Goal: Task Accomplishment & Management: Complete application form

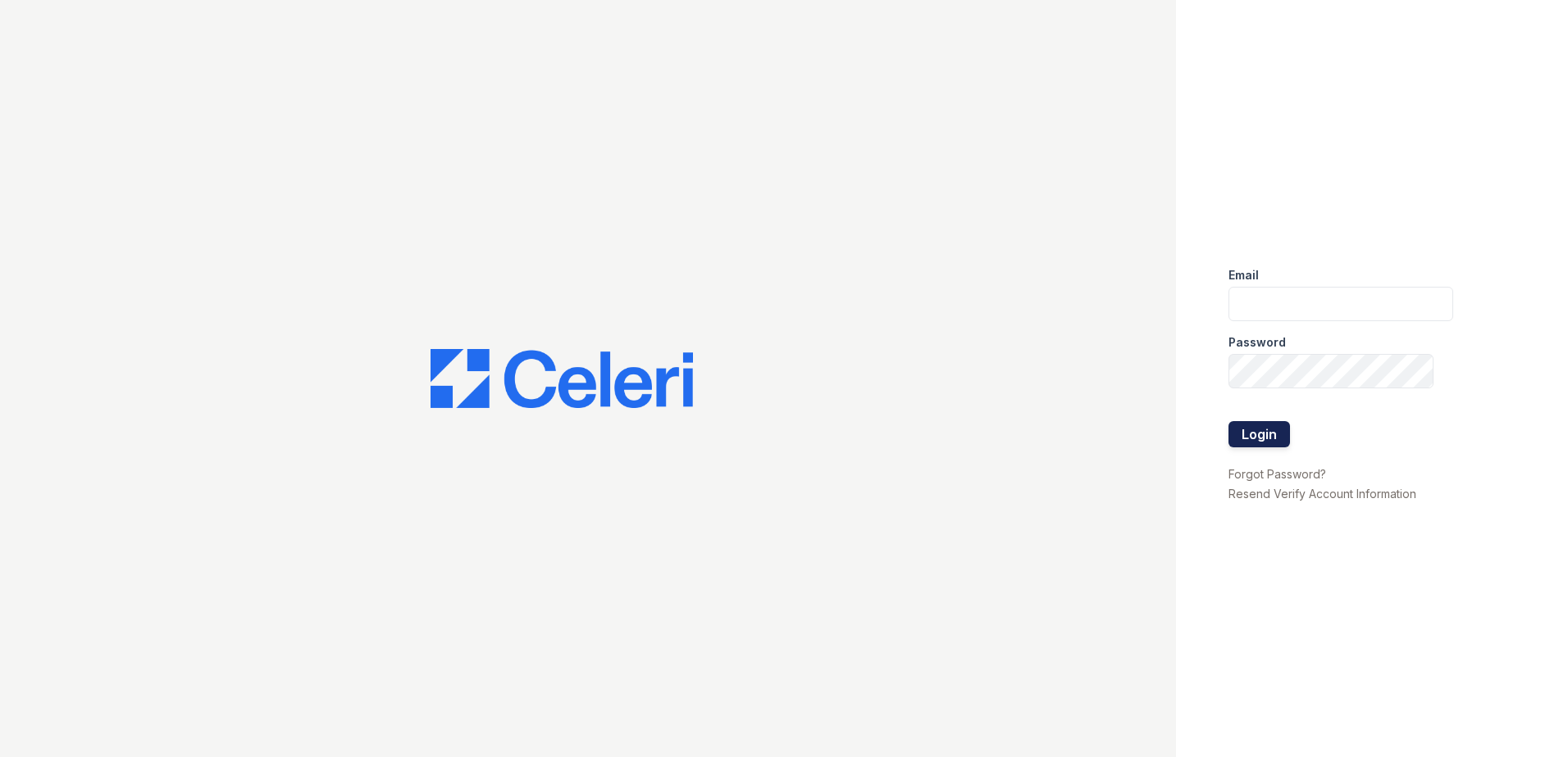
type input "renewmtvernon@trinity-pm.com"
click at [1281, 428] on button "Login" at bounding box center [1259, 434] width 61 height 27
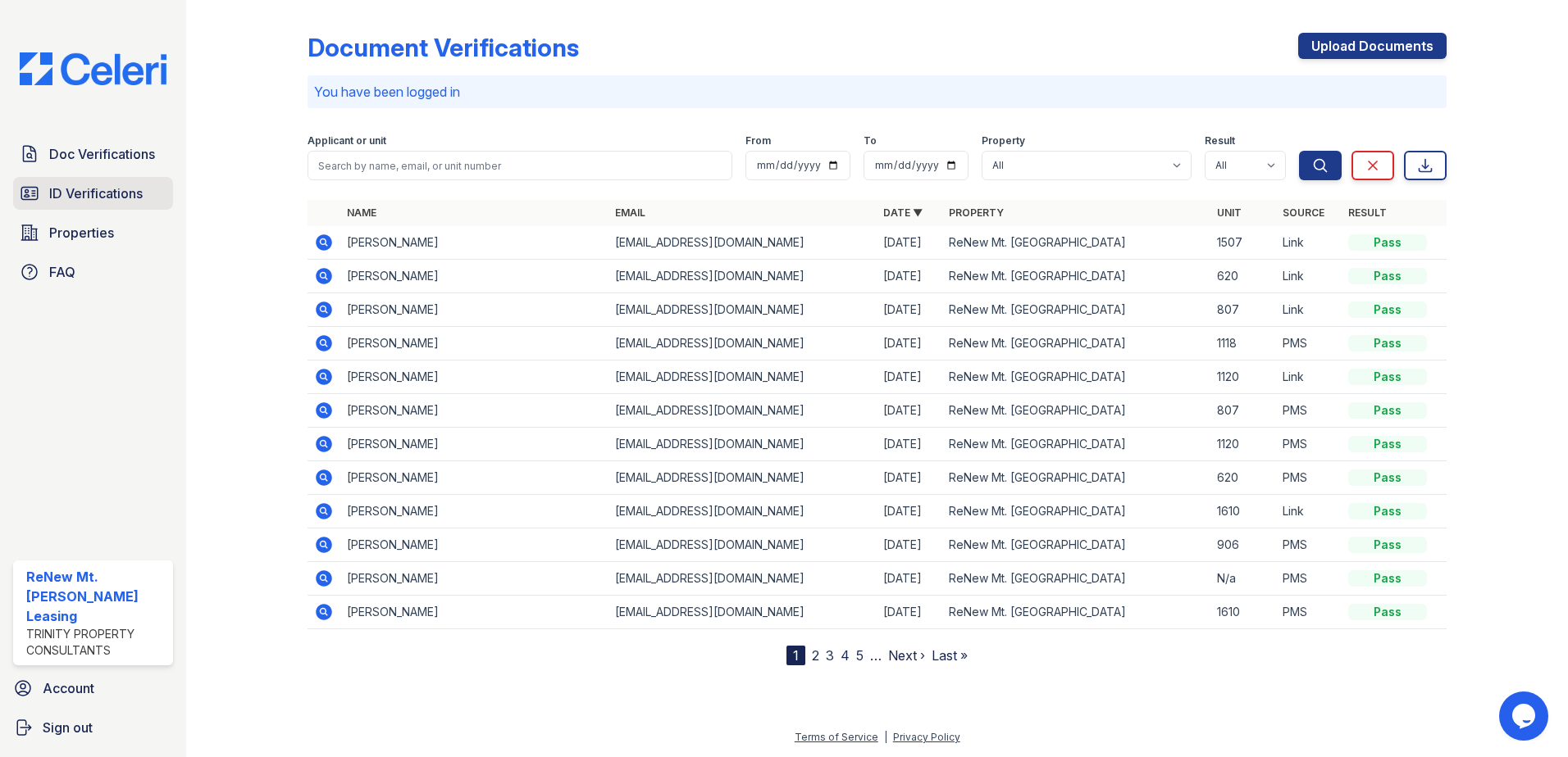
click at [127, 193] on span "ID Verifications" at bounding box center [96, 194] width 93 height 20
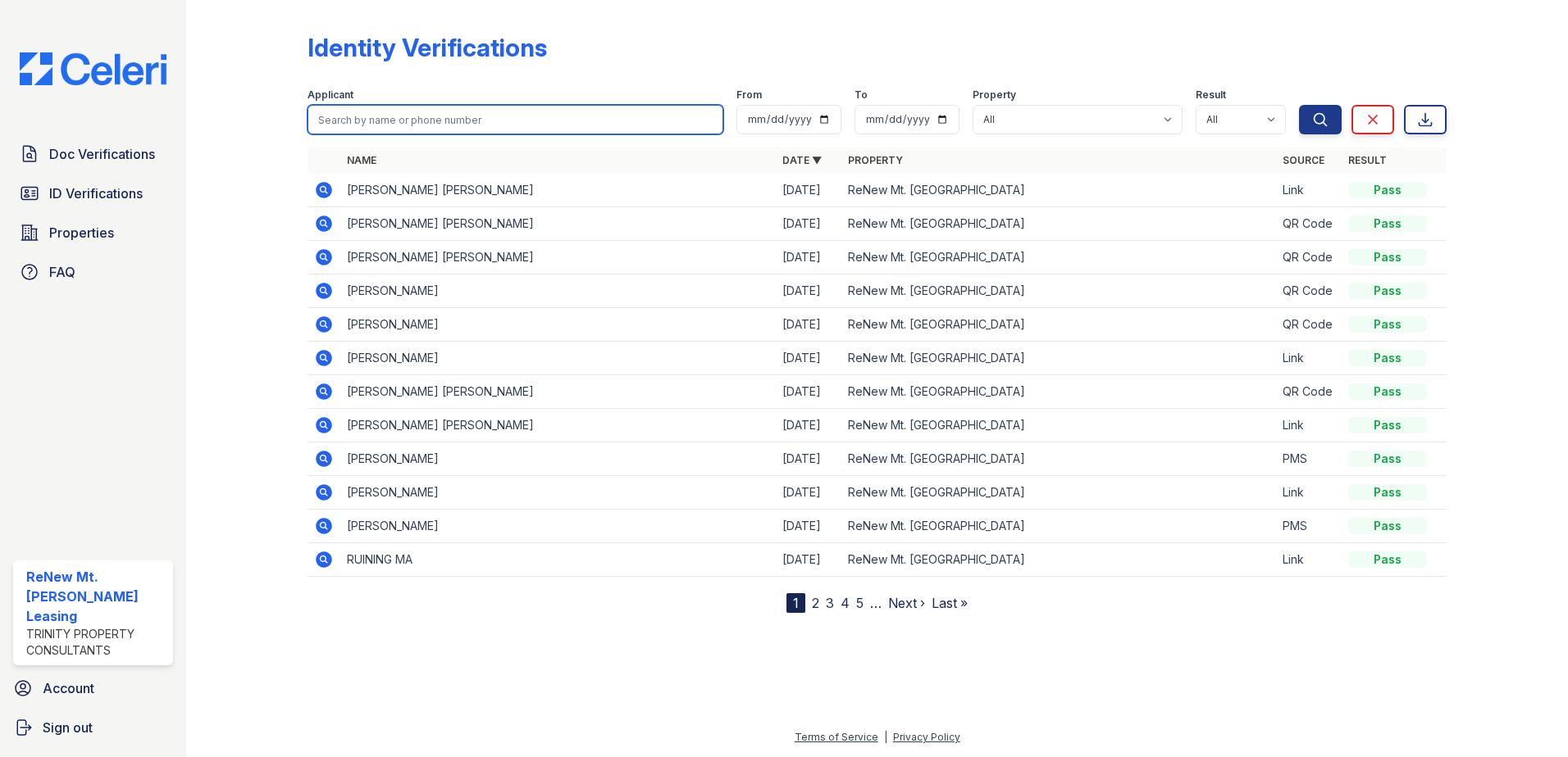
click at [403, 122] on input "search" at bounding box center [515, 120] width 416 height 29
type input "biyu"
click at [1299, 105] on button "Search" at bounding box center [1320, 120] width 43 height 29
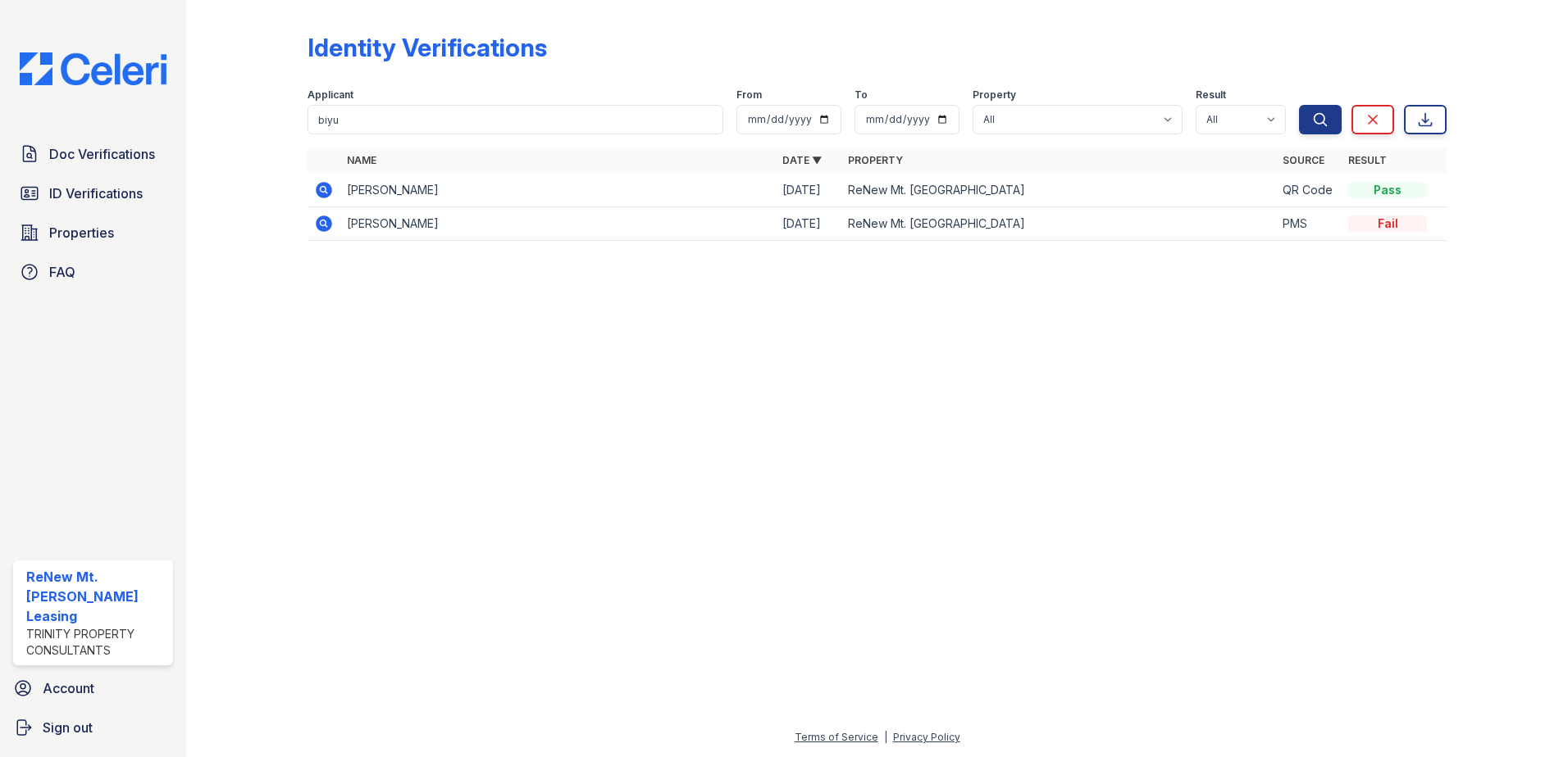
click at [1360, 225] on div "Fail" at bounding box center [1388, 224] width 79 height 16
click at [1297, 226] on td "PMS" at bounding box center [1309, 224] width 66 height 34
click at [317, 222] on icon at bounding box center [324, 224] width 16 height 16
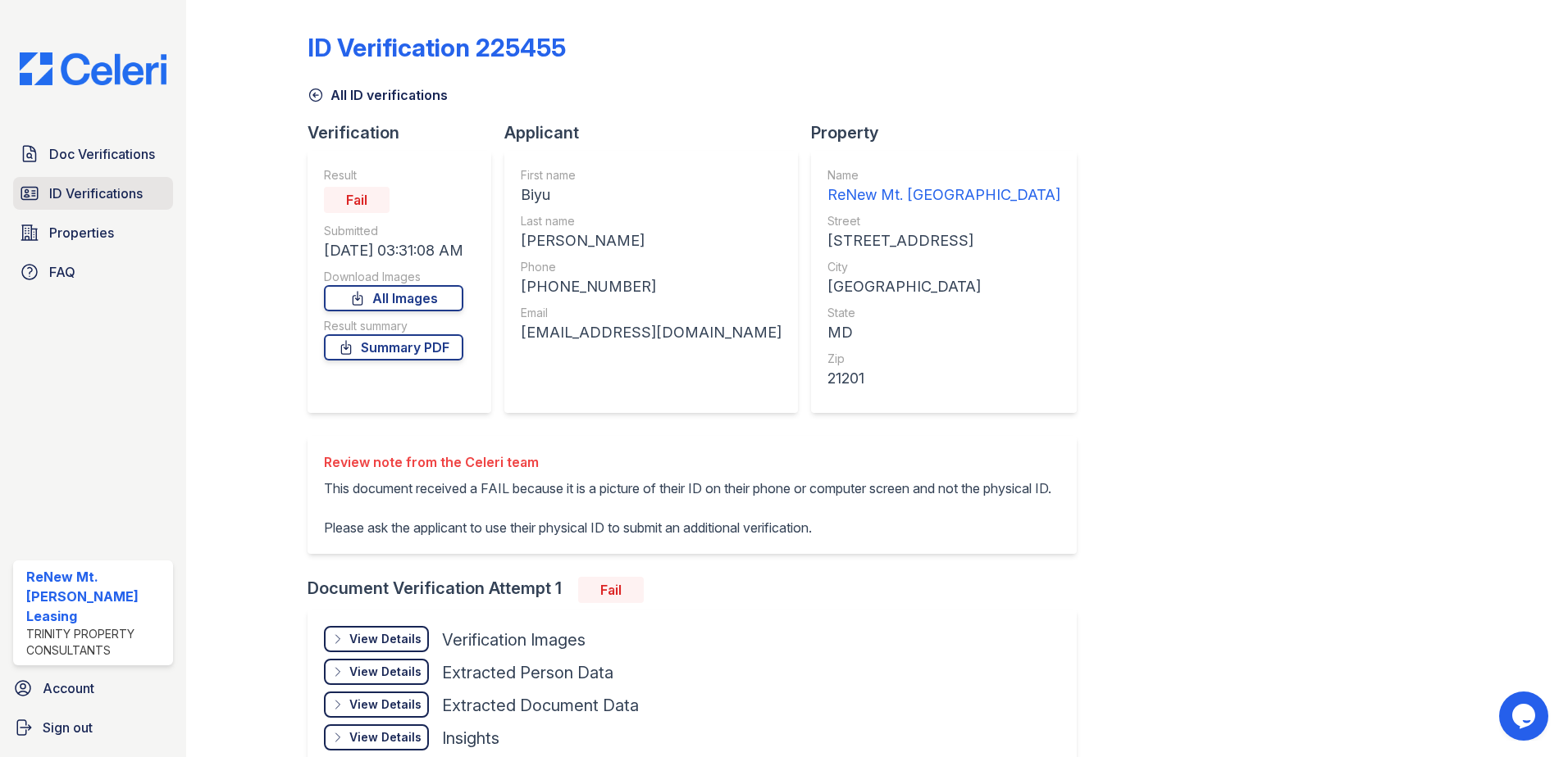
click at [91, 196] on span "ID Verifications" at bounding box center [96, 194] width 93 height 20
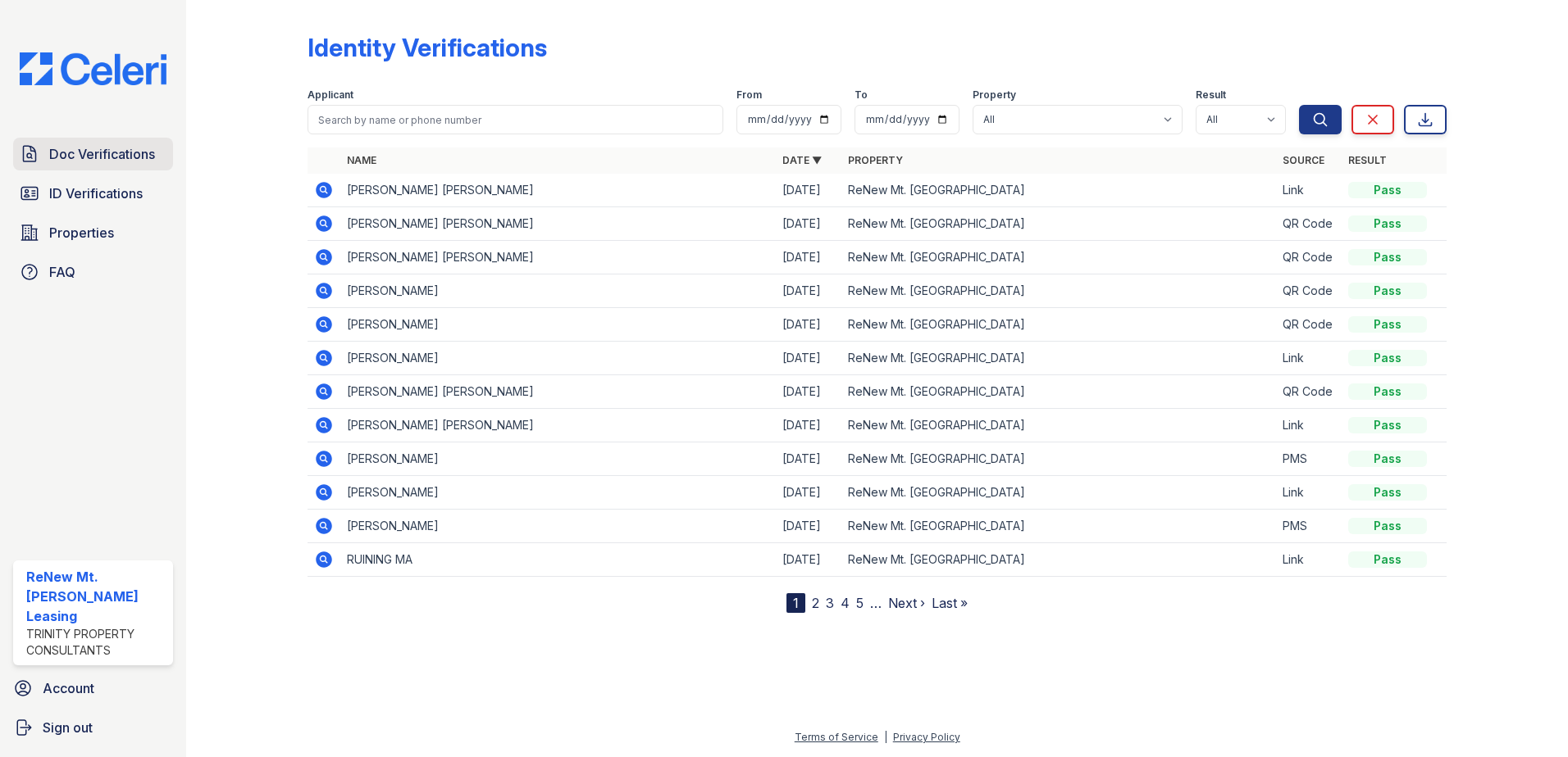
click at [102, 148] on span "Doc Verifications" at bounding box center [102, 155] width 106 height 20
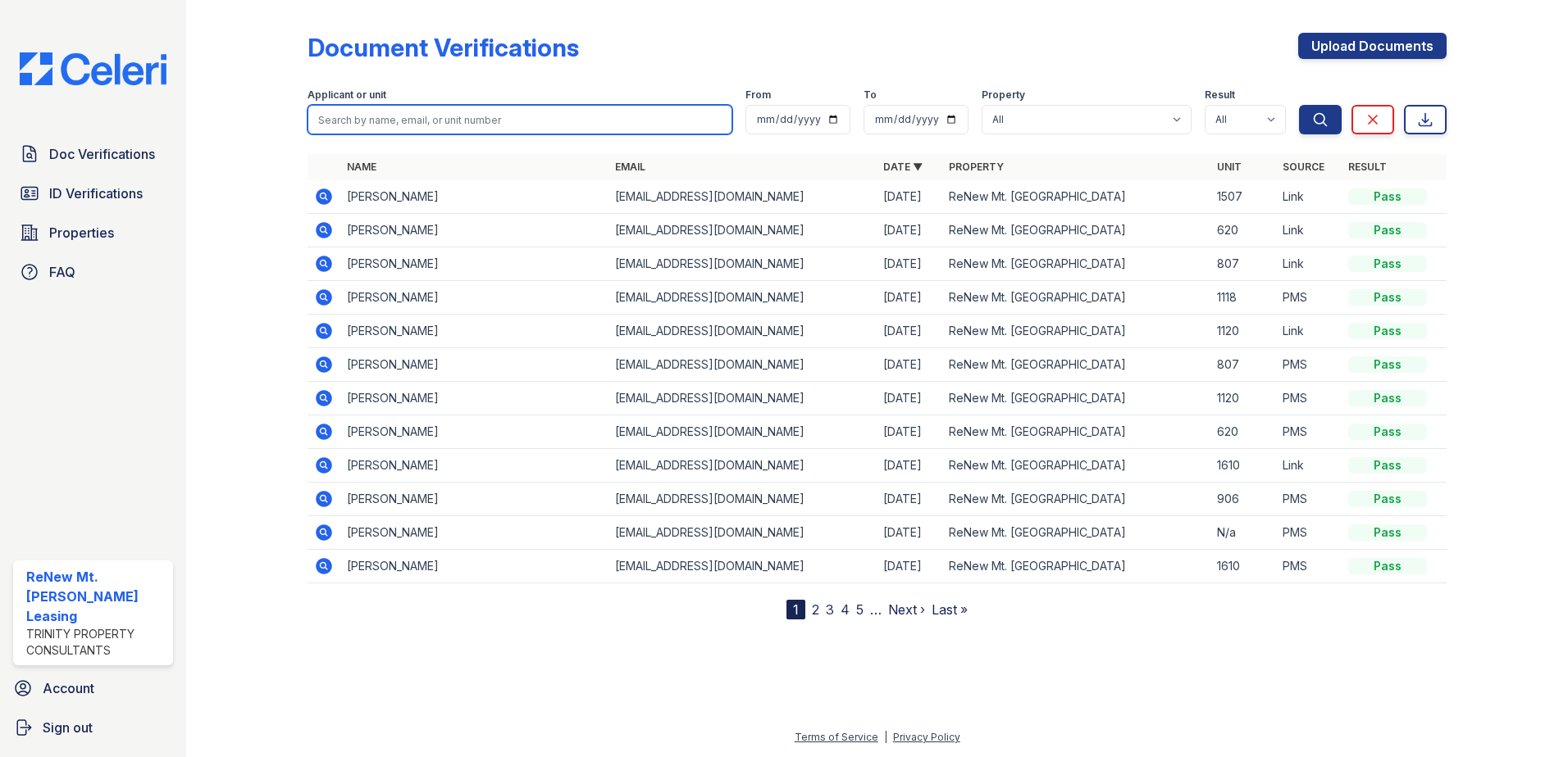
click at [371, 116] on input "search" at bounding box center [520, 120] width 424 height 29
type input "biyu yang"
click at [1299, 105] on button "Search" at bounding box center [1320, 120] width 43 height 29
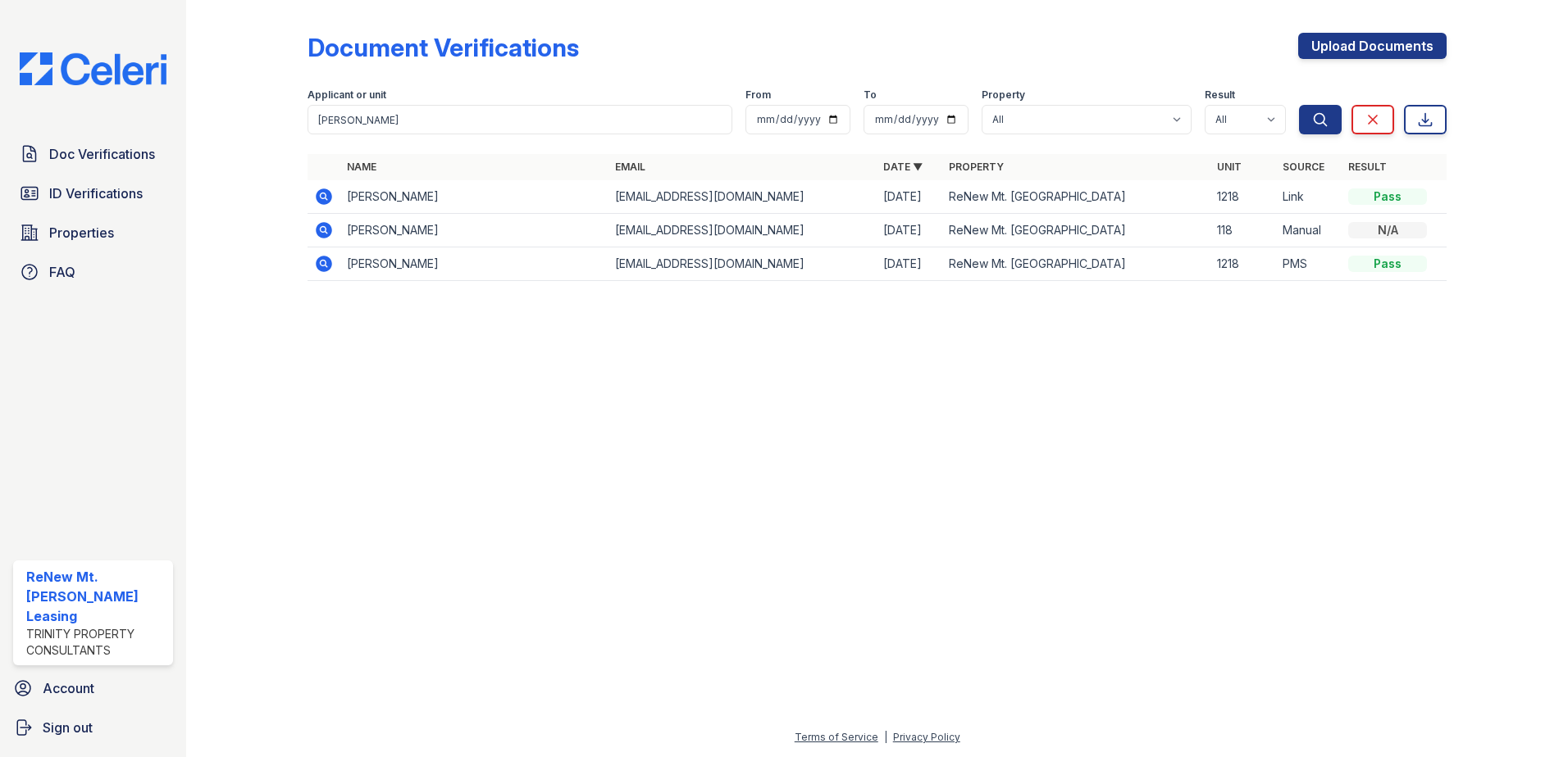
click at [323, 266] on icon at bounding box center [324, 264] width 16 height 16
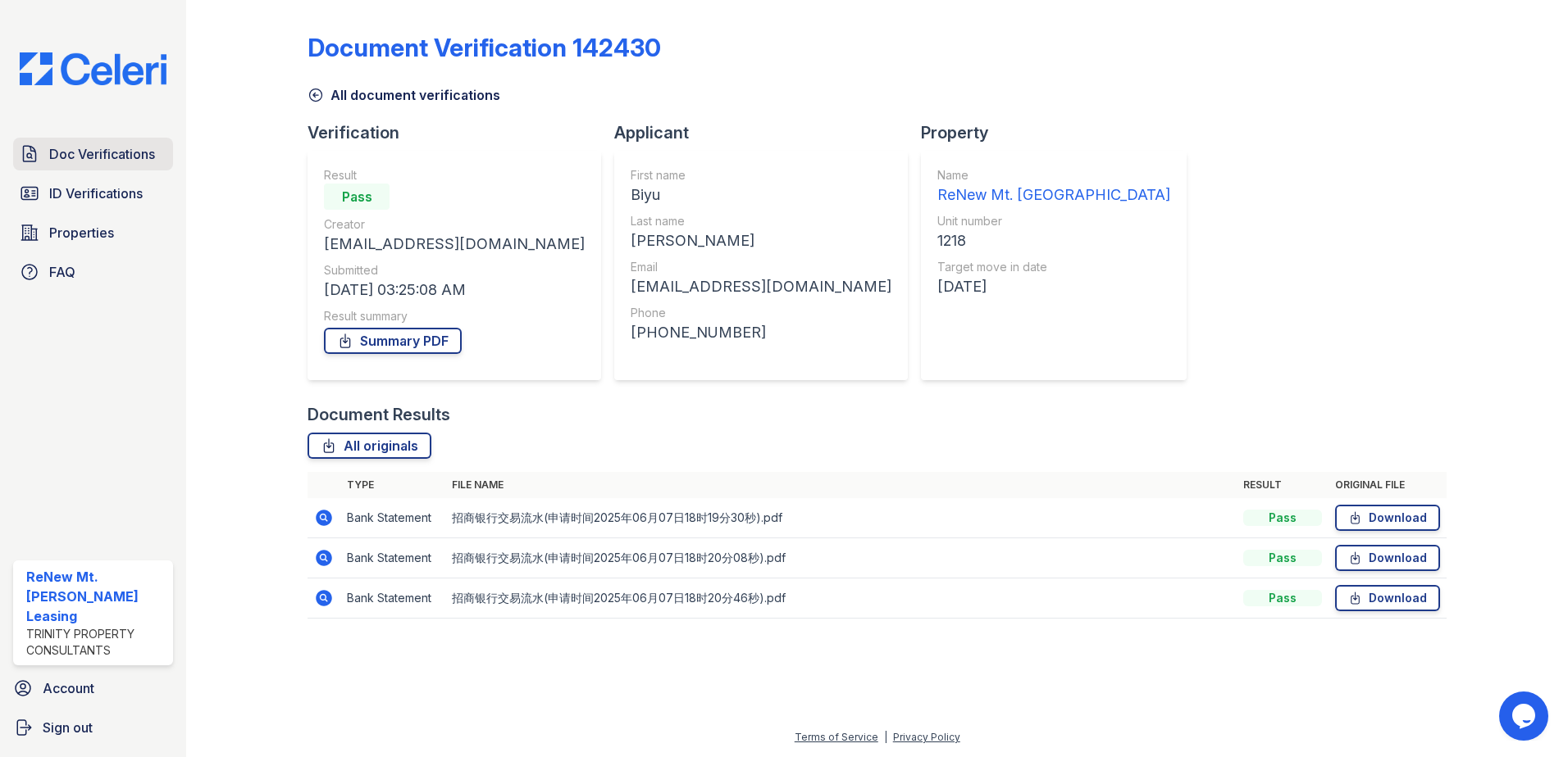
click at [117, 156] on span "Doc Verifications" at bounding box center [102, 155] width 106 height 20
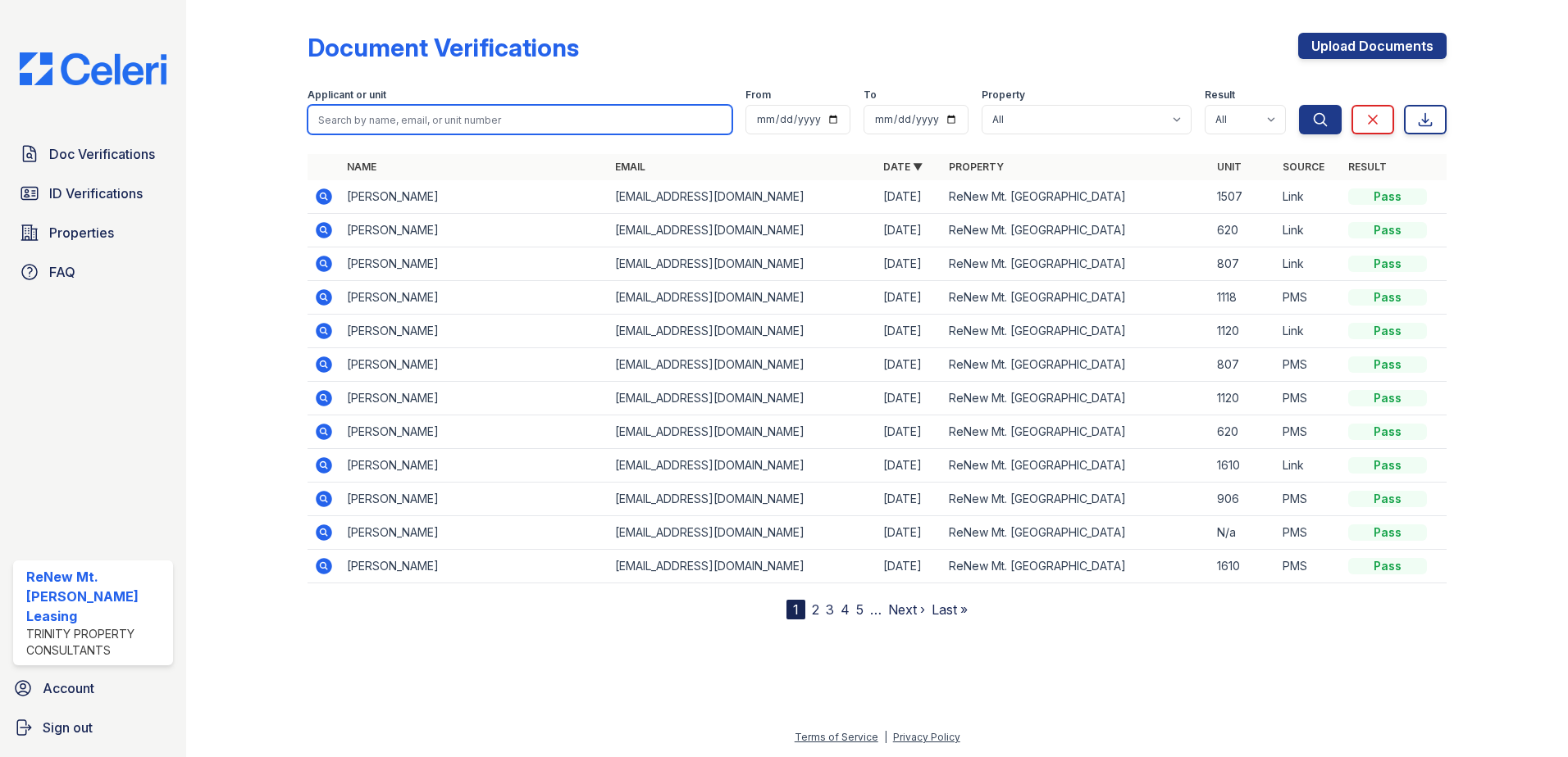
click at [397, 118] on input "search" at bounding box center [520, 120] width 424 height 29
type input "biyu yang"
click at [1299, 105] on button "Search" at bounding box center [1320, 120] width 43 height 29
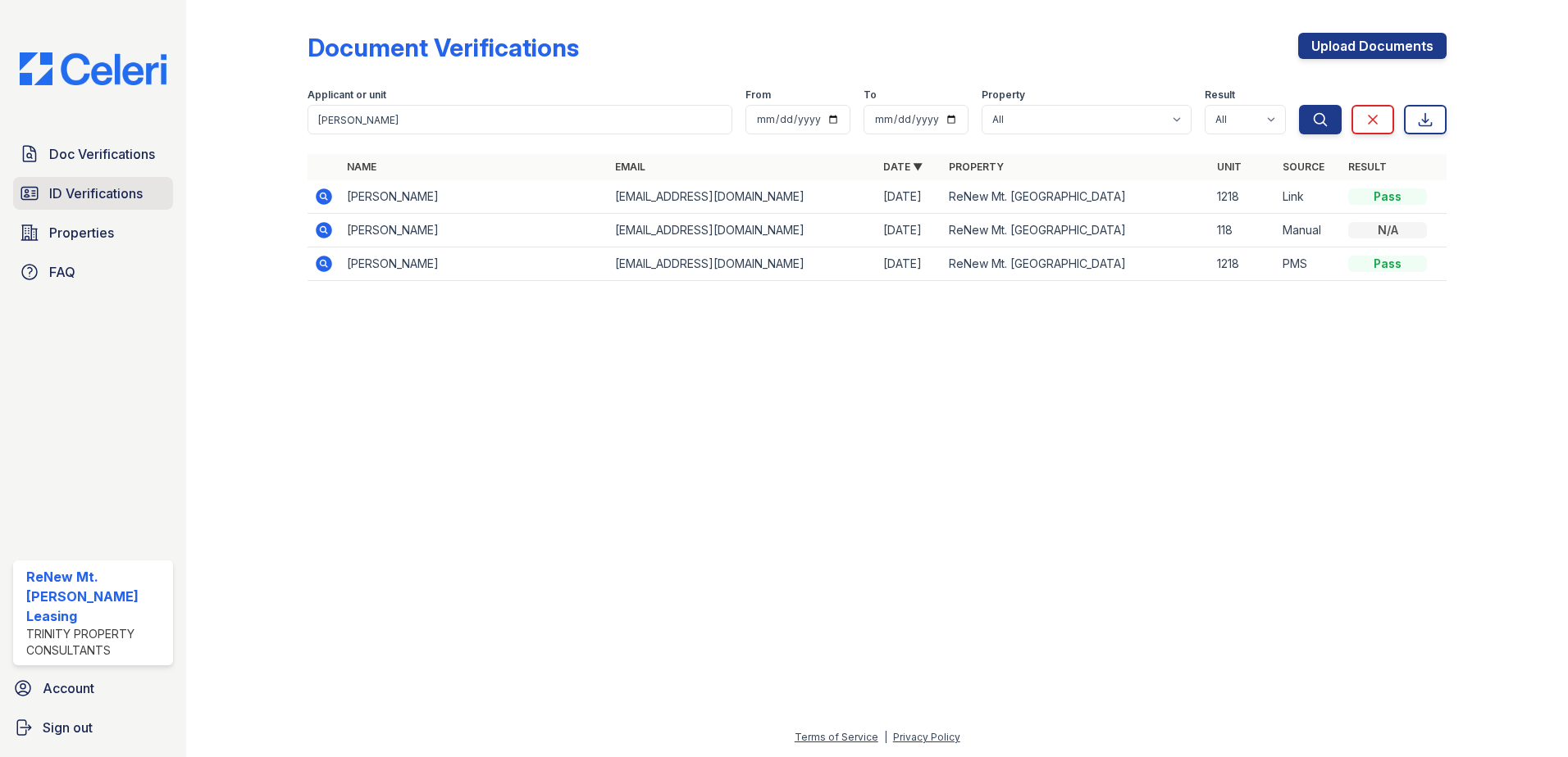
click at [120, 193] on span "ID Verifications" at bounding box center [96, 194] width 93 height 20
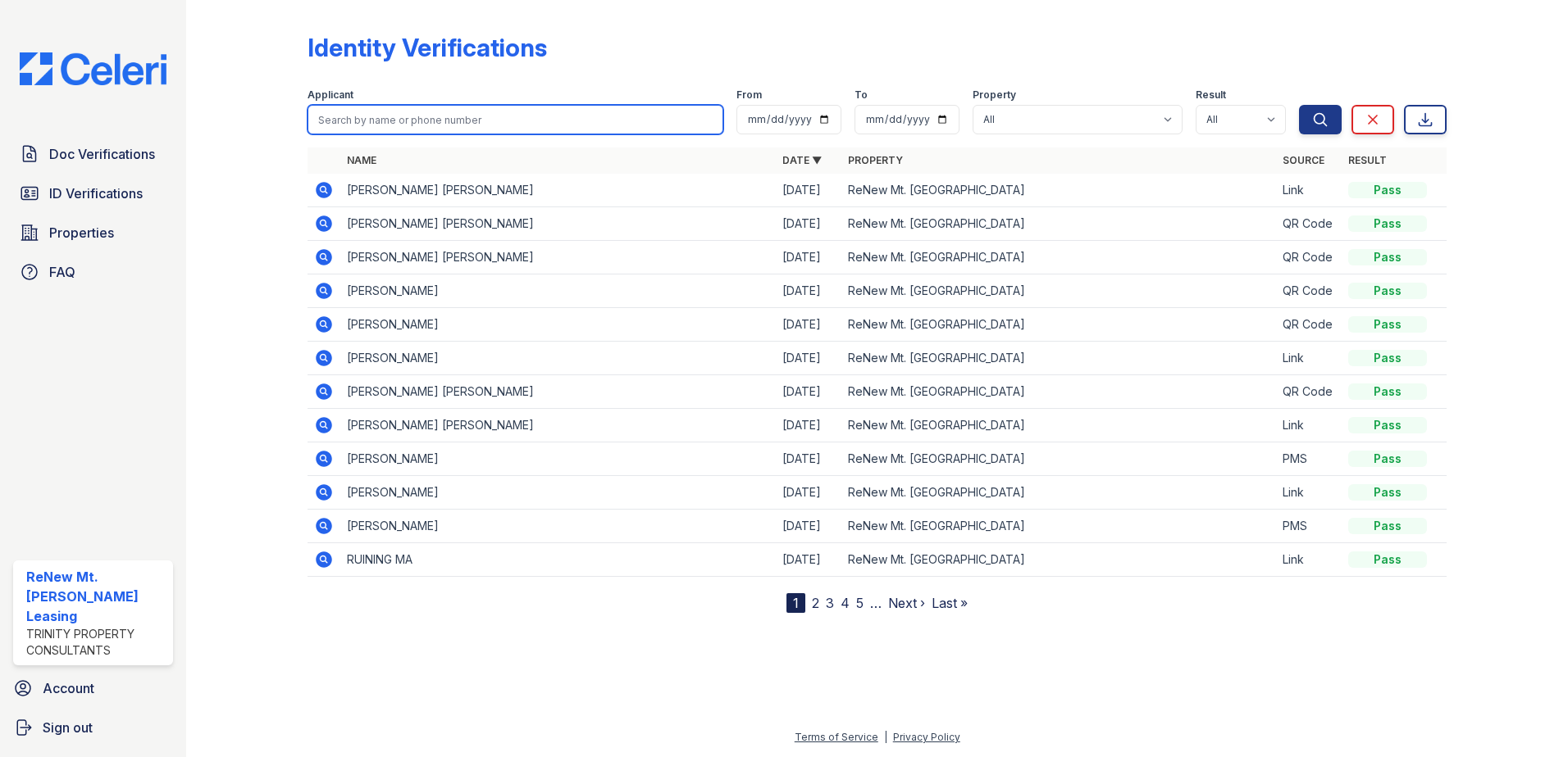
click at [379, 114] on input "search" at bounding box center [515, 120] width 416 height 29
type input "biyu yang"
click at [1299, 105] on button "Search" at bounding box center [1320, 120] width 43 height 29
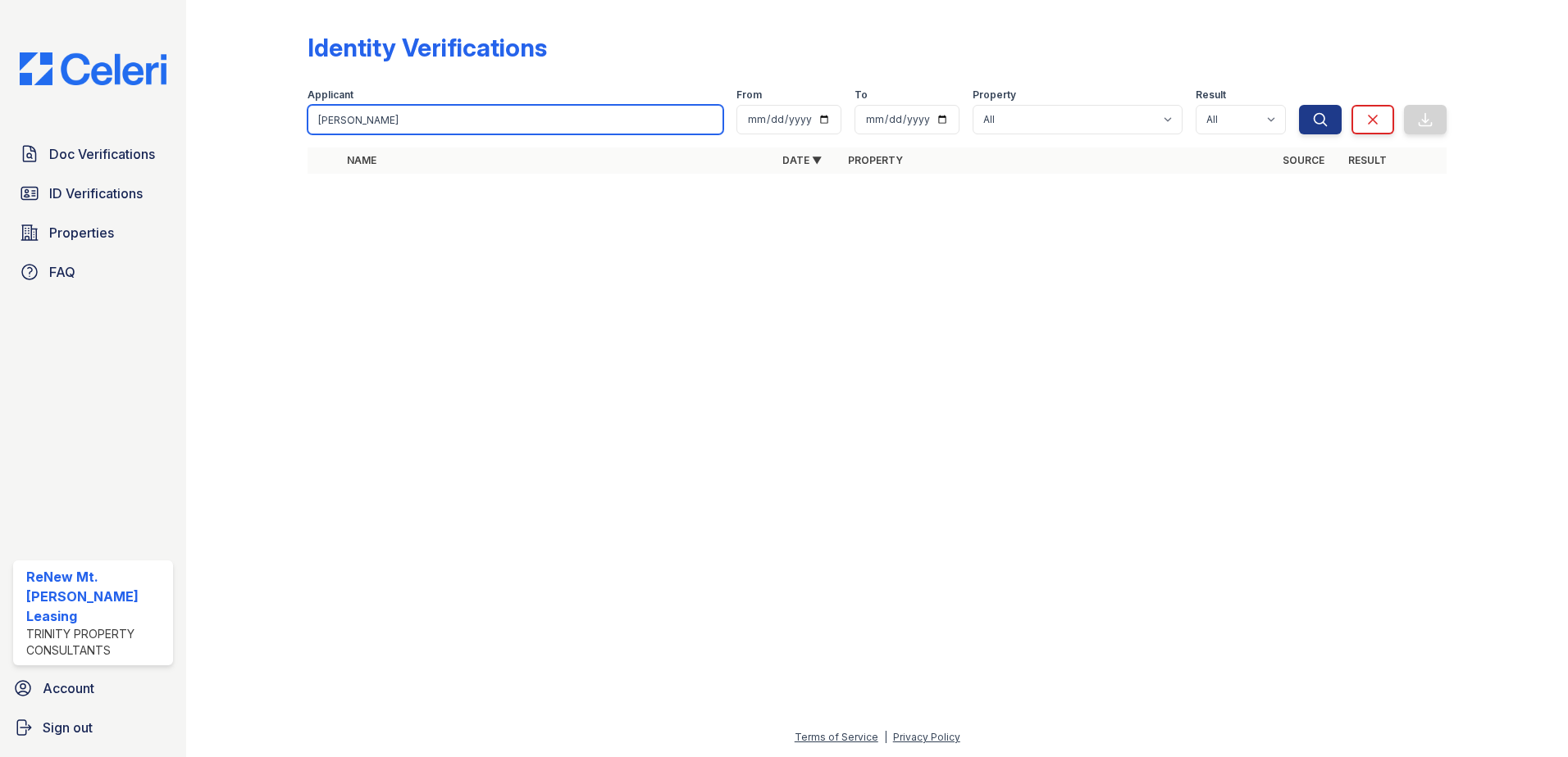
click at [447, 123] on input "biyu yang" at bounding box center [515, 120] width 416 height 29
type input "biyu"
click at [1299, 105] on button "Search" at bounding box center [1320, 120] width 43 height 29
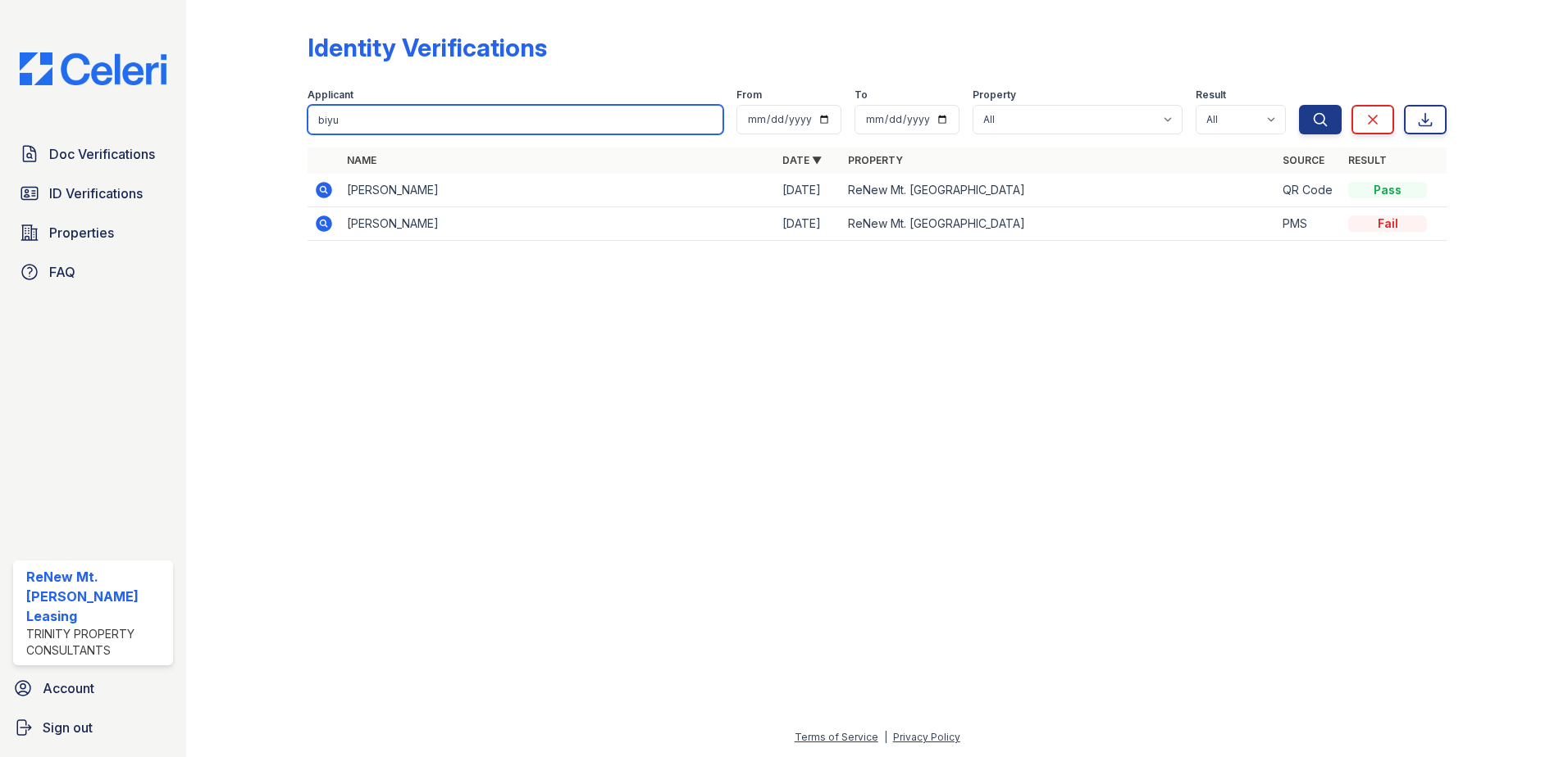
click at [391, 113] on input "biyu" at bounding box center [515, 120] width 416 height 29
type input "stacia subick"
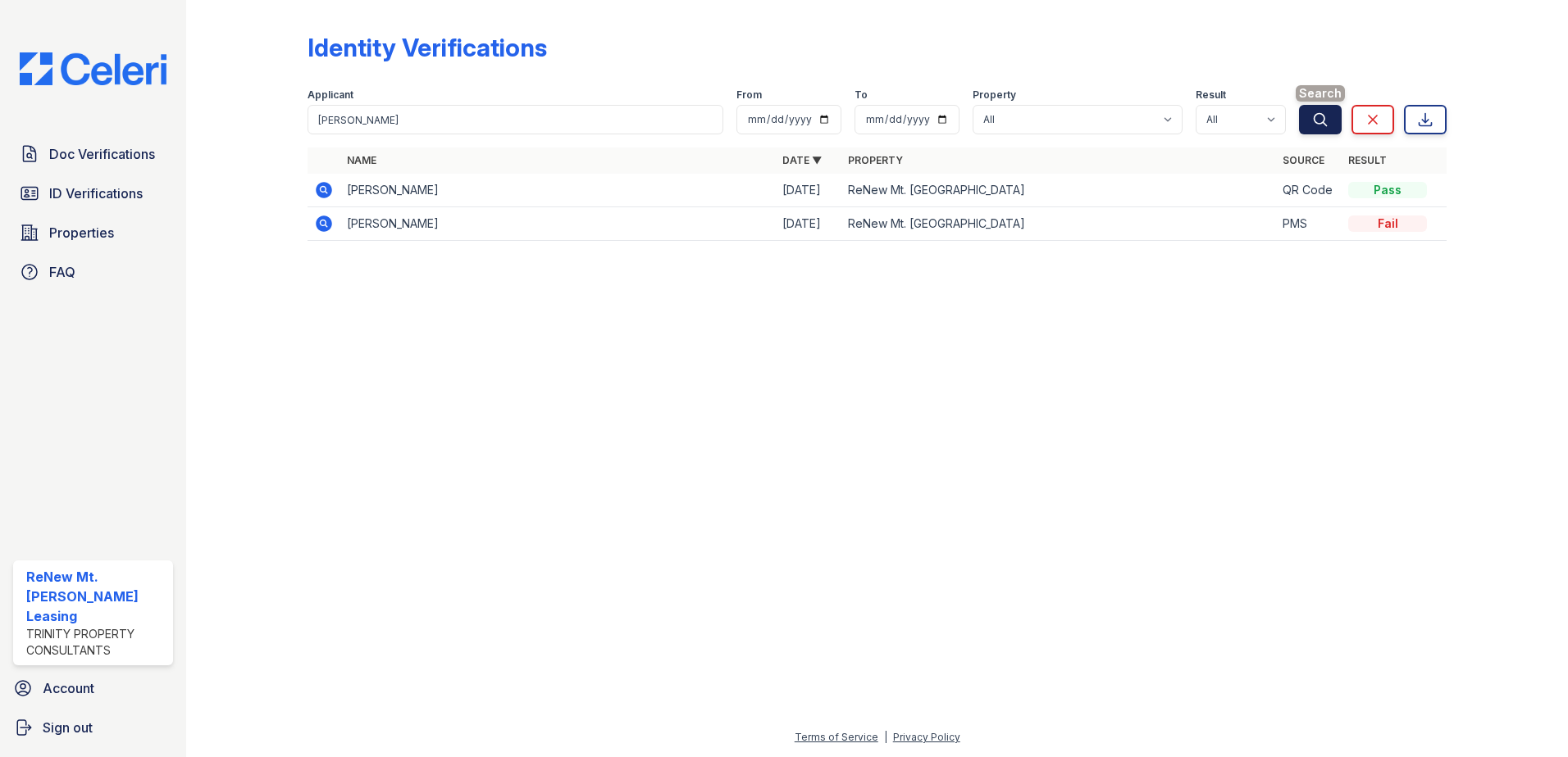
click at [1328, 118] on icon "submit" at bounding box center [1320, 120] width 16 height 16
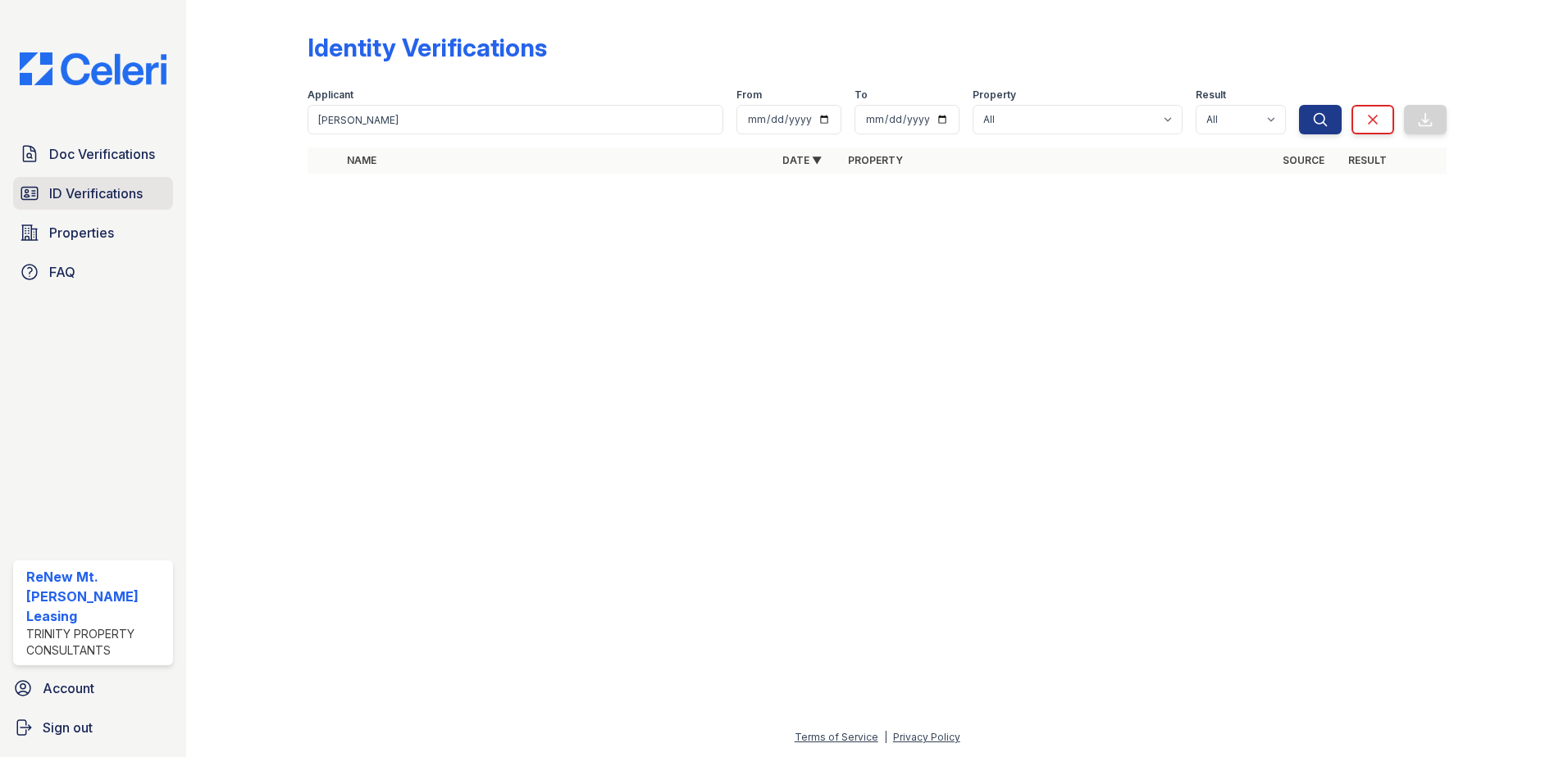
click at [74, 196] on span "ID Verifications" at bounding box center [96, 194] width 93 height 20
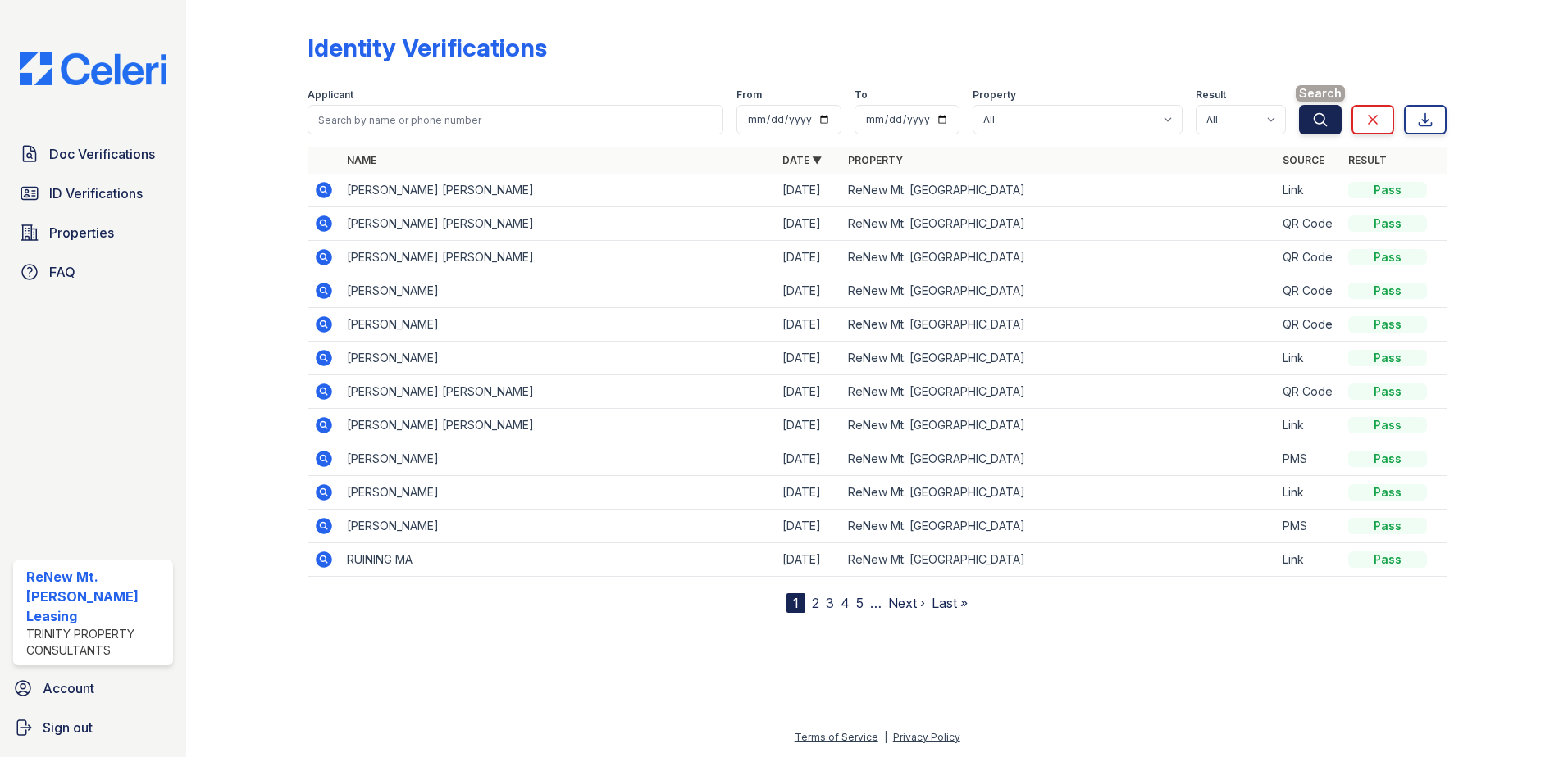
click at [1316, 115] on icon "submit" at bounding box center [1320, 120] width 16 height 16
click at [1316, 115] on icon "submit" at bounding box center [1320, 119] width 12 height 12
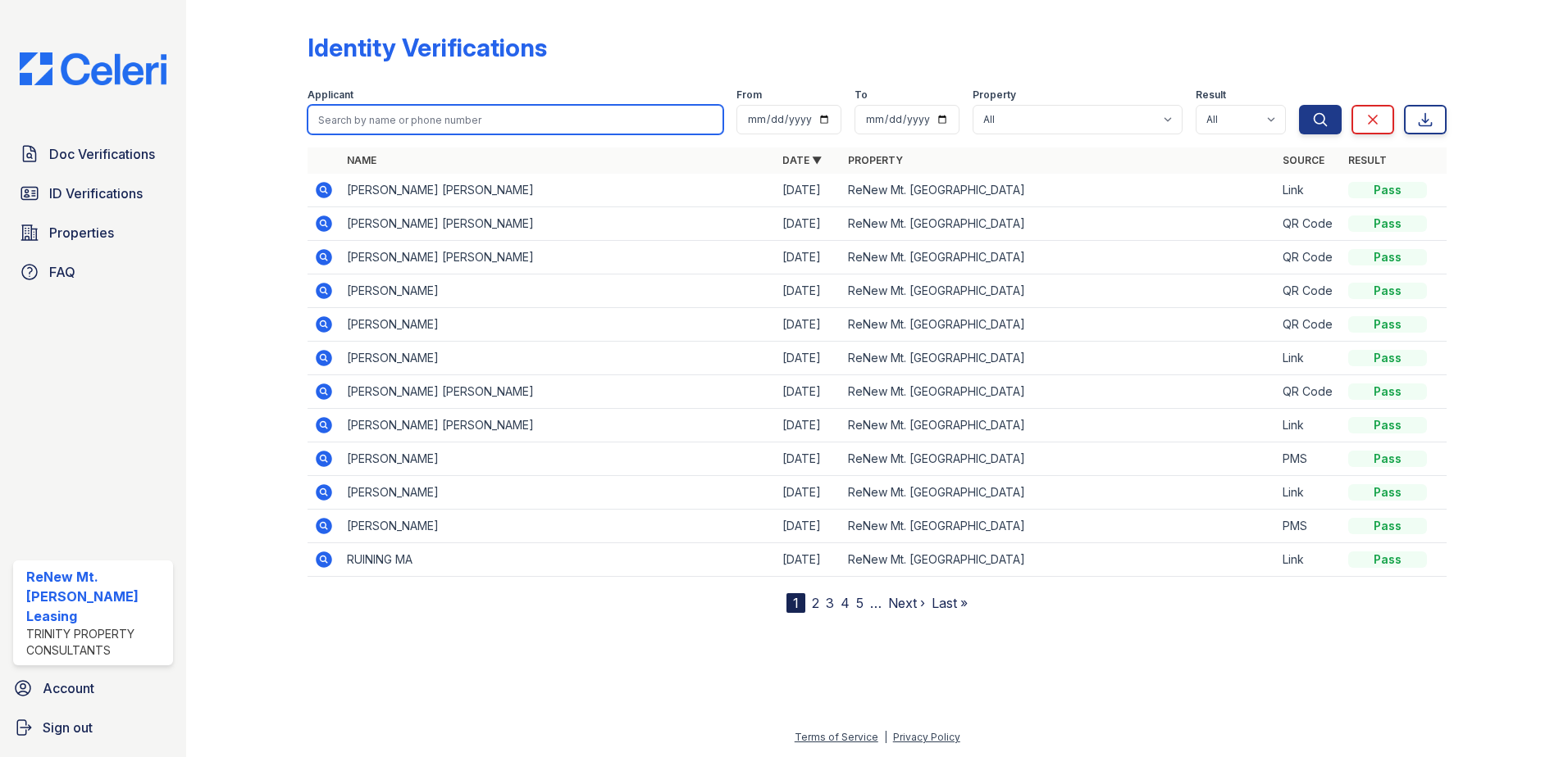
click at [569, 113] on input "search" at bounding box center [515, 120] width 416 height 29
type input "stacia subick"
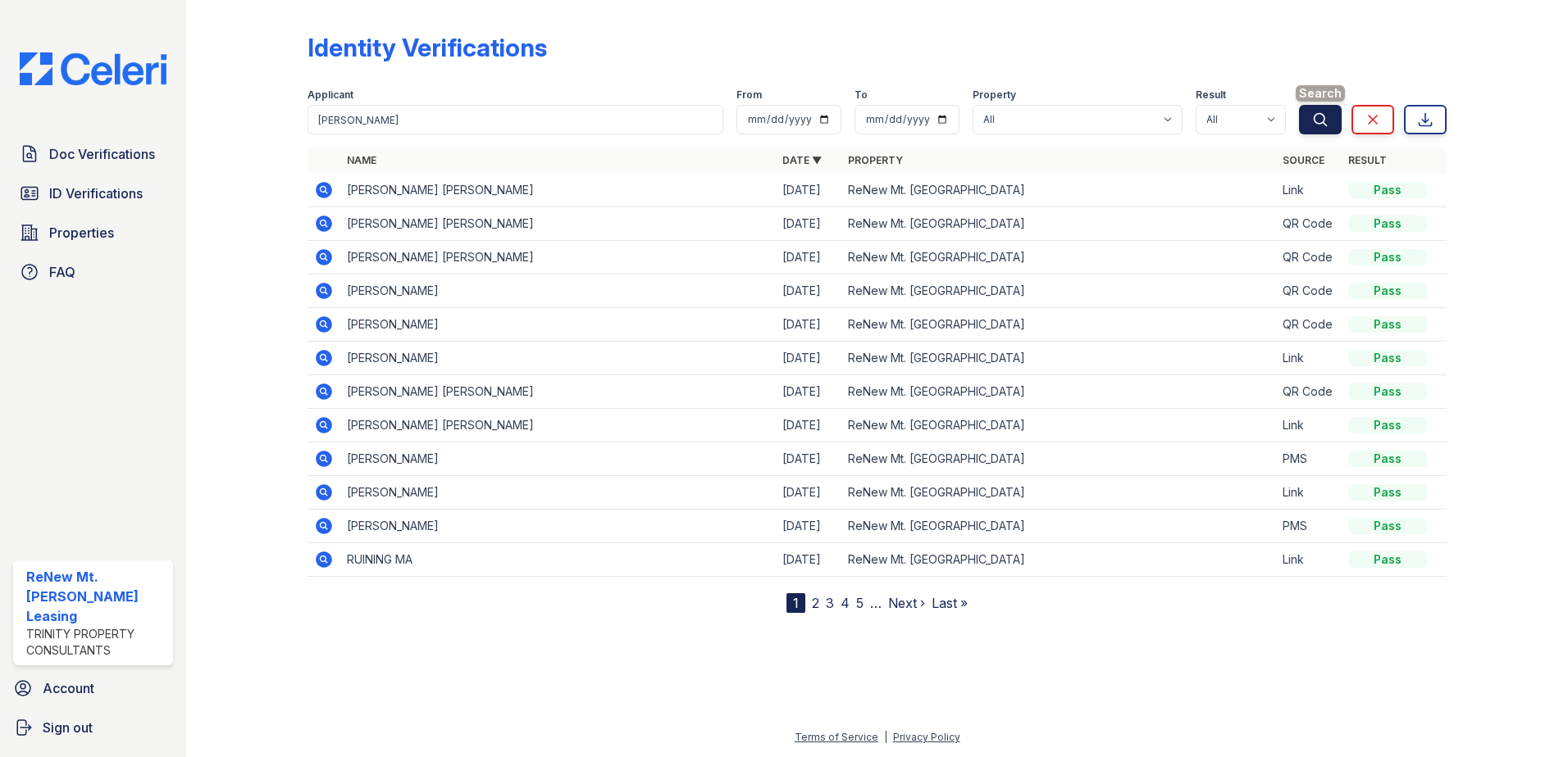
click at [1321, 113] on icon "submit" at bounding box center [1320, 119] width 12 height 12
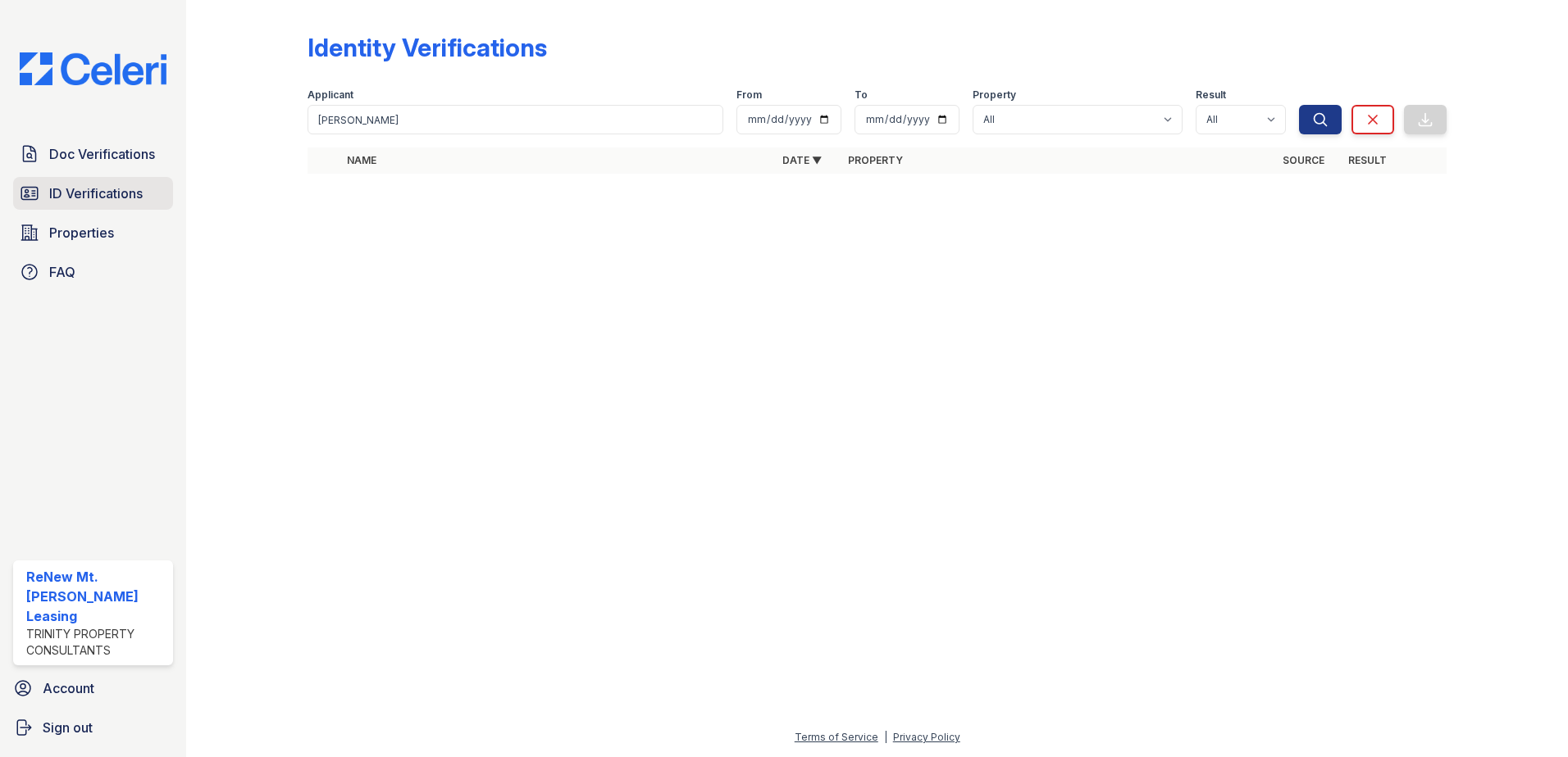
click at [85, 194] on span "ID Verifications" at bounding box center [96, 194] width 93 height 20
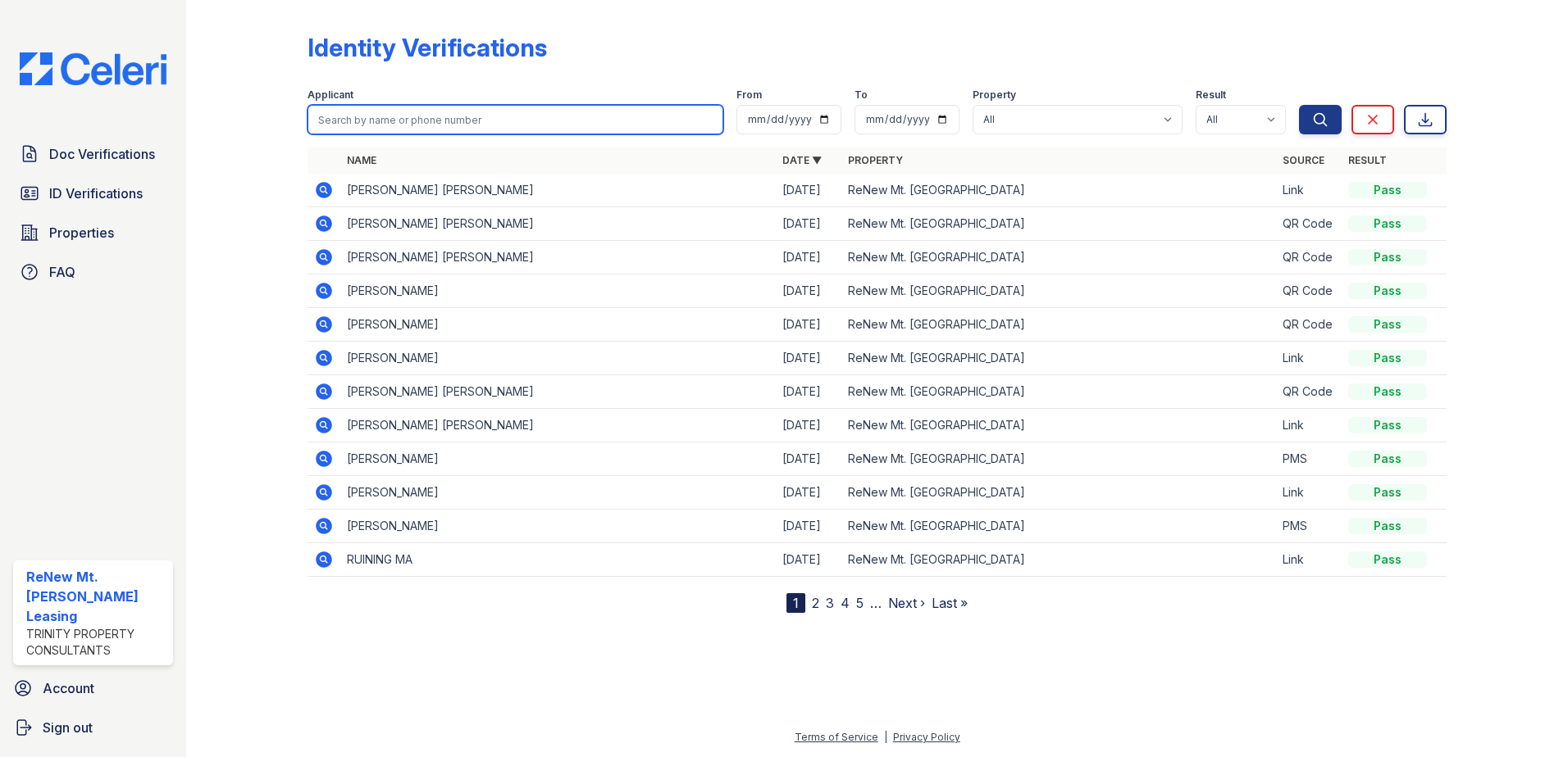
click at [401, 117] on input "search" at bounding box center [515, 120] width 416 height 29
type input "stacia"
click at [1299, 105] on button "Search" at bounding box center [1320, 120] width 43 height 29
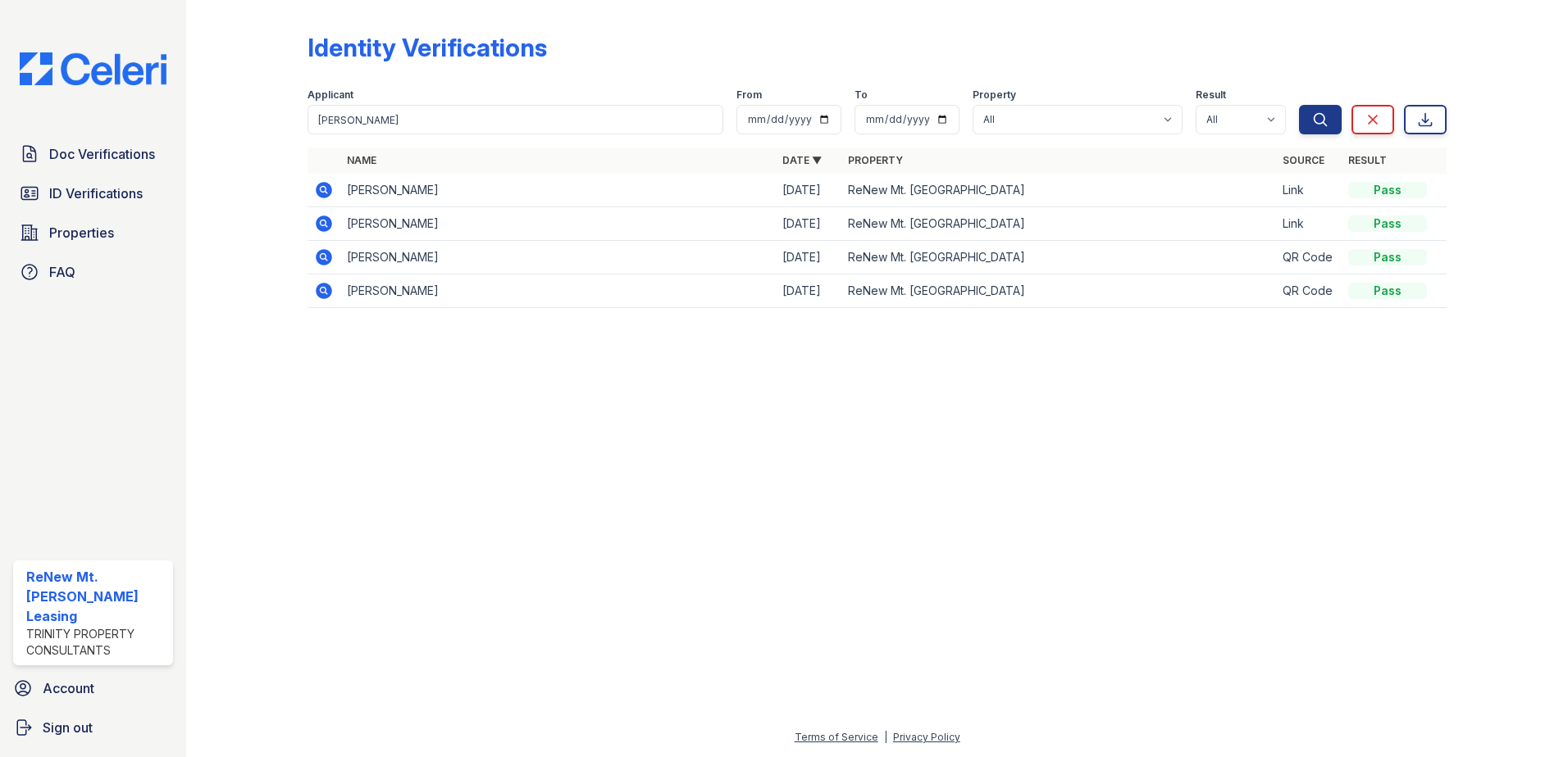
click at [325, 191] on icon at bounding box center [324, 190] width 20 height 20
click at [320, 227] on icon at bounding box center [324, 224] width 16 height 16
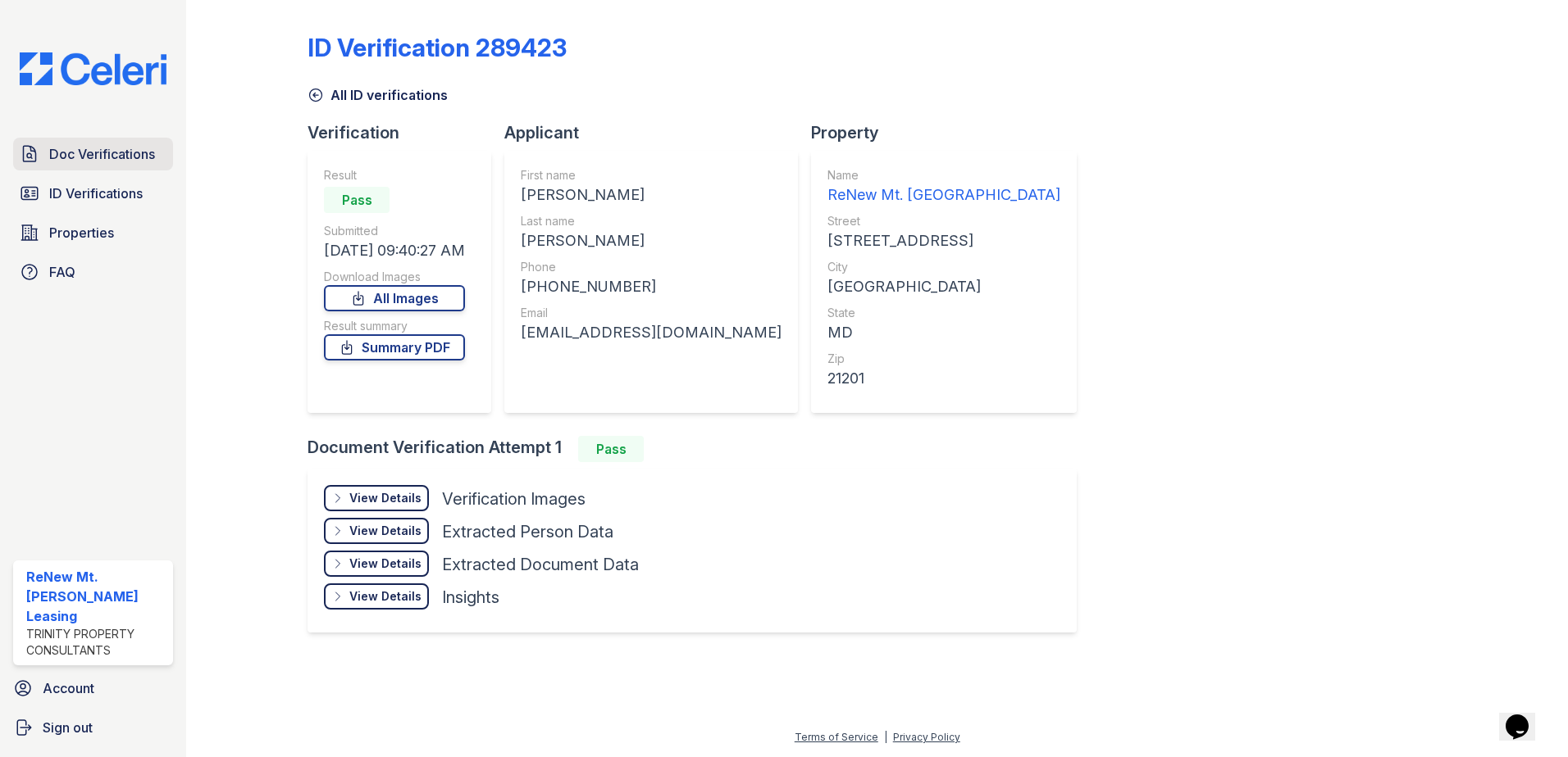
click at [100, 149] on span "Doc Verifications" at bounding box center [102, 155] width 106 height 20
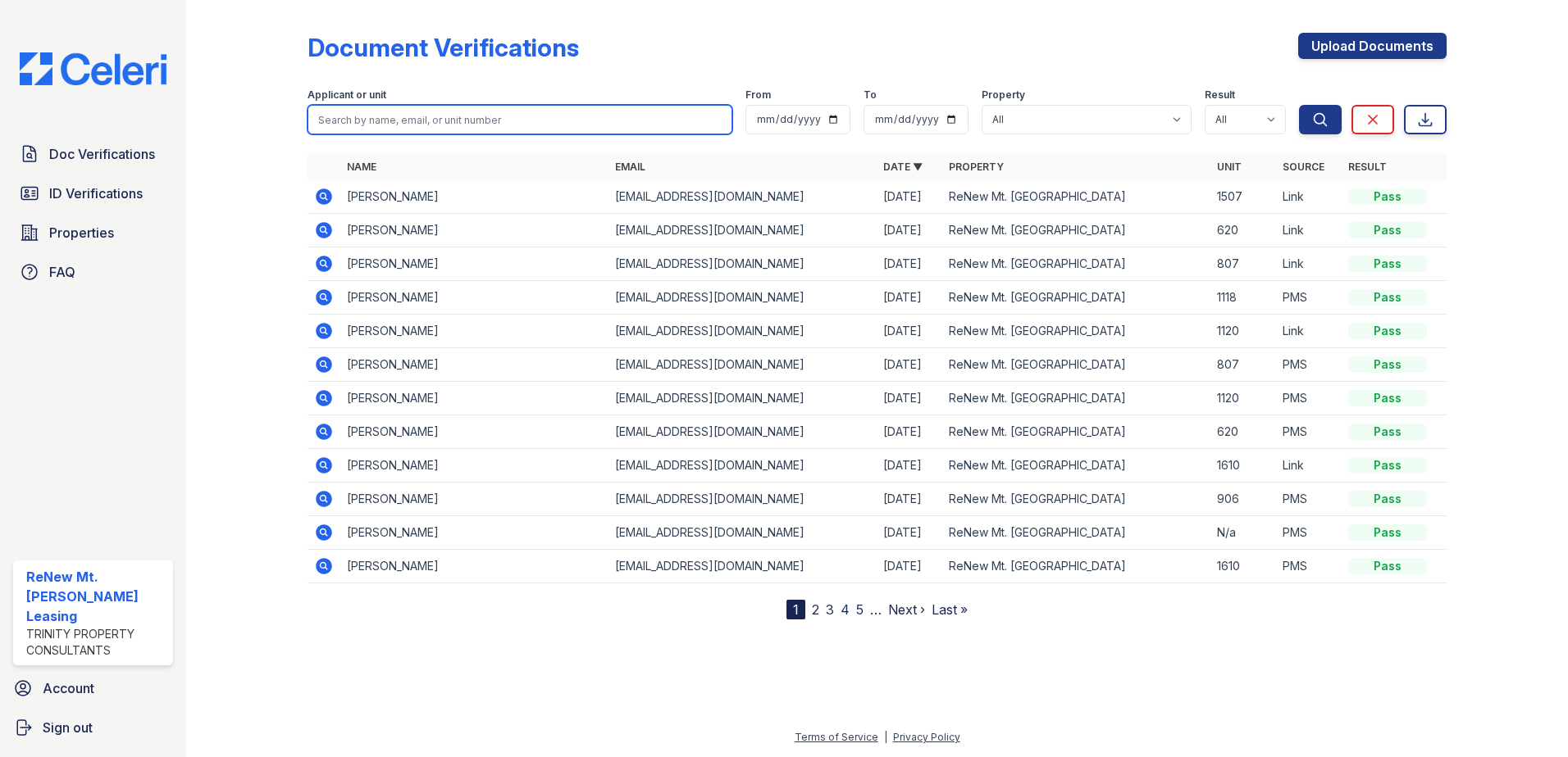
click at [360, 112] on input "search" at bounding box center [520, 120] width 424 height 29
type input "stacia"
click at [1299, 105] on button "Search" at bounding box center [1320, 120] width 43 height 29
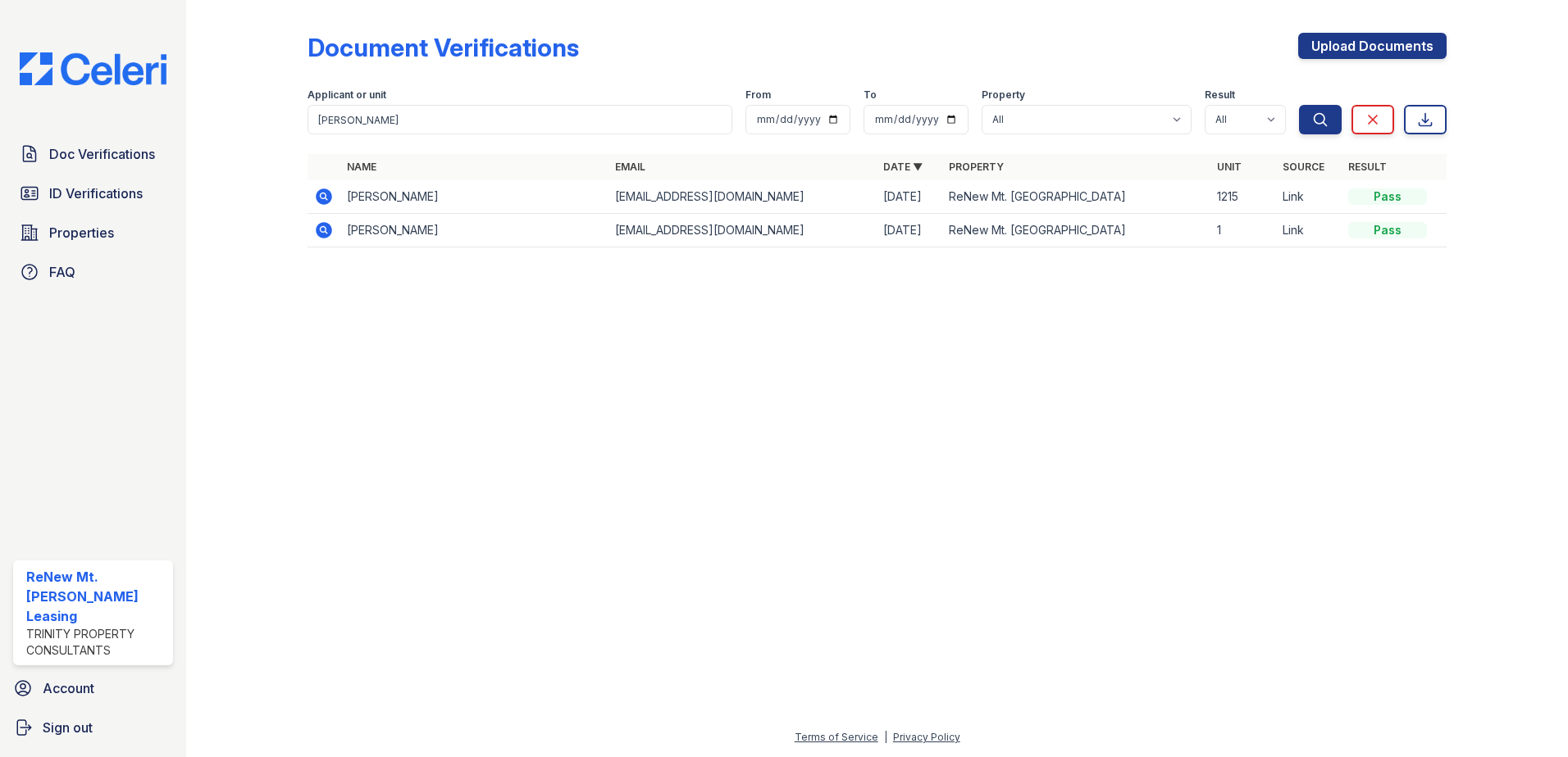
click at [328, 197] on icon at bounding box center [324, 197] width 16 height 16
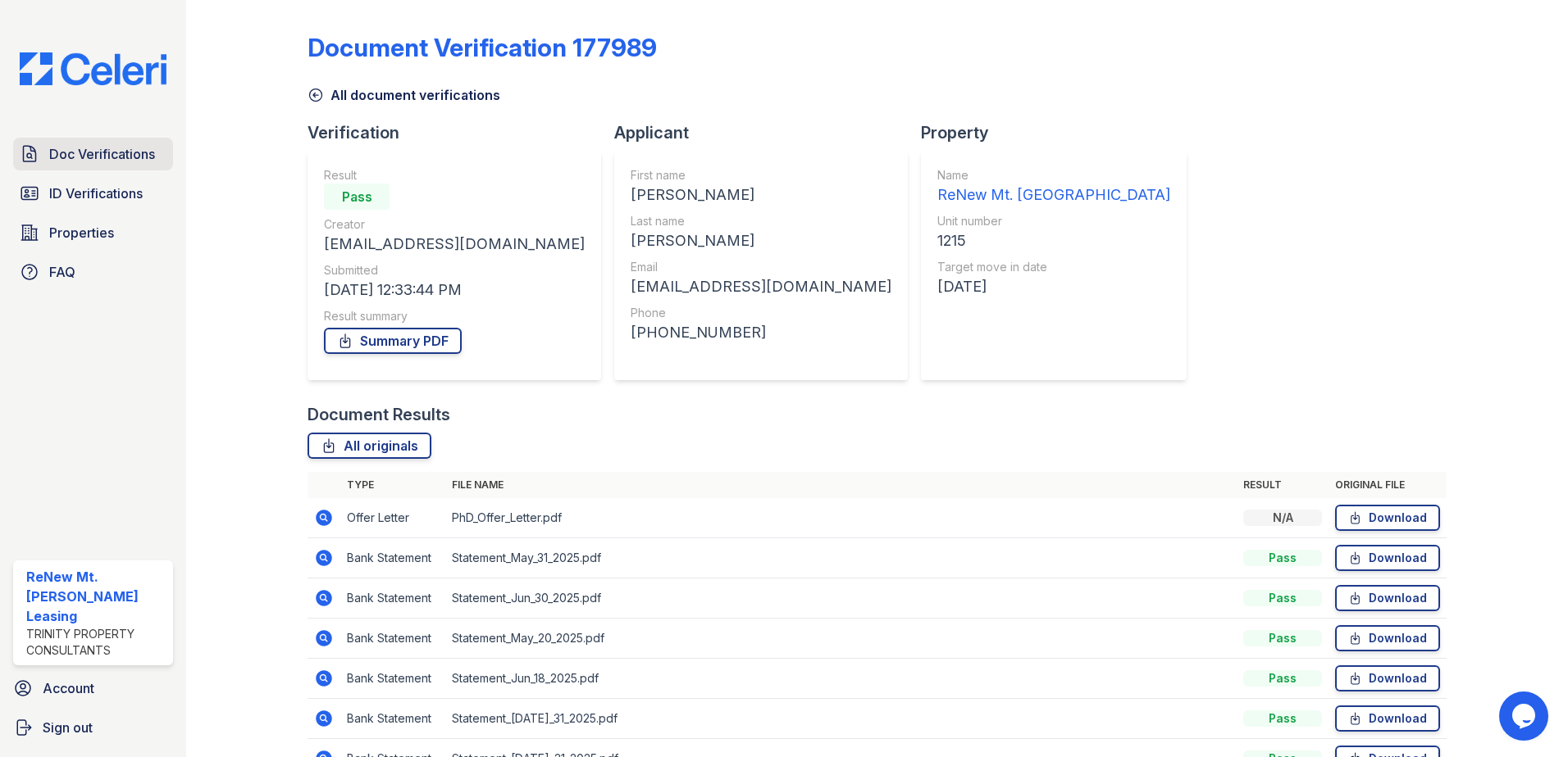
click at [104, 152] on span "Doc Verifications" at bounding box center [102, 155] width 106 height 20
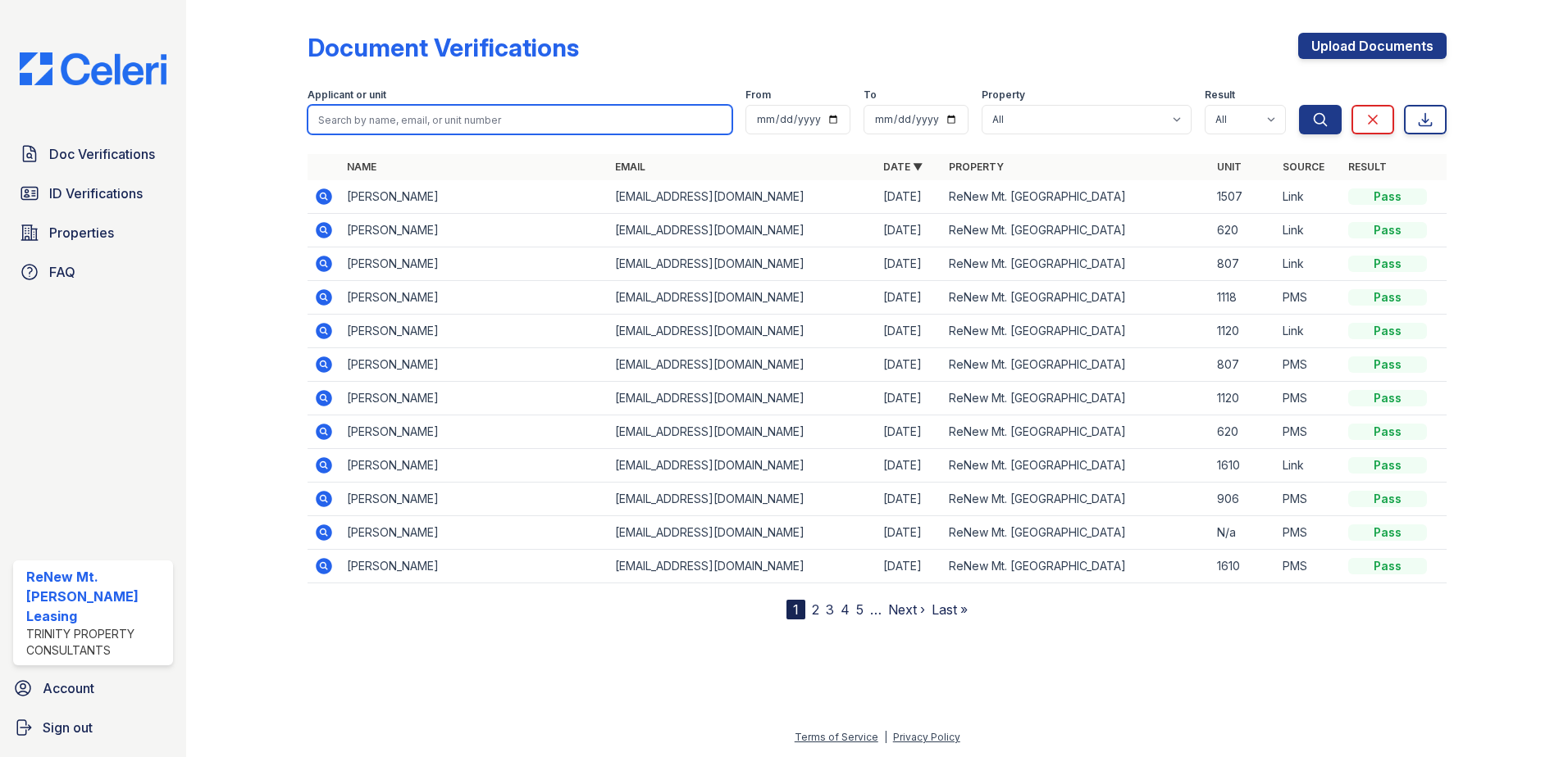
click at [347, 123] on input "search" at bounding box center [520, 120] width 424 height 29
type input "devender"
click at [1299, 105] on button "Search" at bounding box center [1320, 120] width 43 height 29
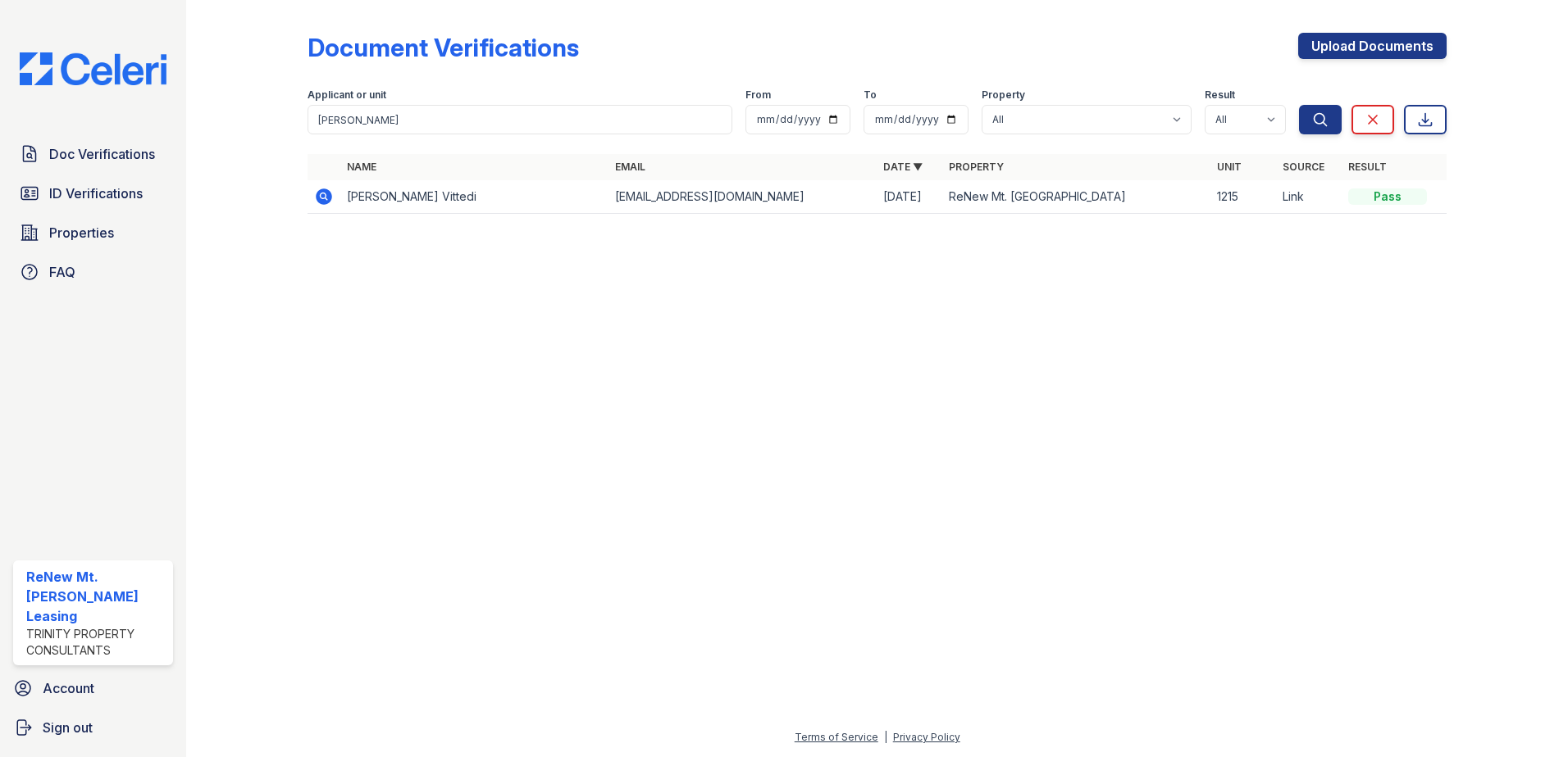
click at [327, 196] on icon at bounding box center [324, 197] width 20 height 20
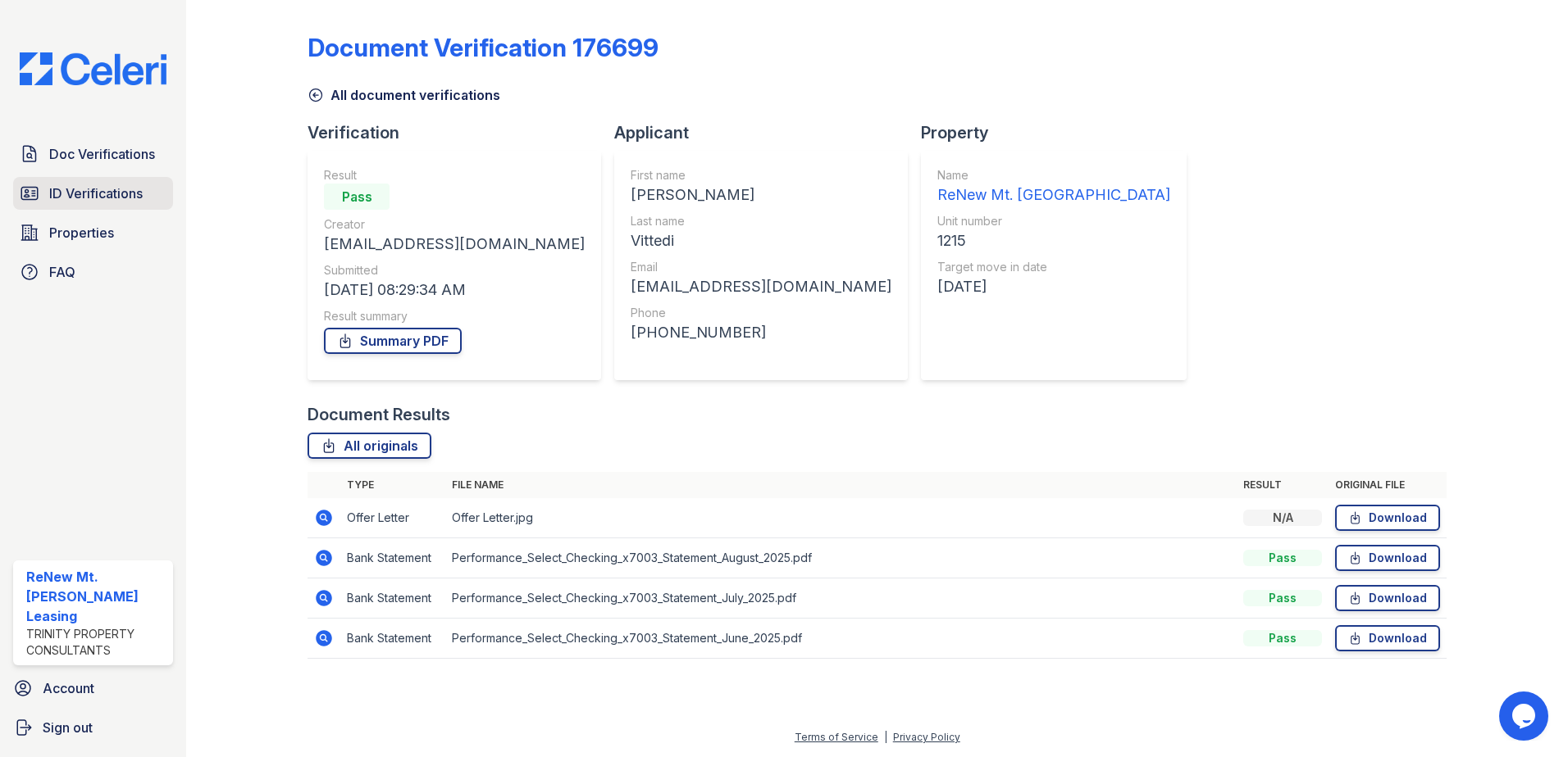
click at [131, 193] on span "ID Verifications" at bounding box center [96, 194] width 93 height 20
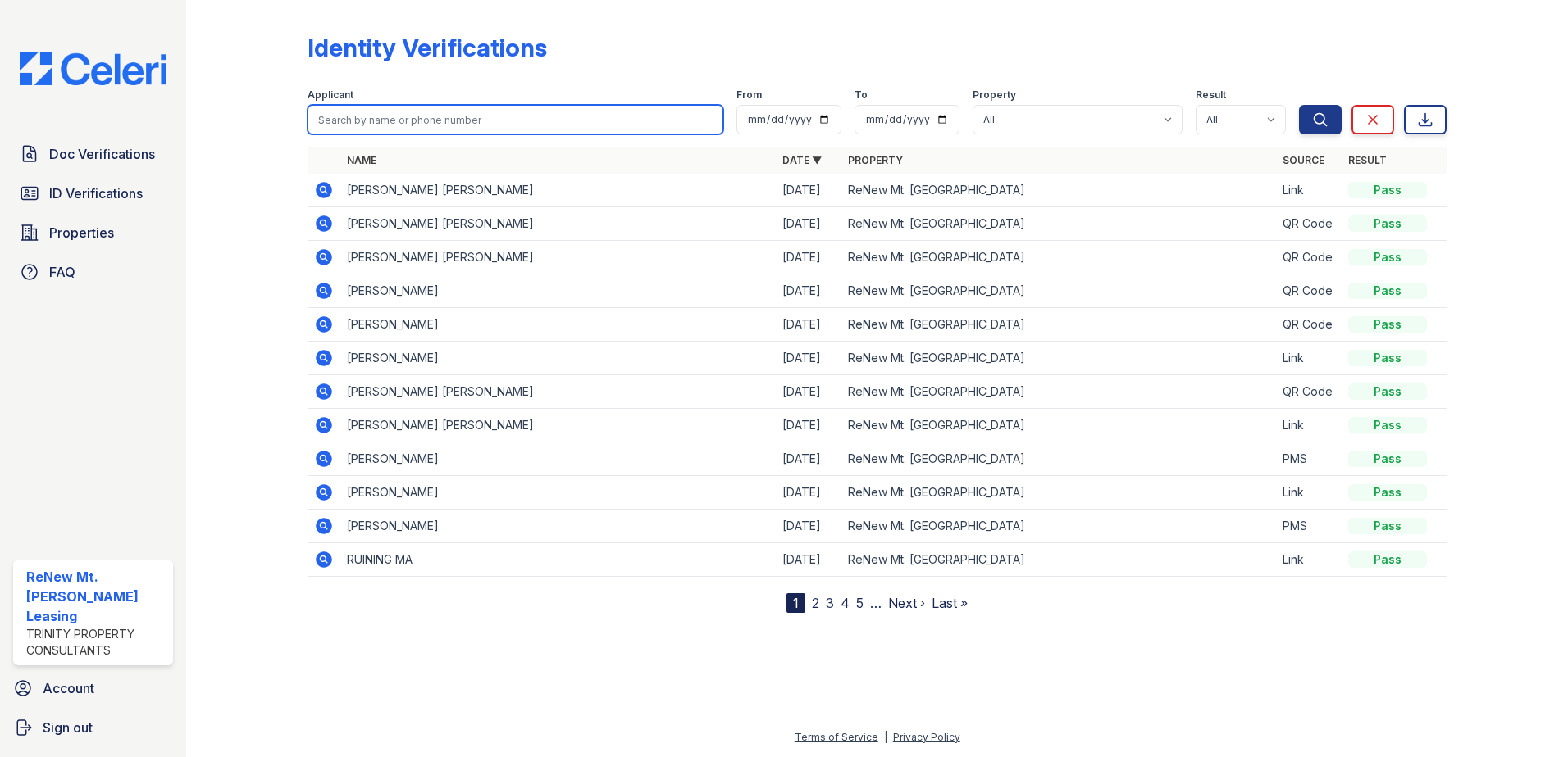
click at [384, 121] on input "search" at bounding box center [515, 120] width 416 height 29
type input "Devender"
click at [1299, 105] on button "Search" at bounding box center [1320, 120] width 43 height 29
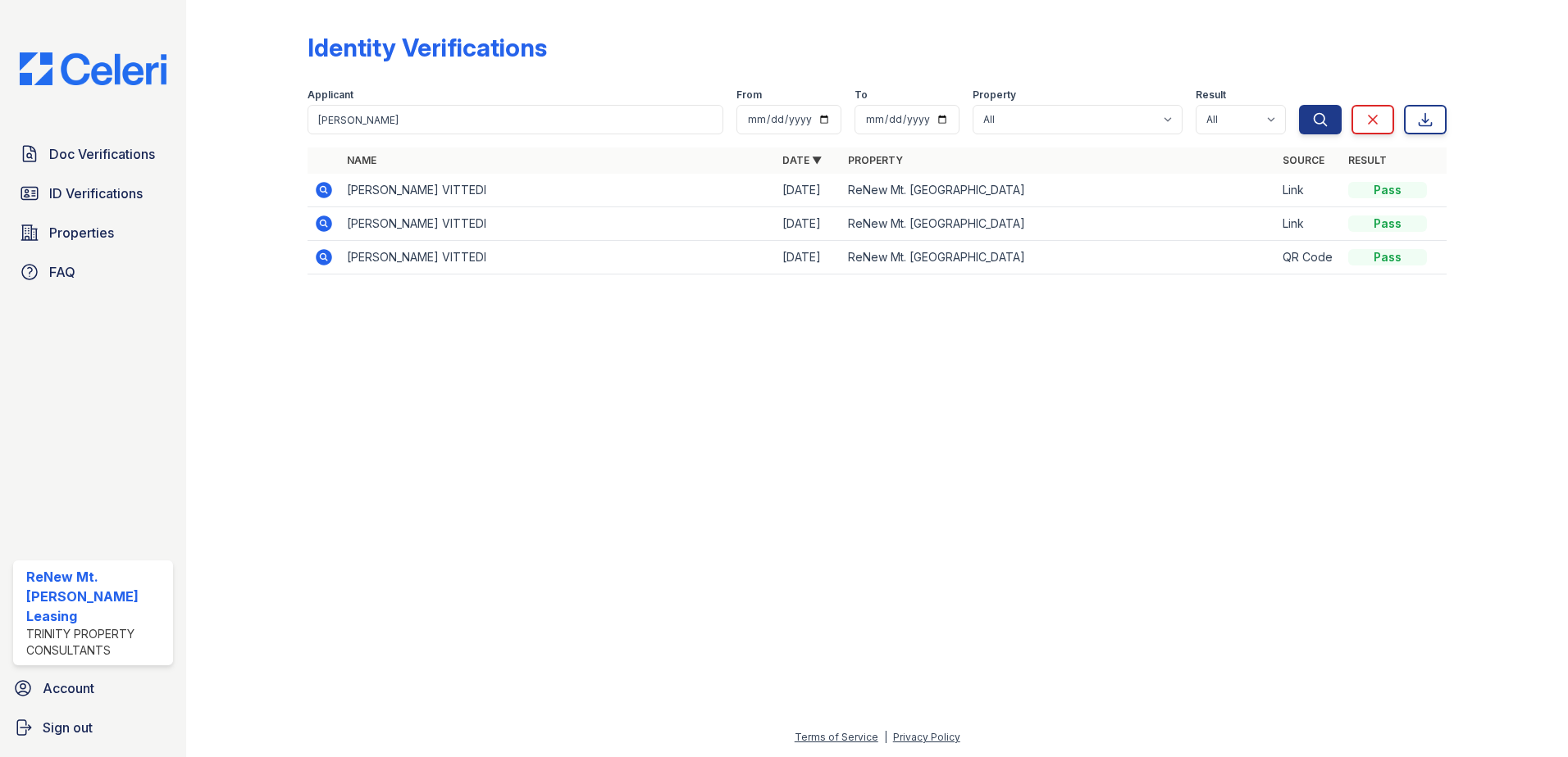
click at [317, 189] on icon at bounding box center [324, 190] width 16 height 16
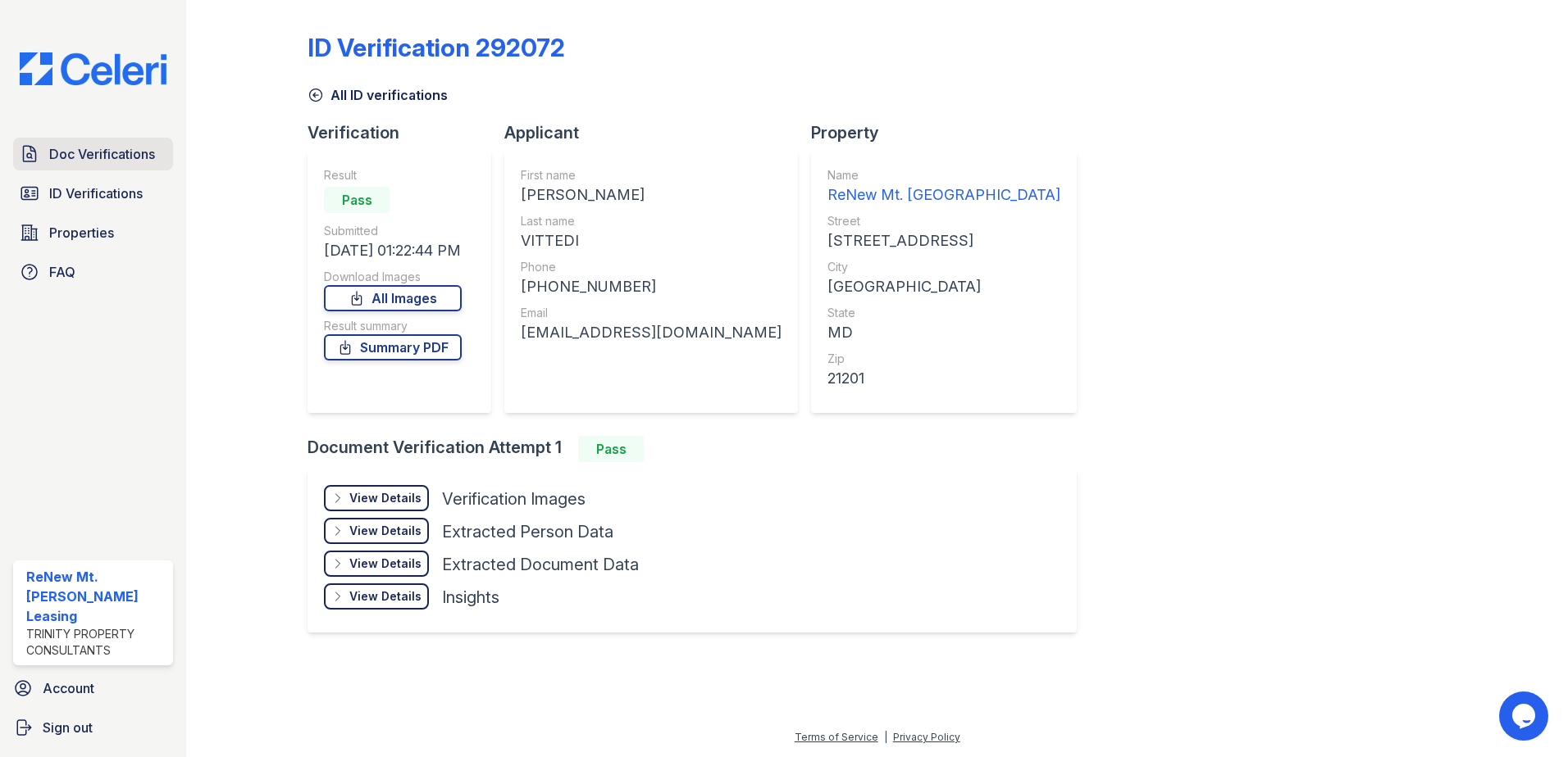
click at [104, 163] on span "Doc Verifications" at bounding box center [102, 155] width 106 height 20
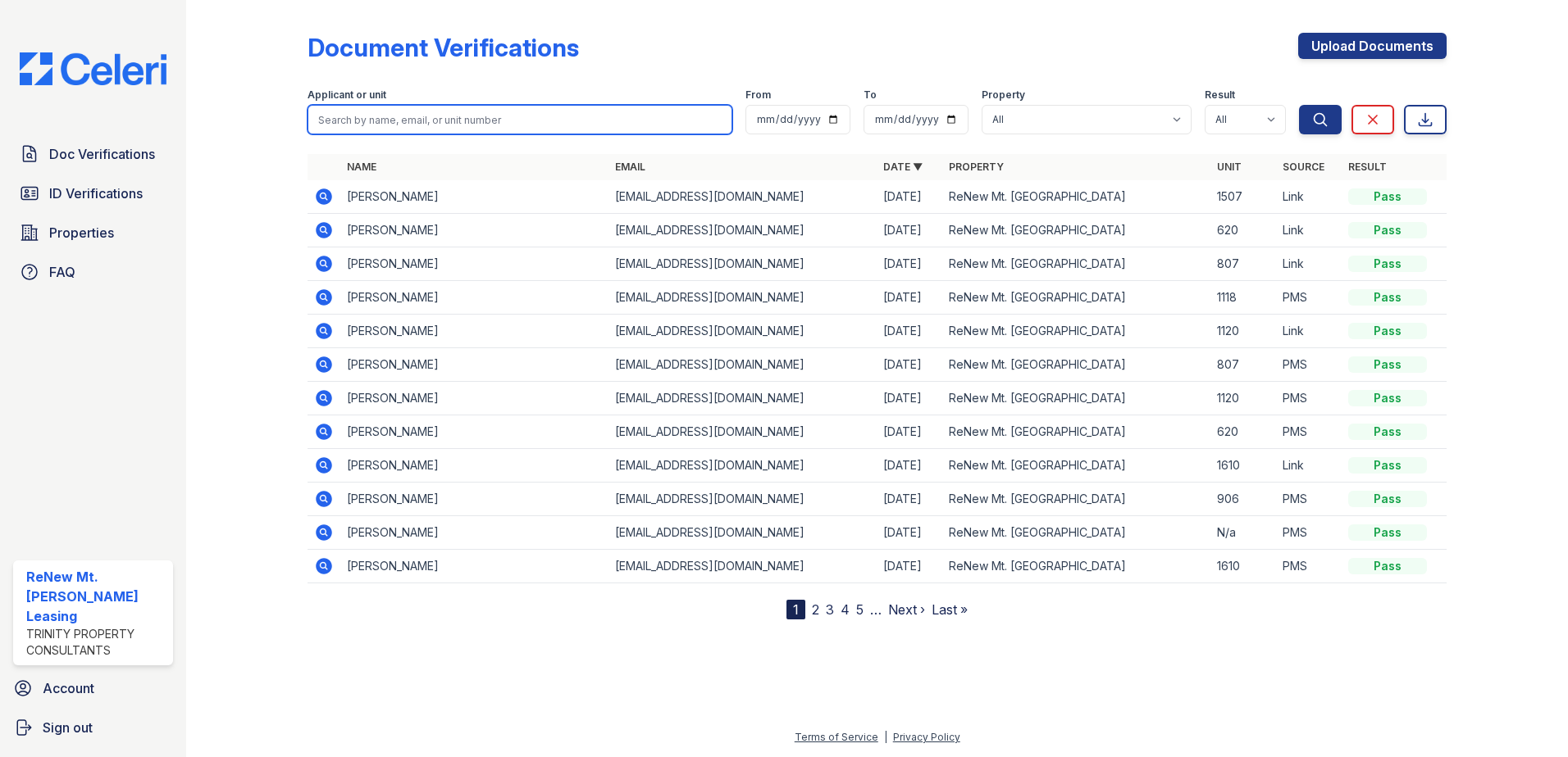
click at [420, 125] on input "search" at bounding box center [520, 120] width 424 height 29
click at [488, 111] on input "search" at bounding box center [520, 120] width 424 height 29
type input "[PERSON_NAME]"
click at [1299, 105] on button "Search" at bounding box center [1320, 120] width 43 height 29
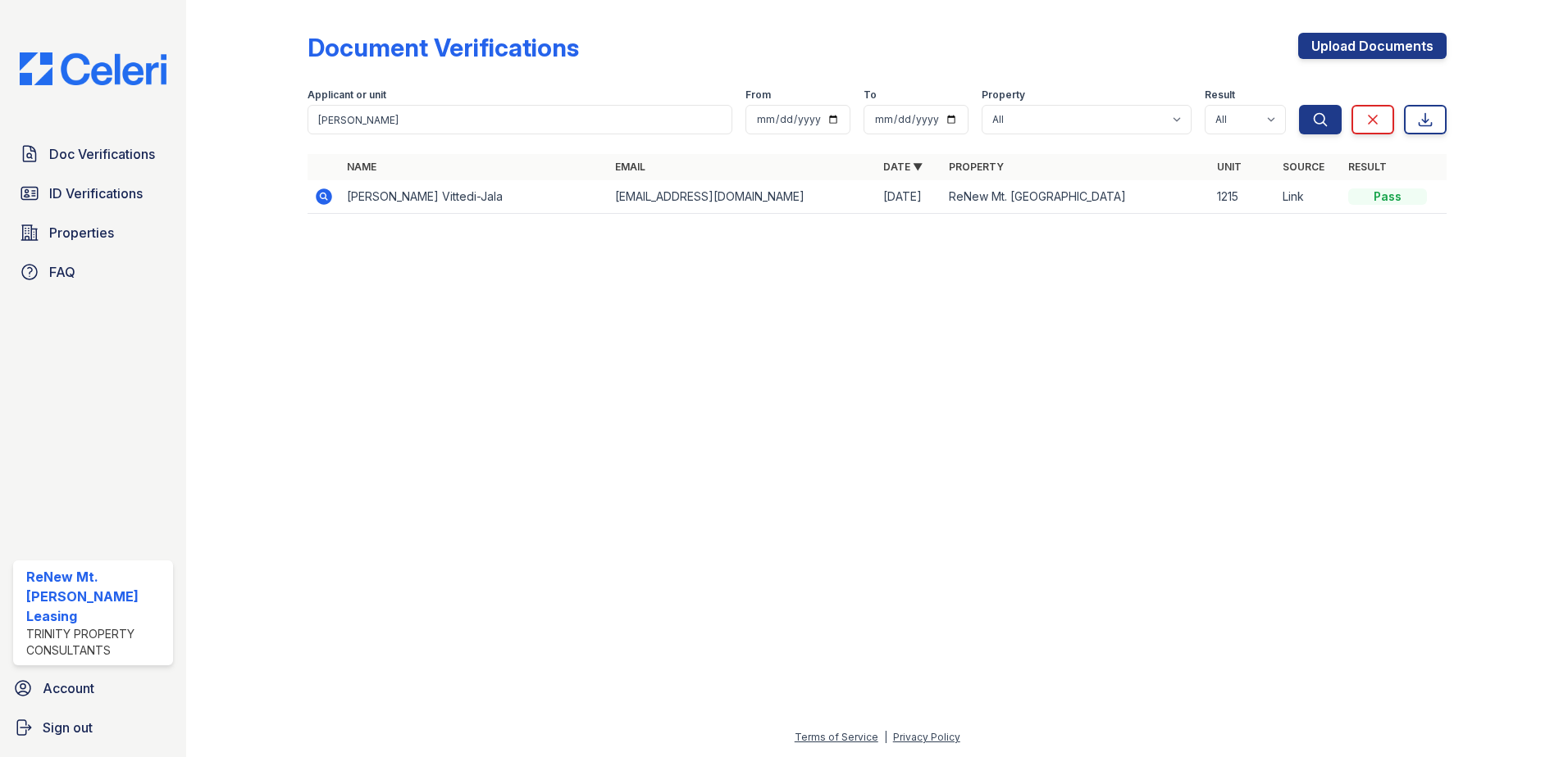
click at [320, 202] on icon at bounding box center [324, 197] width 16 height 16
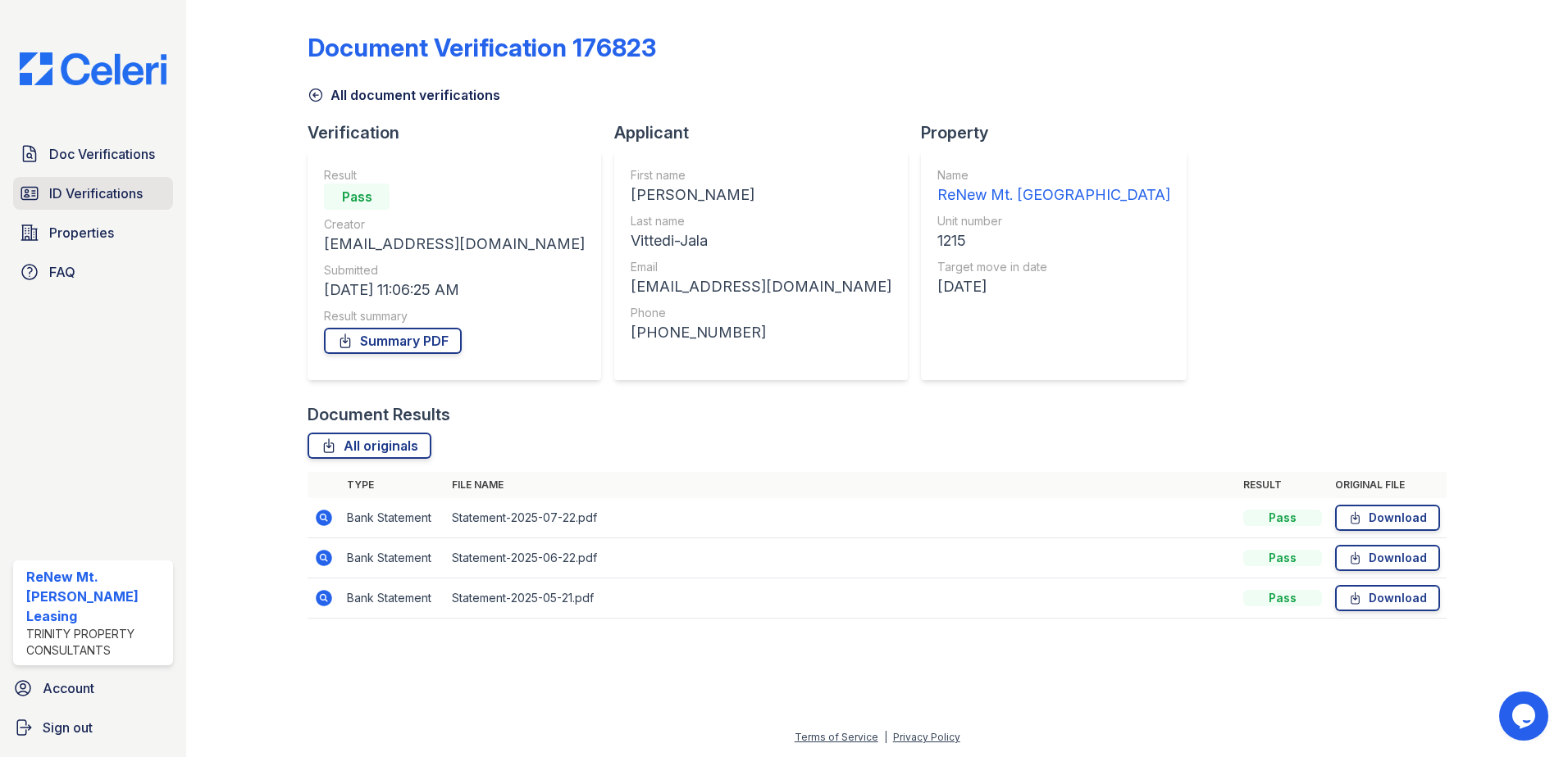
click at [134, 187] on span "ID Verifications" at bounding box center [96, 194] width 93 height 20
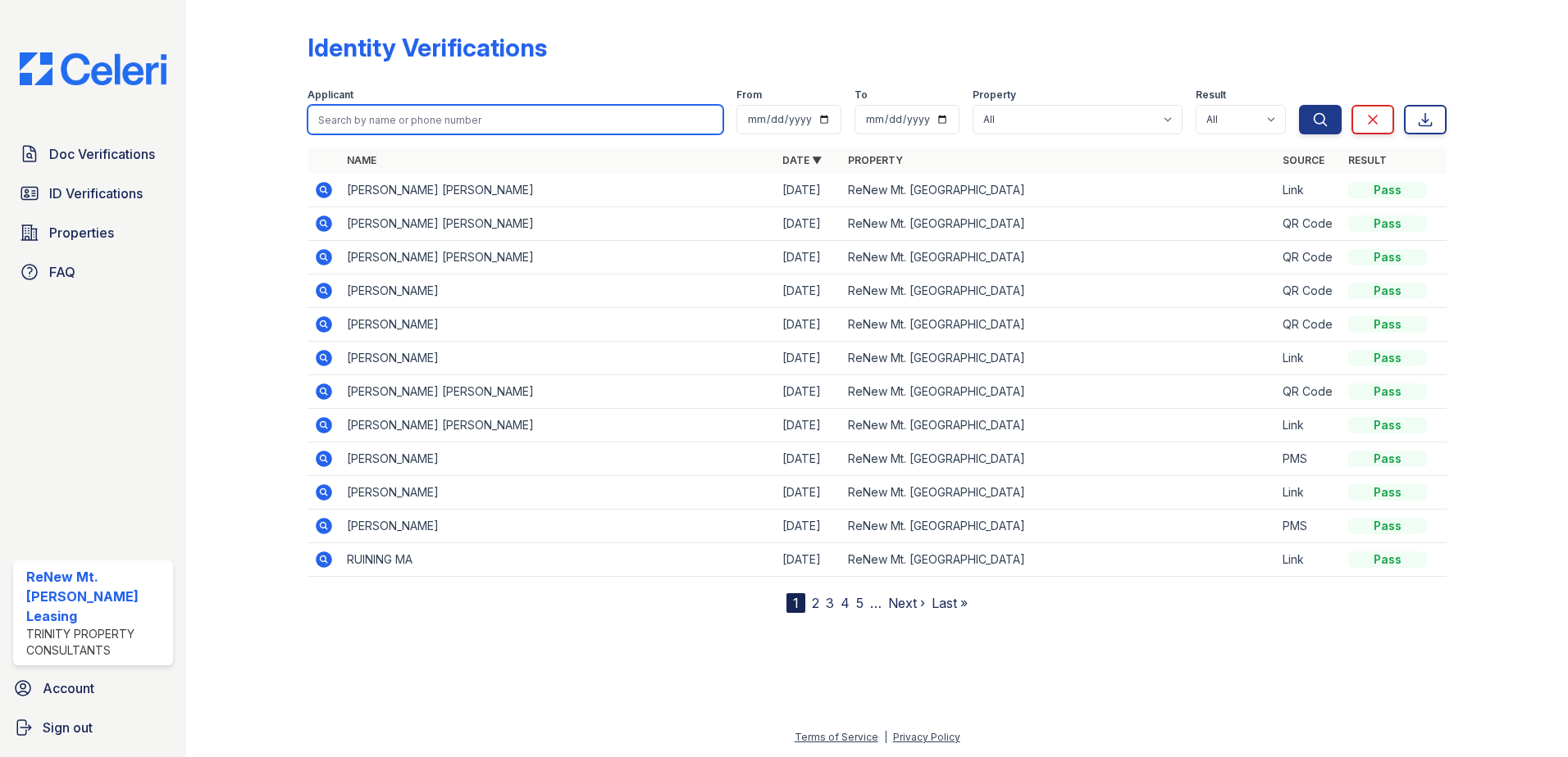
click at [404, 107] on input "search" at bounding box center [515, 120] width 416 height 29
type input "medha"
click at [1299, 105] on button "Search" at bounding box center [1320, 120] width 43 height 29
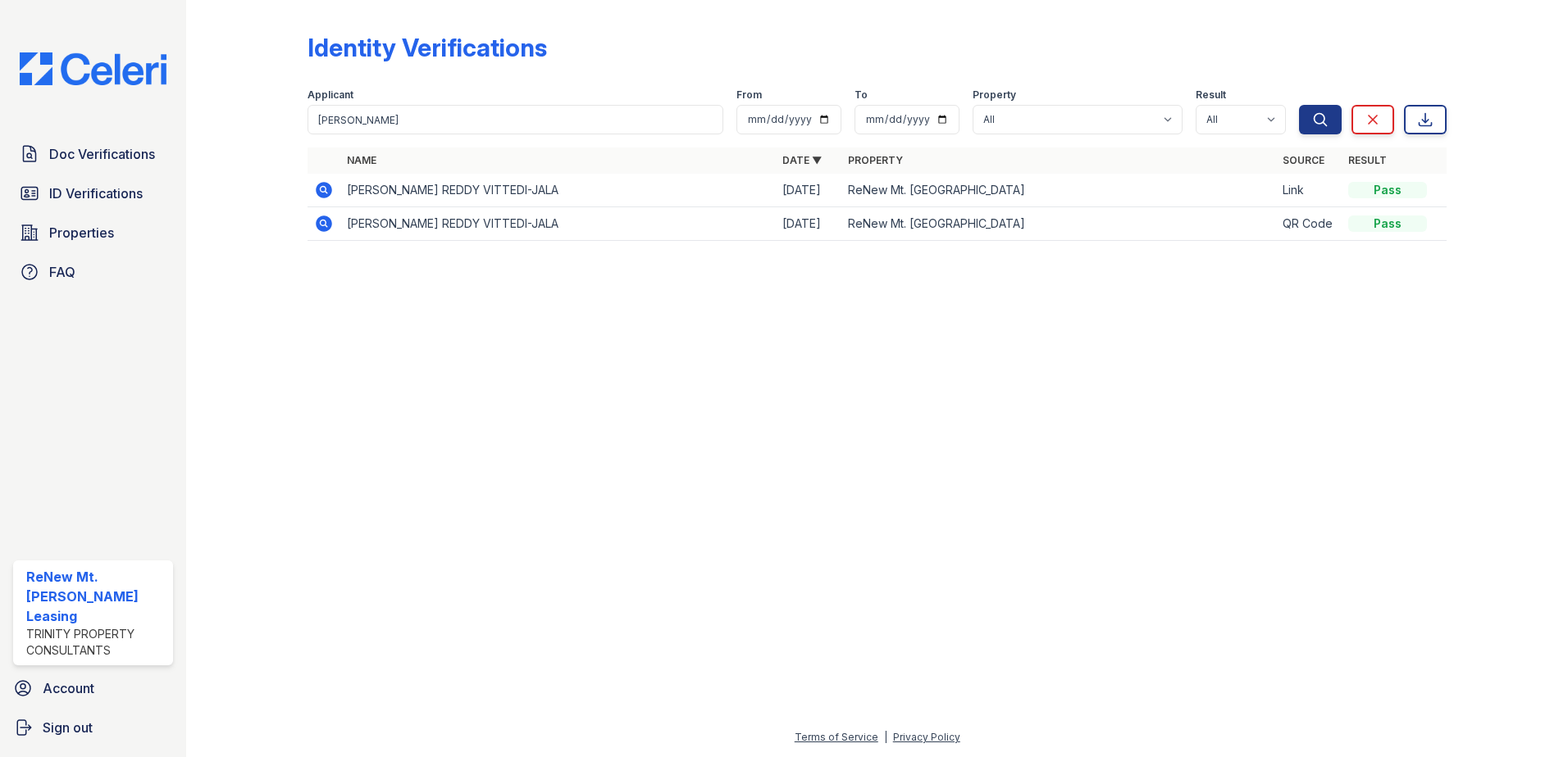
click at [320, 188] on icon at bounding box center [324, 190] width 16 height 16
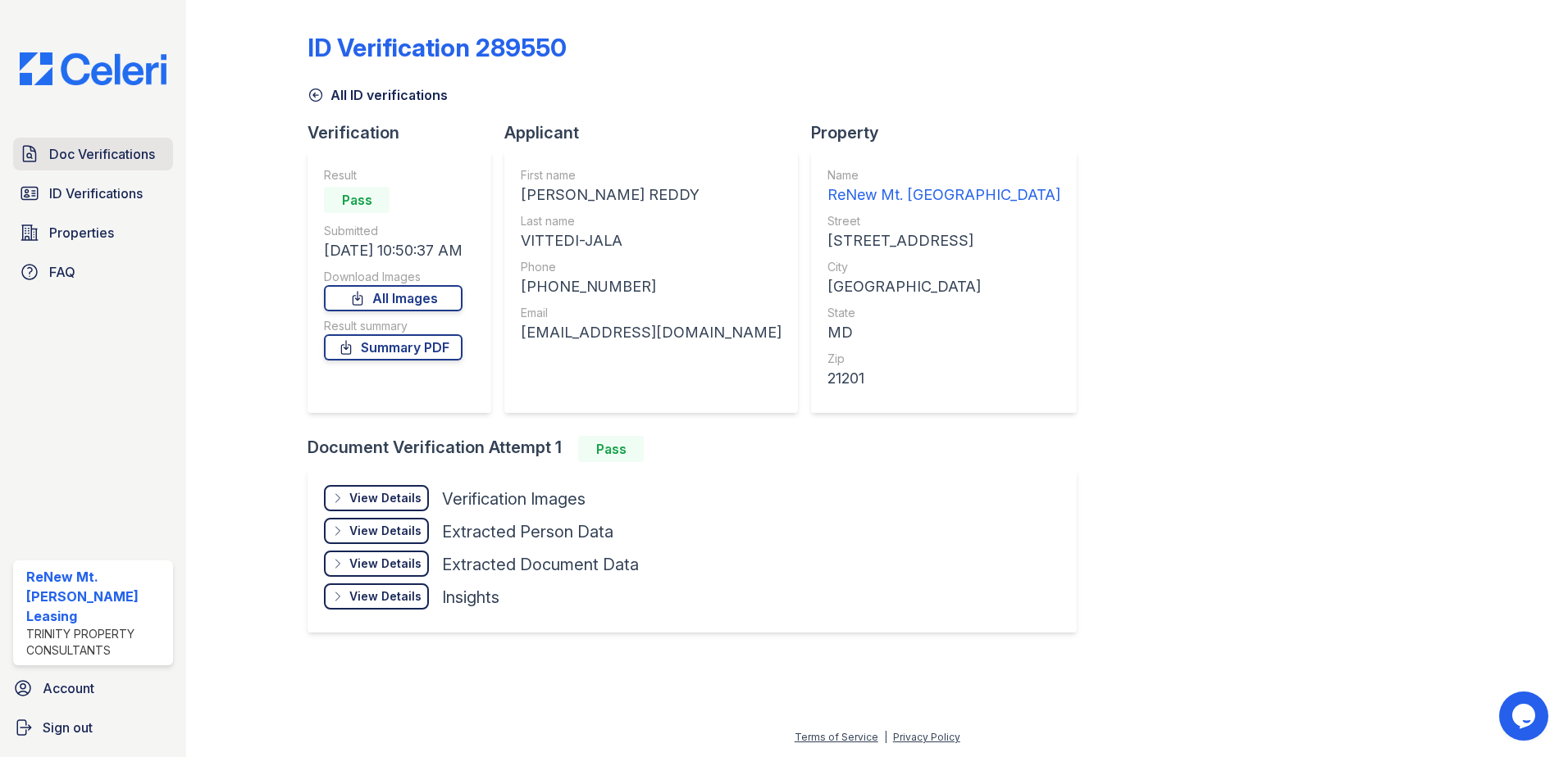
click at [102, 145] on span "Doc Verifications" at bounding box center [102, 155] width 106 height 20
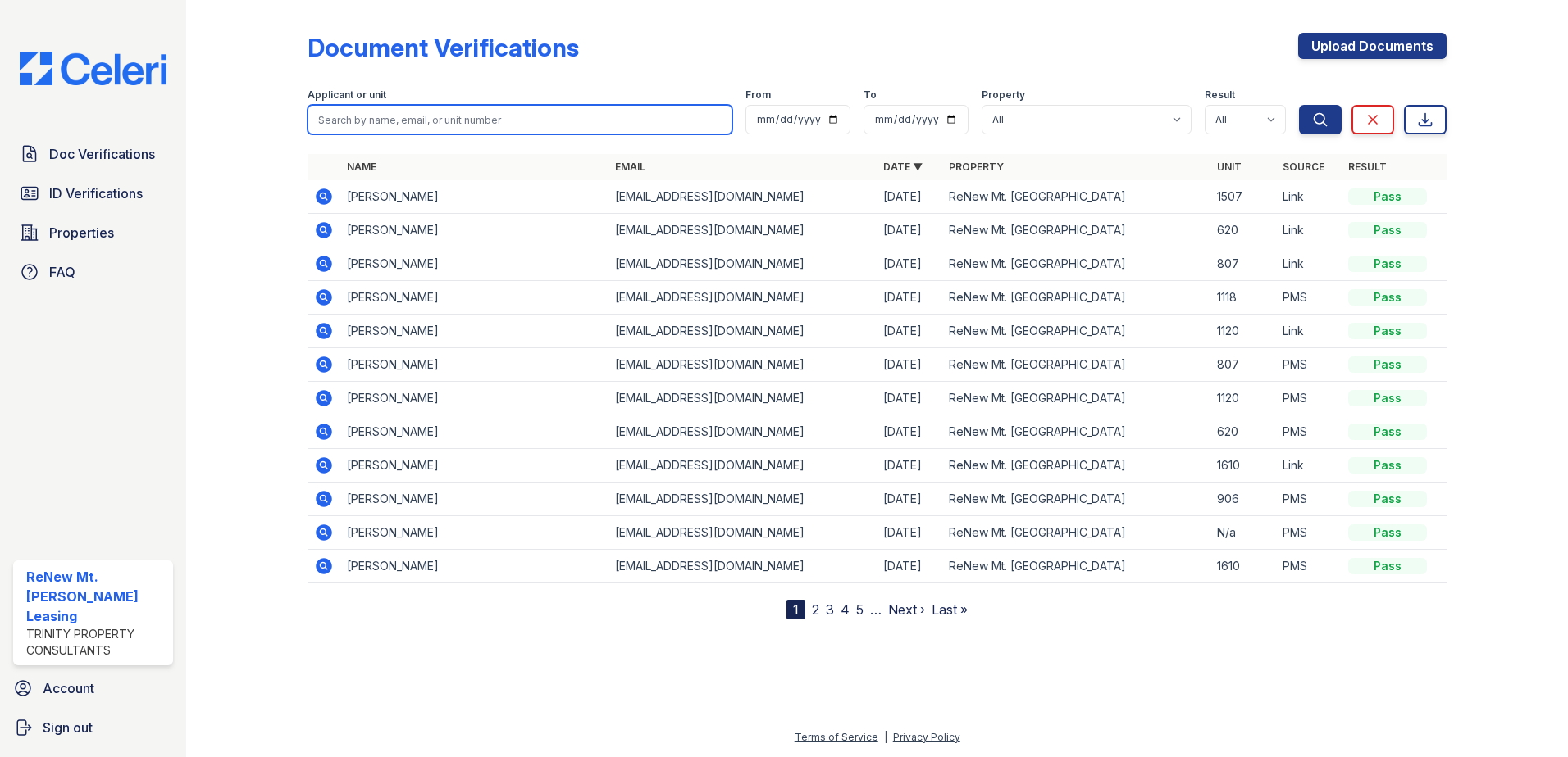
click at [419, 122] on input "search" at bounding box center [520, 120] width 424 height 29
type input "amaya"
click at [1299, 105] on button "Search" at bounding box center [1320, 120] width 43 height 29
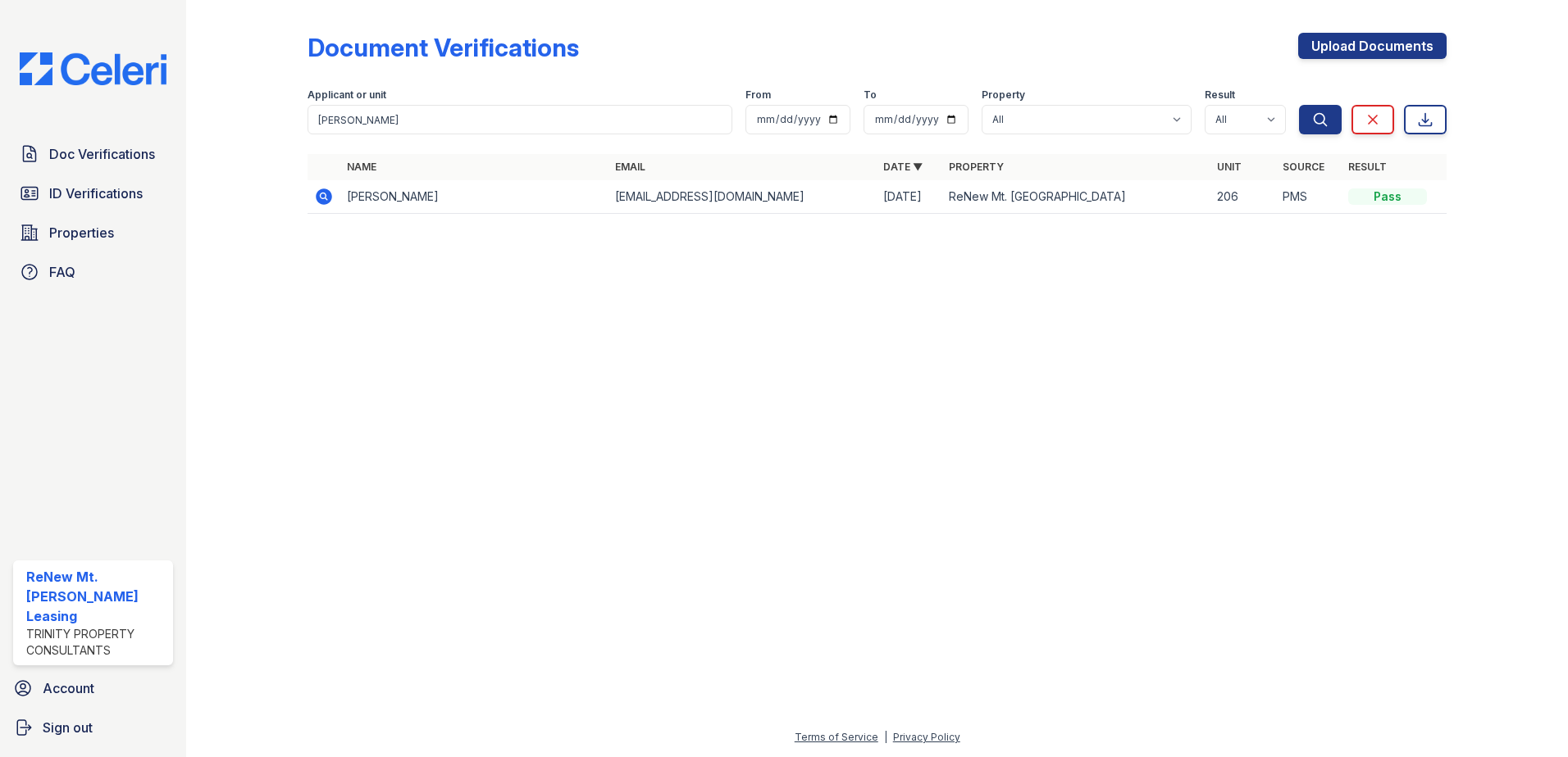
click at [317, 191] on icon at bounding box center [324, 197] width 20 height 20
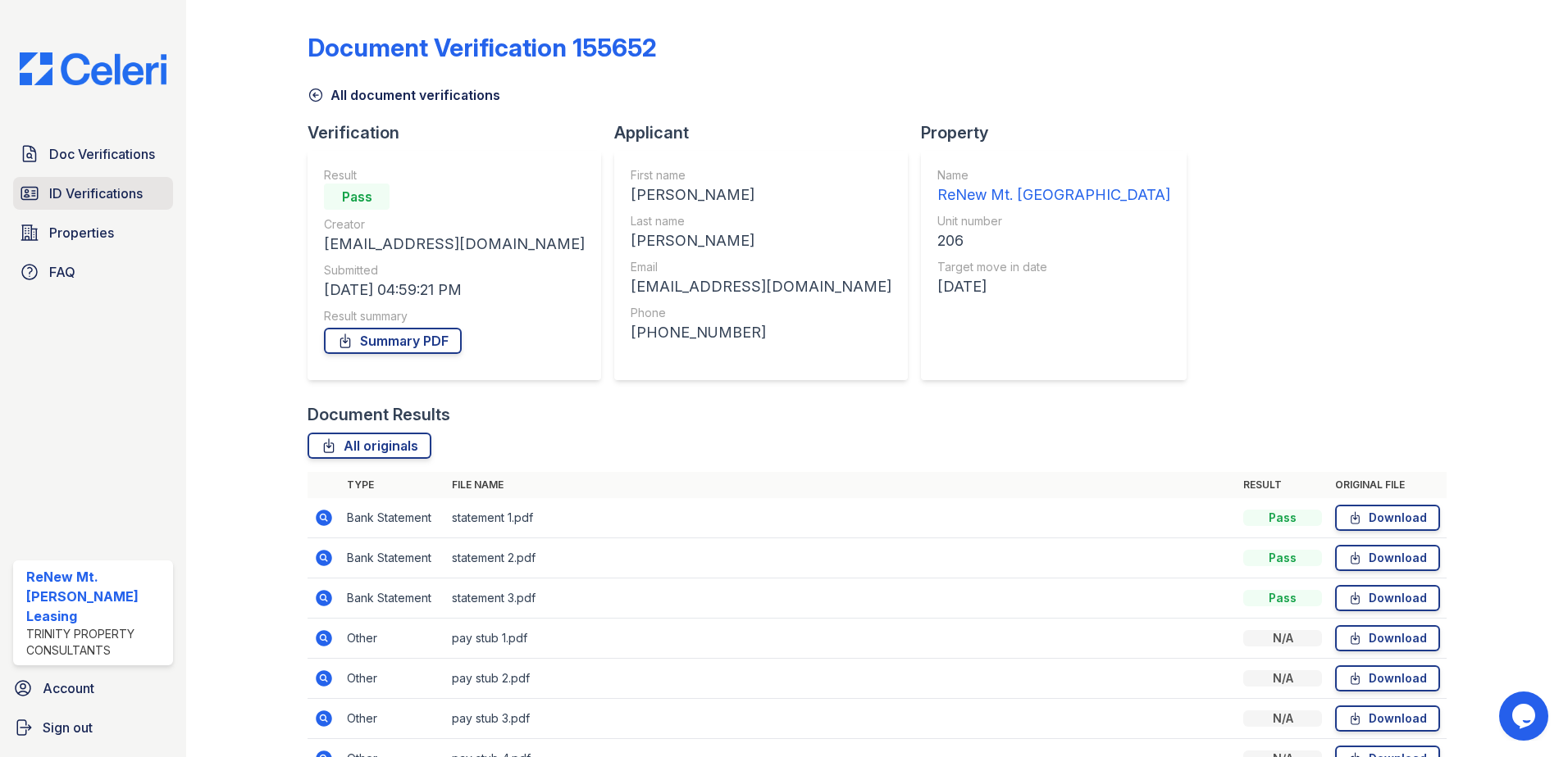
click at [88, 183] on link "ID Verifications" at bounding box center [92, 194] width 160 height 33
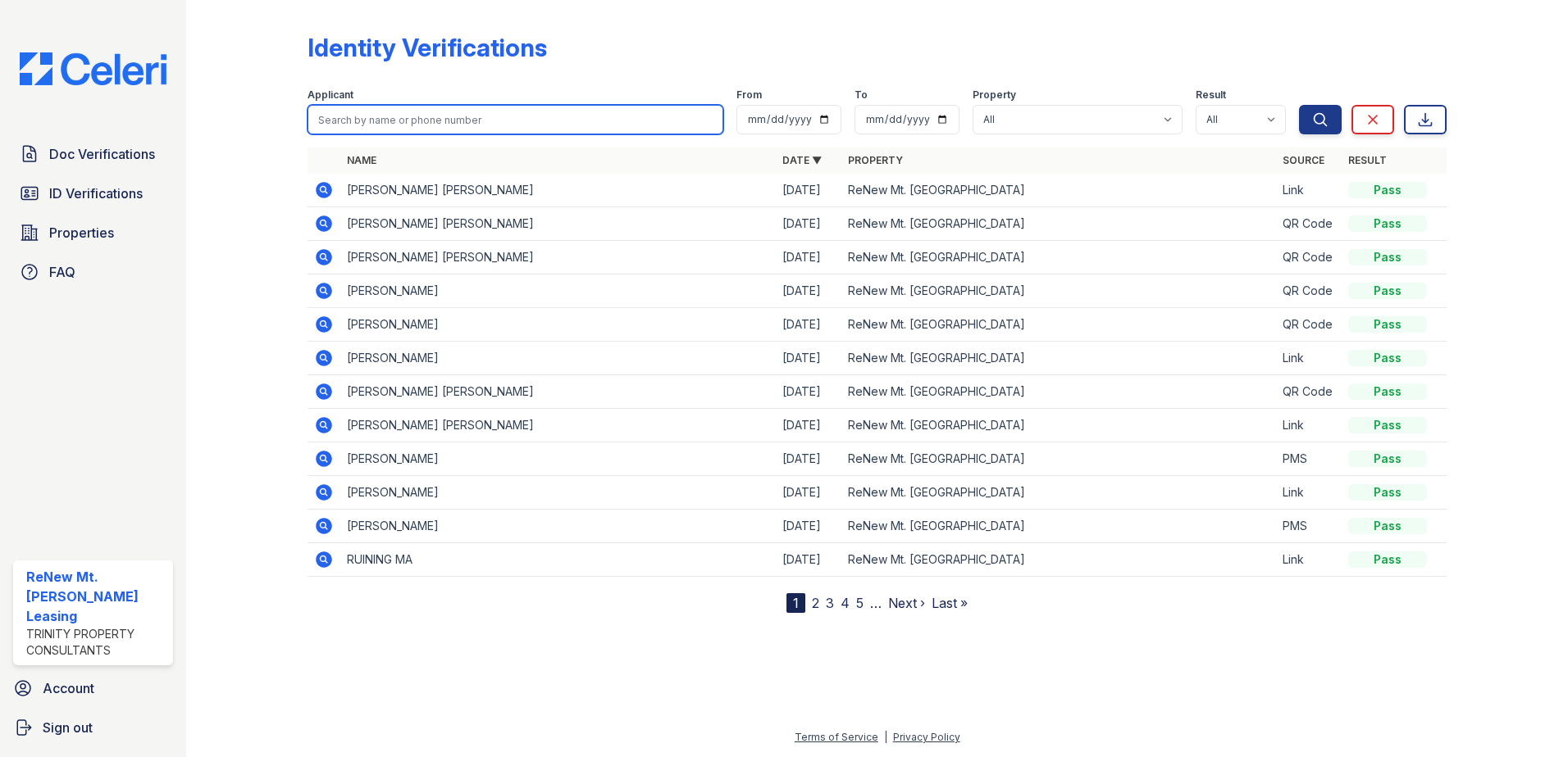
click at [332, 123] on input "search" at bounding box center [515, 120] width 416 height 29
type input "amaya"
click at [1299, 105] on button "Search" at bounding box center [1320, 120] width 43 height 29
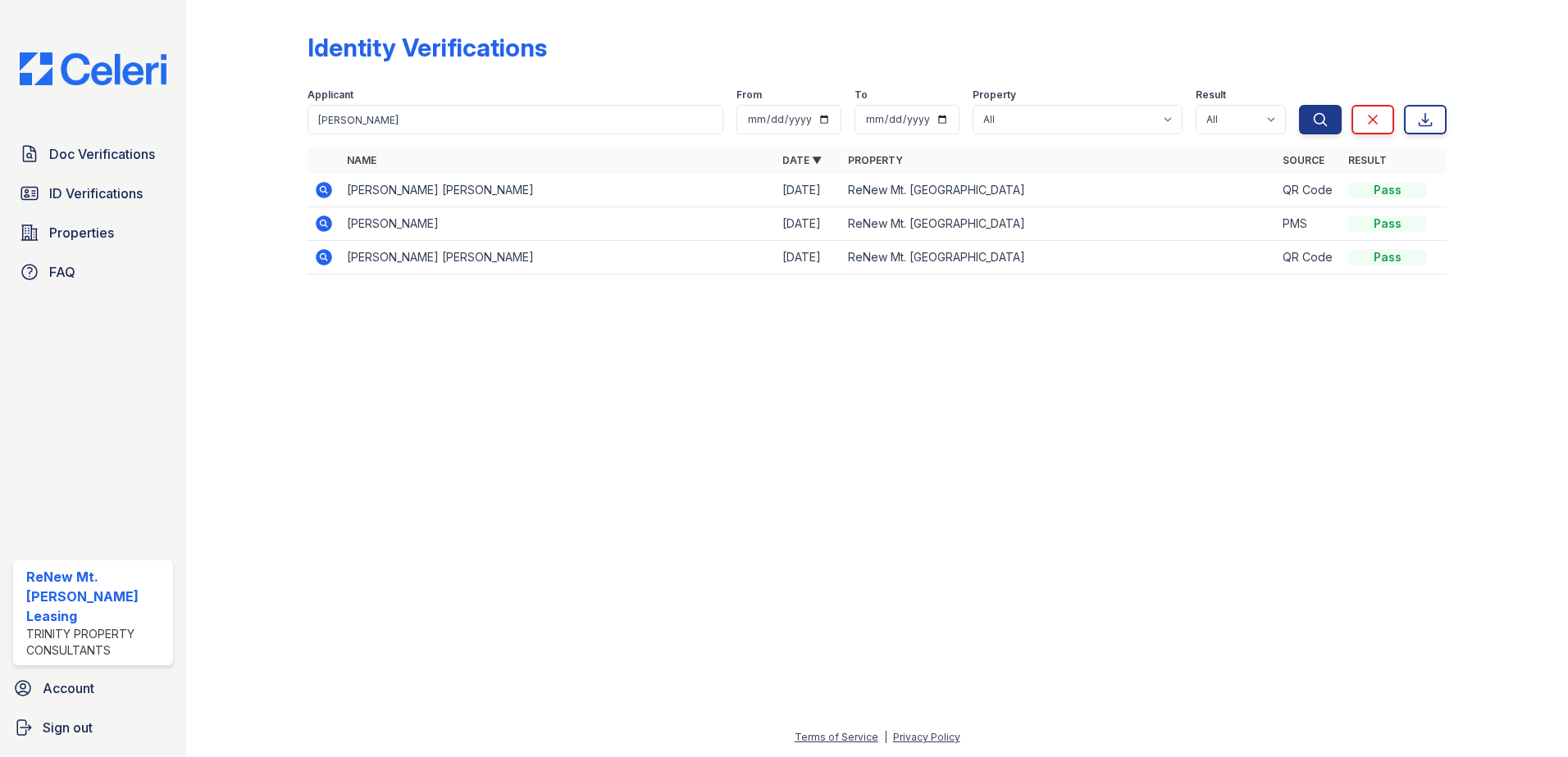
click at [319, 191] on icon at bounding box center [324, 190] width 16 height 16
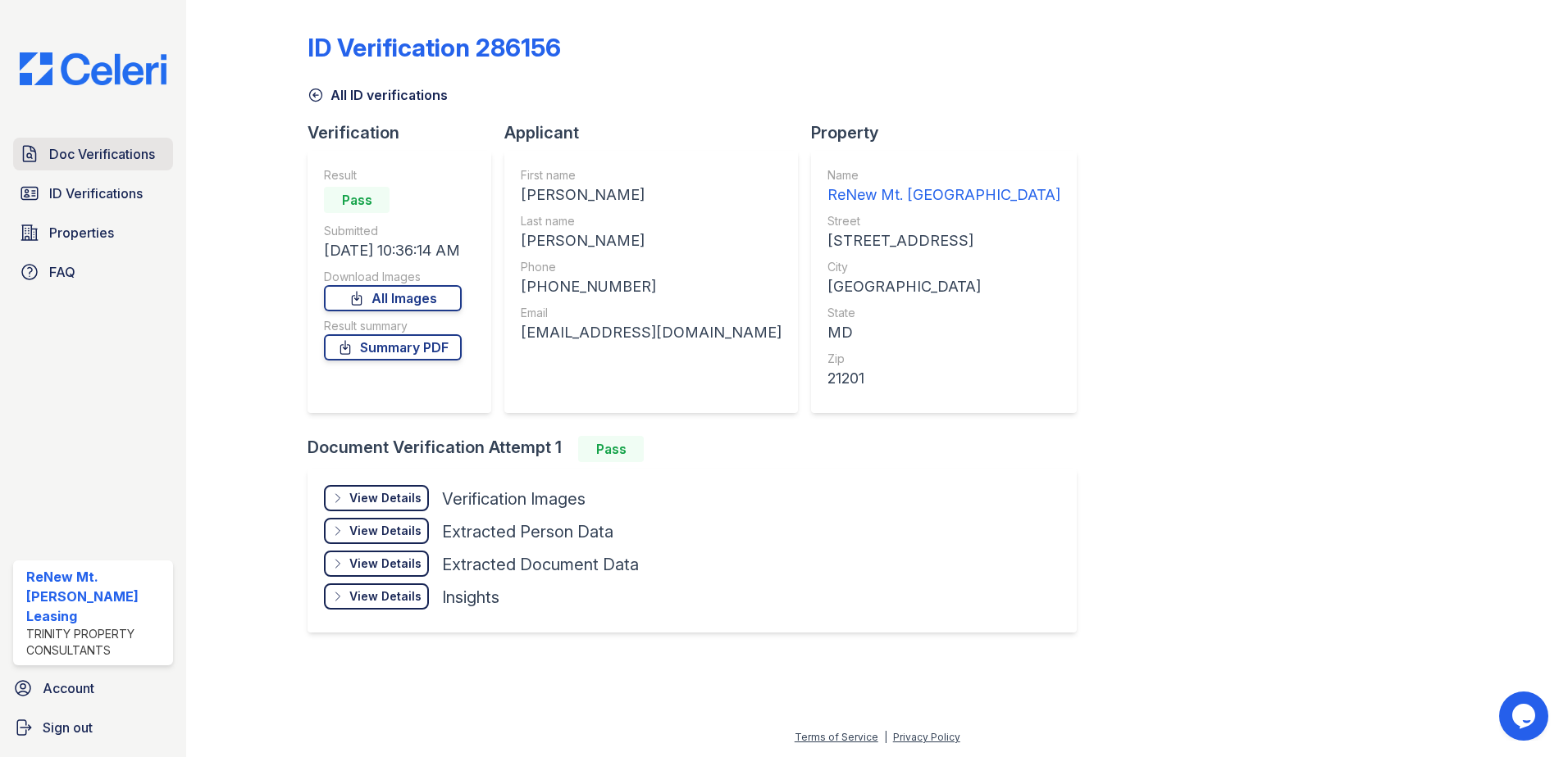
click at [68, 153] on span "Doc Verifications" at bounding box center [102, 155] width 106 height 20
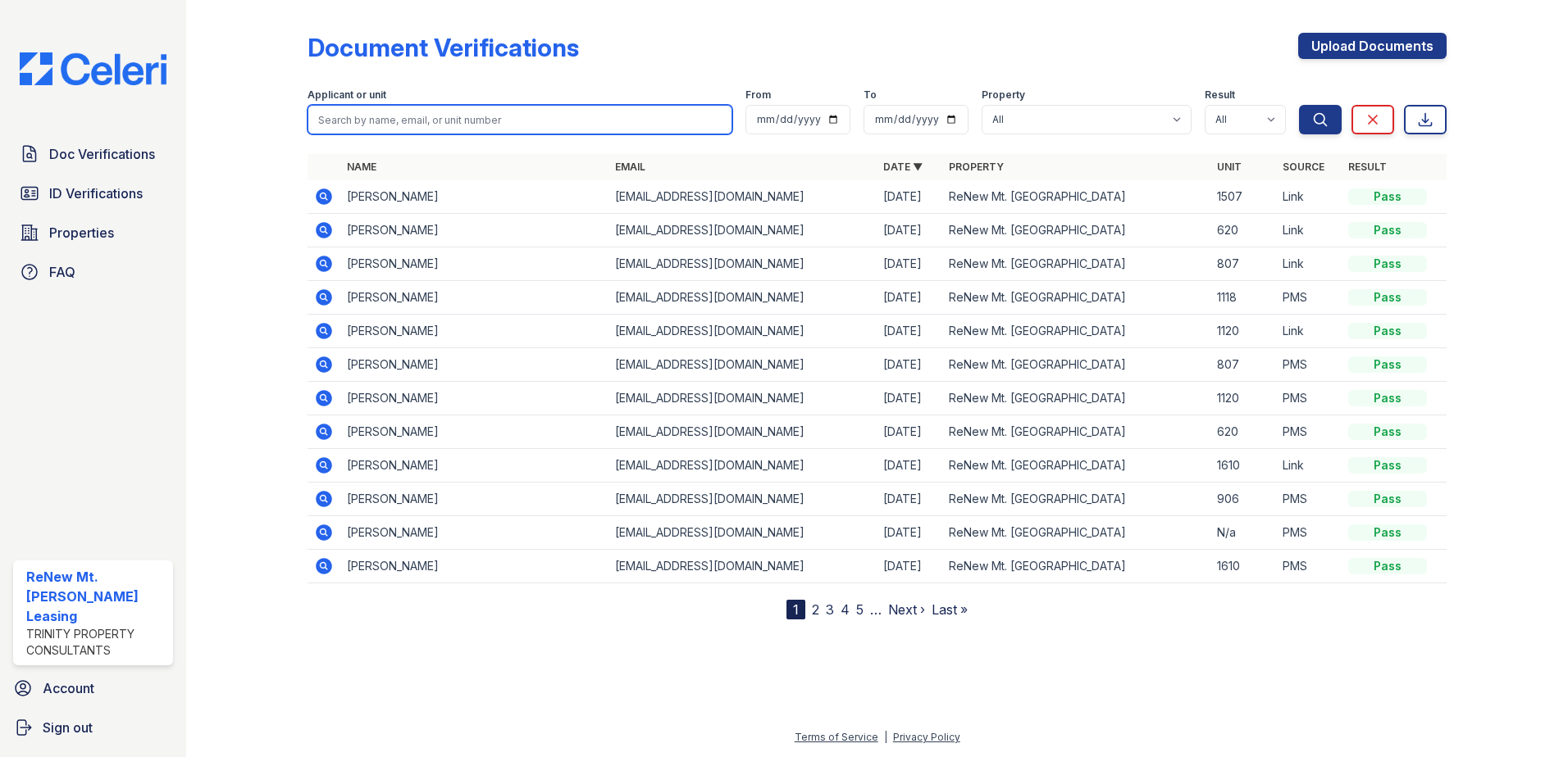
click at [429, 119] on input "search" at bounding box center [520, 120] width 424 height 29
type input "[PERSON_NAME]"
click at [1299, 105] on button "Search" at bounding box center [1320, 120] width 43 height 29
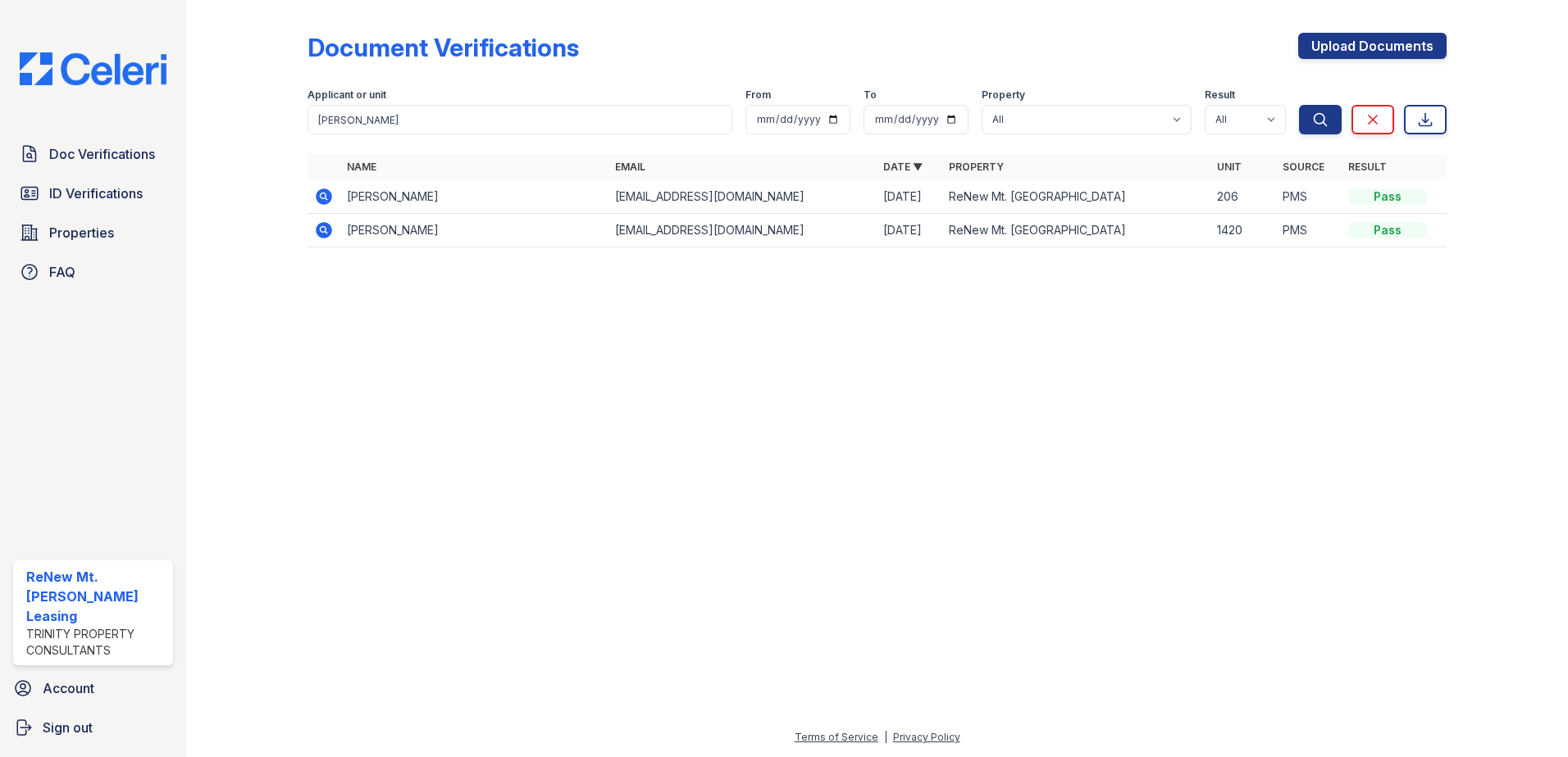
click at [325, 196] on icon at bounding box center [323, 196] width 4 height 4
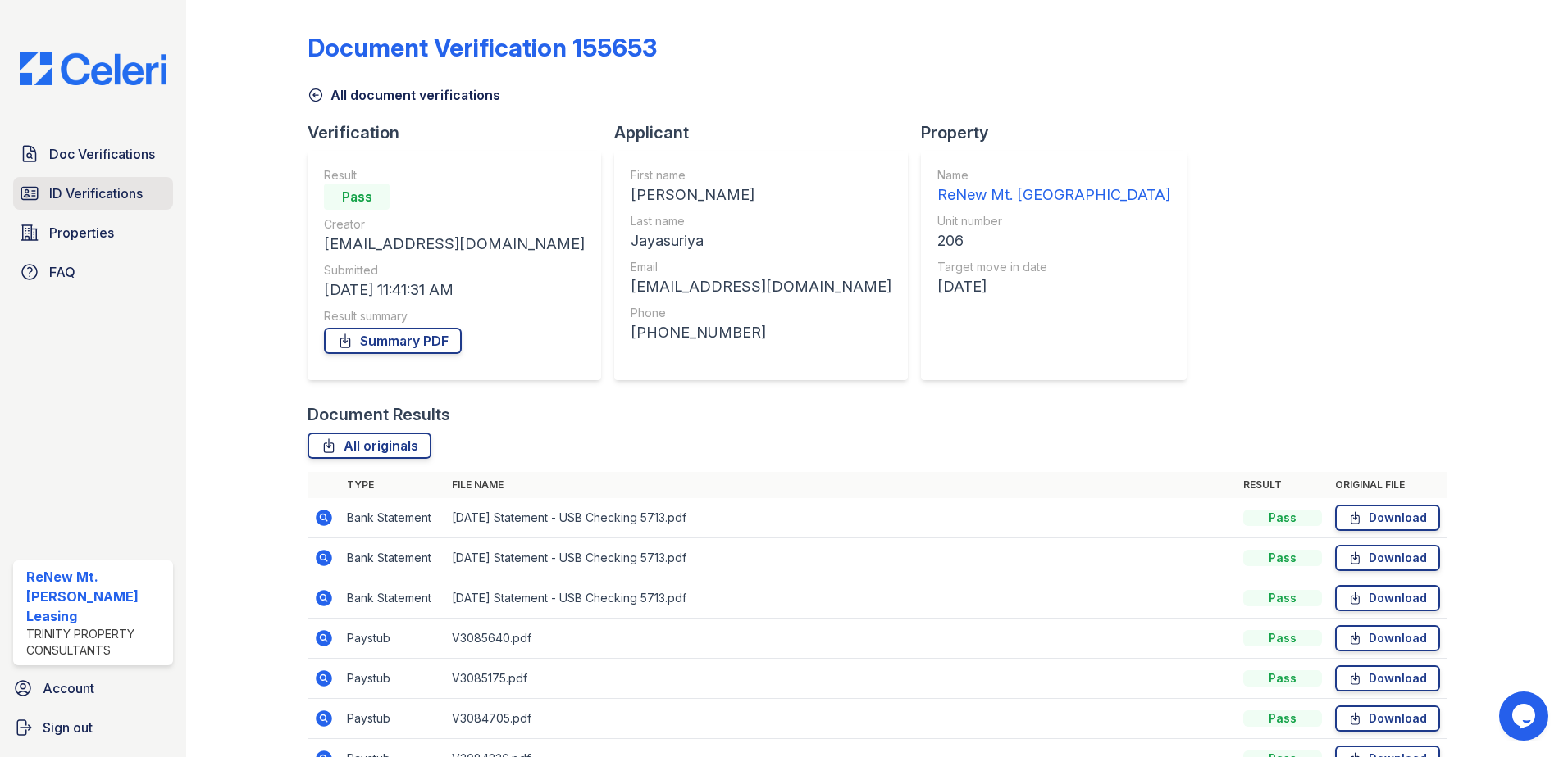
click at [114, 188] on span "ID Verifications" at bounding box center [96, 194] width 93 height 20
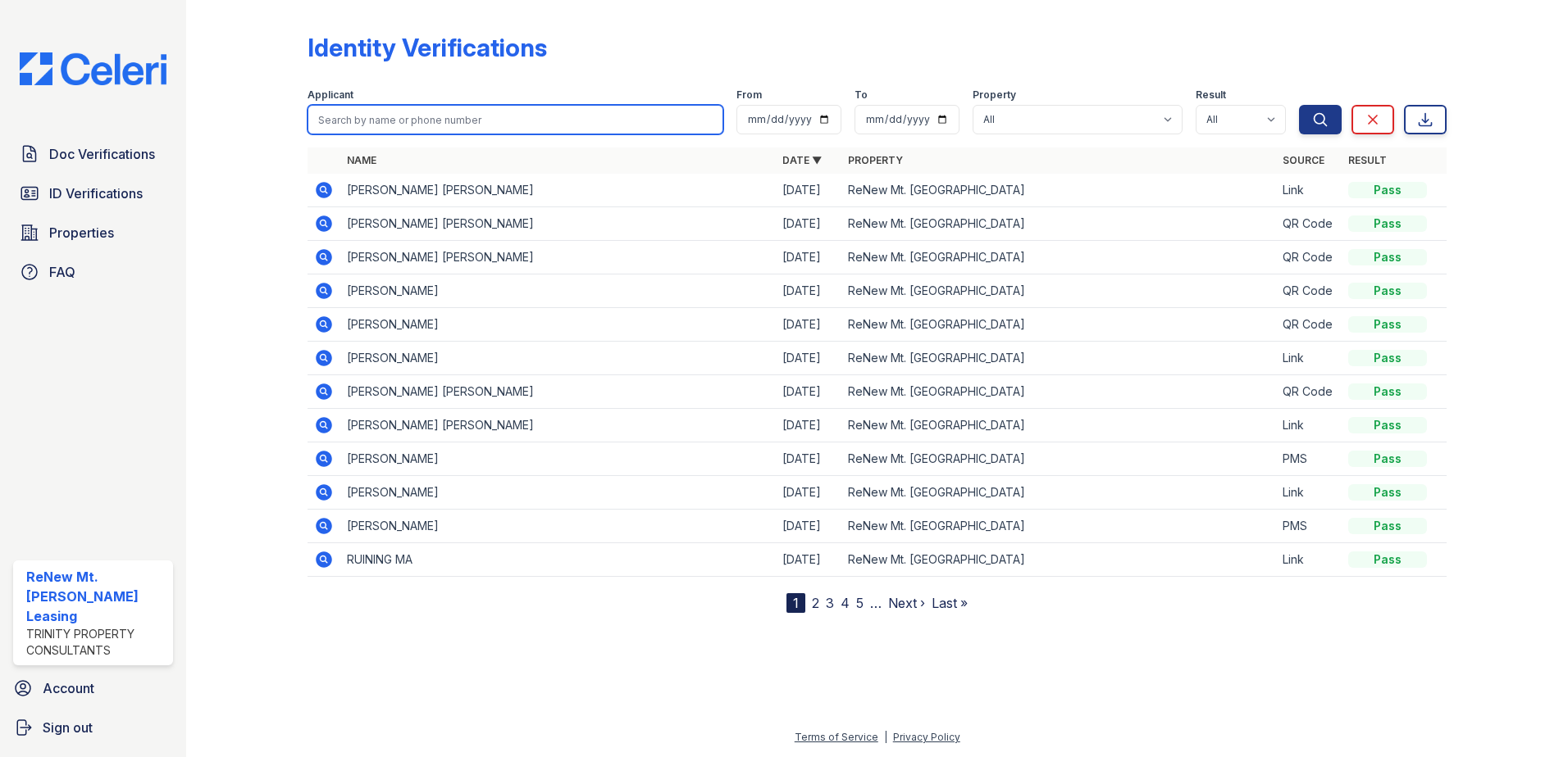
click at [369, 119] on input "search" at bounding box center [515, 120] width 416 height 29
type input "anne"
click at [1299, 105] on button "Search" at bounding box center [1320, 120] width 43 height 29
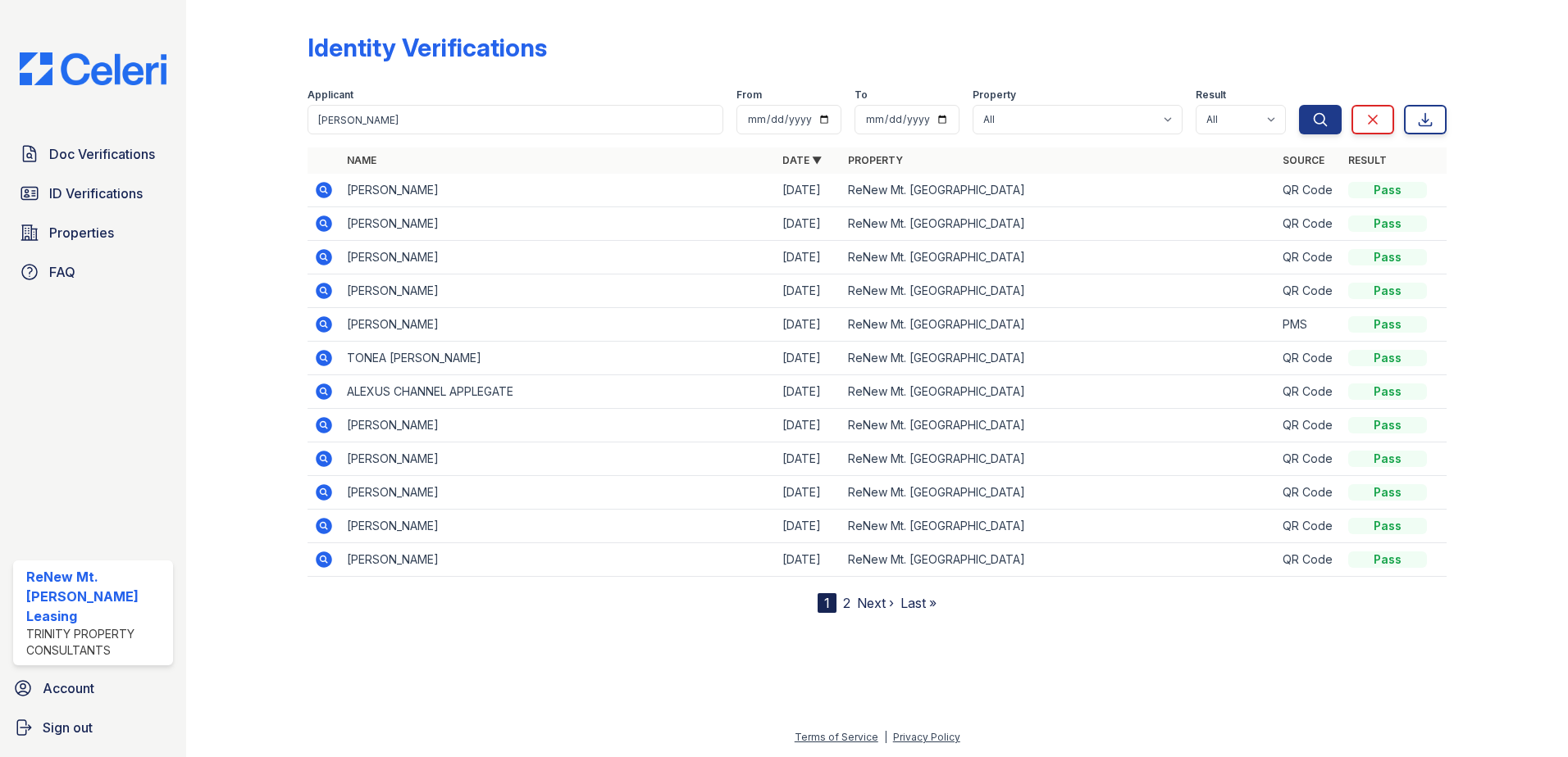
click at [322, 321] on icon at bounding box center [324, 325] width 20 height 20
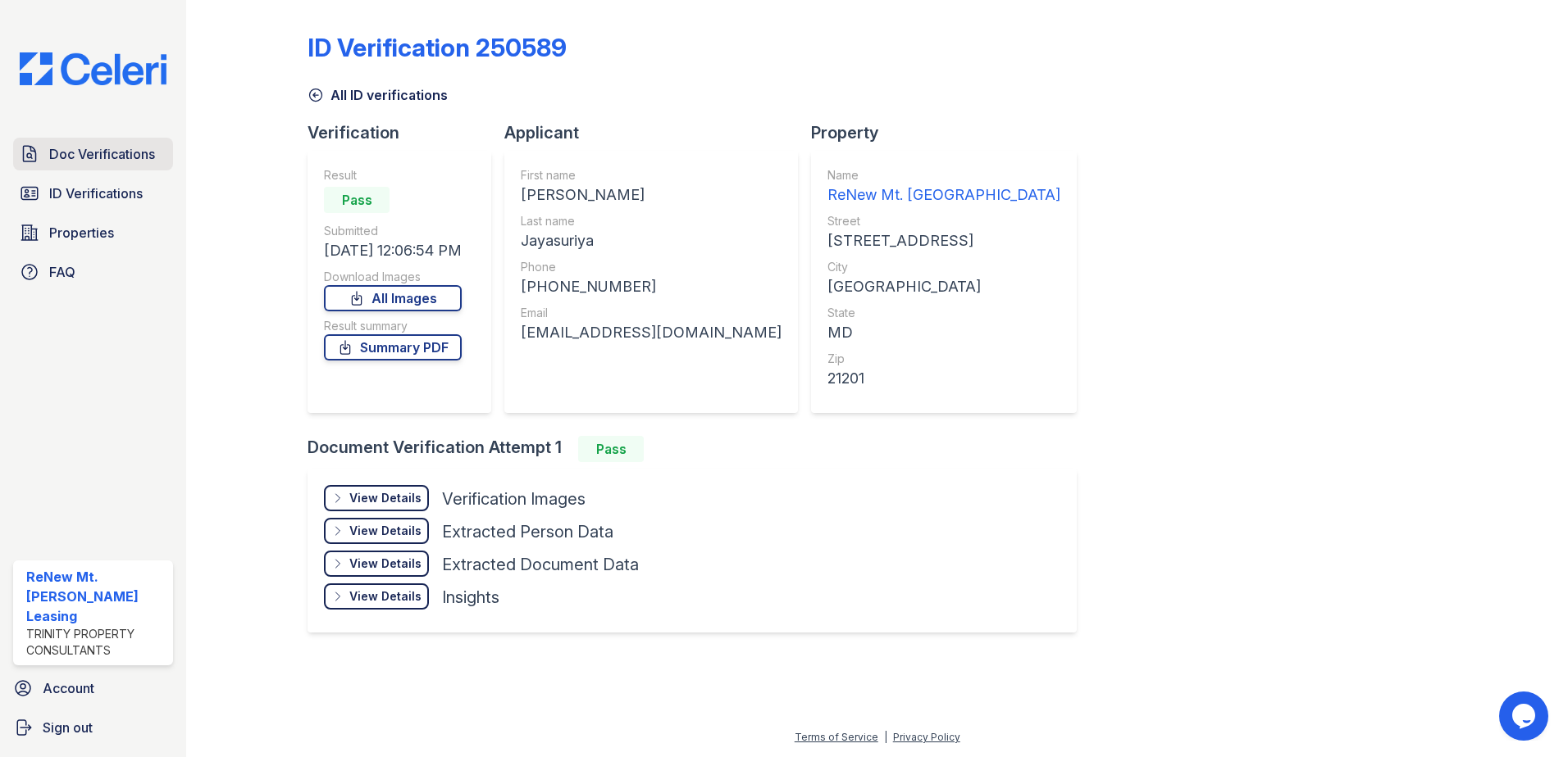
click at [60, 156] on span "Doc Verifications" at bounding box center [102, 155] width 106 height 20
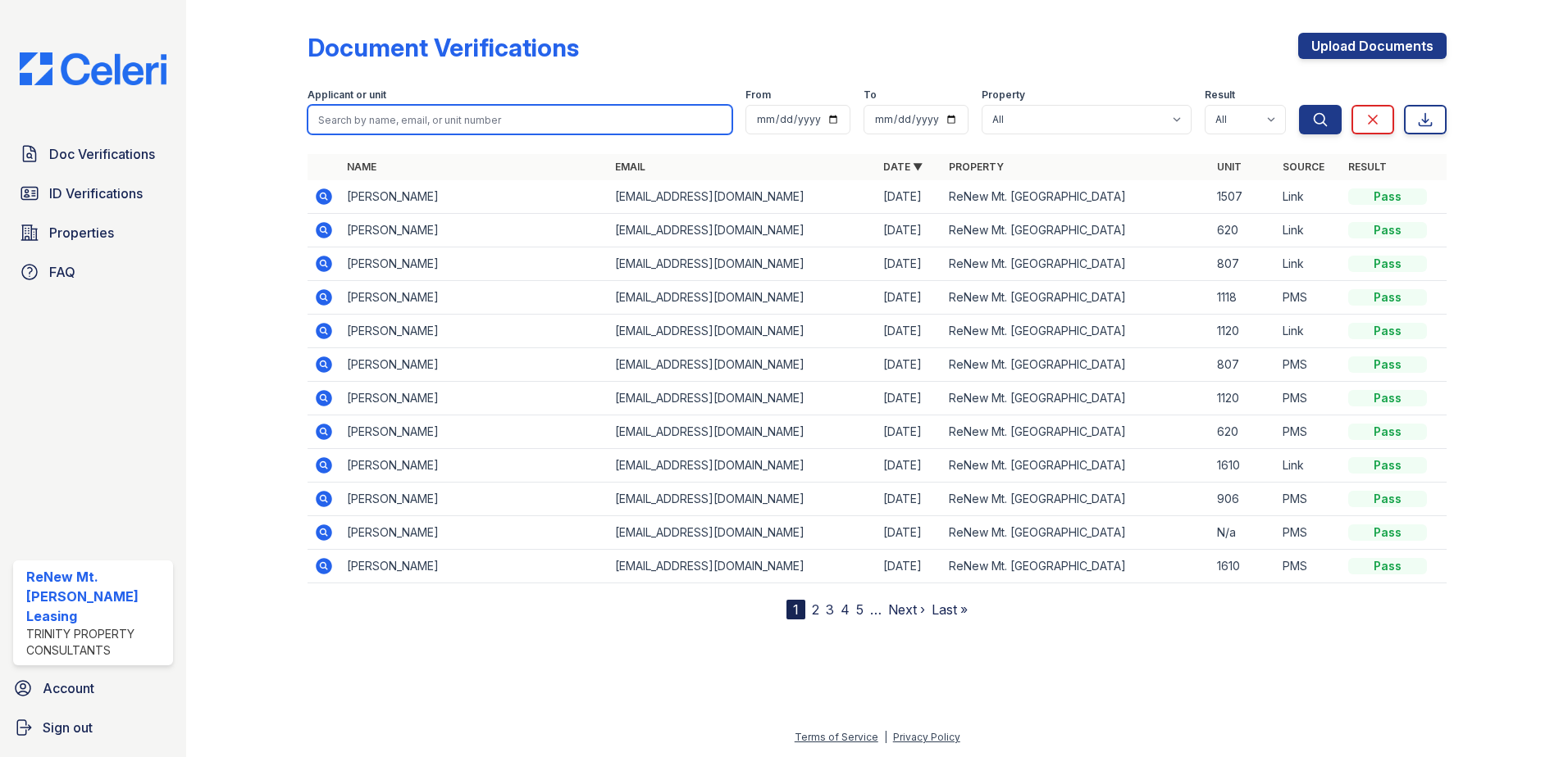
click at [461, 115] on input "search" at bounding box center [520, 120] width 424 height 29
type input "tailor maiden"
click at [1299, 105] on button "Search" at bounding box center [1320, 120] width 43 height 29
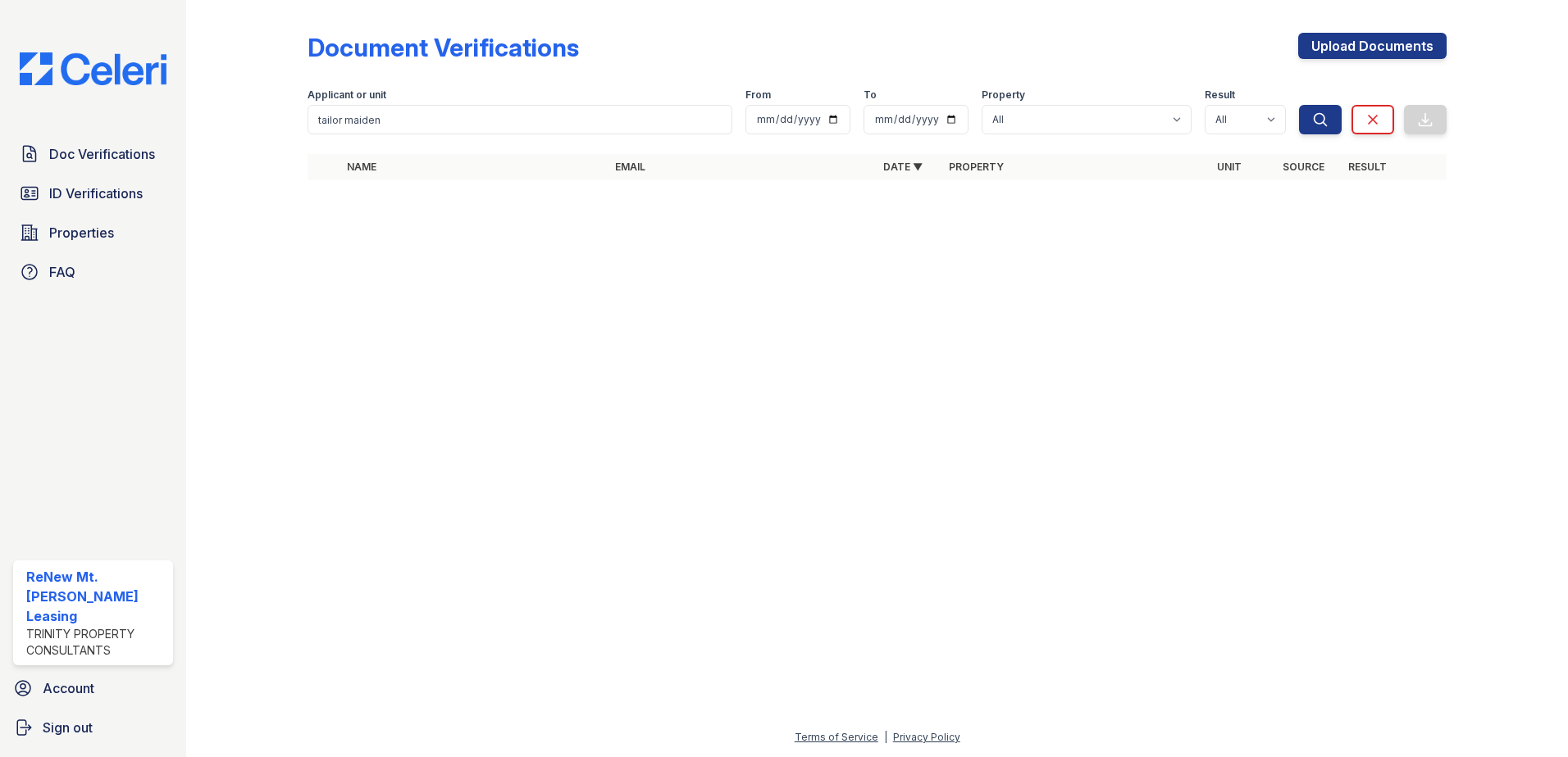
drag, startPoint x: 426, startPoint y: 135, endPoint x: 426, endPoint y: 123, distance: 12.0
click at [426, 132] on form "Applicant or unit tailor maiden From To Property All ReNew Mt. Vernon Result Al…" at bounding box center [876, 108] width 1139 height 66
click at [426, 123] on input "tailor maiden" at bounding box center [520, 120] width 424 height 29
type input "taylor"
click at [1299, 105] on button "Search" at bounding box center [1320, 120] width 43 height 29
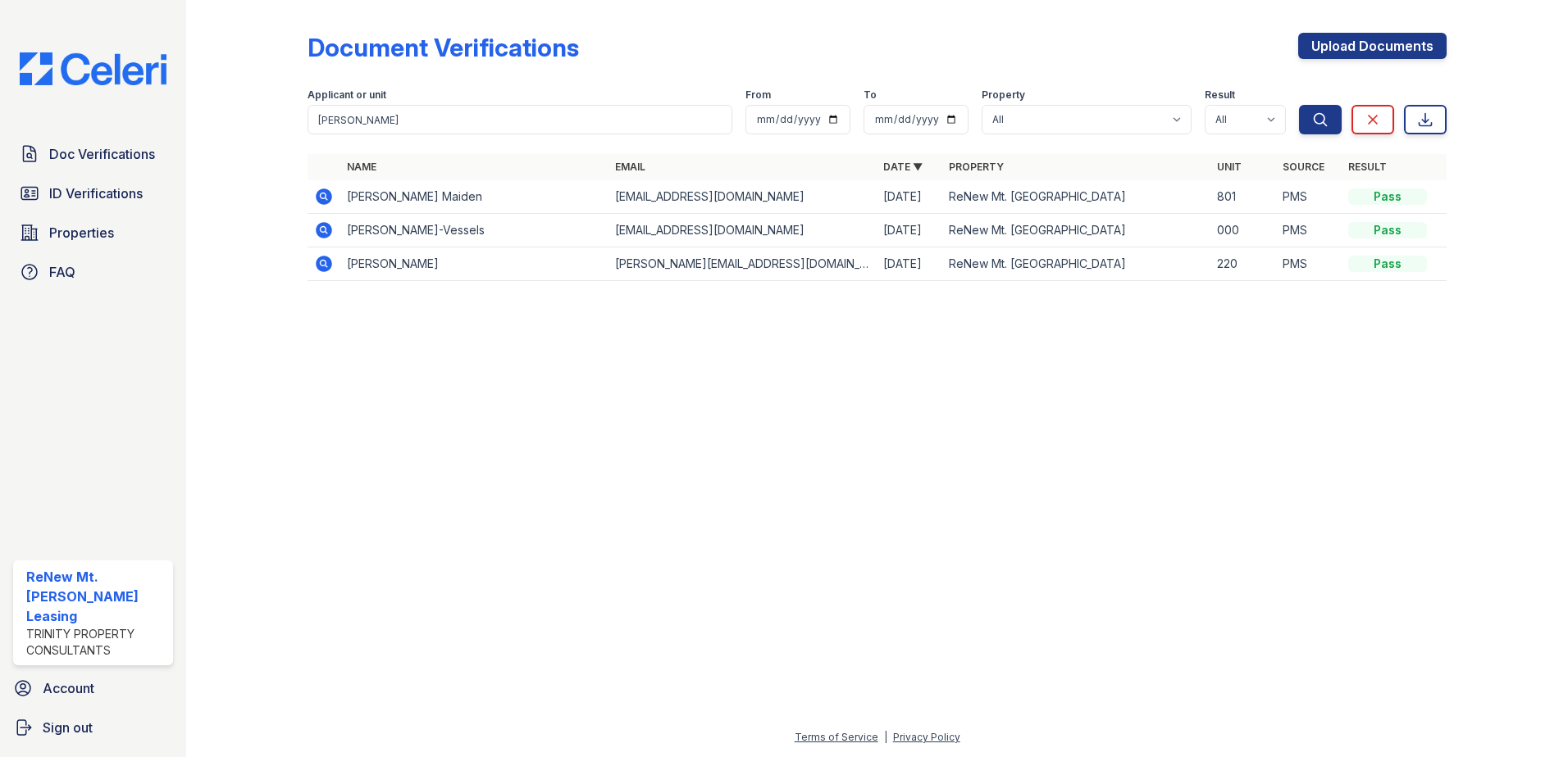
click at [317, 191] on icon at bounding box center [324, 197] width 20 height 20
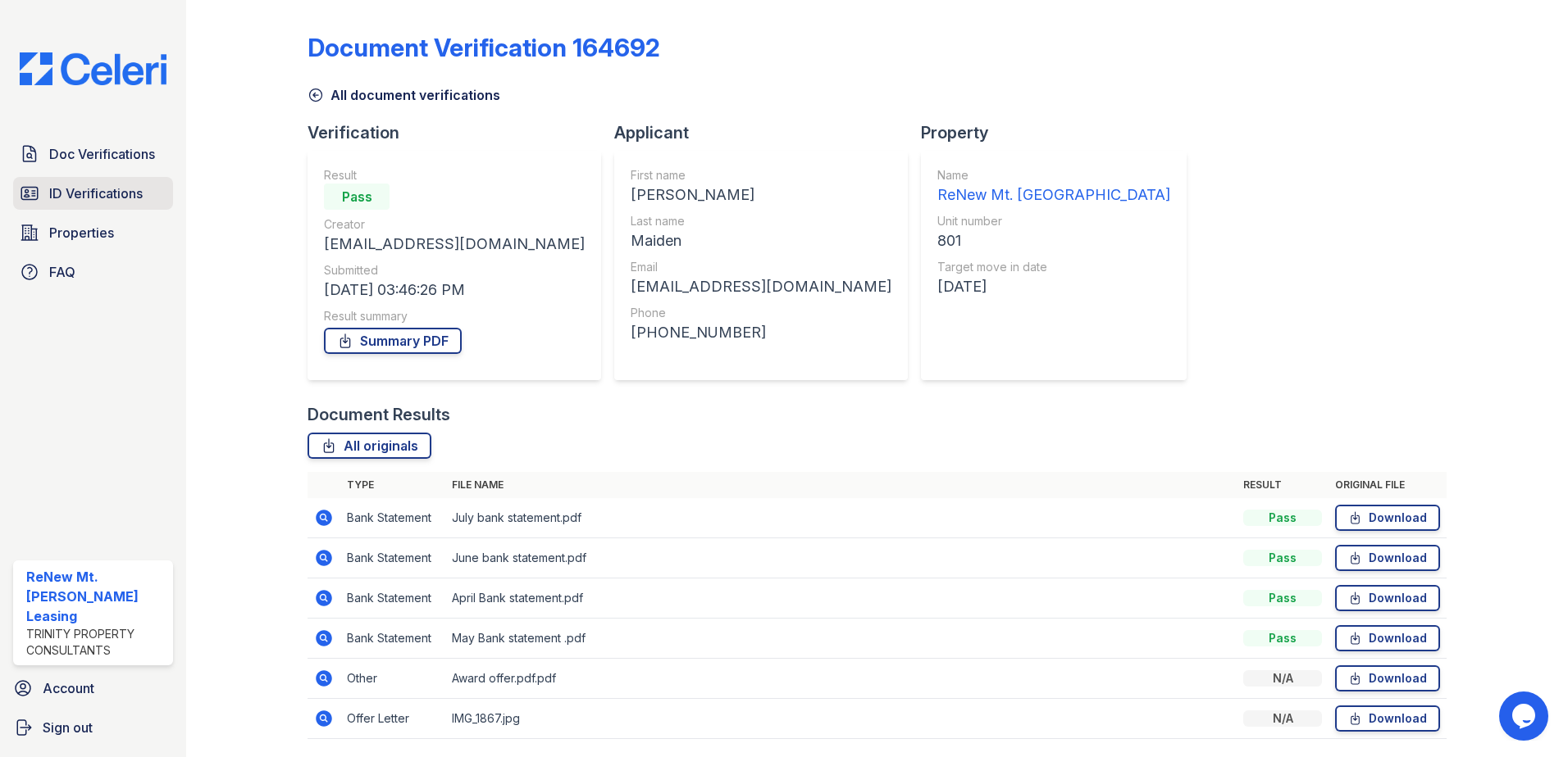
click at [123, 197] on span "ID Verifications" at bounding box center [96, 194] width 93 height 20
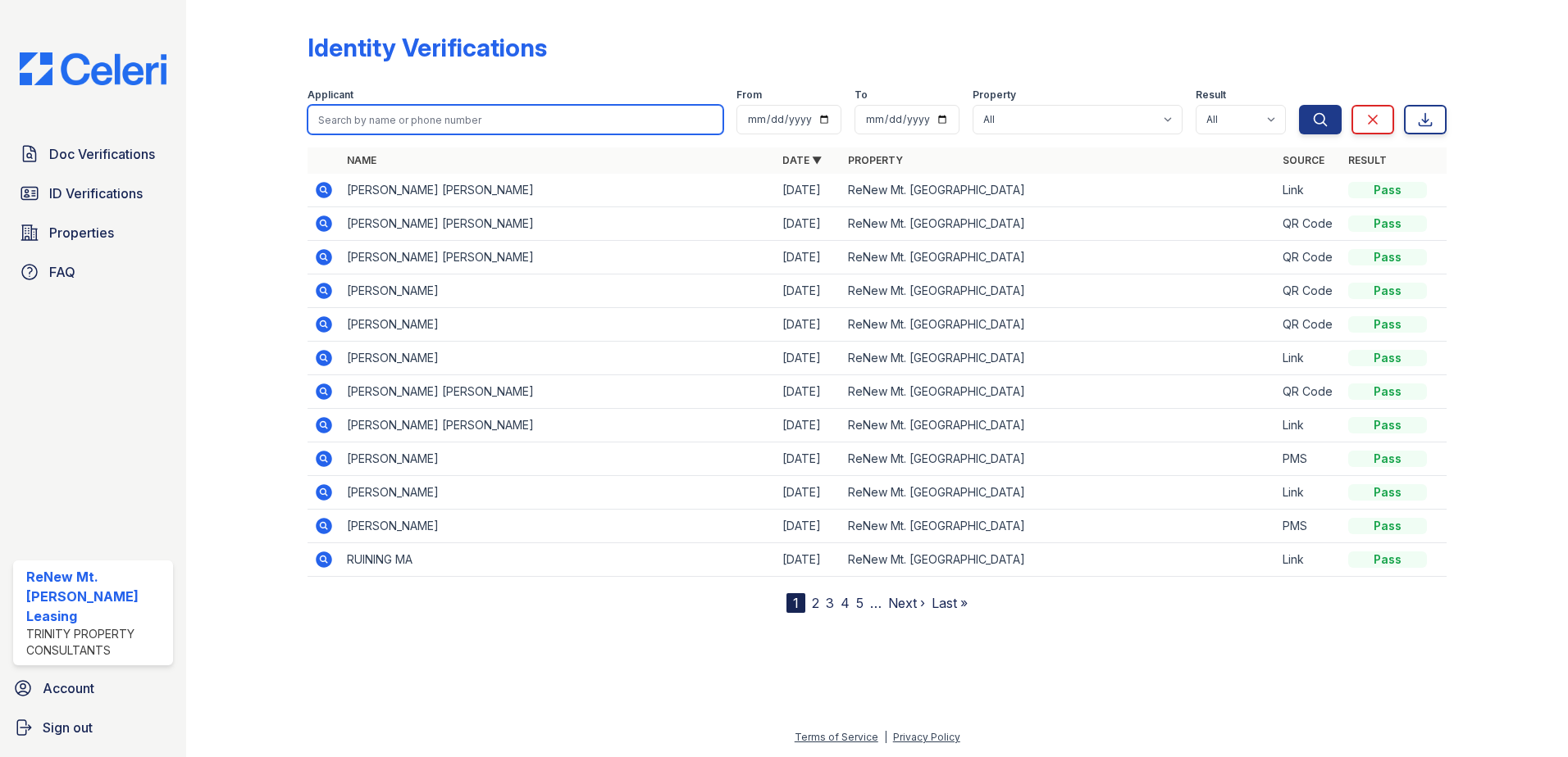
click at [359, 127] on input "search" at bounding box center [515, 120] width 416 height 29
type input "[PERSON_NAME]"
click at [1299, 105] on button "Search" at bounding box center [1320, 120] width 43 height 29
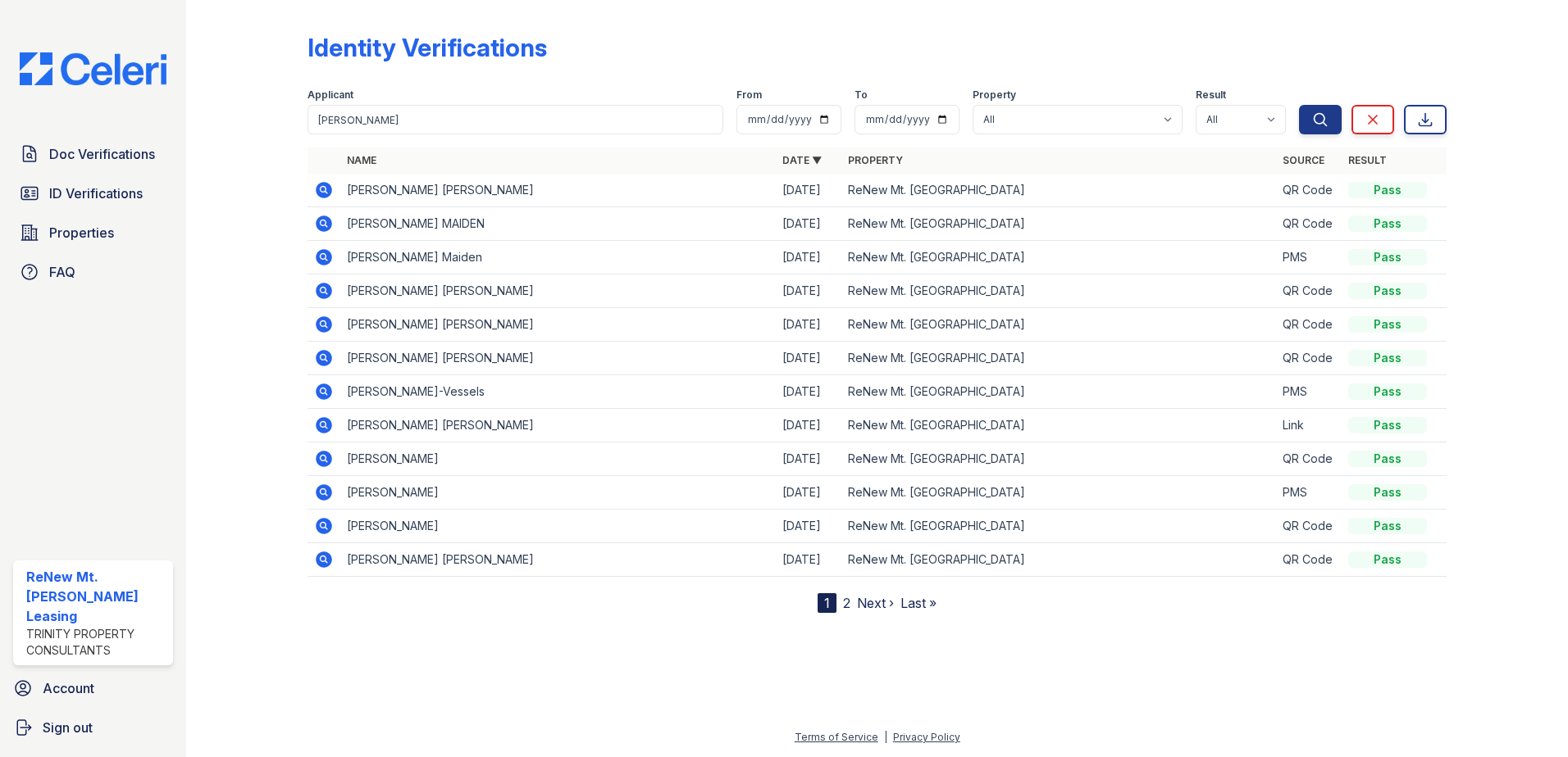
click at [322, 228] on icon at bounding box center [324, 224] width 16 height 16
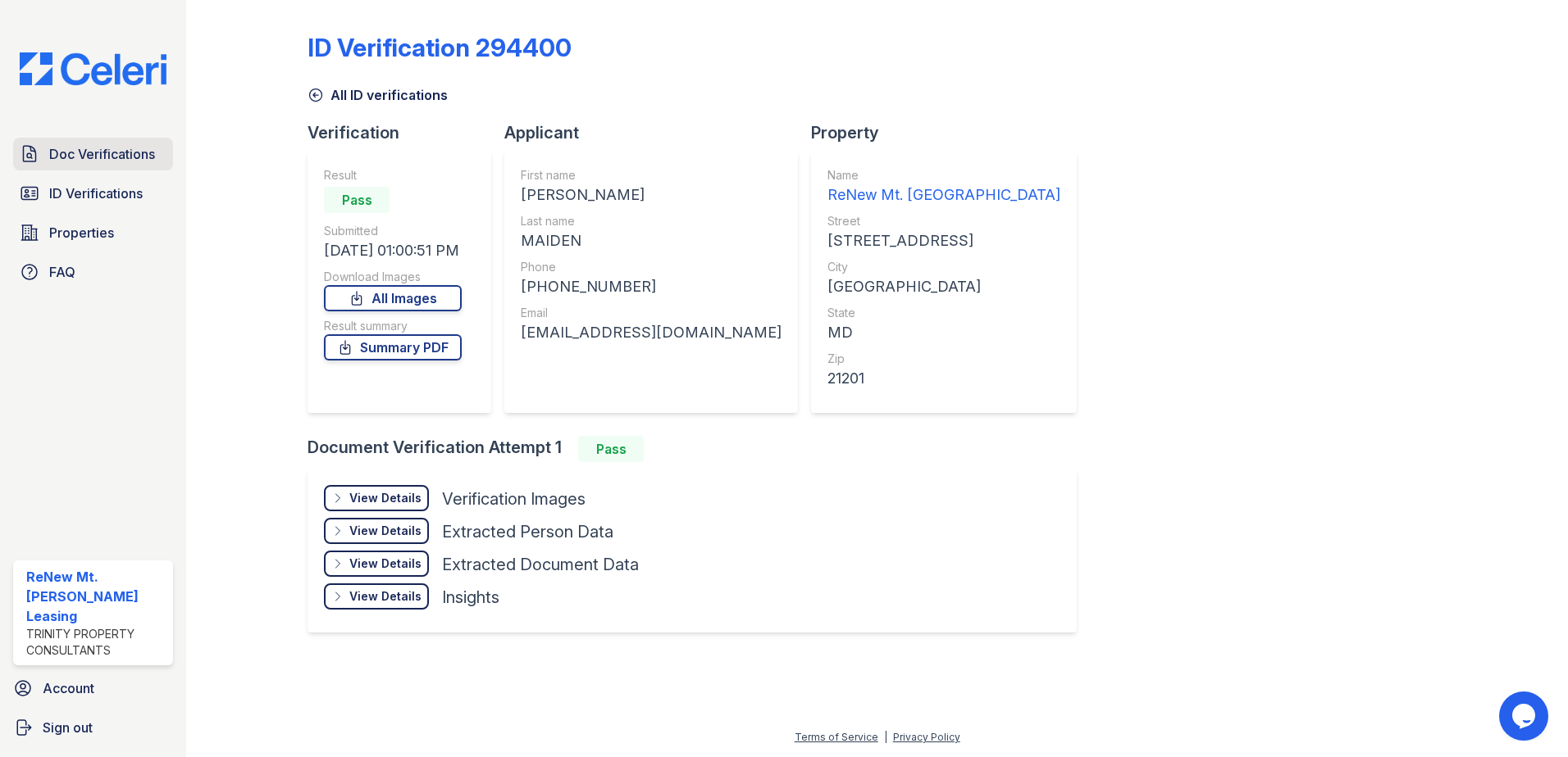
click at [73, 159] on span "Doc Verifications" at bounding box center [102, 155] width 106 height 20
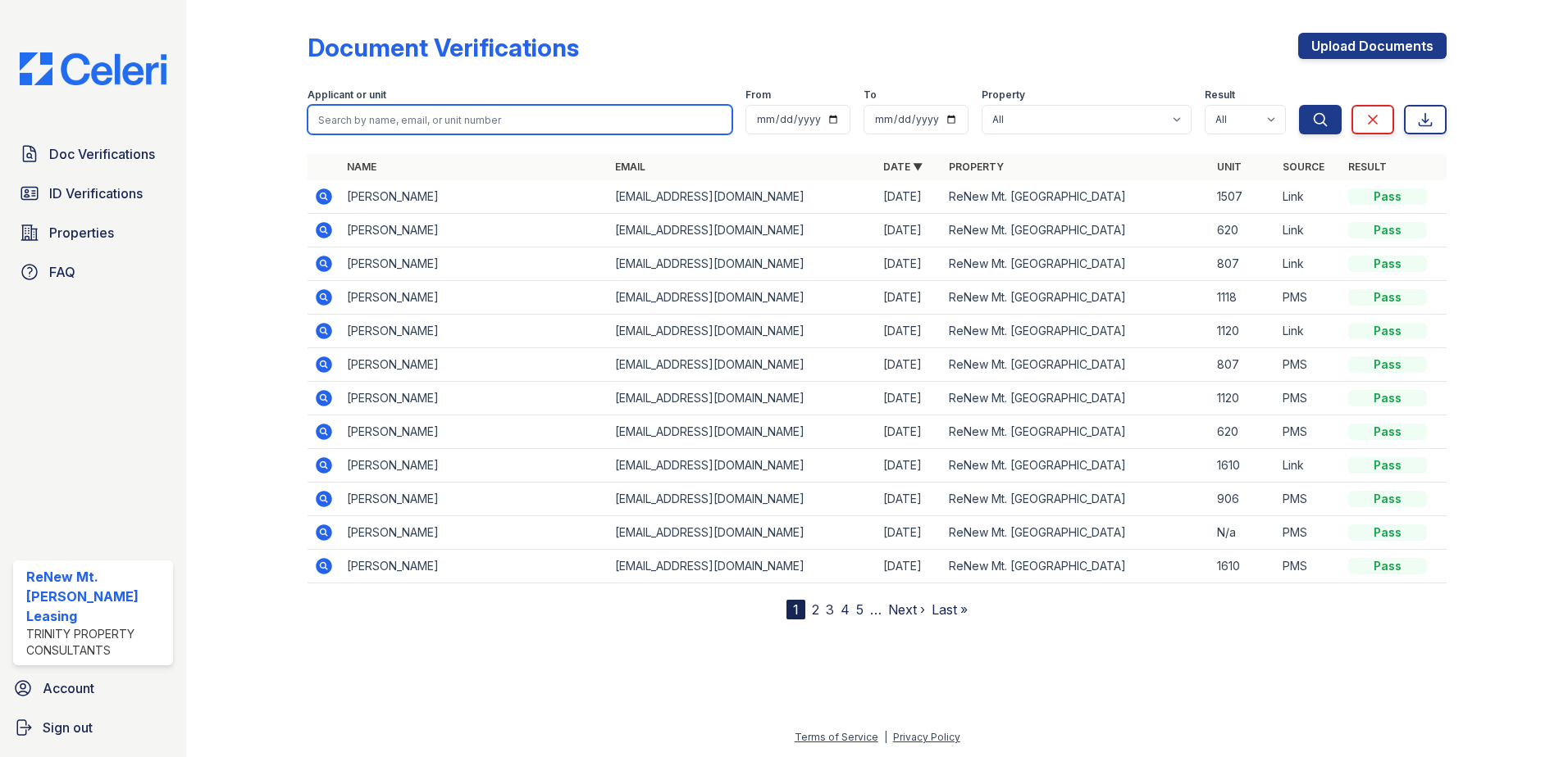
click at [614, 112] on input "search" at bounding box center [520, 120] width 424 height 29
type input "[PERSON_NAME]"
click at [1299, 105] on button "Search" at bounding box center [1320, 120] width 43 height 29
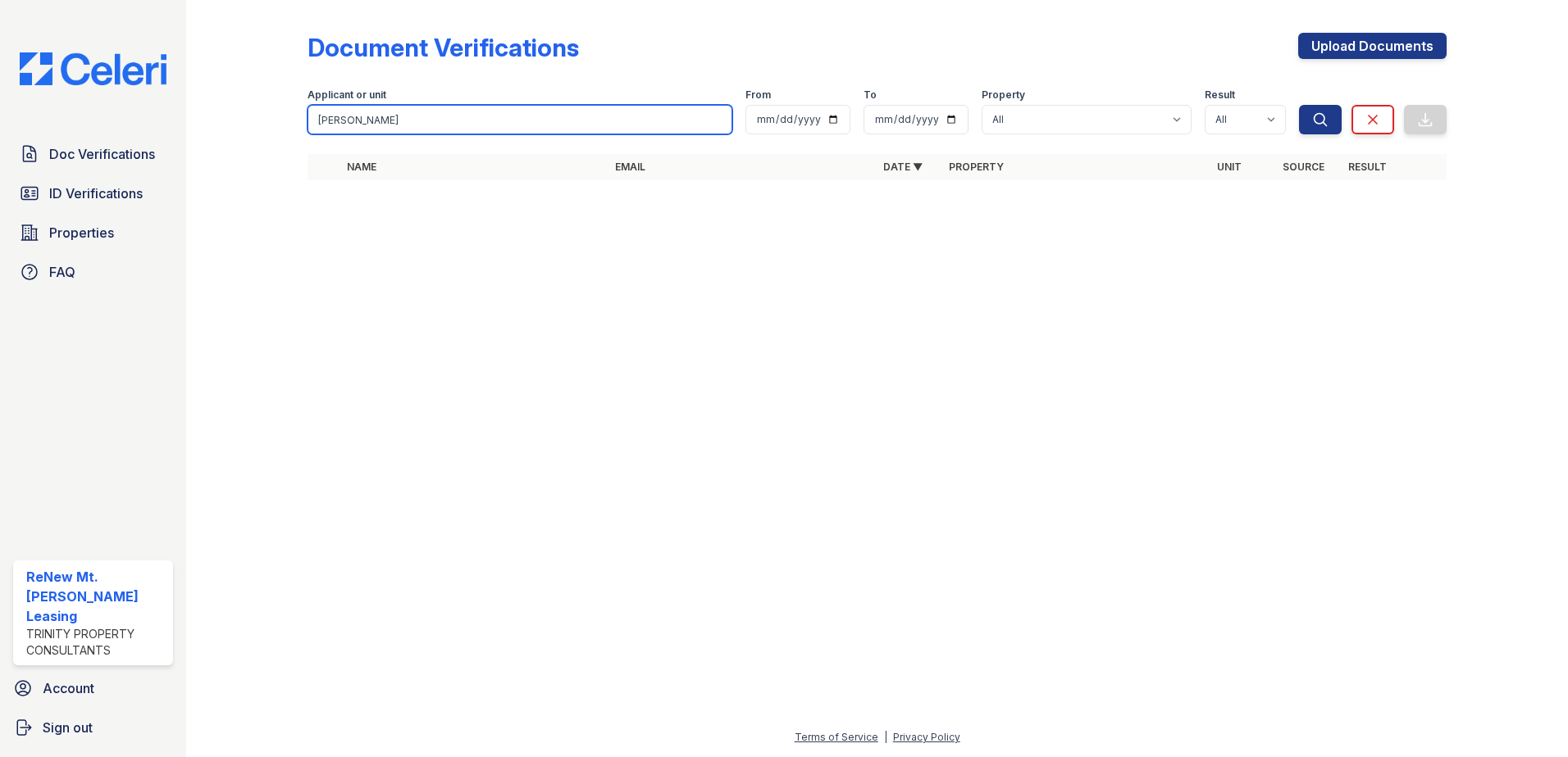
drag, startPoint x: 487, startPoint y: 128, endPoint x: 482, endPoint y: 119, distance: 10.3
type input "[PERSON_NAME]"
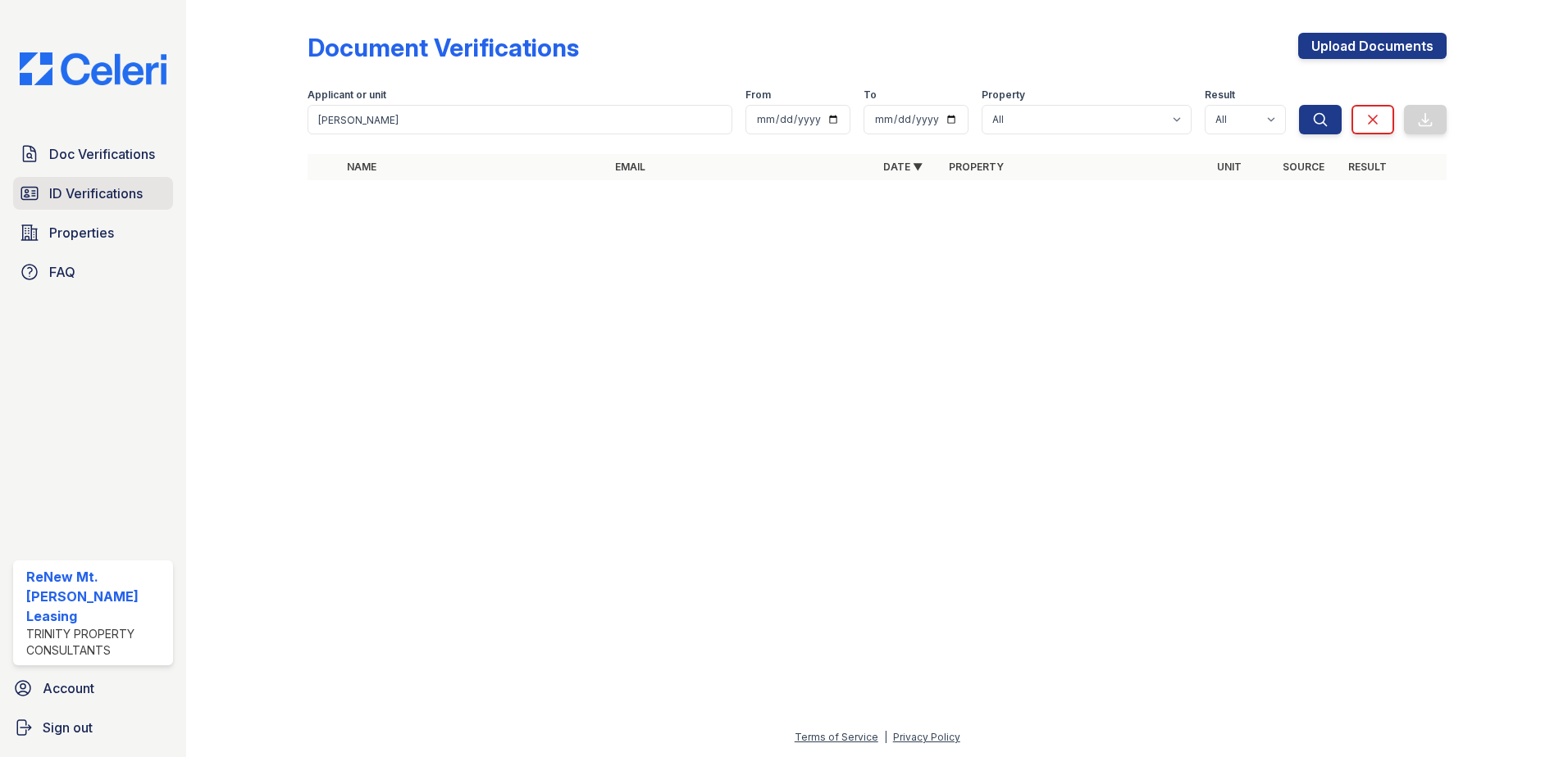
click at [147, 190] on link "ID Verifications" at bounding box center [92, 194] width 160 height 33
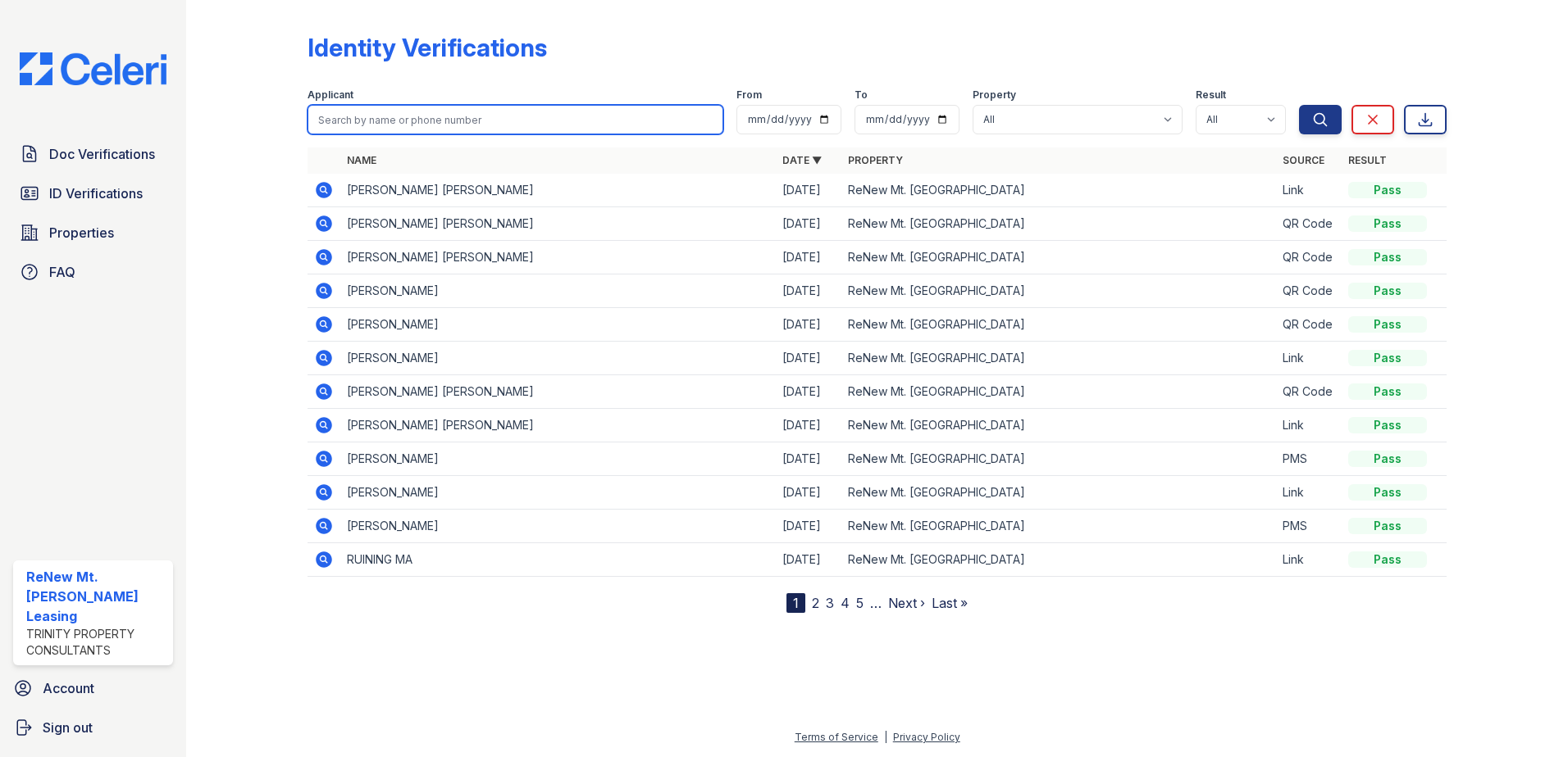
click at [420, 123] on input "search" at bounding box center [515, 120] width 416 height 29
type input "[PERSON_NAME]"
click at [1299, 105] on button "Search" at bounding box center [1320, 120] width 43 height 29
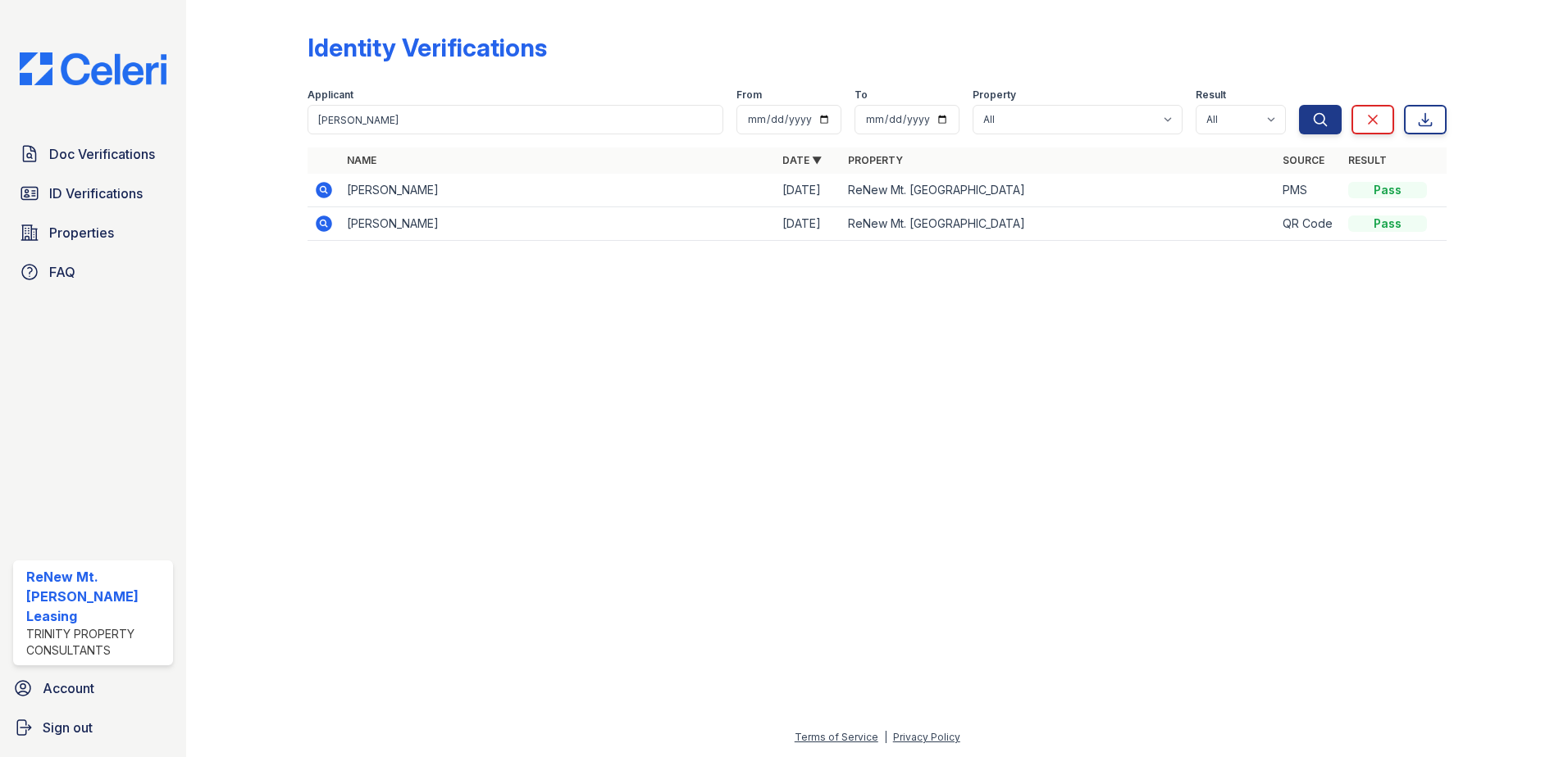
click at [325, 194] on icon at bounding box center [324, 190] width 16 height 16
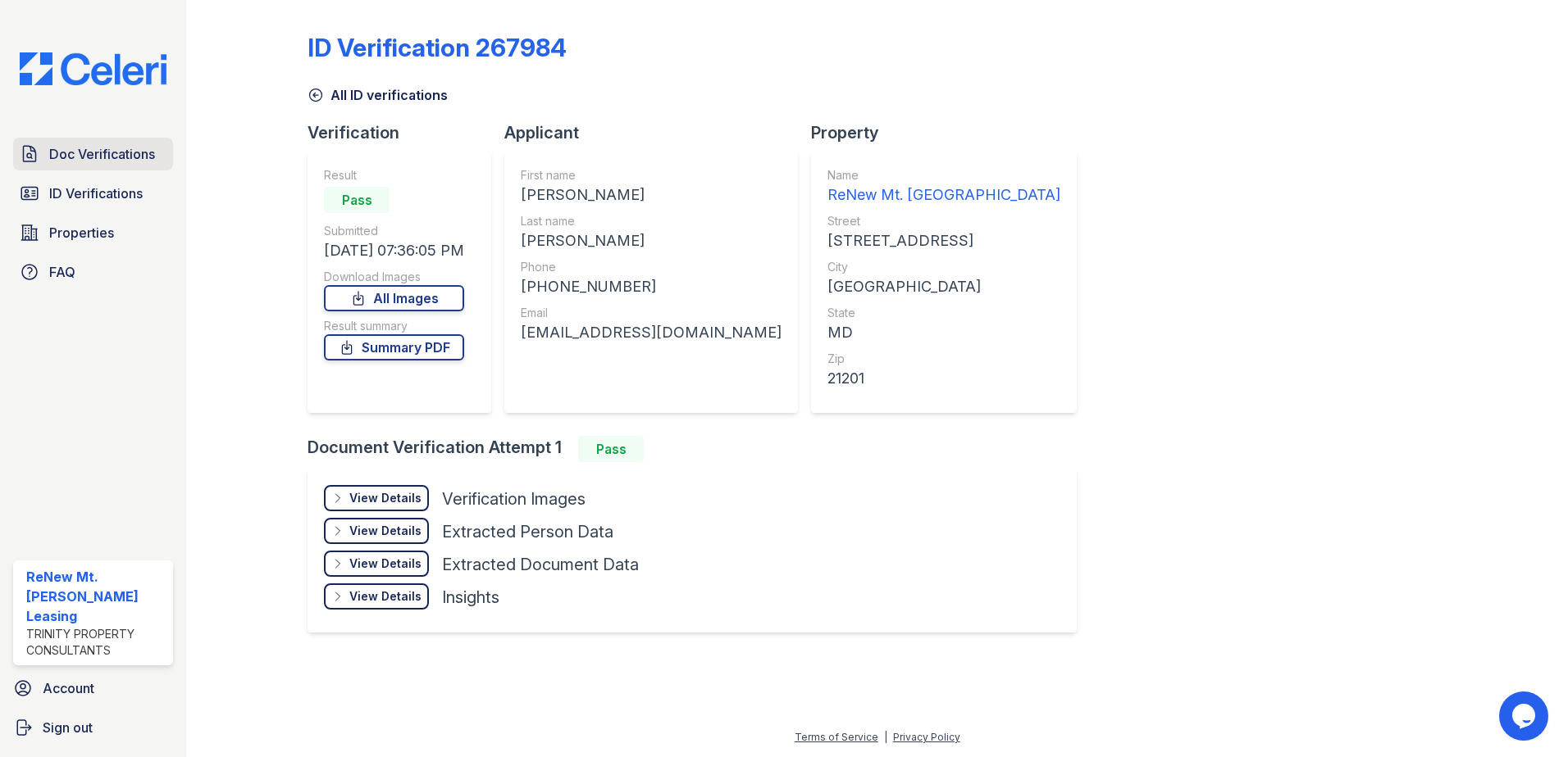
click at [69, 154] on span "Doc Verifications" at bounding box center [102, 155] width 106 height 20
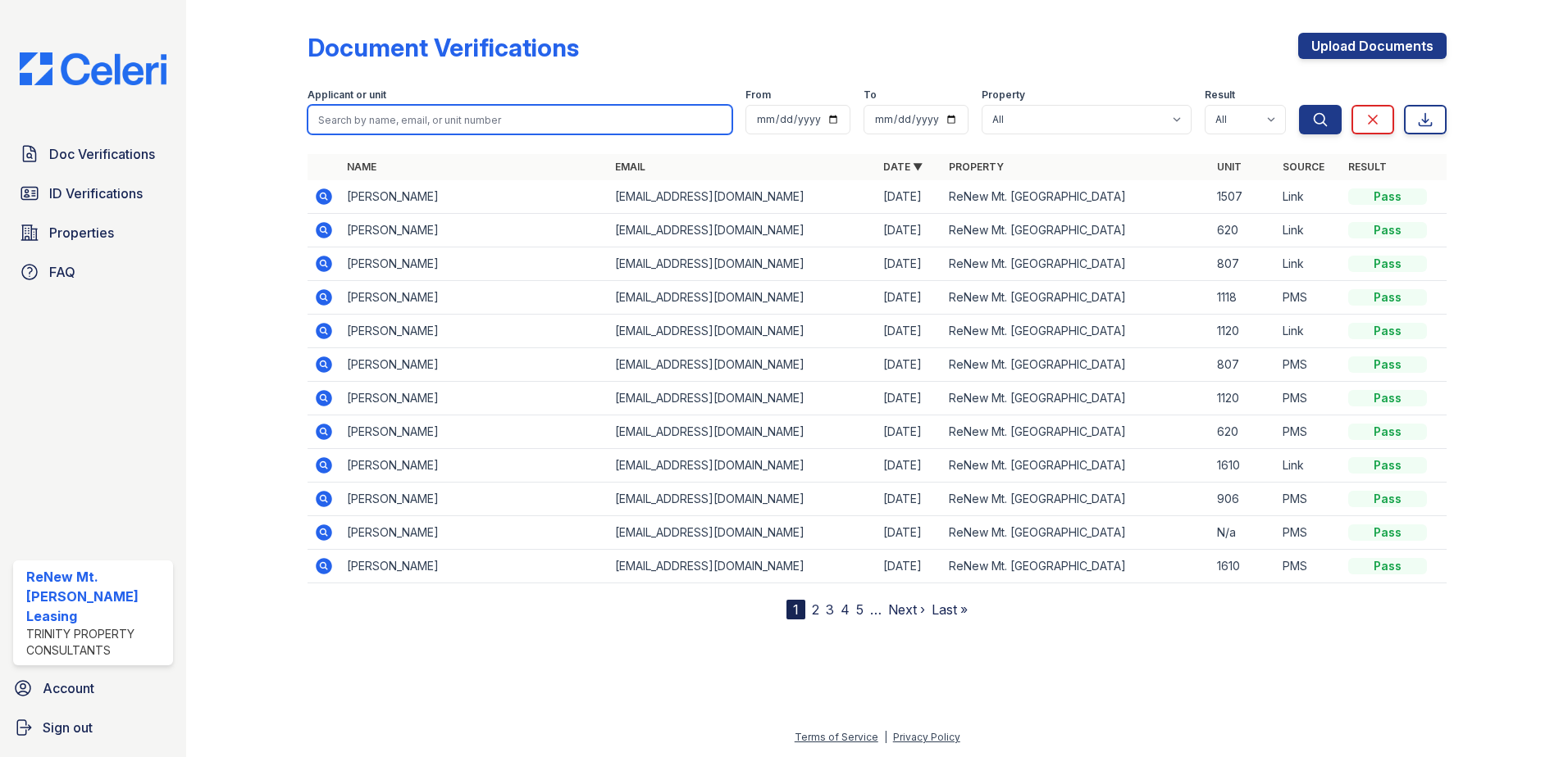
click at [425, 118] on input "search" at bounding box center [520, 120] width 424 height 29
type input "[PERSON_NAME]"
click at [1299, 105] on button "Search" at bounding box center [1320, 120] width 43 height 29
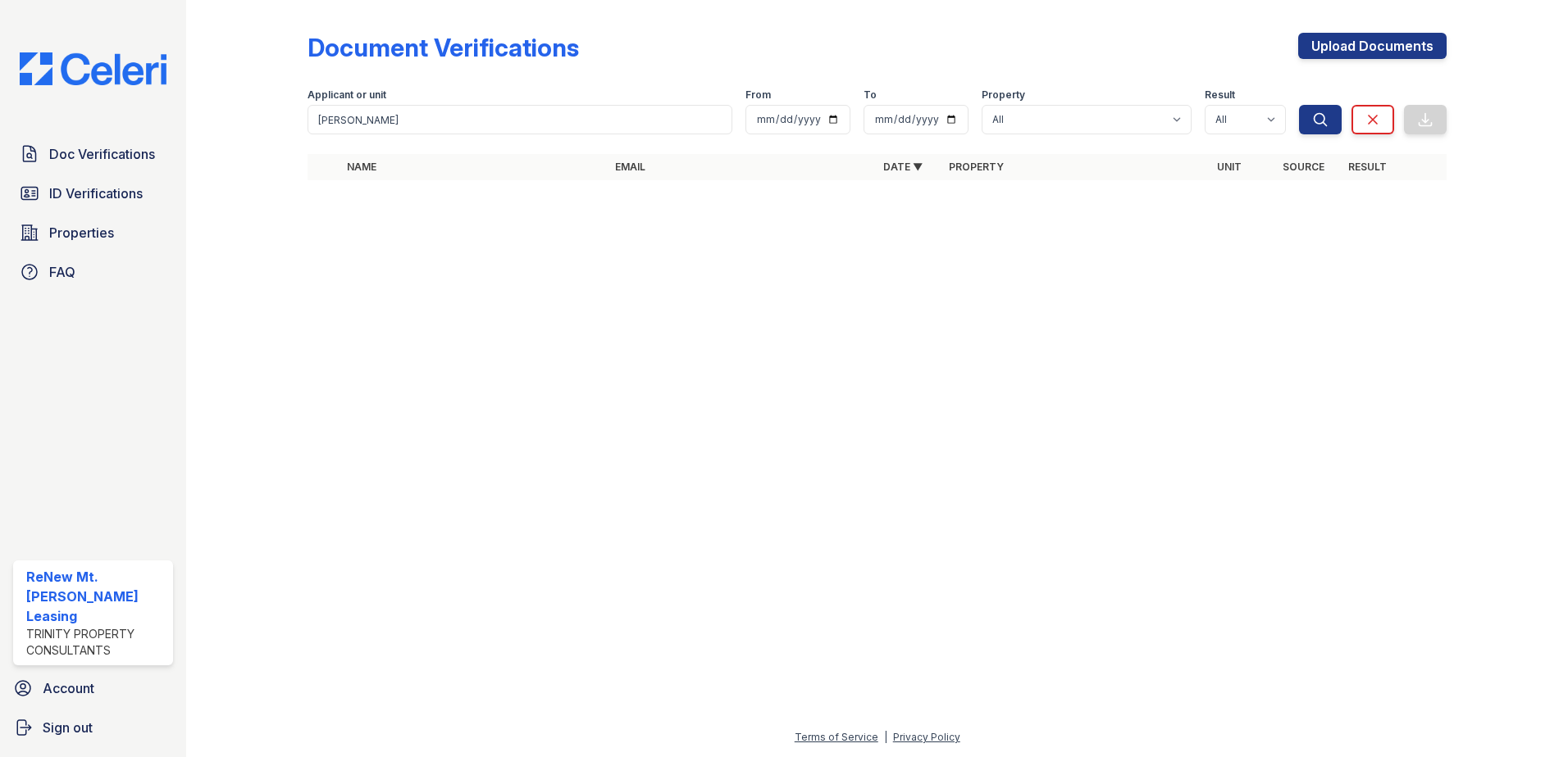
click at [559, 136] on form "Applicant or unit [PERSON_NAME] From To Property All ReNew Mt. [GEOGRAPHIC_DATA…" at bounding box center [876, 108] width 1139 height 66
type input "c"
type input "gorgette"
click at [1299, 105] on button "Search" at bounding box center [1320, 120] width 43 height 29
click at [1329, 118] on button "Search" at bounding box center [1320, 120] width 43 height 29
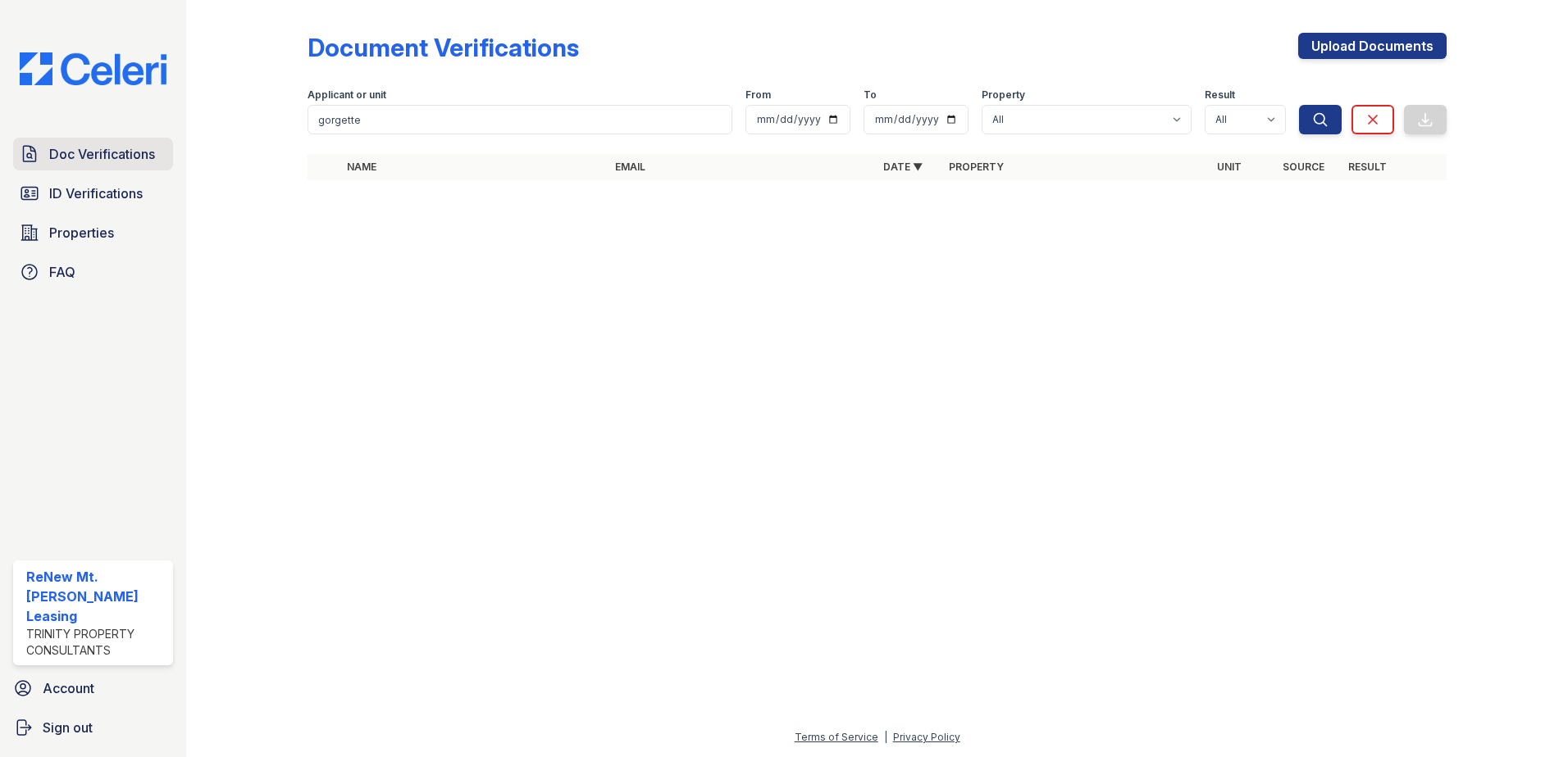
click at [99, 155] on span "Doc Verifications" at bounding box center [102, 155] width 106 height 20
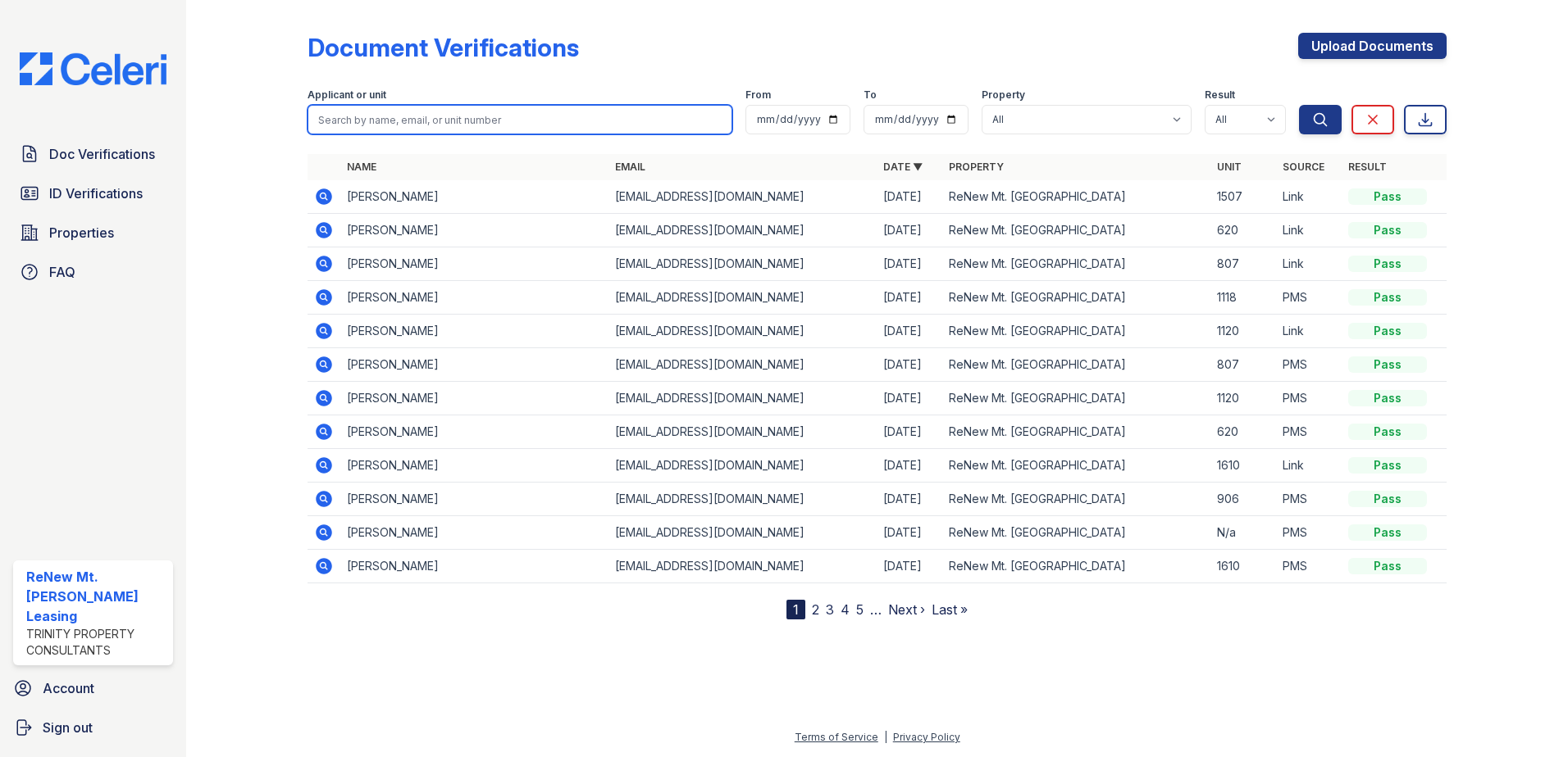
click at [359, 121] on input "search" at bounding box center [520, 120] width 424 height 29
type input "gorgette"
click at [1299, 105] on button "Search" at bounding box center [1320, 120] width 43 height 29
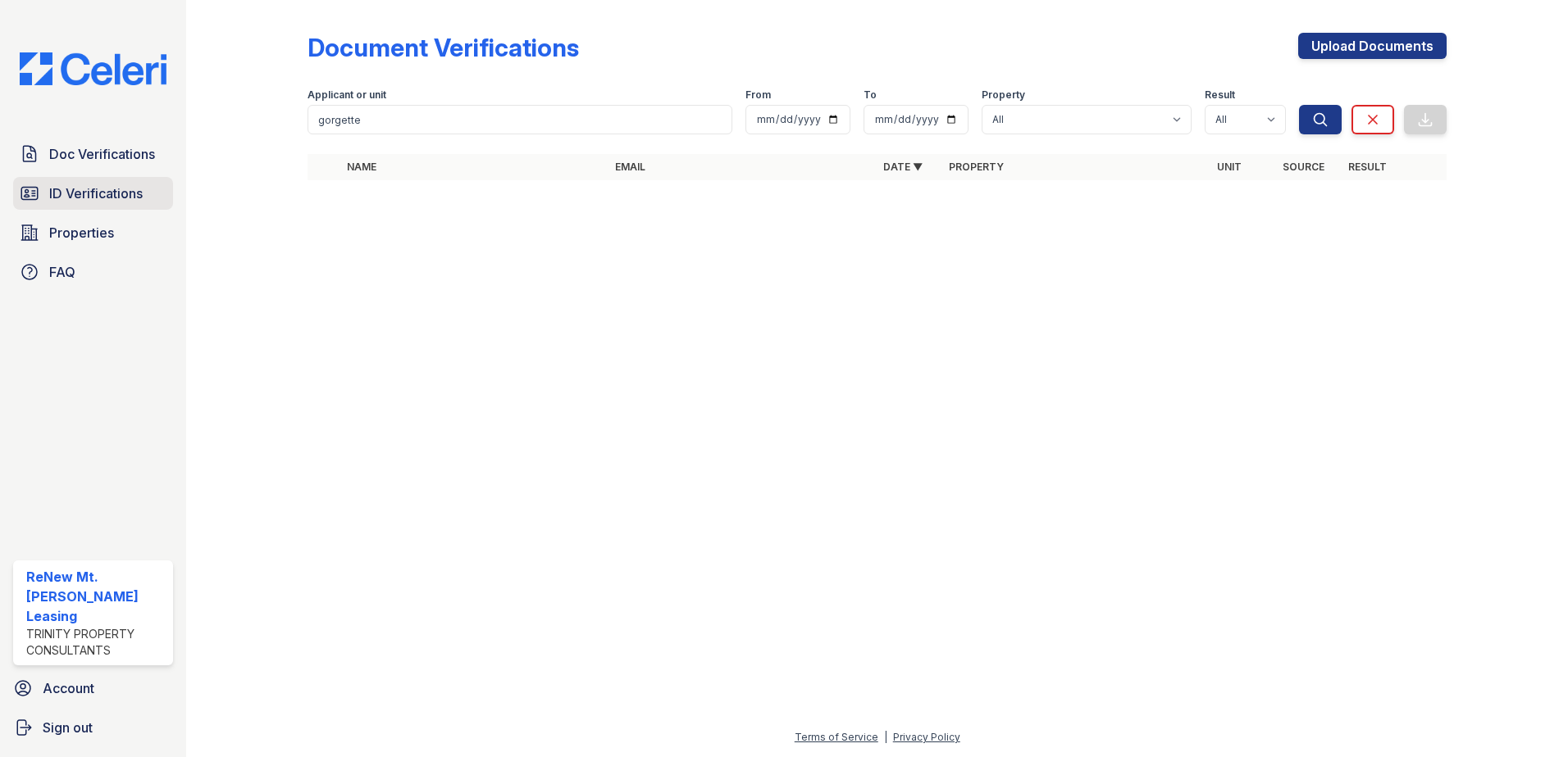
click at [132, 198] on span "ID Verifications" at bounding box center [96, 194] width 93 height 20
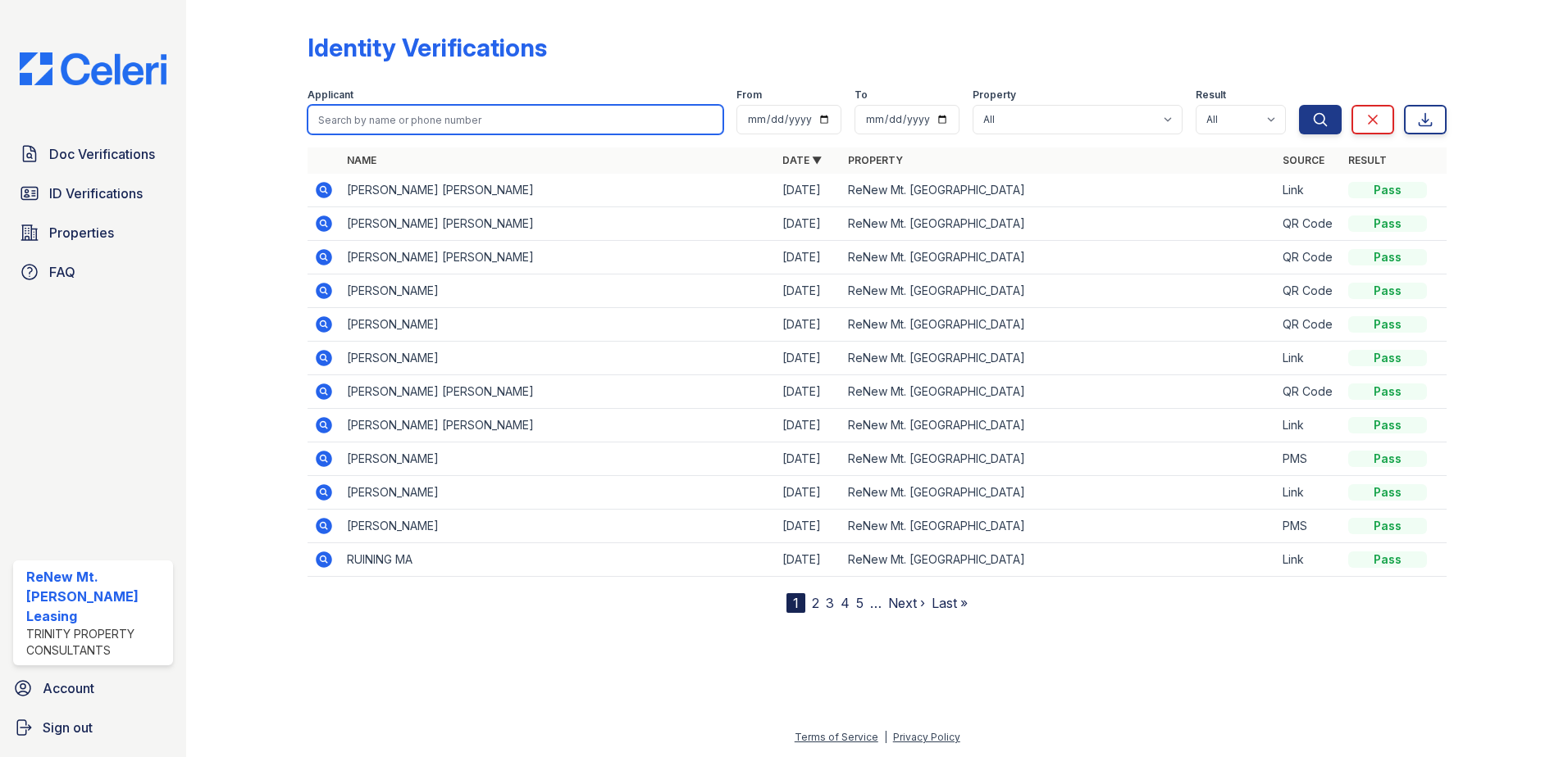
click at [403, 125] on input "search" at bounding box center [515, 120] width 416 height 29
type input "gorgette"
click at [1299, 105] on button "Search" at bounding box center [1320, 120] width 43 height 29
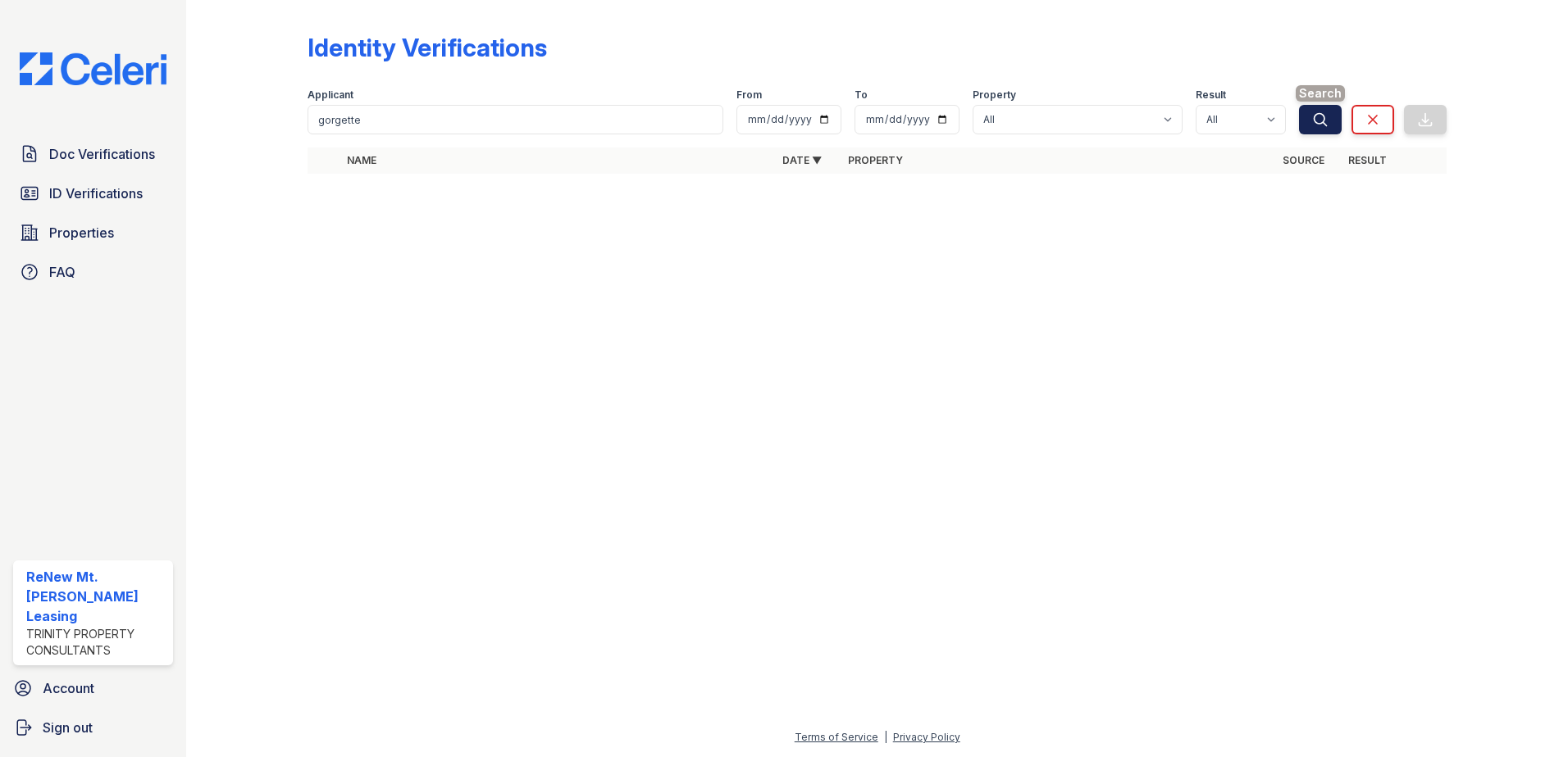
click at [1332, 116] on button "Search" at bounding box center [1320, 120] width 43 height 29
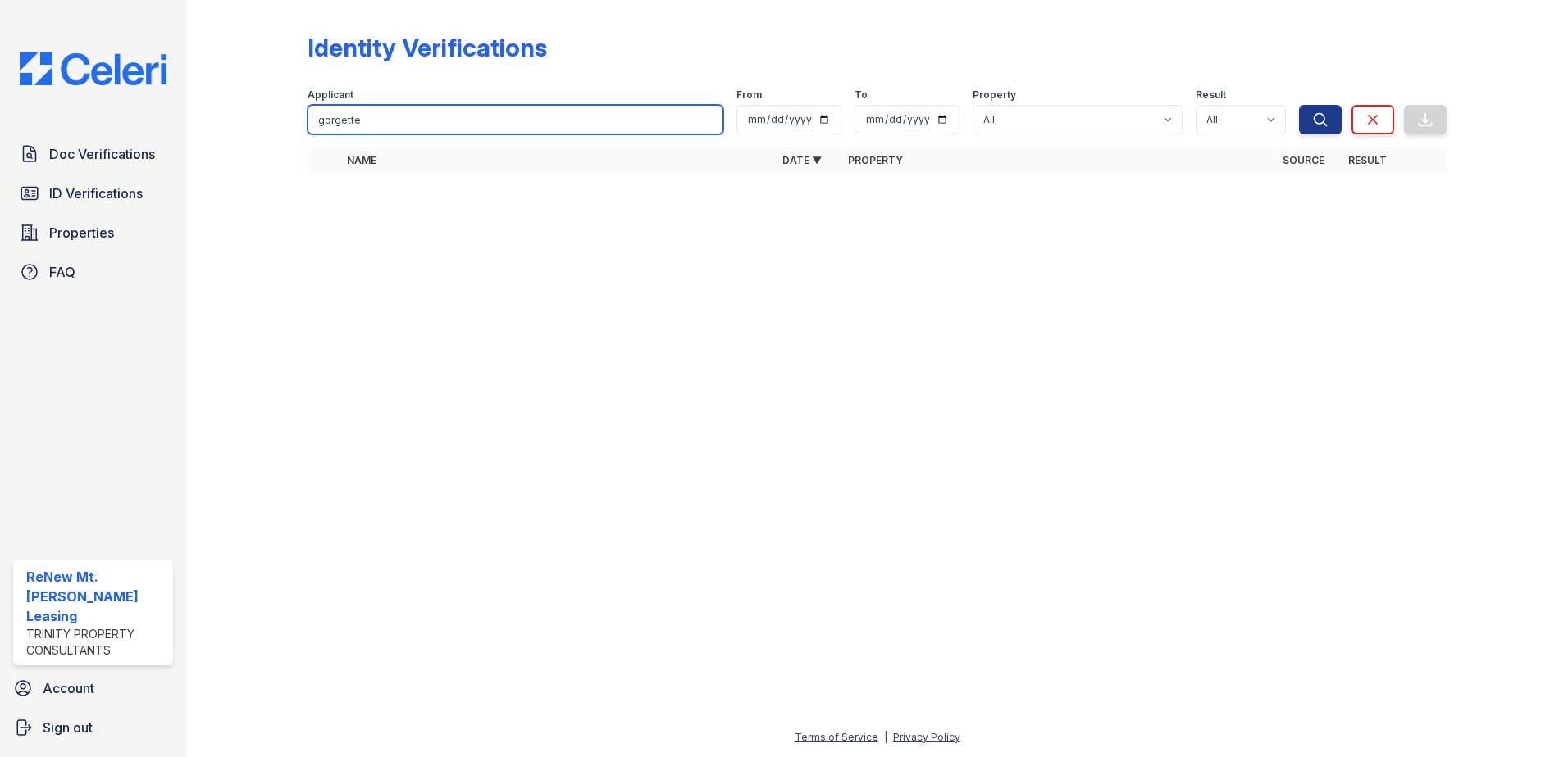
click at [640, 119] on input "gorgette" at bounding box center [515, 120] width 416 height 29
click at [404, 119] on input "search" at bounding box center [515, 120] width 416 height 29
paste input "[PERSON_NAME]"
type input "[PERSON_NAME]"
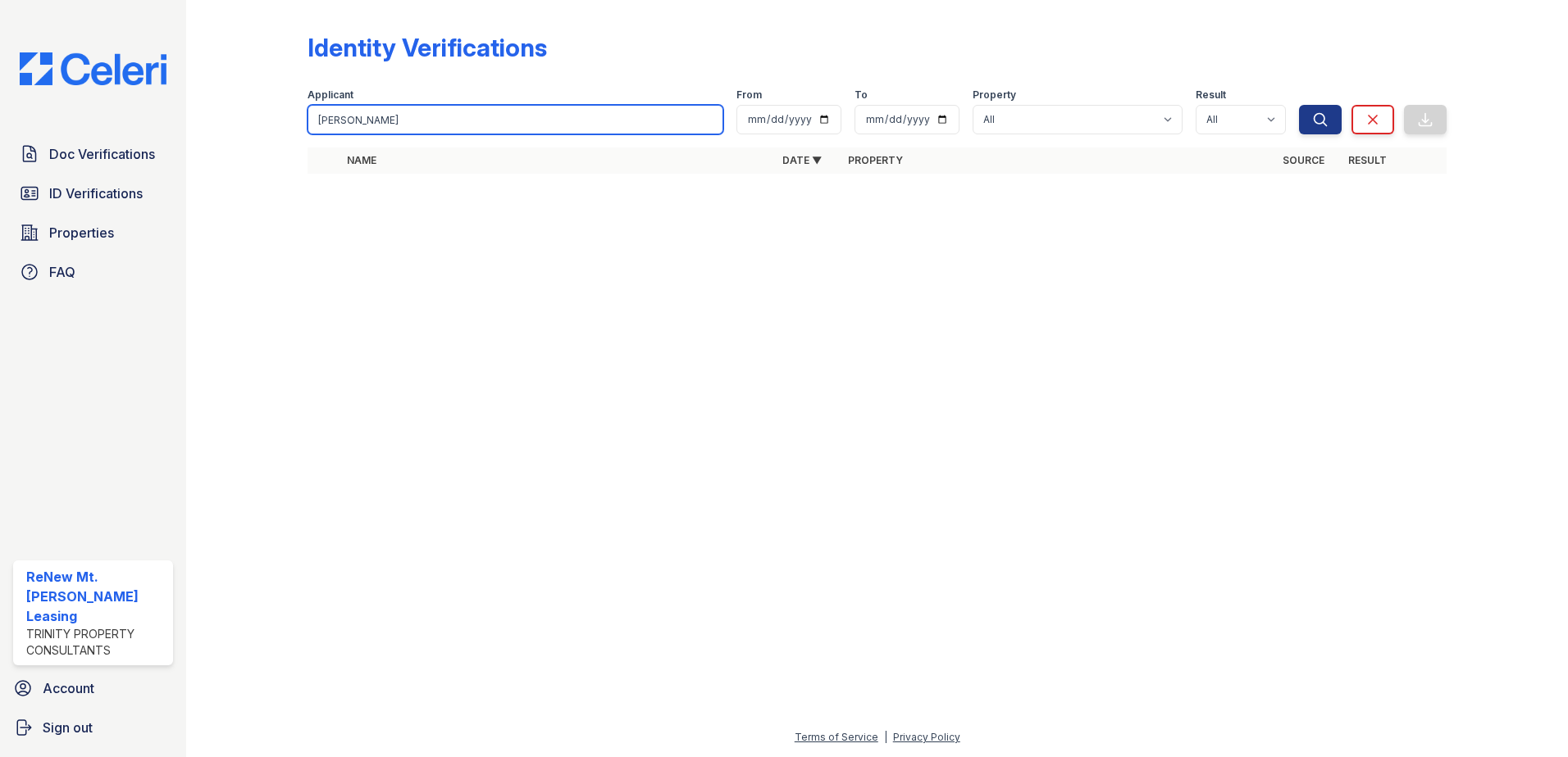
click at [1299, 105] on button "Search" at bounding box center [1320, 120] width 43 height 29
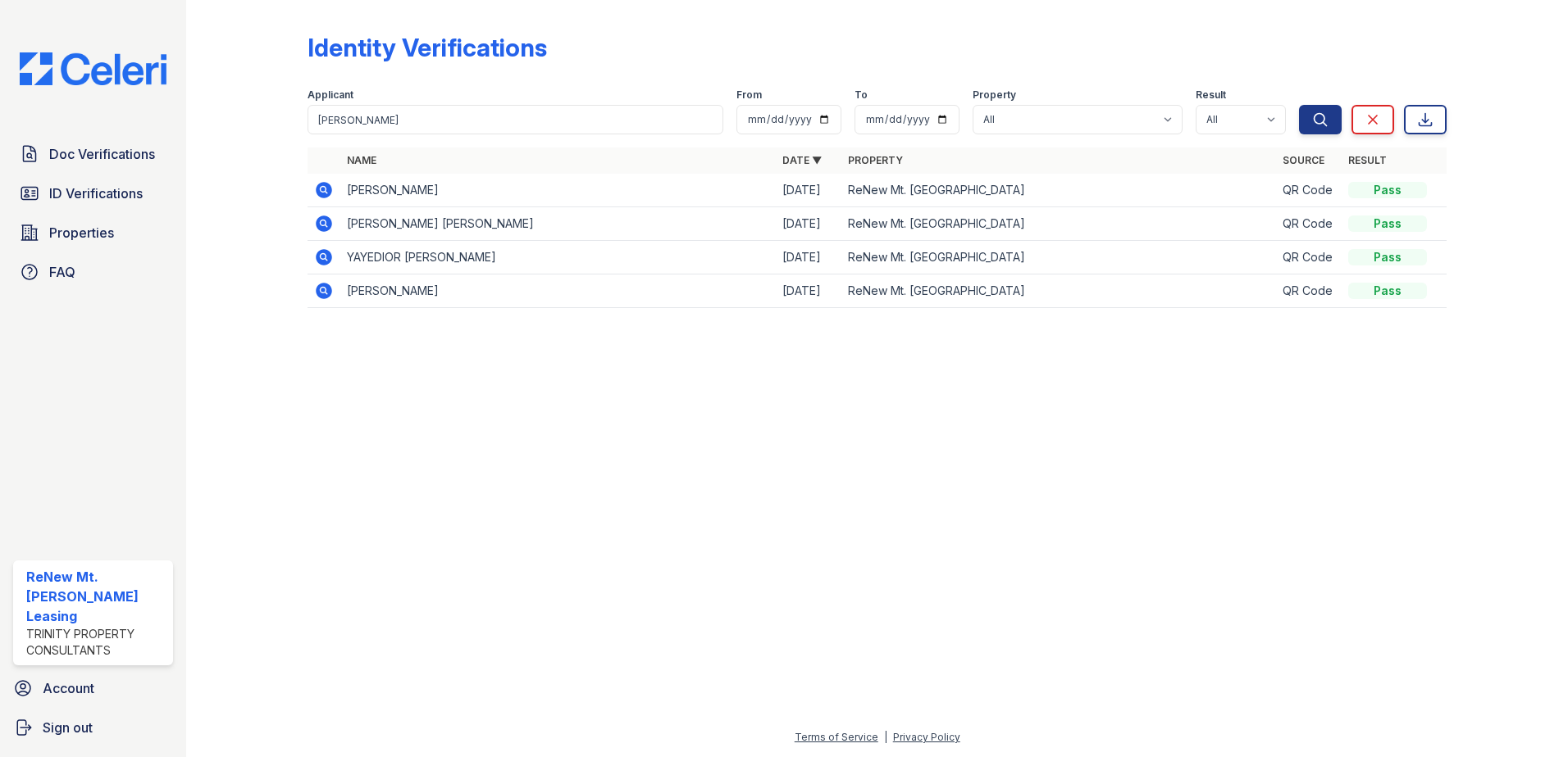
click at [324, 189] on icon at bounding box center [323, 188] width 4 height 4
click at [328, 289] on icon at bounding box center [324, 291] width 16 height 16
click at [103, 155] on span "Doc Verifications" at bounding box center [102, 155] width 106 height 20
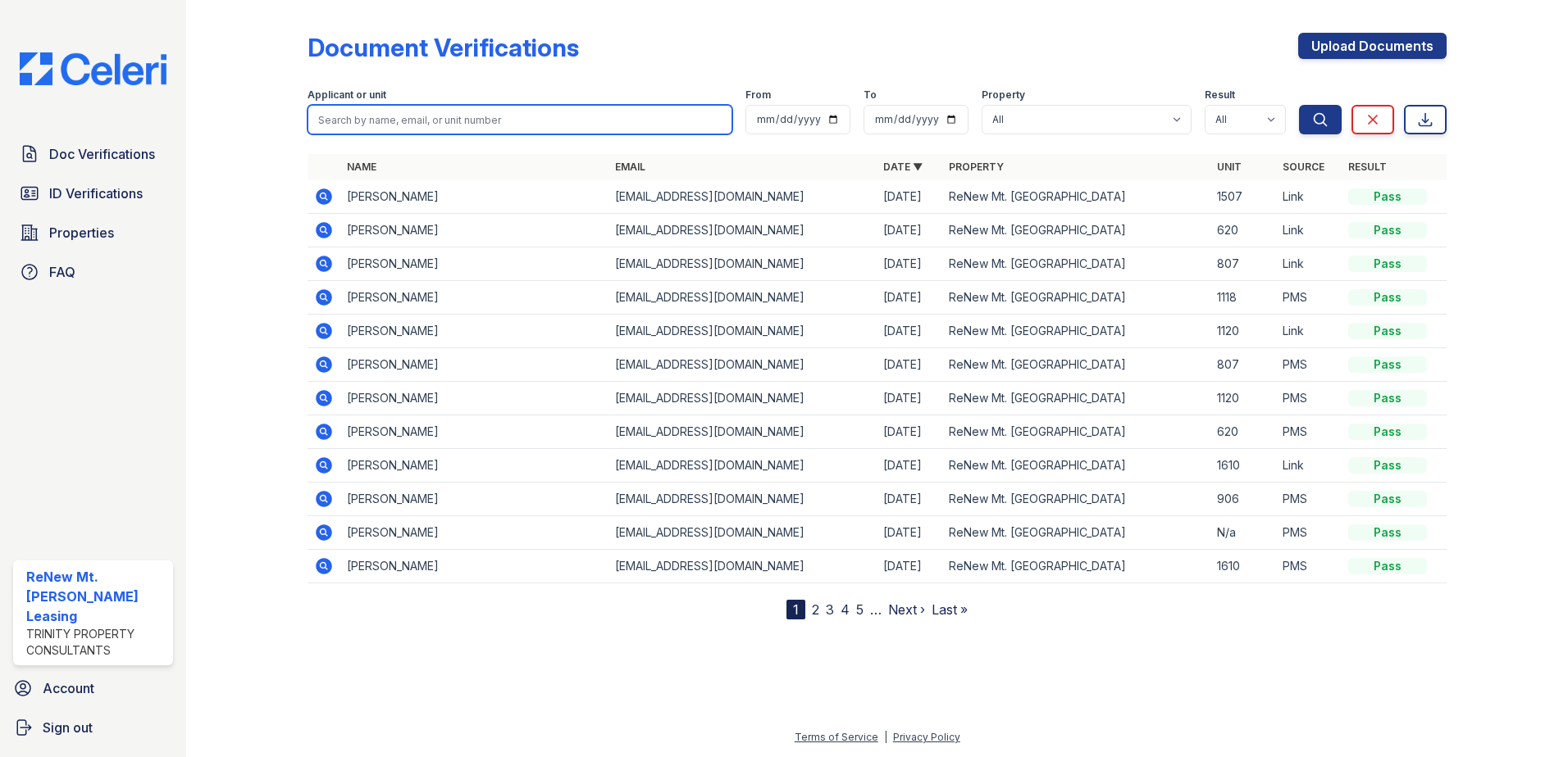
click at [457, 131] on input "search" at bounding box center [520, 120] width 424 height 29
paste input "[PERSON_NAME]"
type input "[PERSON_NAME]"
click at [1299, 105] on button "Search" at bounding box center [1320, 120] width 43 height 29
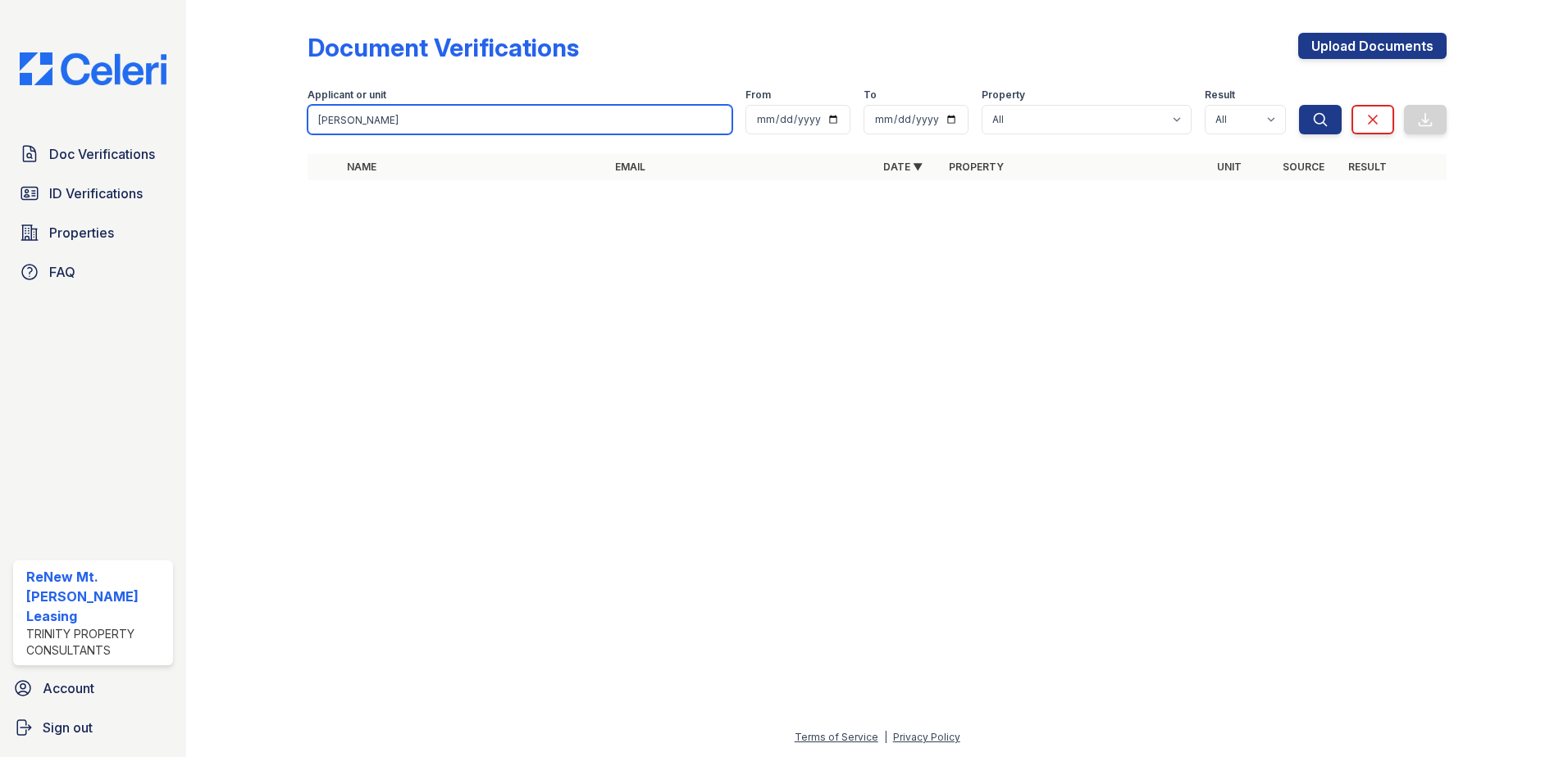
click at [401, 125] on input "[PERSON_NAME]" at bounding box center [520, 120] width 424 height 29
click at [1299, 105] on button "Search" at bounding box center [1320, 120] width 43 height 29
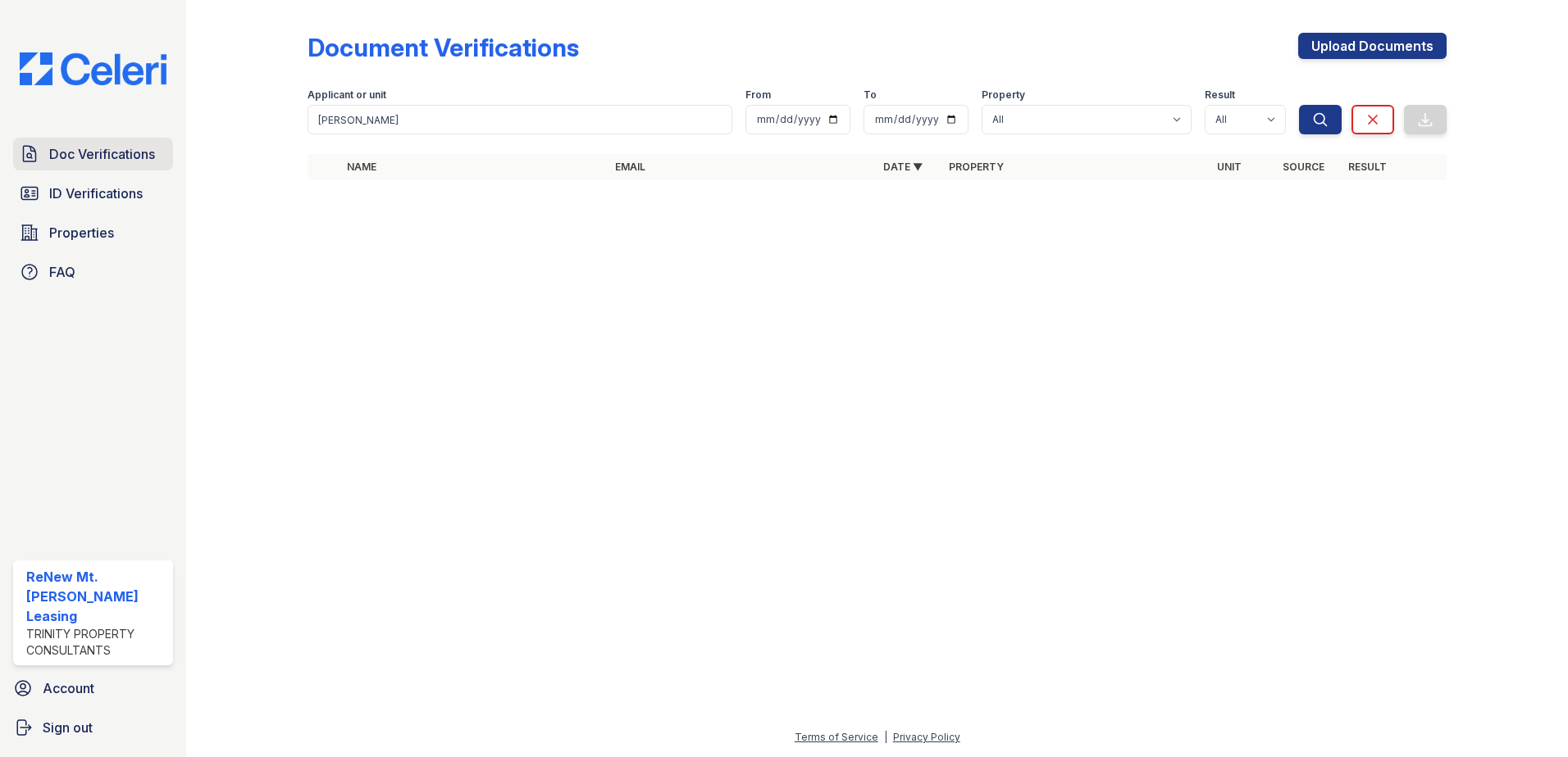
click at [125, 156] on span "Doc Verifications" at bounding box center [102, 155] width 106 height 20
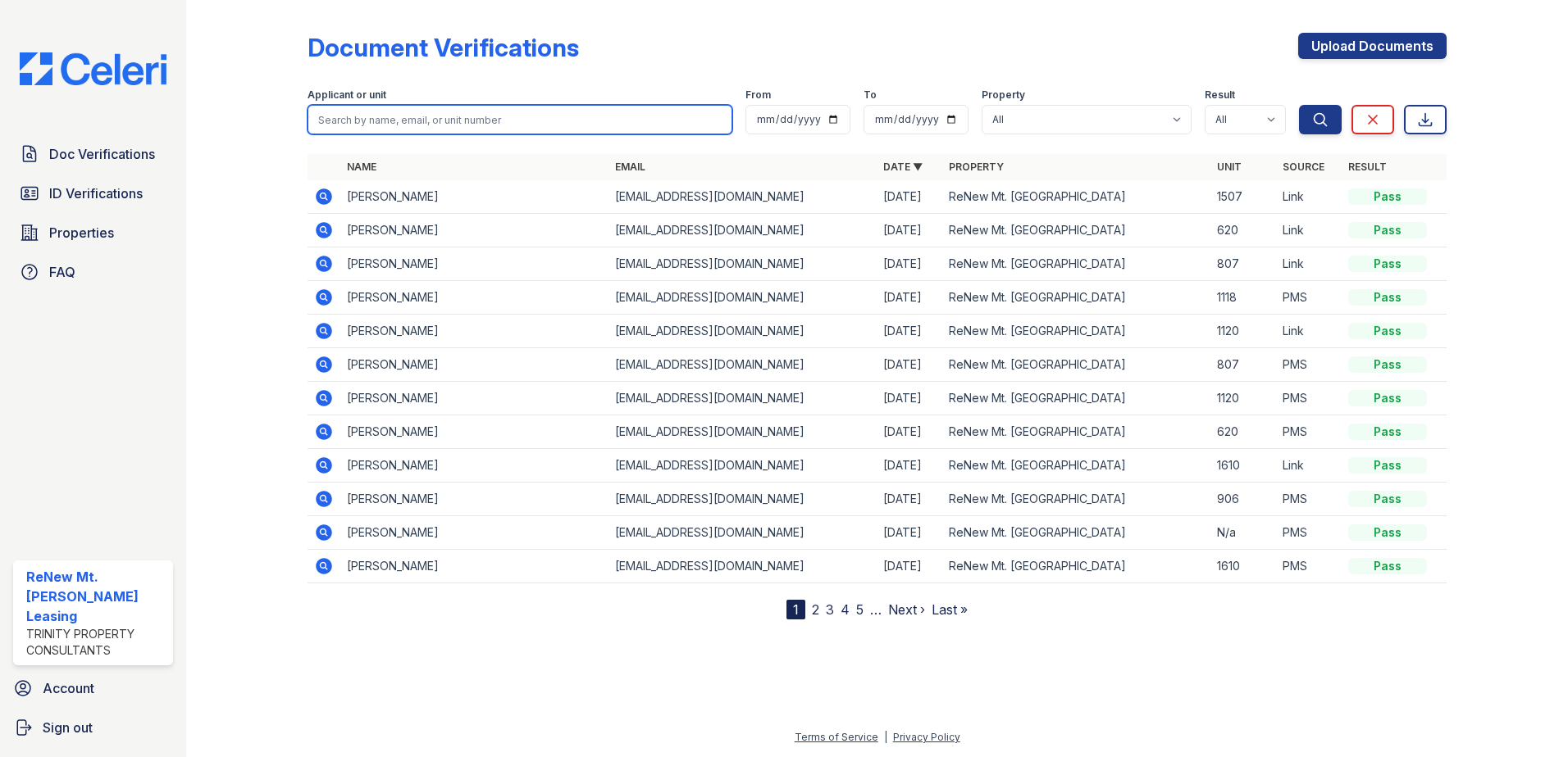
click at [344, 115] on input "search" at bounding box center [520, 120] width 424 height 29
paste input "[PERSON_NAME]"
type input "[PERSON_NAME]"
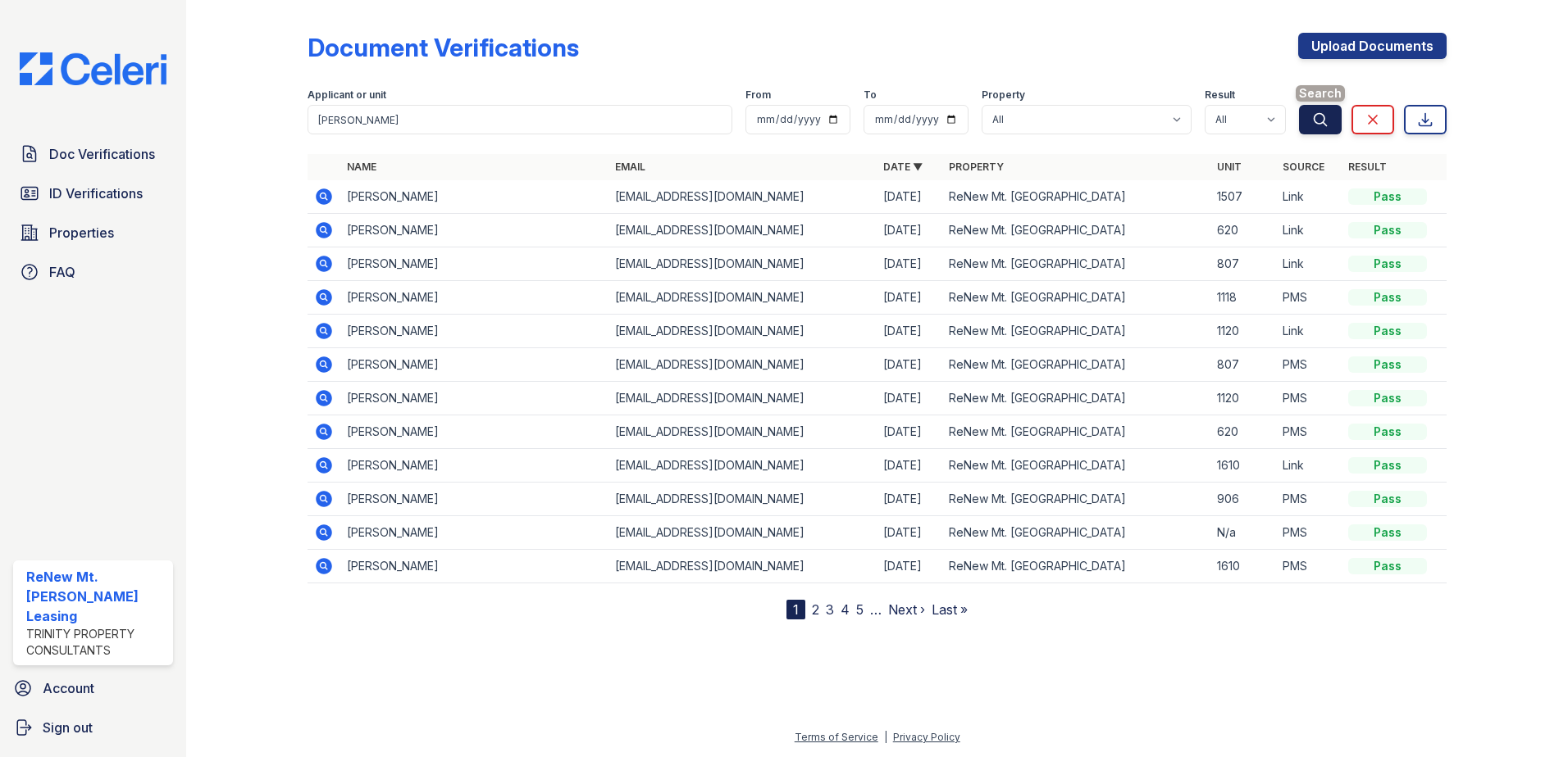
click at [1316, 127] on button "Search" at bounding box center [1320, 120] width 43 height 29
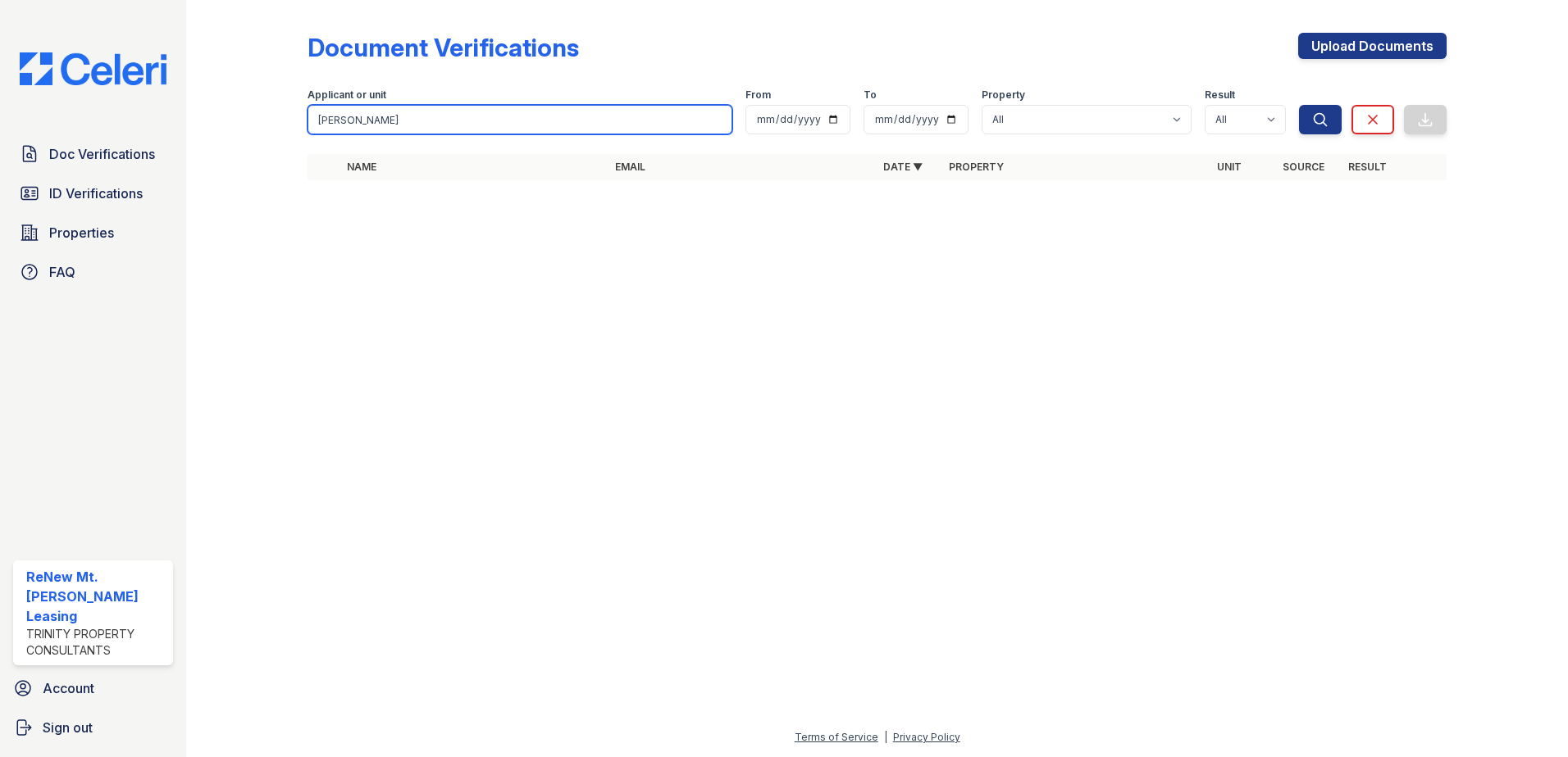
click at [388, 124] on input "[PERSON_NAME]" at bounding box center [520, 120] width 424 height 29
click at [1299, 105] on button "Search" at bounding box center [1320, 120] width 43 height 29
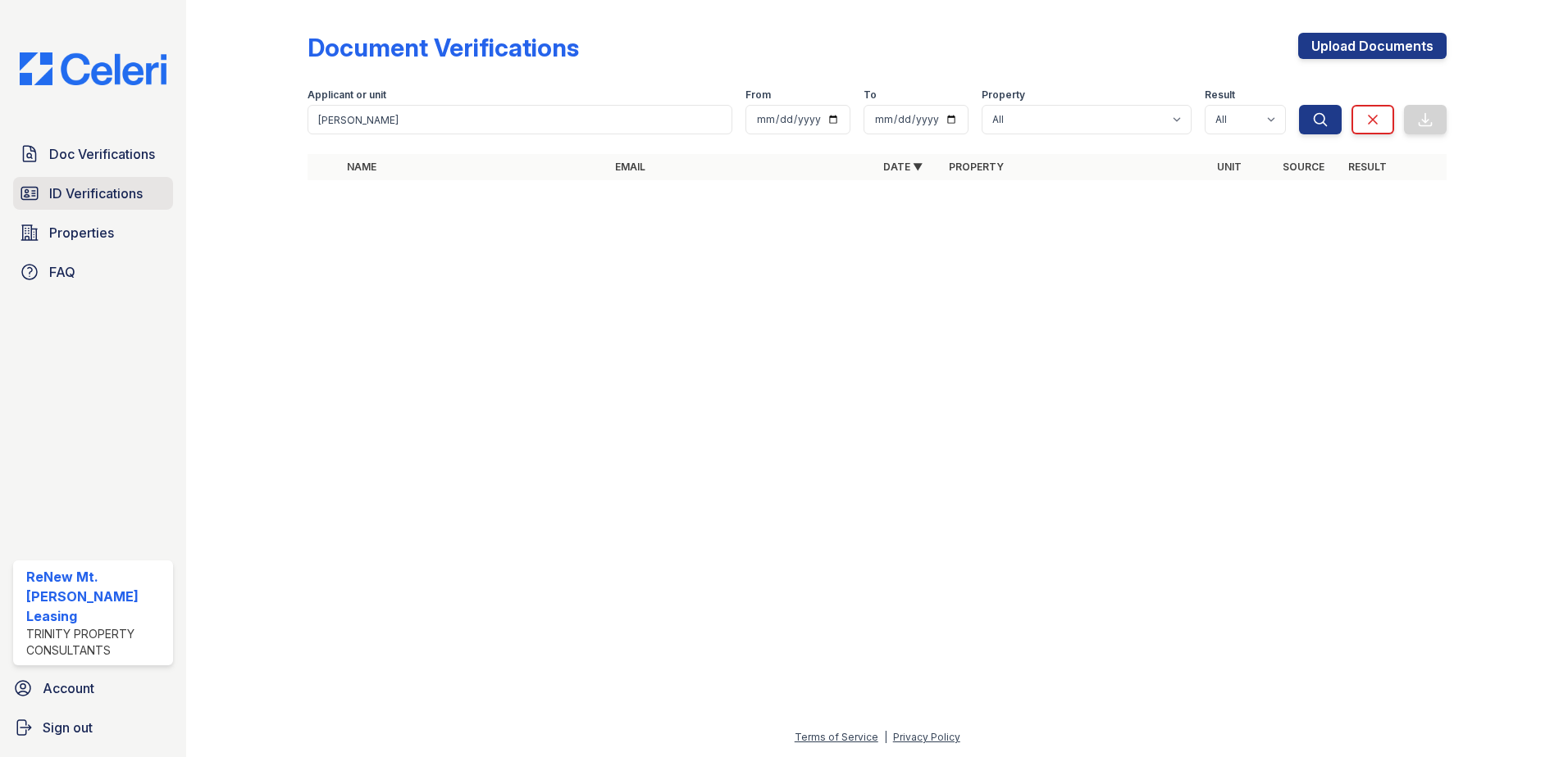
click at [123, 192] on span "ID Verifications" at bounding box center [96, 194] width 93 height 20
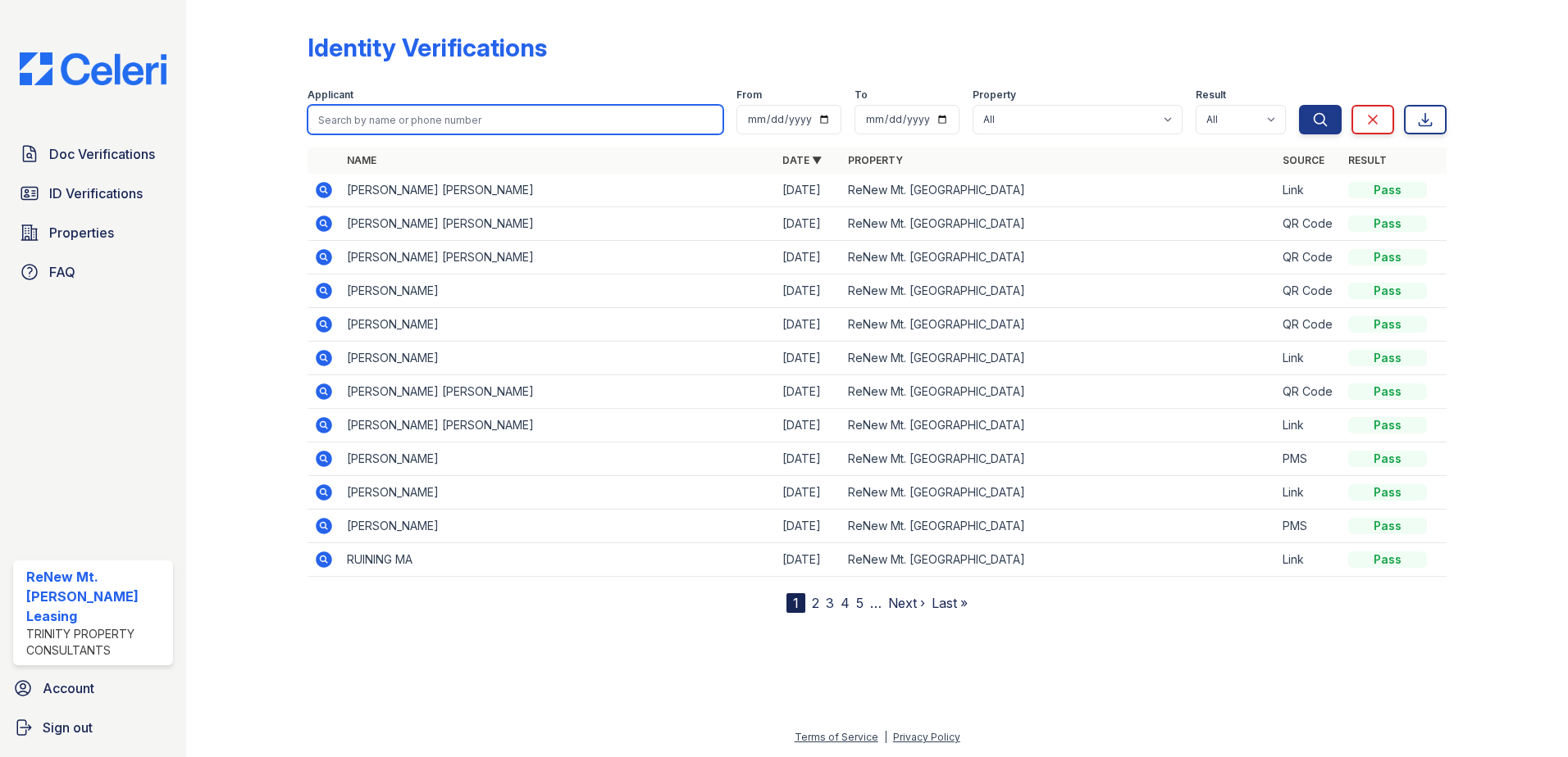
click at [446, 115] on input "search" at bounding box center [515, 120] width 416 height 29
paste input "[PERSON_NAME]"
type input "[PERSON_NAME]"
click at [1299, 105] on button "Search" at bounding box center [1320, 120] width 43 height 29
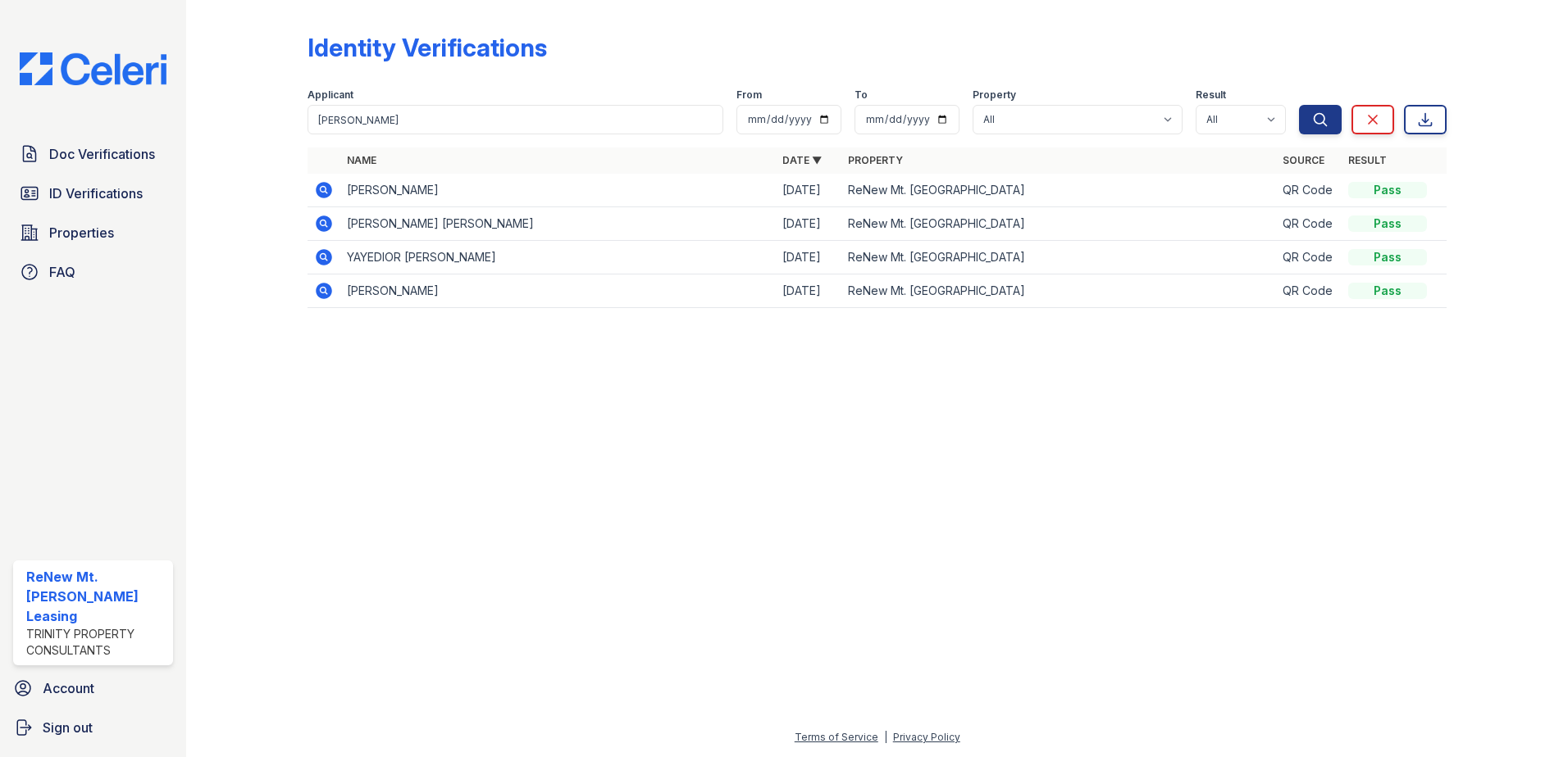
click at [323, 262] on icon at bounding box center [324, 258] width 16 height 16
click at [327, 294] on icon at bounding box center [324, 291] width 16 height 16
click at [406, 123] on input "[PERSON_NAME]" at bounding box center [515, 120] width 416 height 29
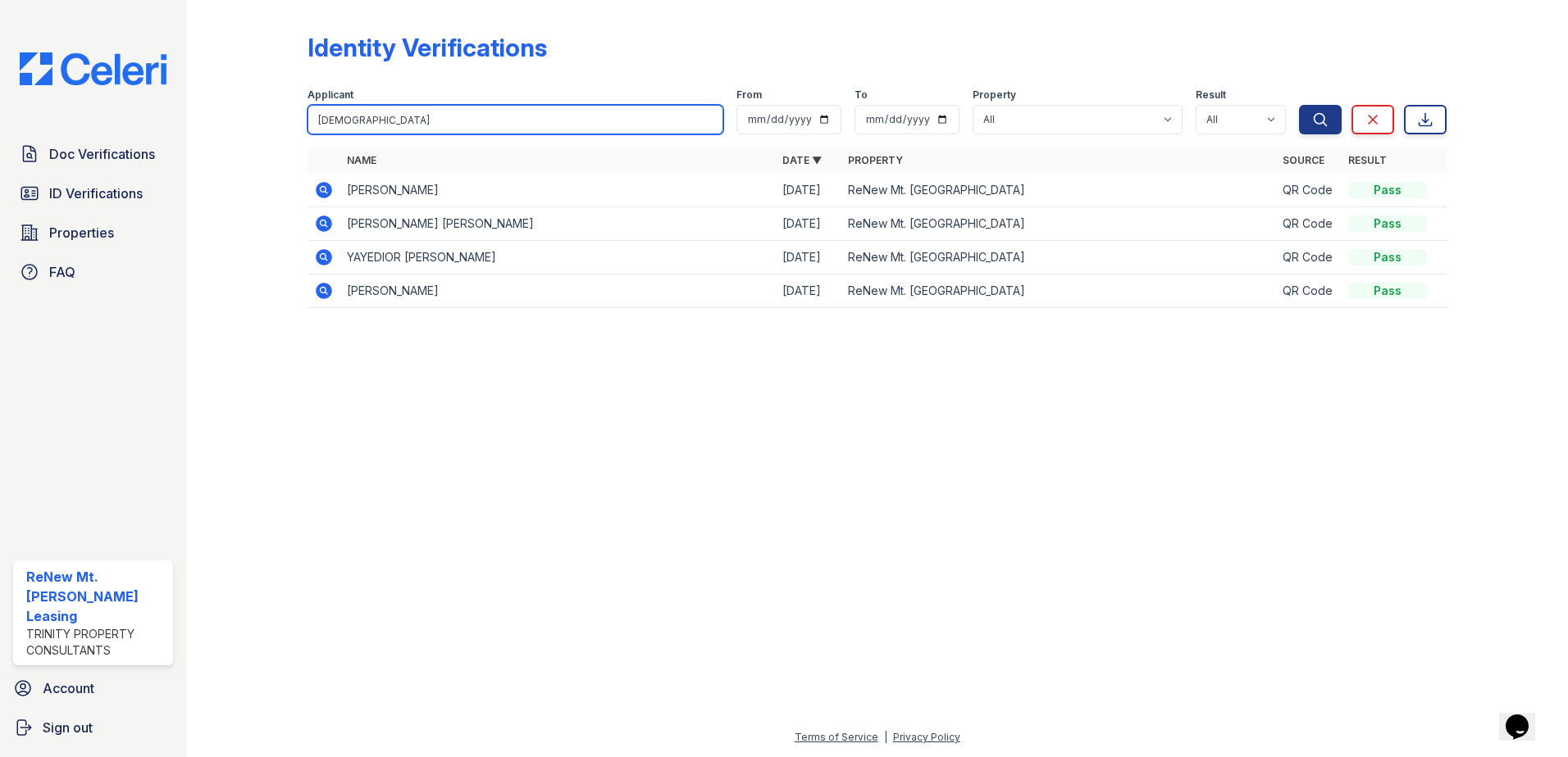
type input "[DEMOGRAPHIC_DATA]"
click at [1299, 105] on button "Search" at bounding box center [1320, 120] width 43 height 29
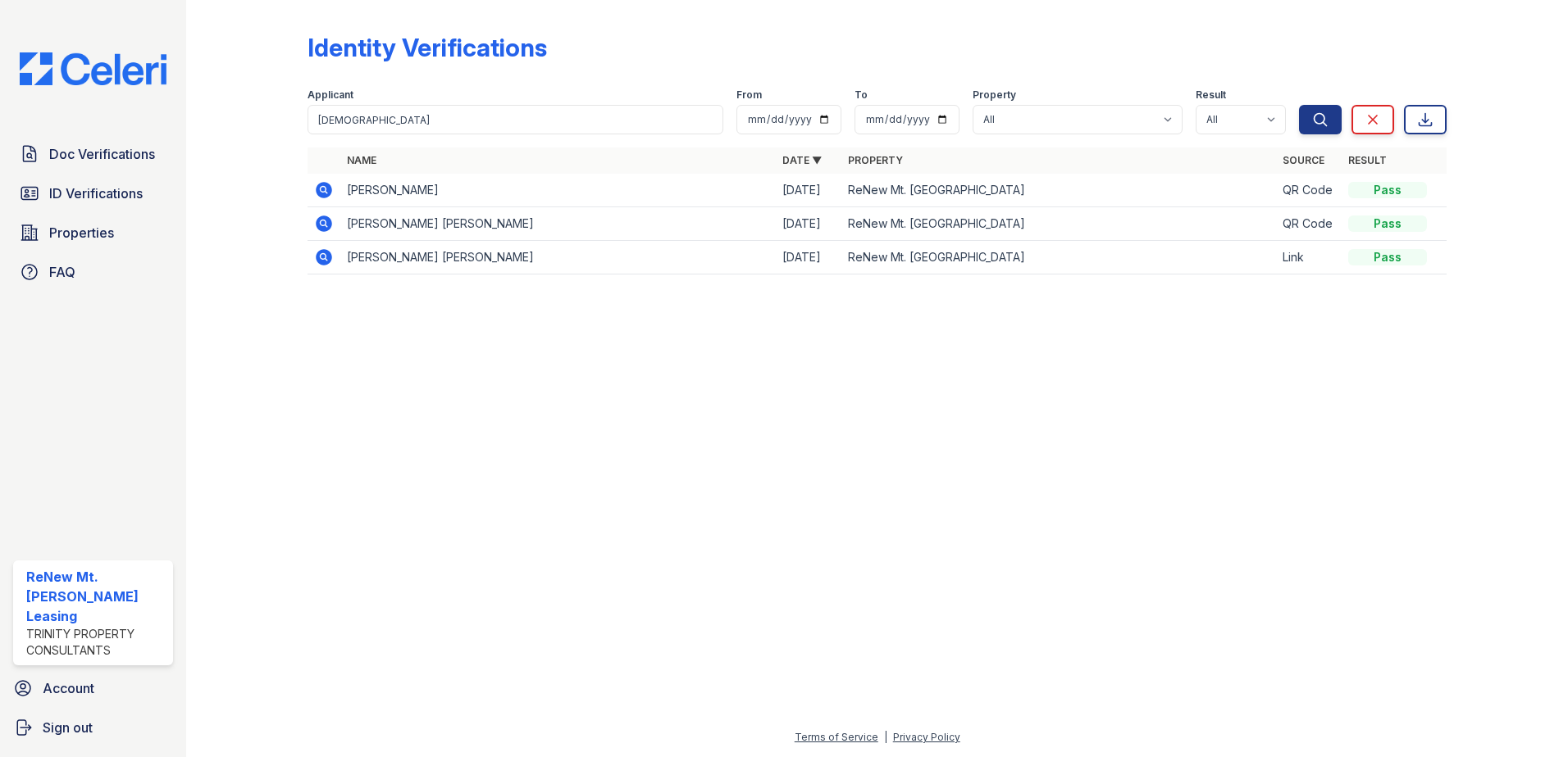
click at [322, 187] on icon at bounding box center [324, 190] width 20 height 20
click at [318, 252] on icon at bounding box center [324, 258] width 16 height 16
click at [117, 155] on span "Doc Verifications" at bounding box center [102, 155] width 106 height 20
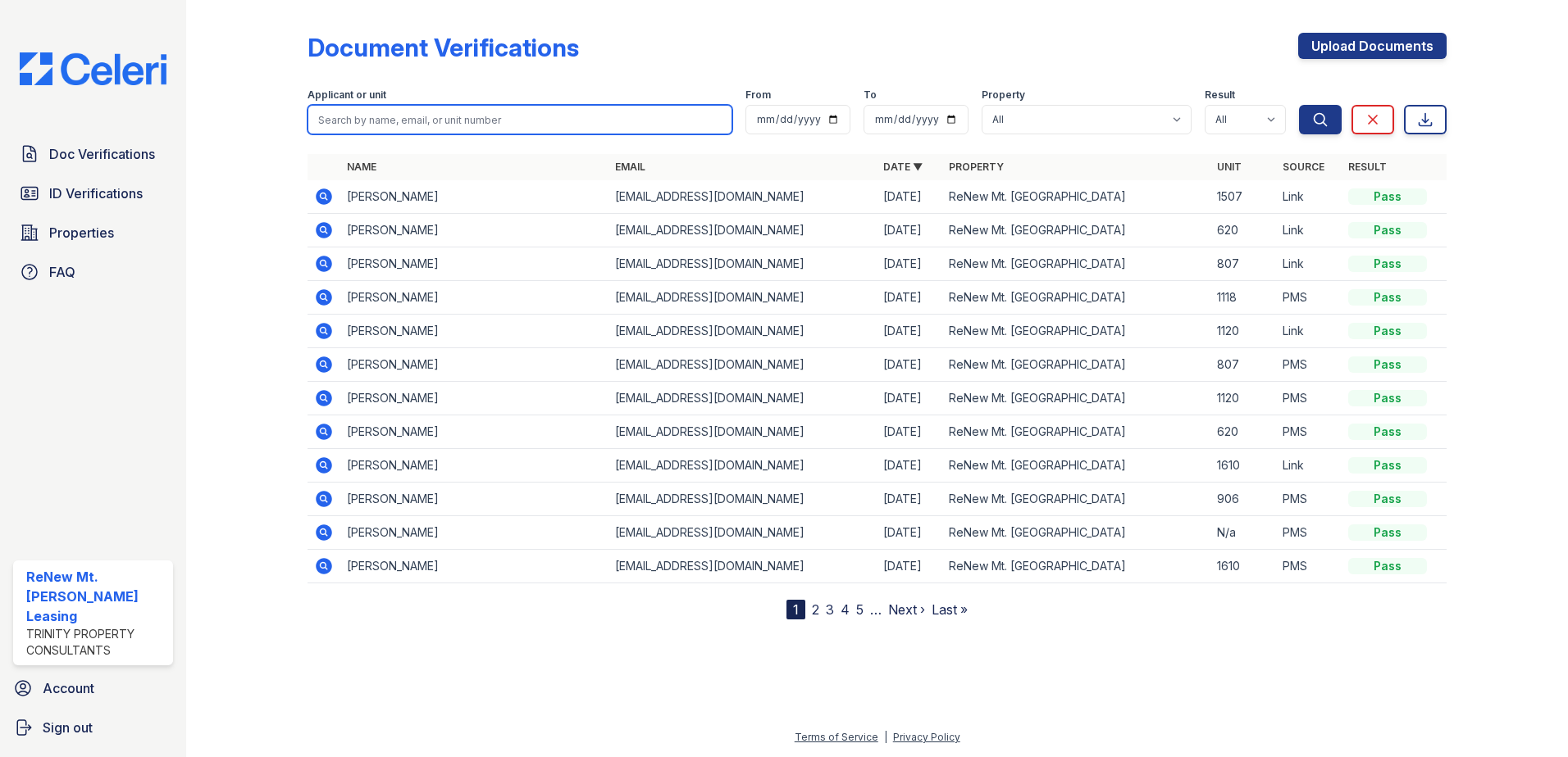
click at [357, 122] on input "search" at bounding box center [520, 120] width 424 height 29
type input "[DEMOGRAPHIC_DATA]"
click at [1299, 105] on button "Search" at bounding box center [1320, 120] width 43 height 29
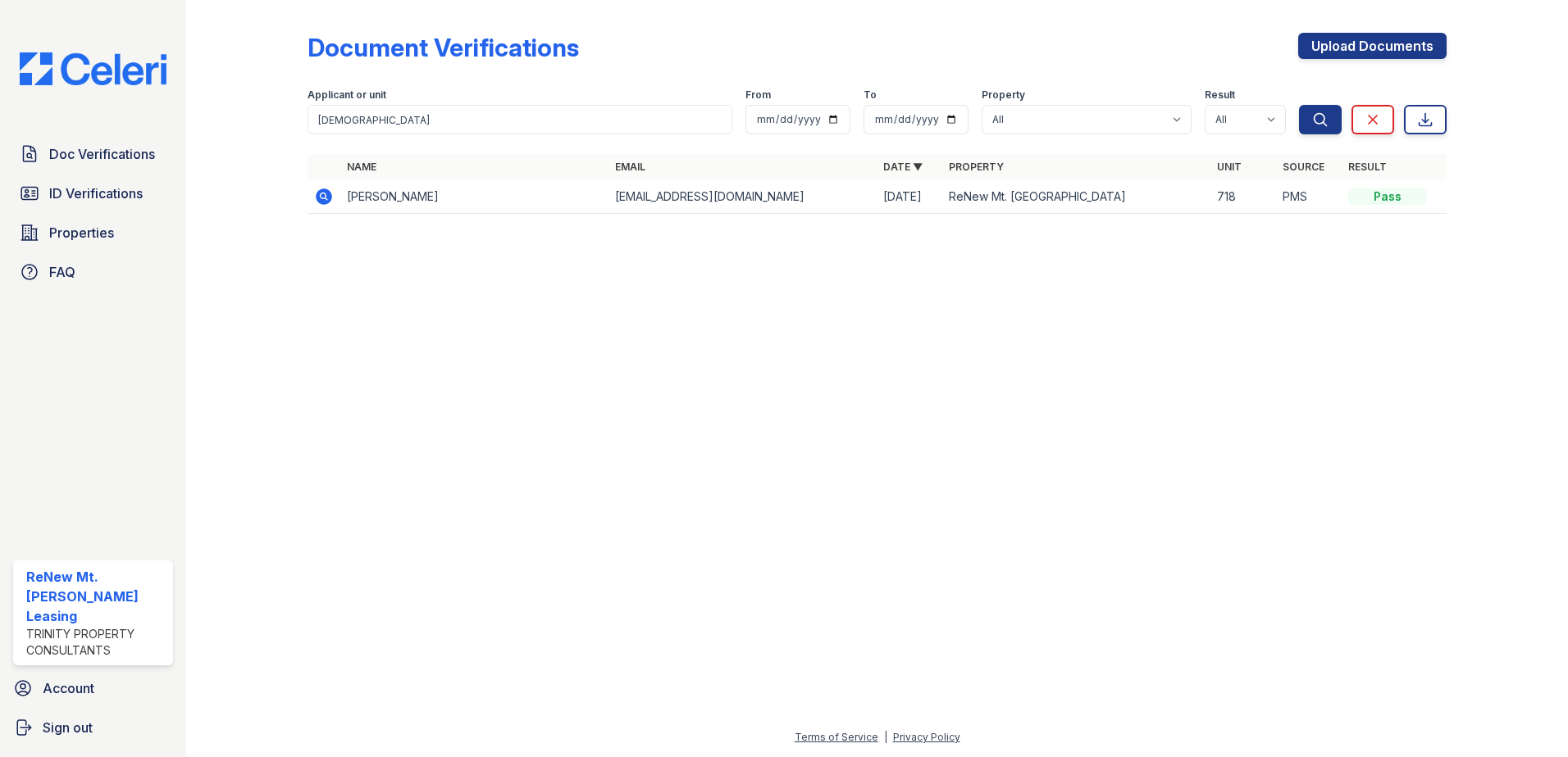
click at [322, 191] on icon at bounding box center [324, 197] width 16 height 16
click at [367, 124] on input "[DEMOGRAPHIC_DATA]" at bounding box center [520, 120] width 424 height 29
click at [717, 119] on input "buda" at bounding box center [520, 120] width 424 height 29
click at [402, 123] on input "search" at bounding box center [520, 120] width 424 height 29
type input "[PERSON_NAME]"
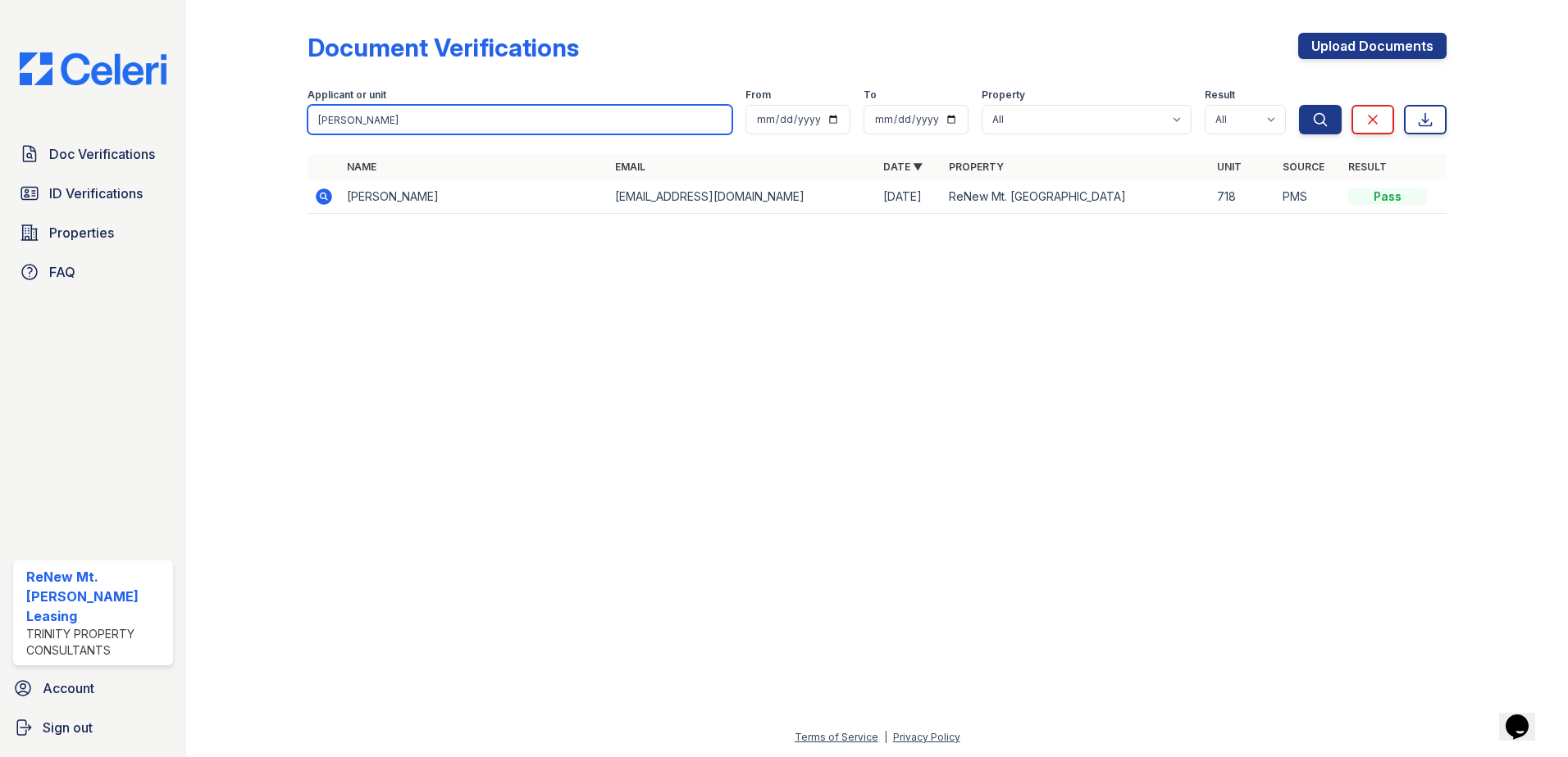
click at [1299, 105] on button "Search" at bounding box center [1320, 120] width 43 height 29
click at [325, 198] on icon at bounding box center [324, 197] width 20 height 20
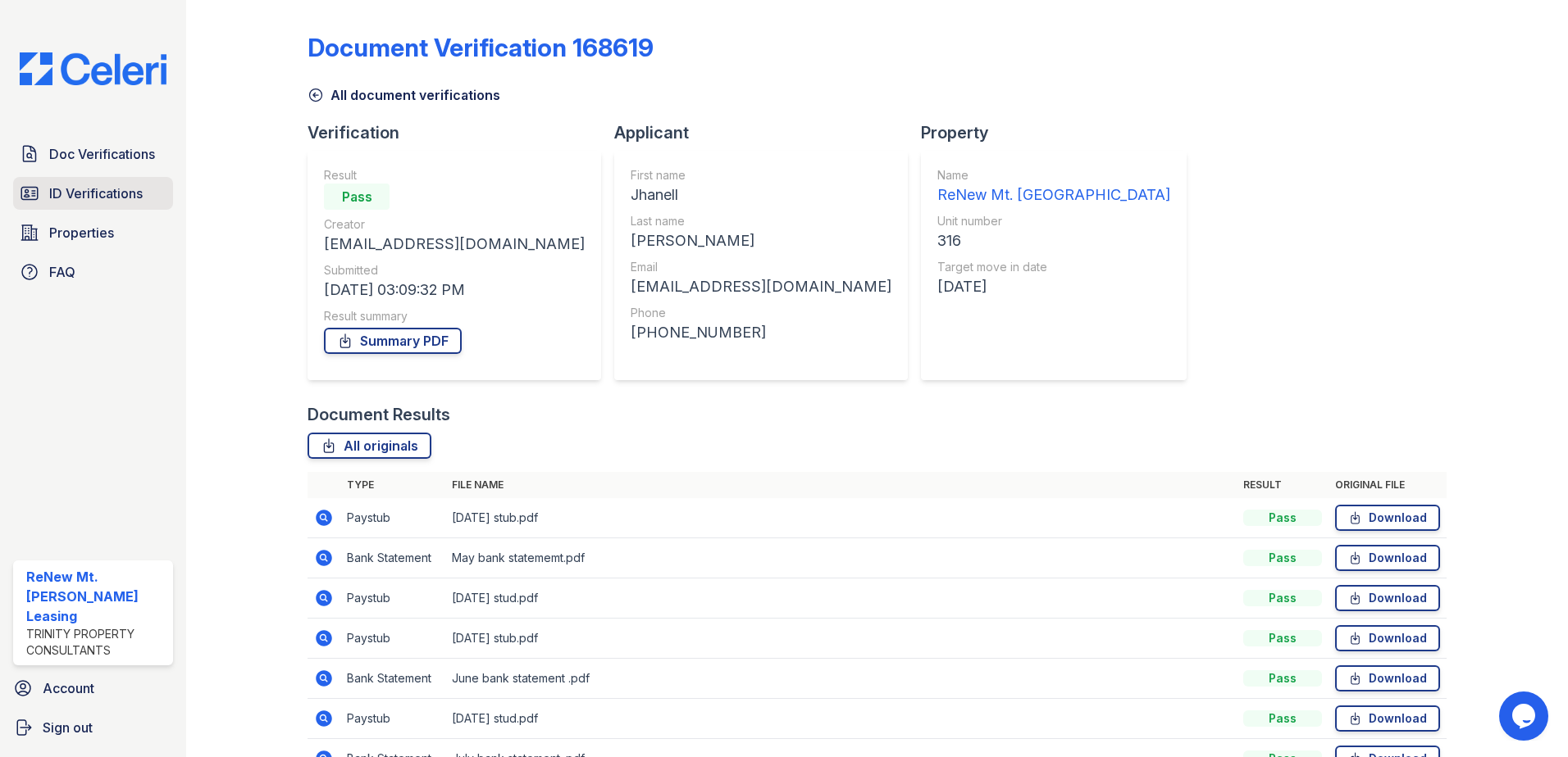
click at [98, 187] on span "ID Verifications" at bounding box center [96, 194] width 93 height 20
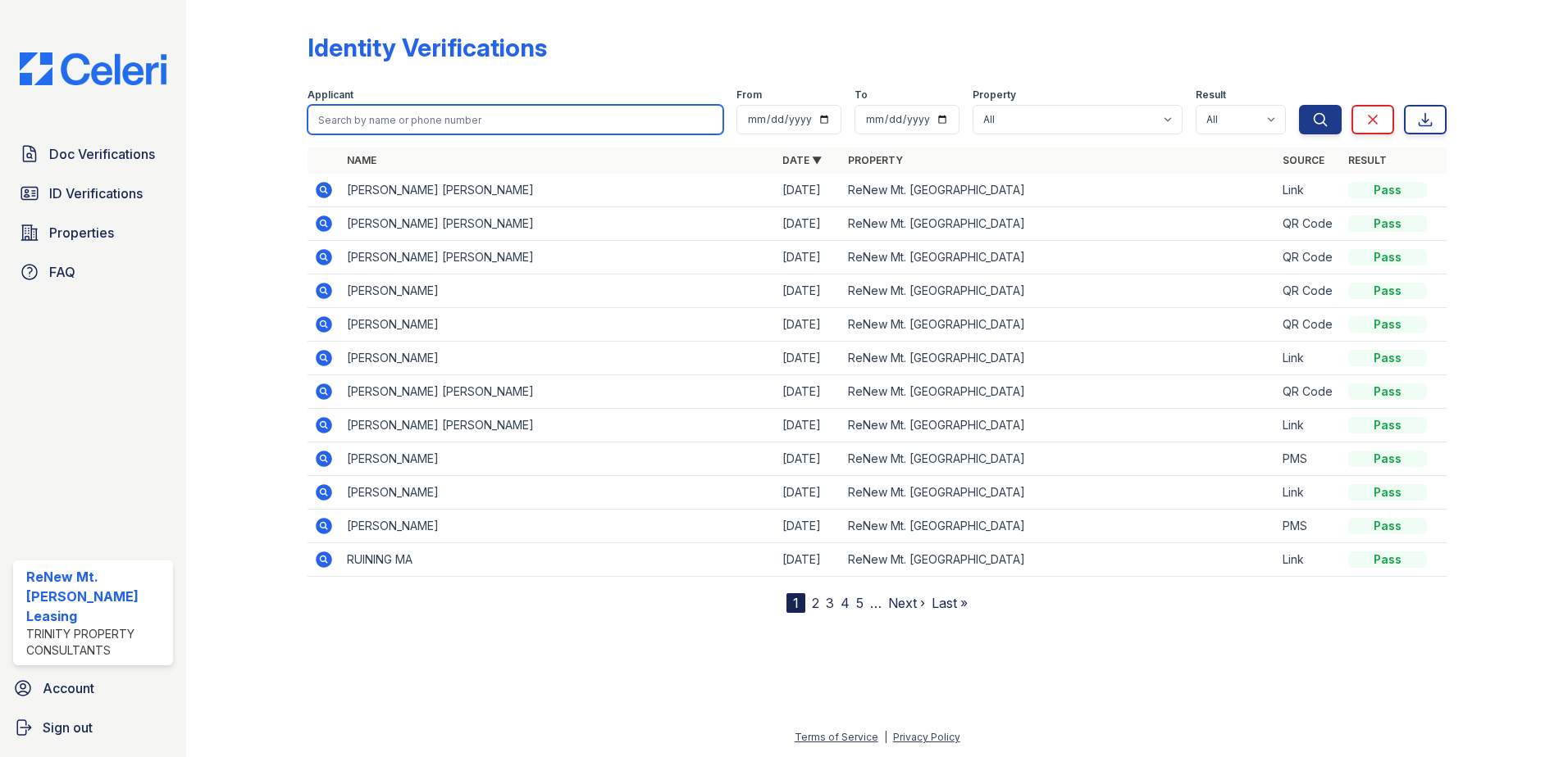
click at [369, 131] on input "search" at bounding box center [515, 120] width 416 height 29
type input "[PERSON_NAME]"
click at [1299, 105] on button "Search" at bounding box center [1320, 120] width 43 height 29
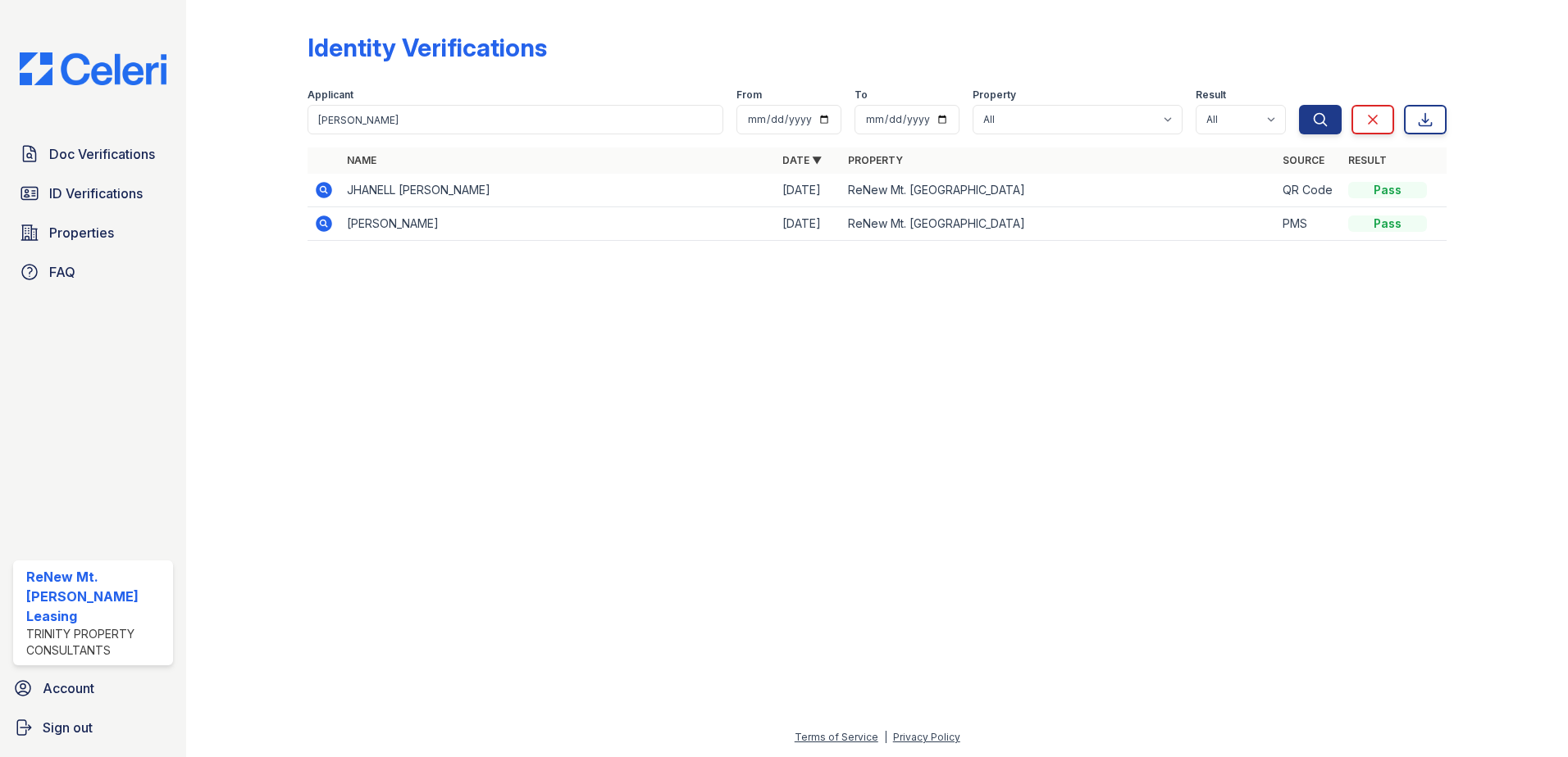
click at [317, 190] on icon at bounding box center [324, 190] width 16 height 16
click at [370, 131] on input "[PERSON_NAME]" at bounding box center [515, 120] width 416 height 29
type input "o malley"
click at [1299, 105] on button "Search" at bounding box center [1320, 120] width 43 height 29
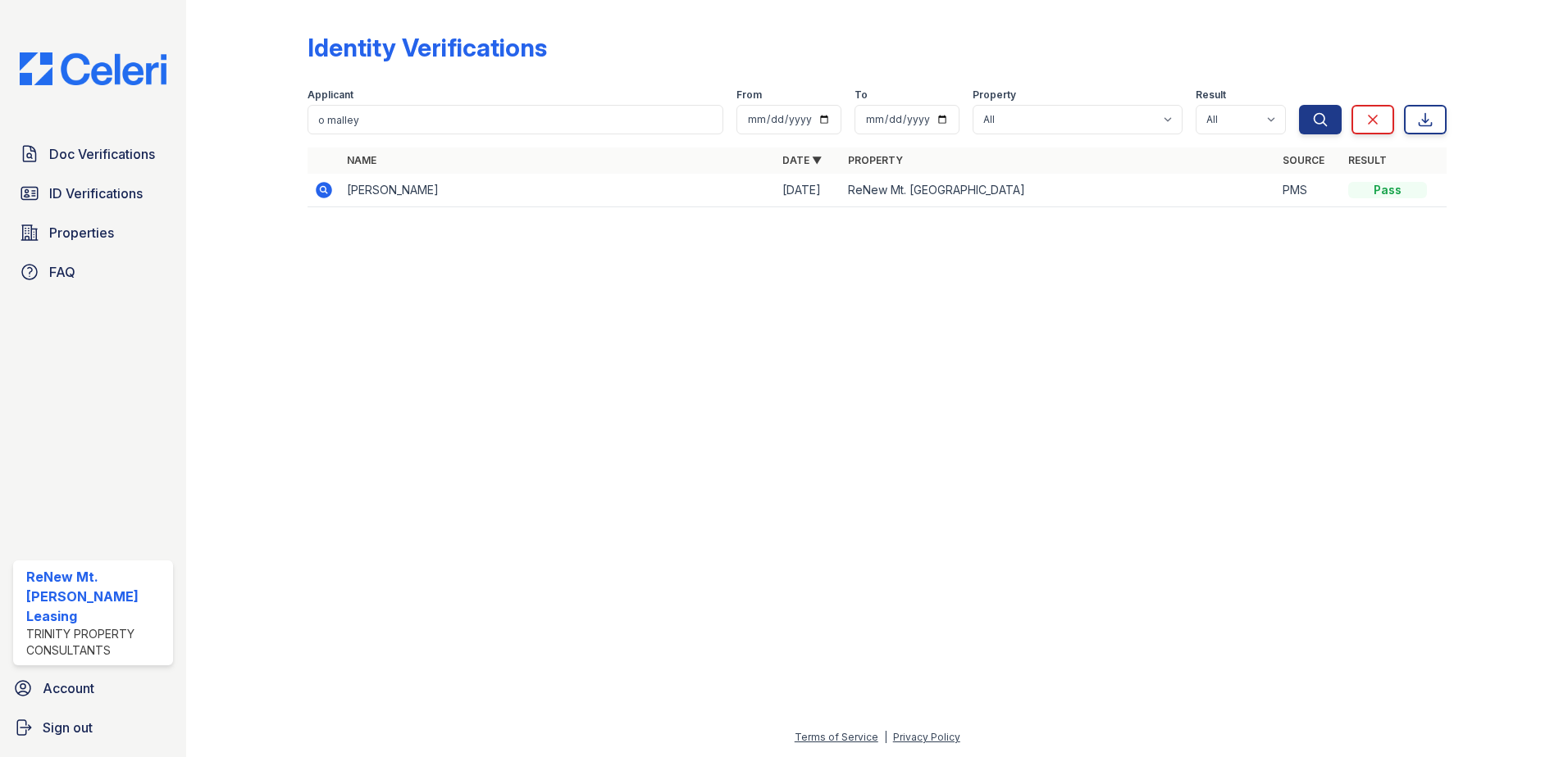
click at [321, 187] on icon at bounding box center [324, 190] width 16 height 16
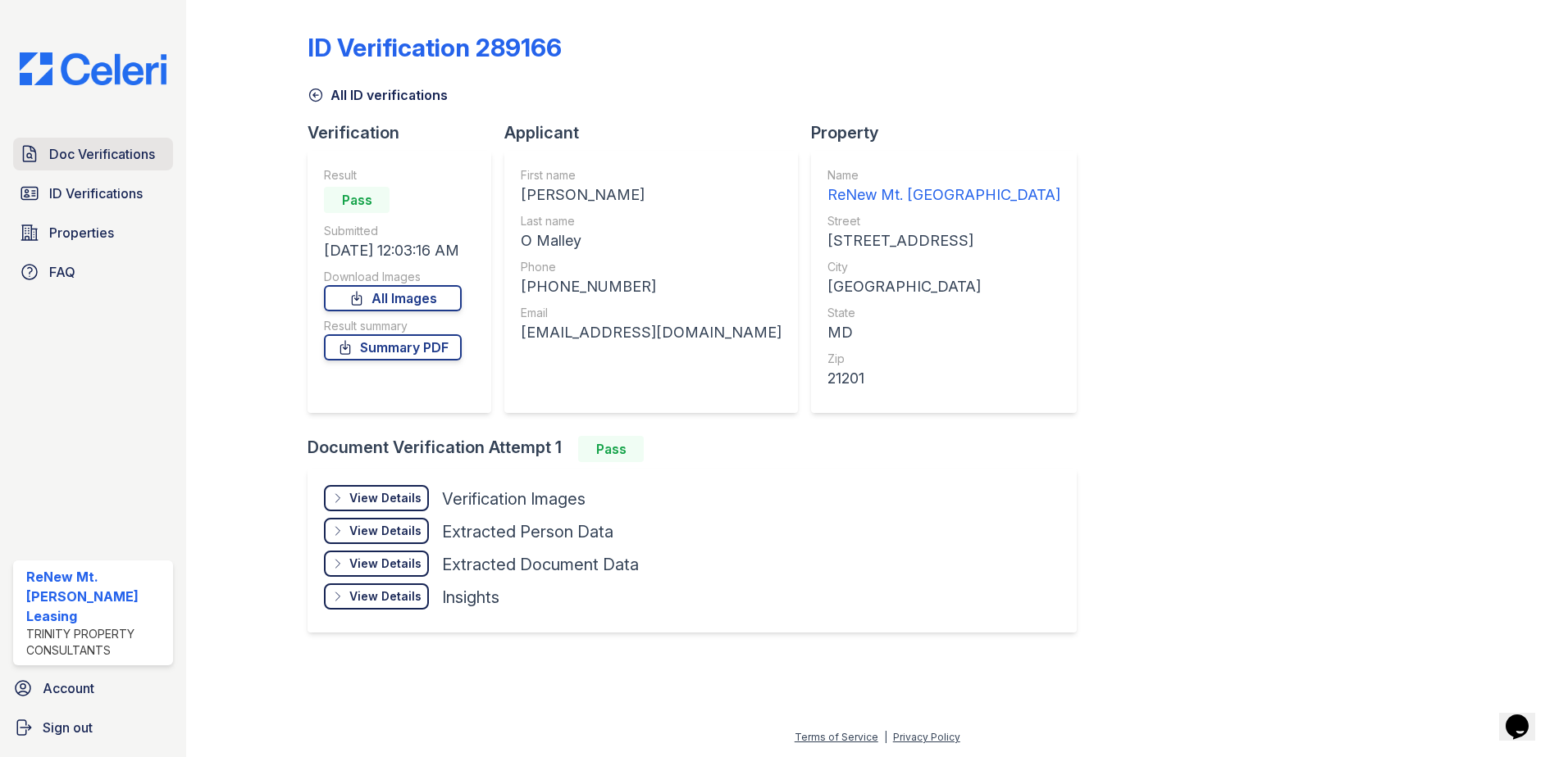
click at [92, 147] on span "Doc Verifications" at bounding box center [102, 155] width 106 height 20
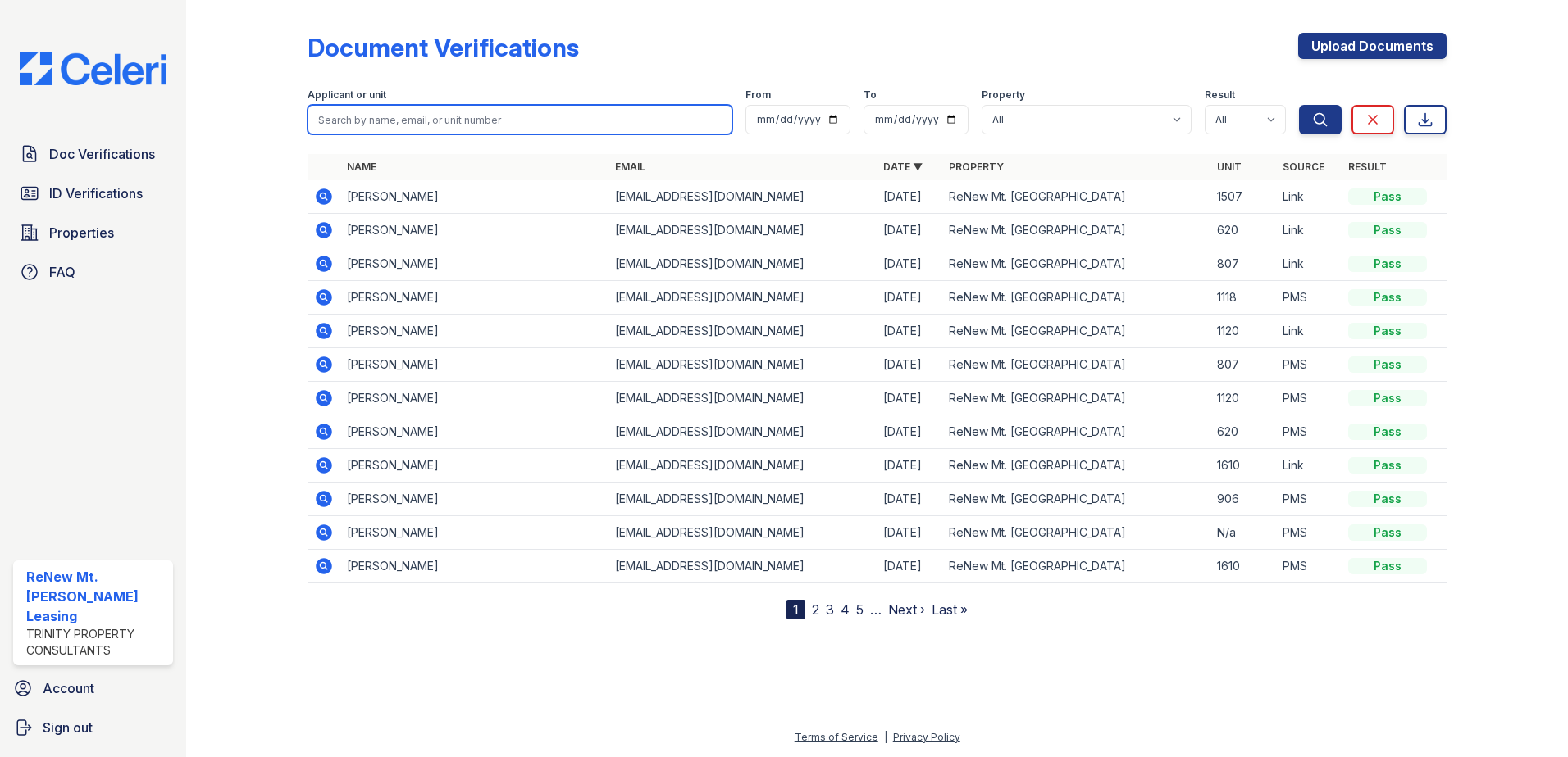
click at [379, 125] on input "search" at bounding box center [520, 120] width 424 height 29
type input "o malley"
click at [1299, 105] on button "Search" at bounding box center [1320, 120] width 43 height 29
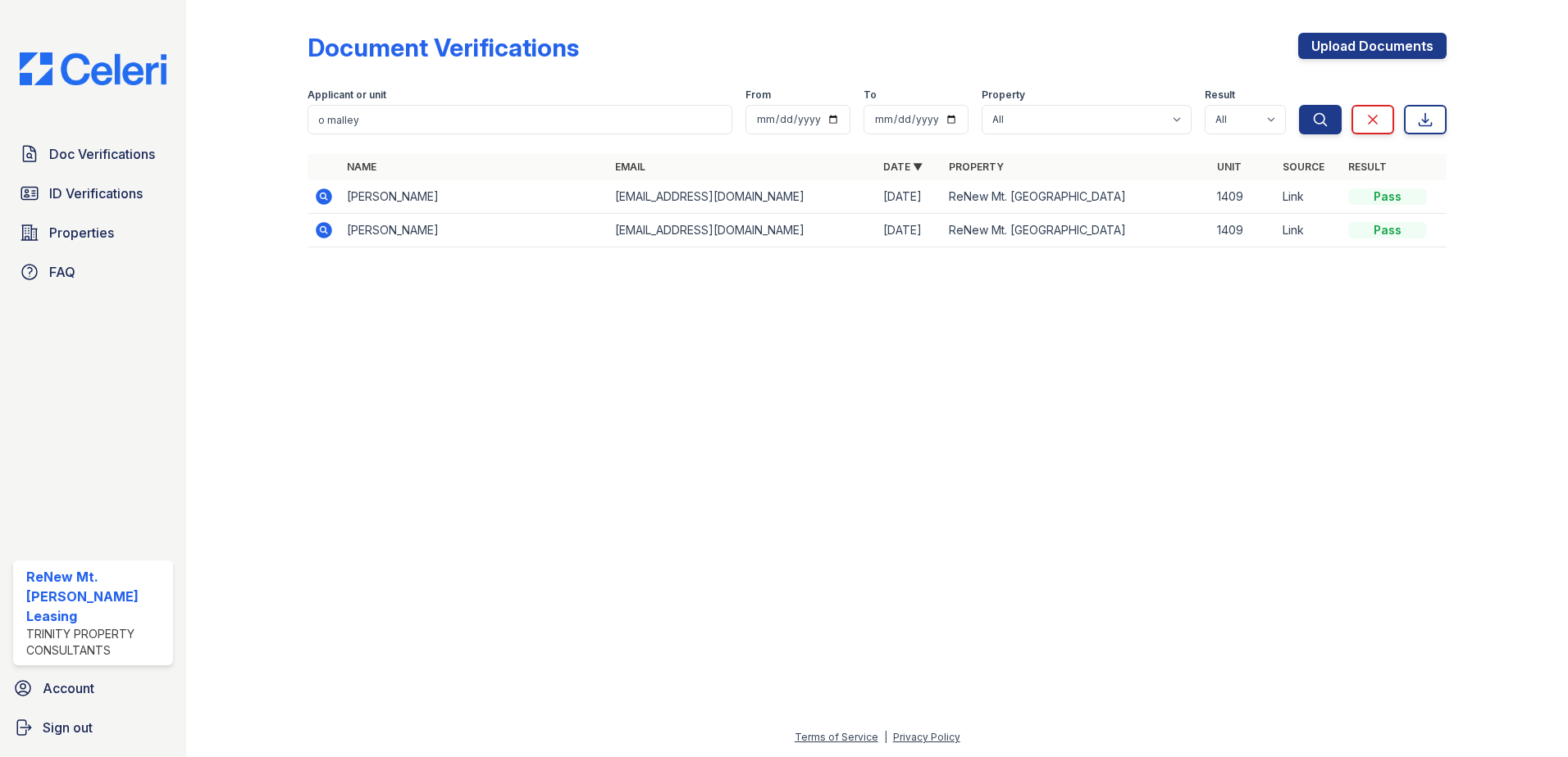
click at [320, 197] on icon at bounding box center [324, 197] width 16 height 16
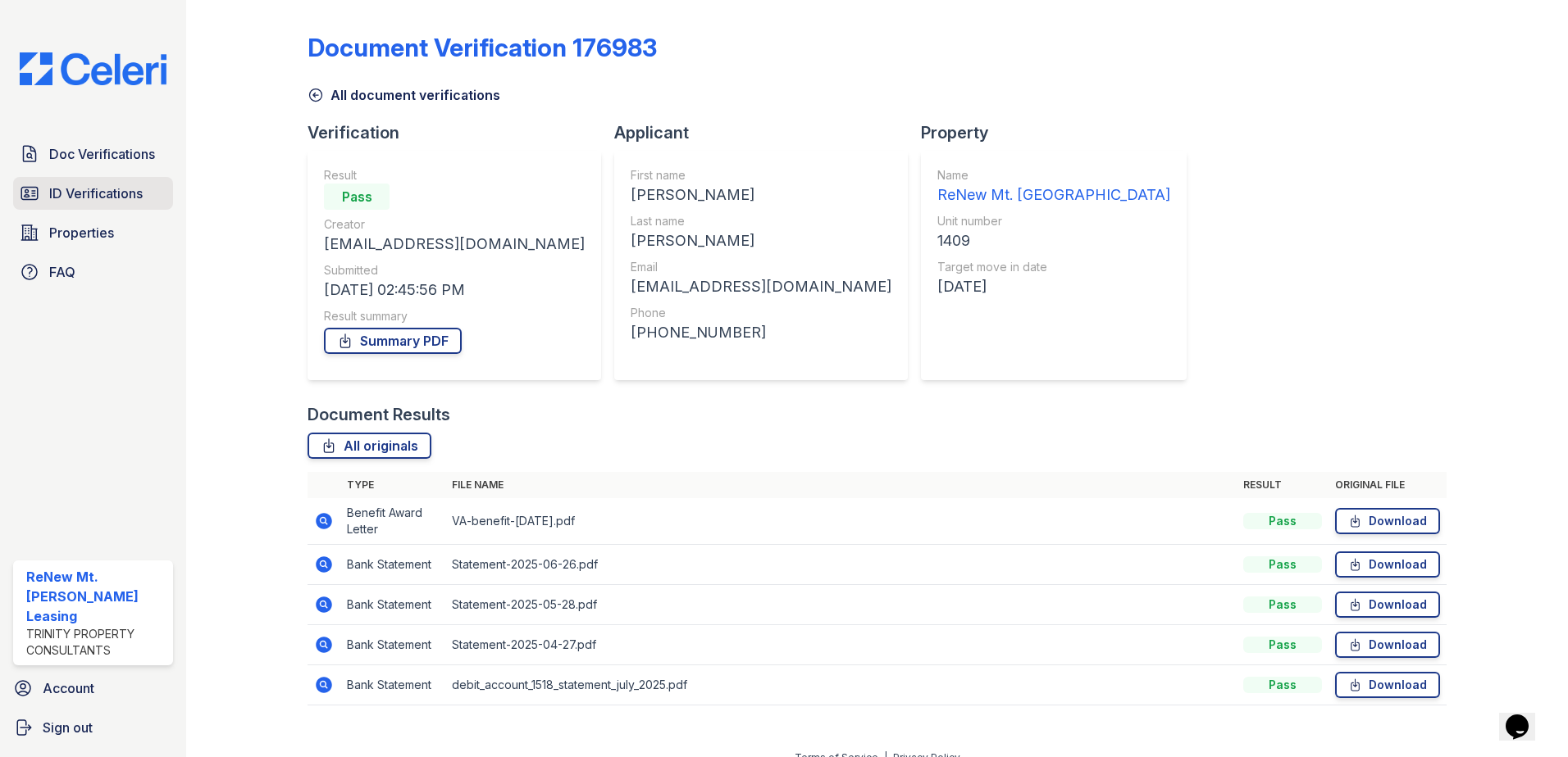
click at [108, 186] on span "ID Verifications" at bounding box center [96, 194] width 93 height 20
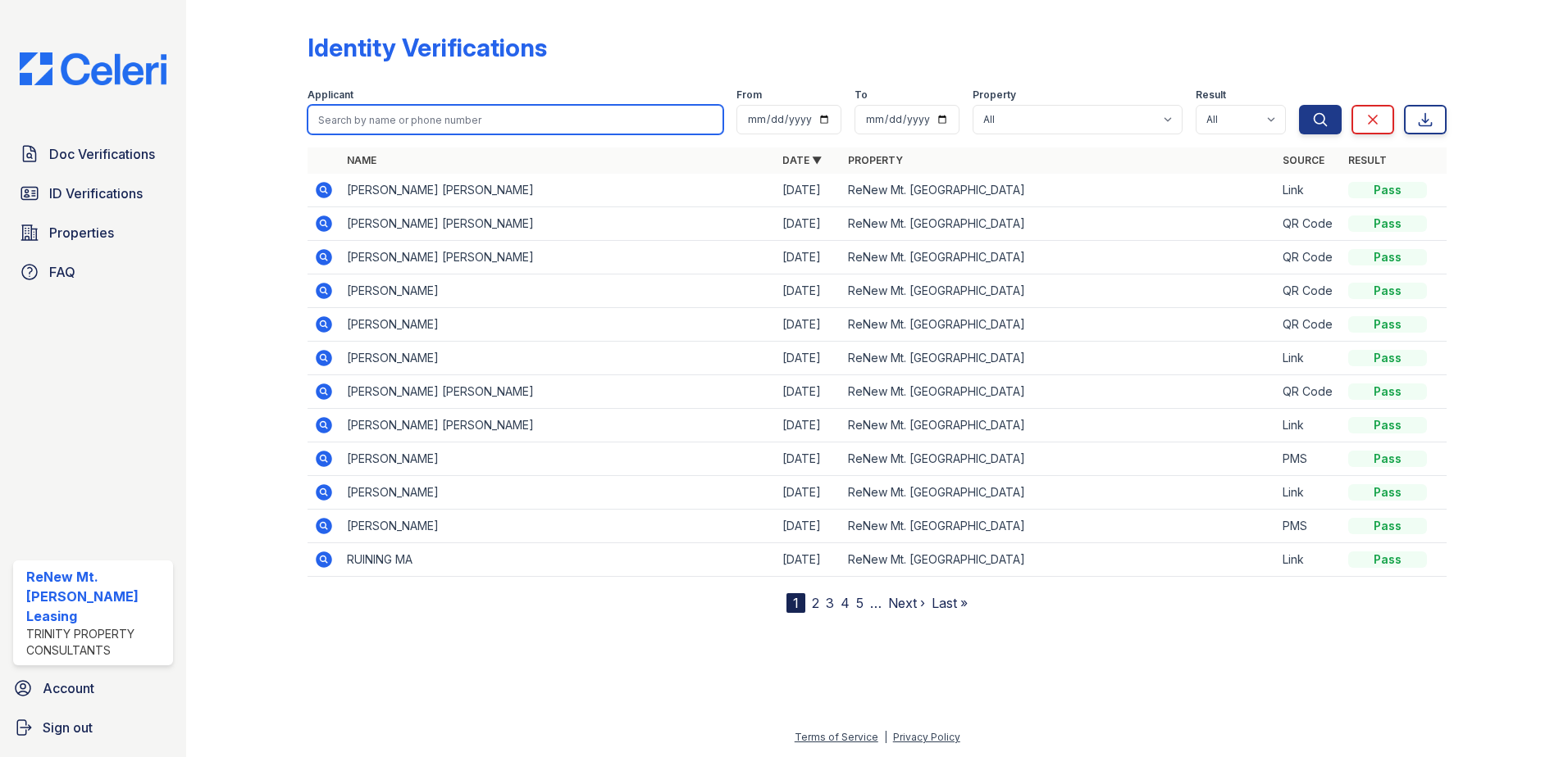
click at [407, 112] on input "search" at bounding box center [515, 120] width 416 height 29
type input "[PERSON_NAME]"
click at [1299, 105] on button "Search" at bounding box center [1320, 120] width 43 height 29
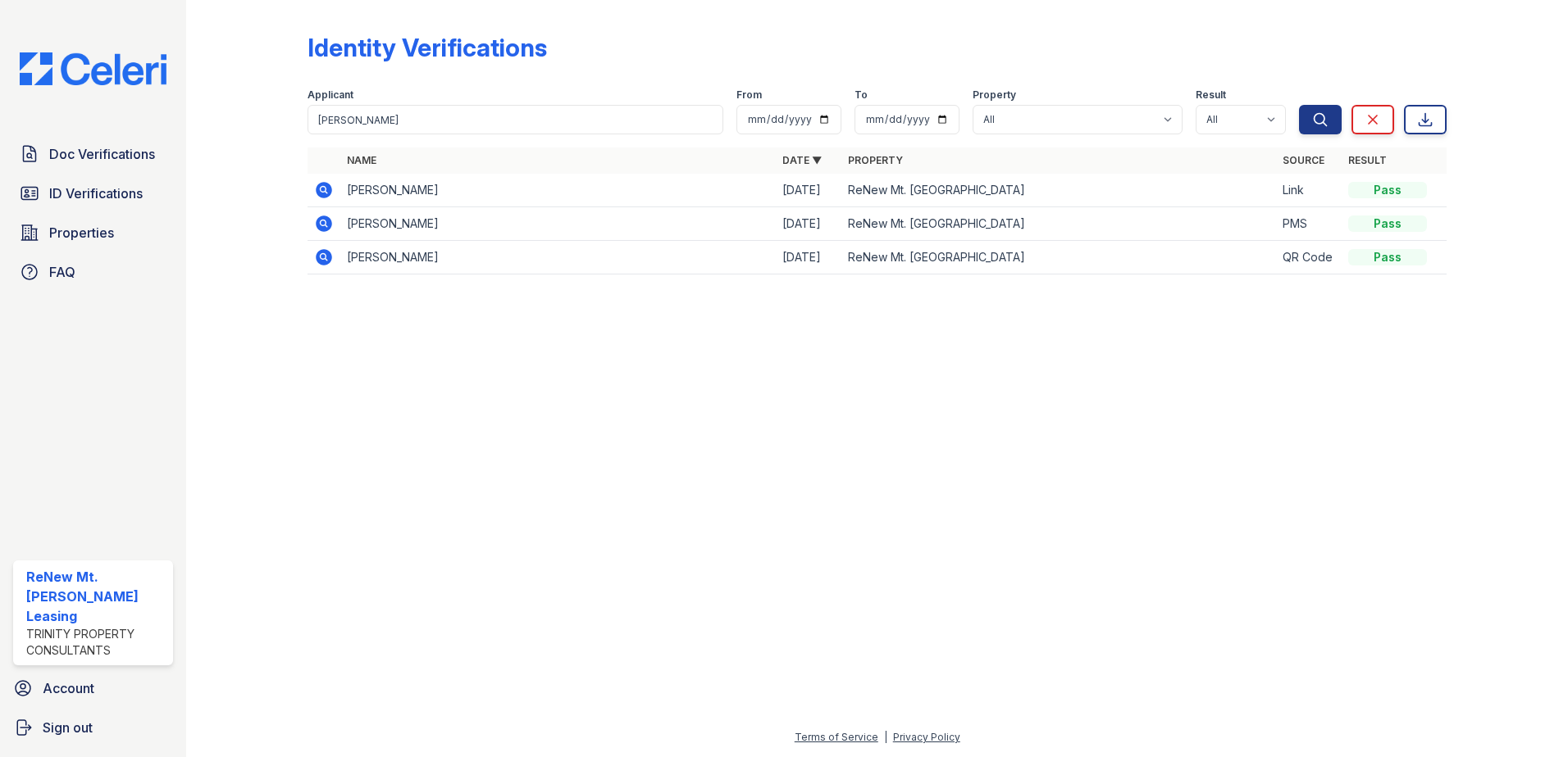
click at [321, 189] on icon at bounding box center [323, 188] width 4 height 4
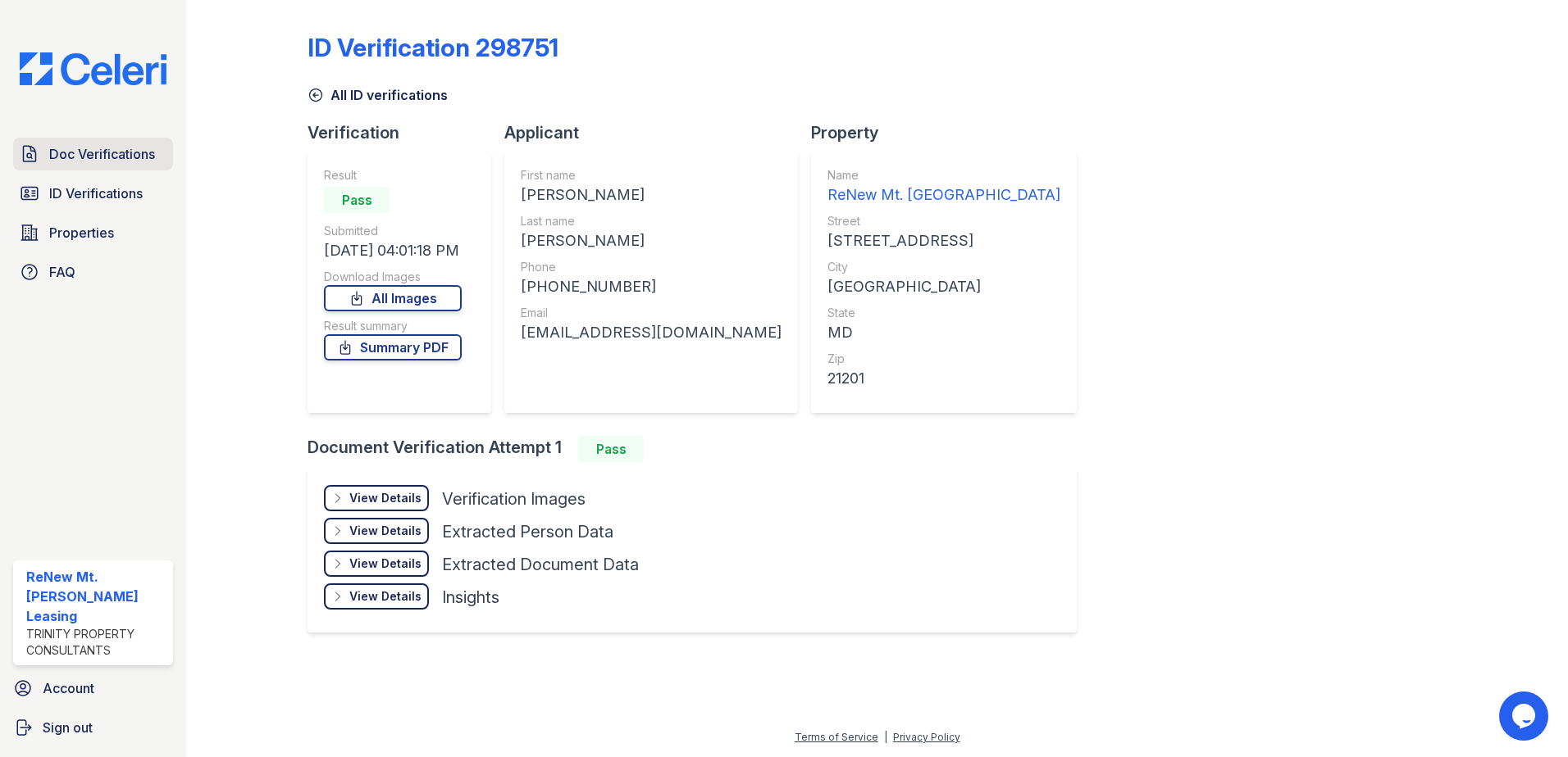
click at [115, 154] on span "Doc Verifications" at bounding box center [102, 155] width 106 height 20
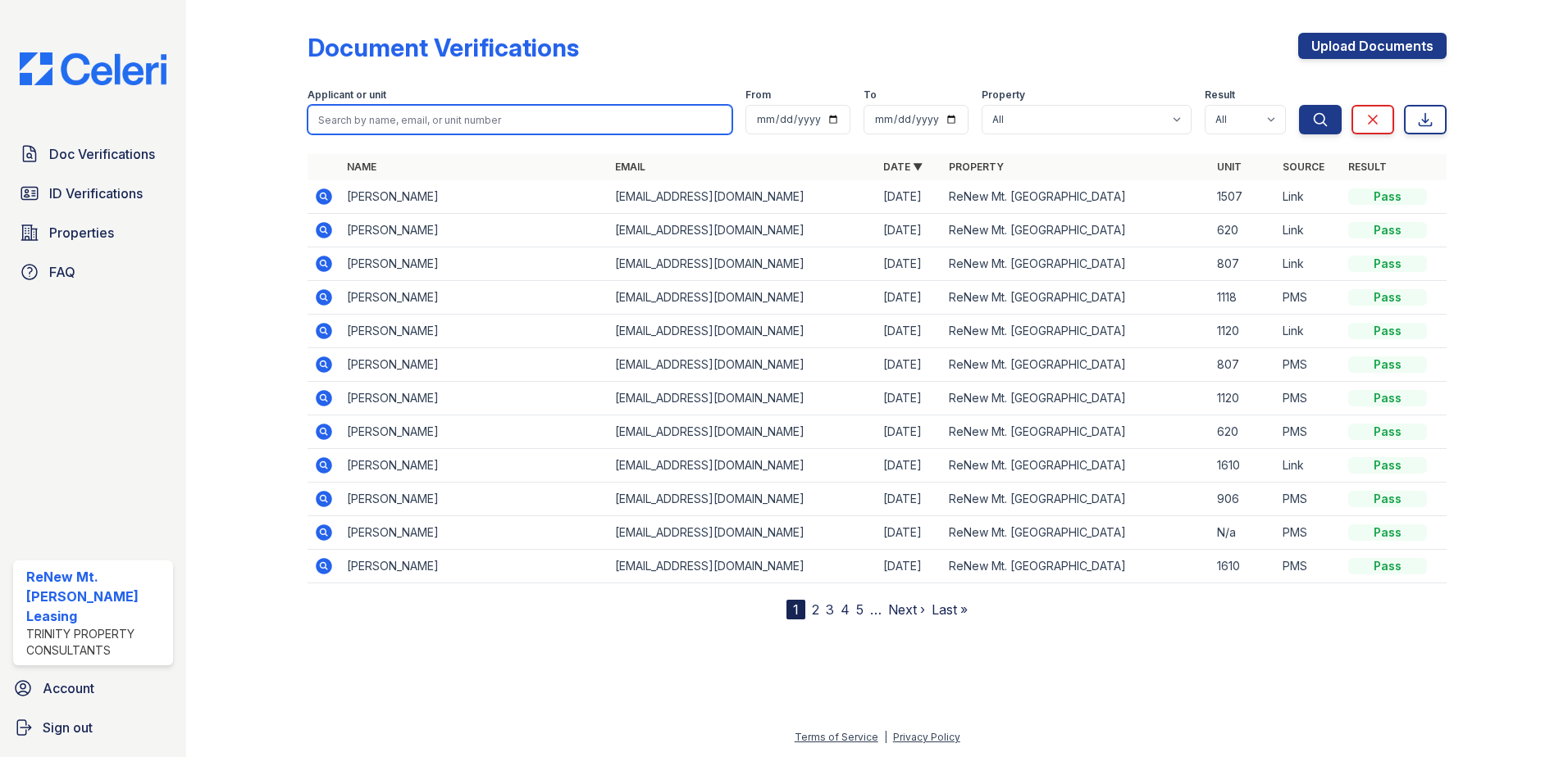
click at [366, 114] on input "search" at bounding box center [520, 120] width 424 height 29
type input "chester"
click at [1299, 105] on button "Search" at bounding box center [1320, 120] width 43 height 29
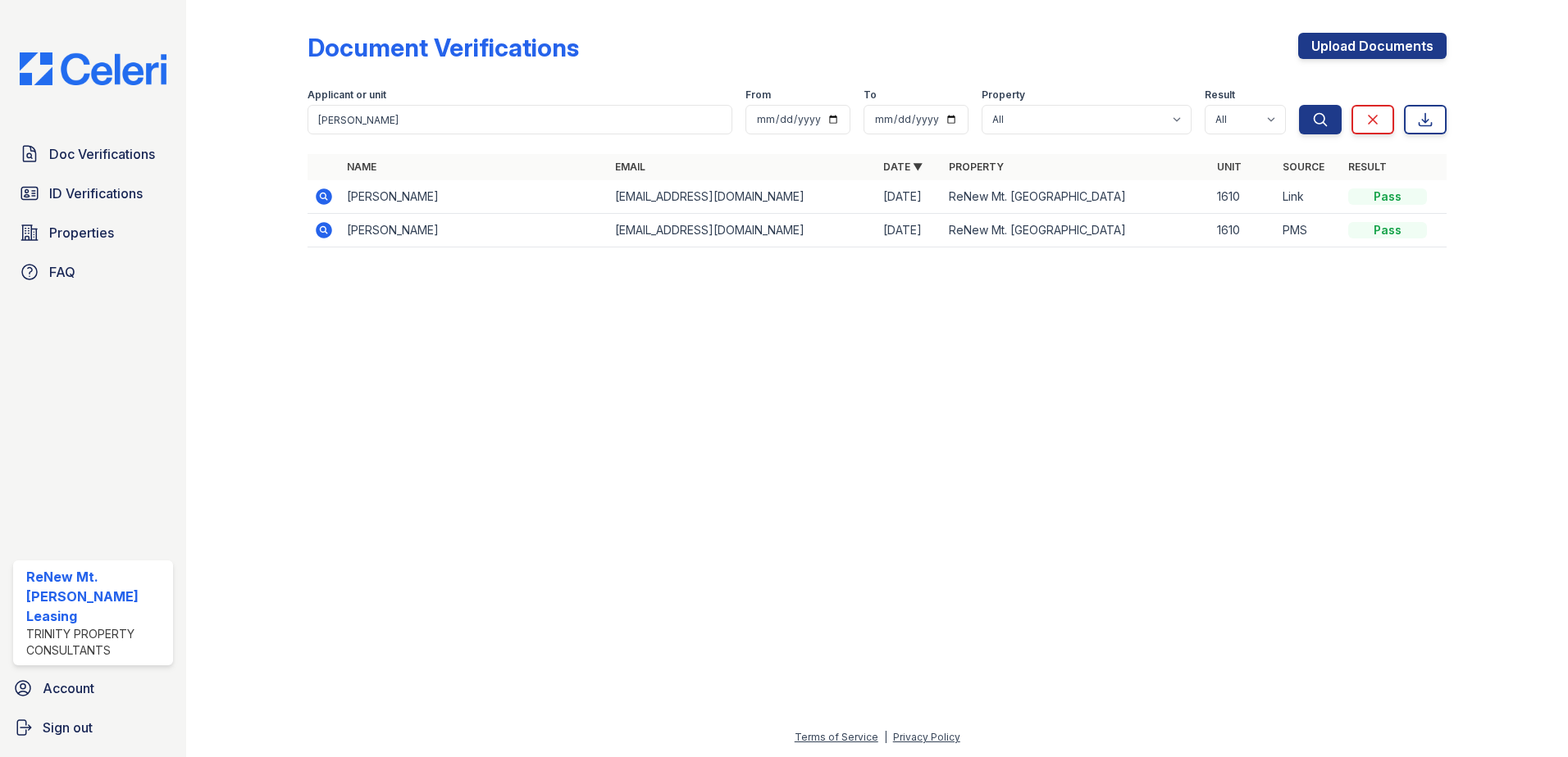
click at [319, 194] on icon at bounding box center [324, 197] width 16 height 16
click at [618, 107] on input "[PERSON_NAME]" at bounding box center [520, 120] width 424 height 29
type input "[PERSON_NAME]"
click at [1299, 105] on button "Search" at bounding box center [1320, 120] width 43 height 29
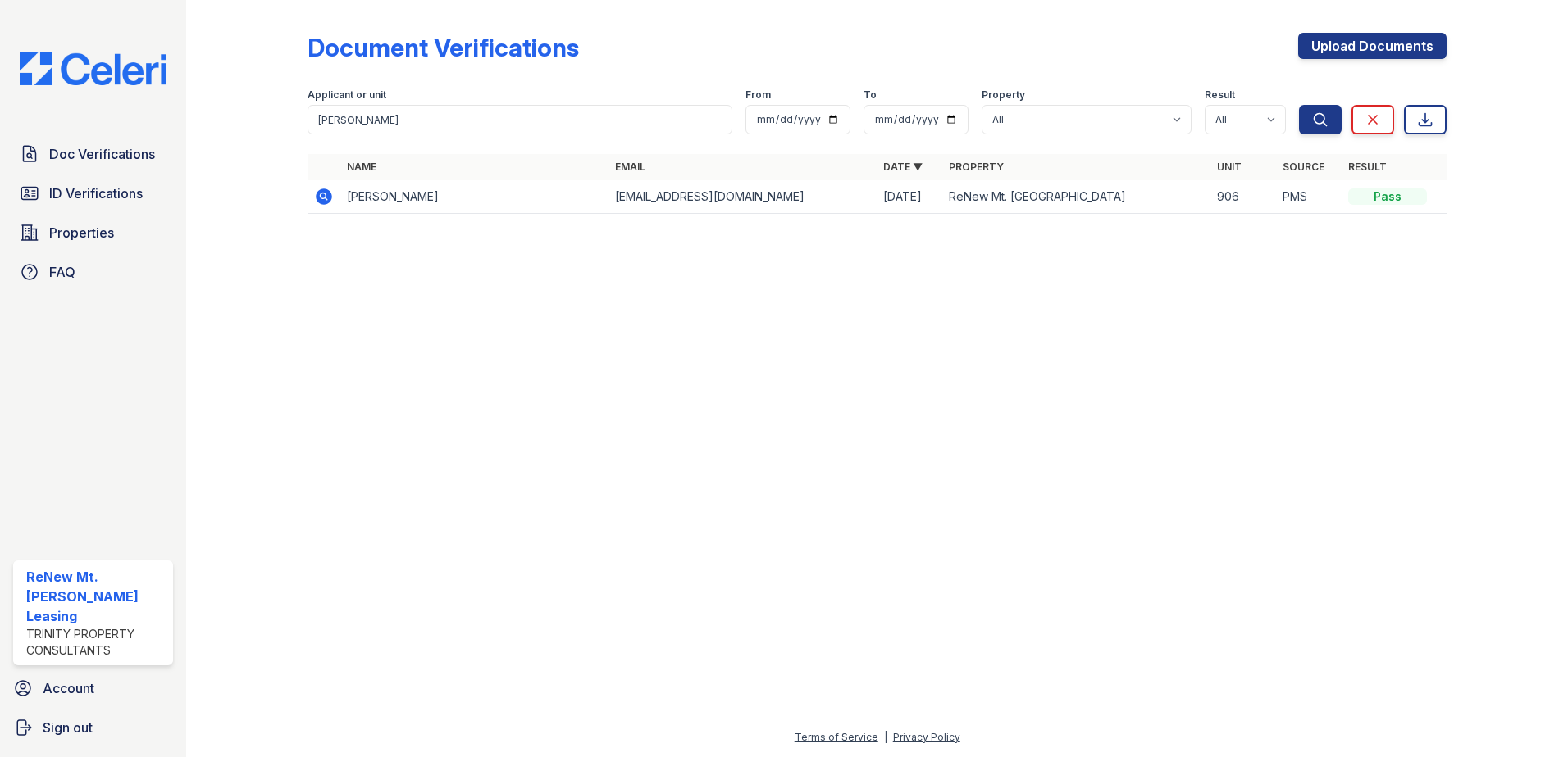
click at [325, 195] on icon at bounding box center [323, 196] width 4 height 4
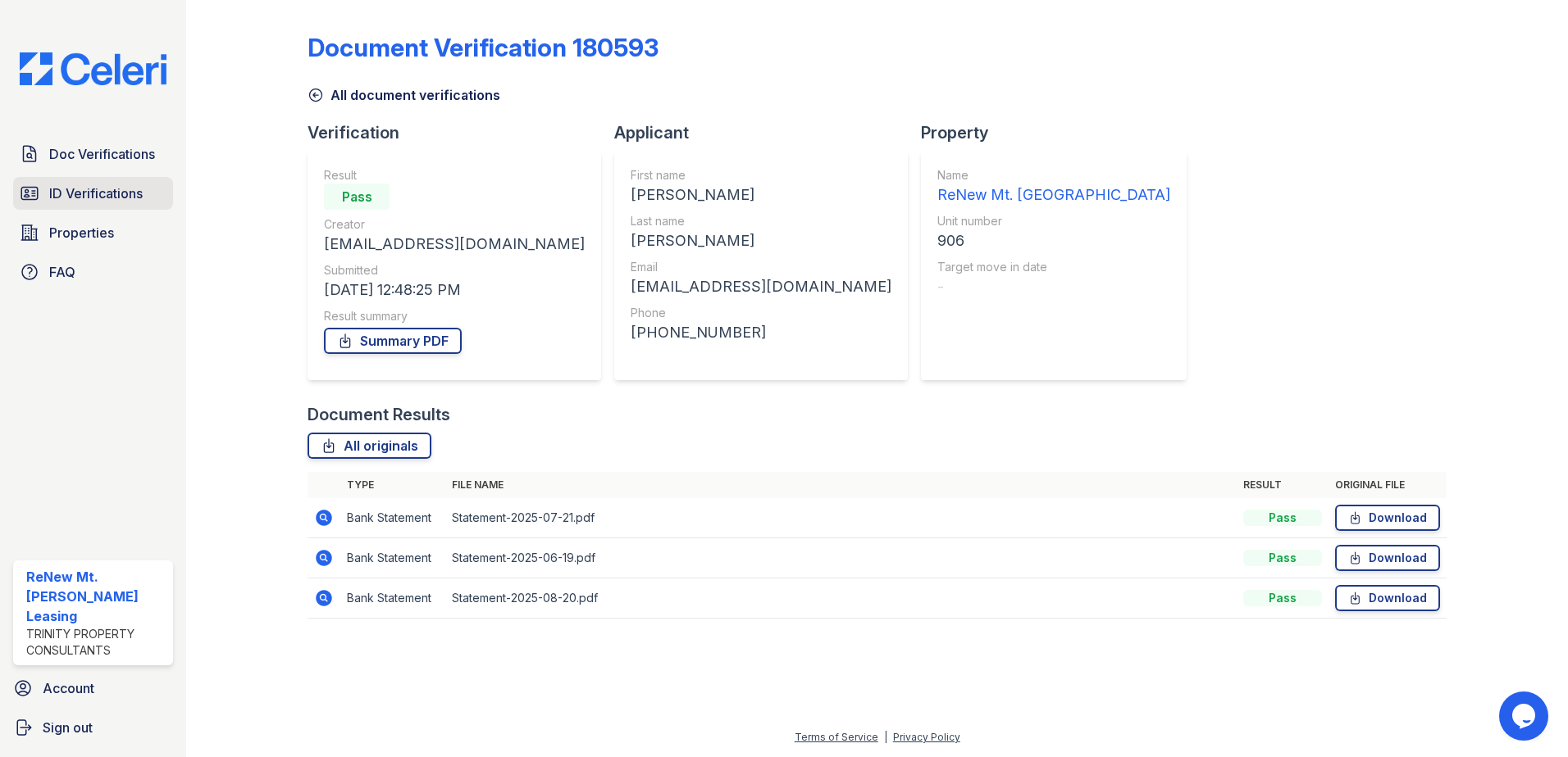
click at [91, 187] on span "ID Verifications" at bounding box center [96, 194] width 93 height 20
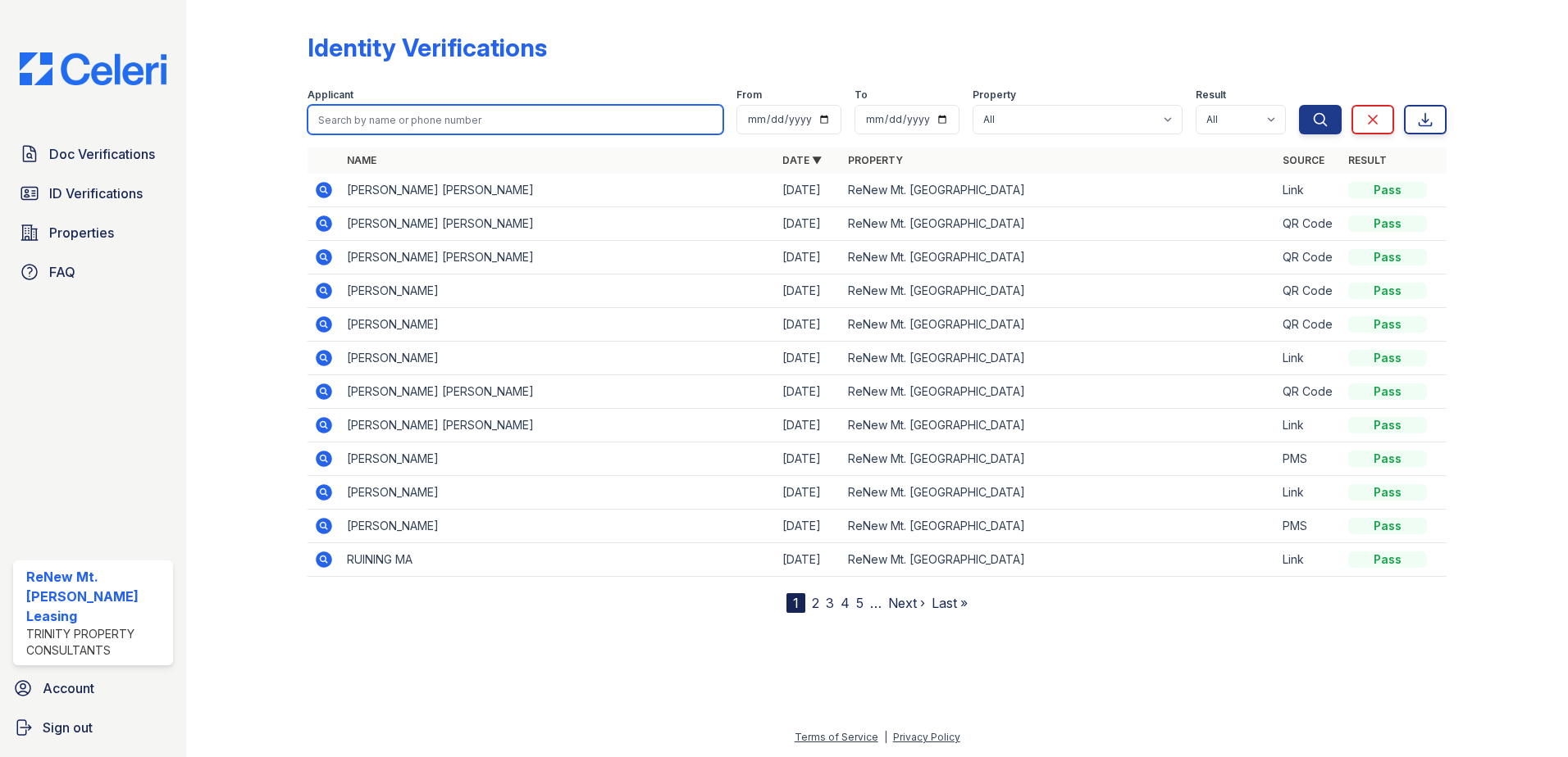
click at [359, 123] on input "search" at bounding box center [515, 120] width 416 height 29
type input "crippen"
click at [1299, 105] on button "Search" at bounding box center [1320, 120] width 43 height 29
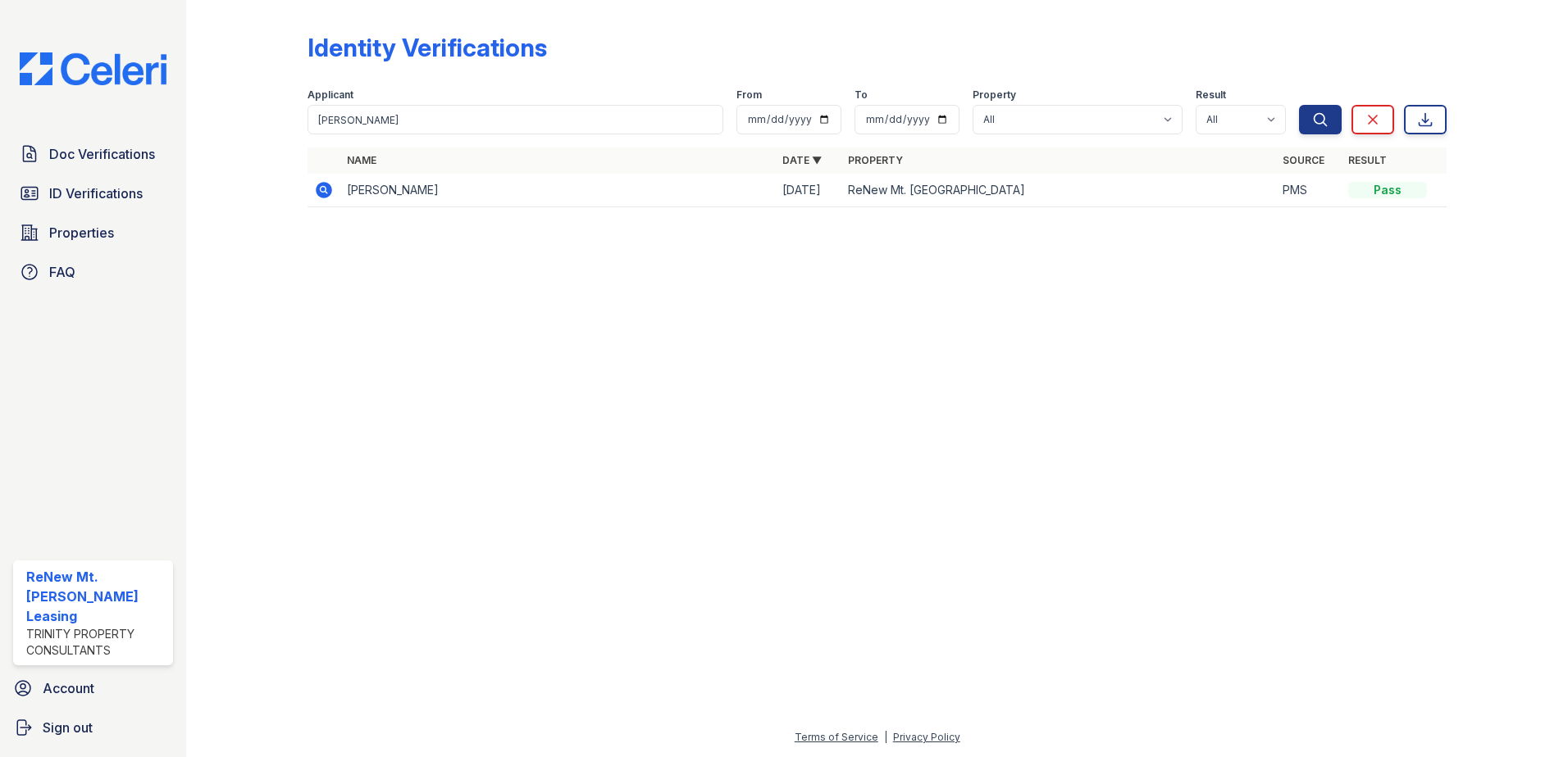
click at [325, 188] on icon at bounding box center [323, 188] width 4 height 4
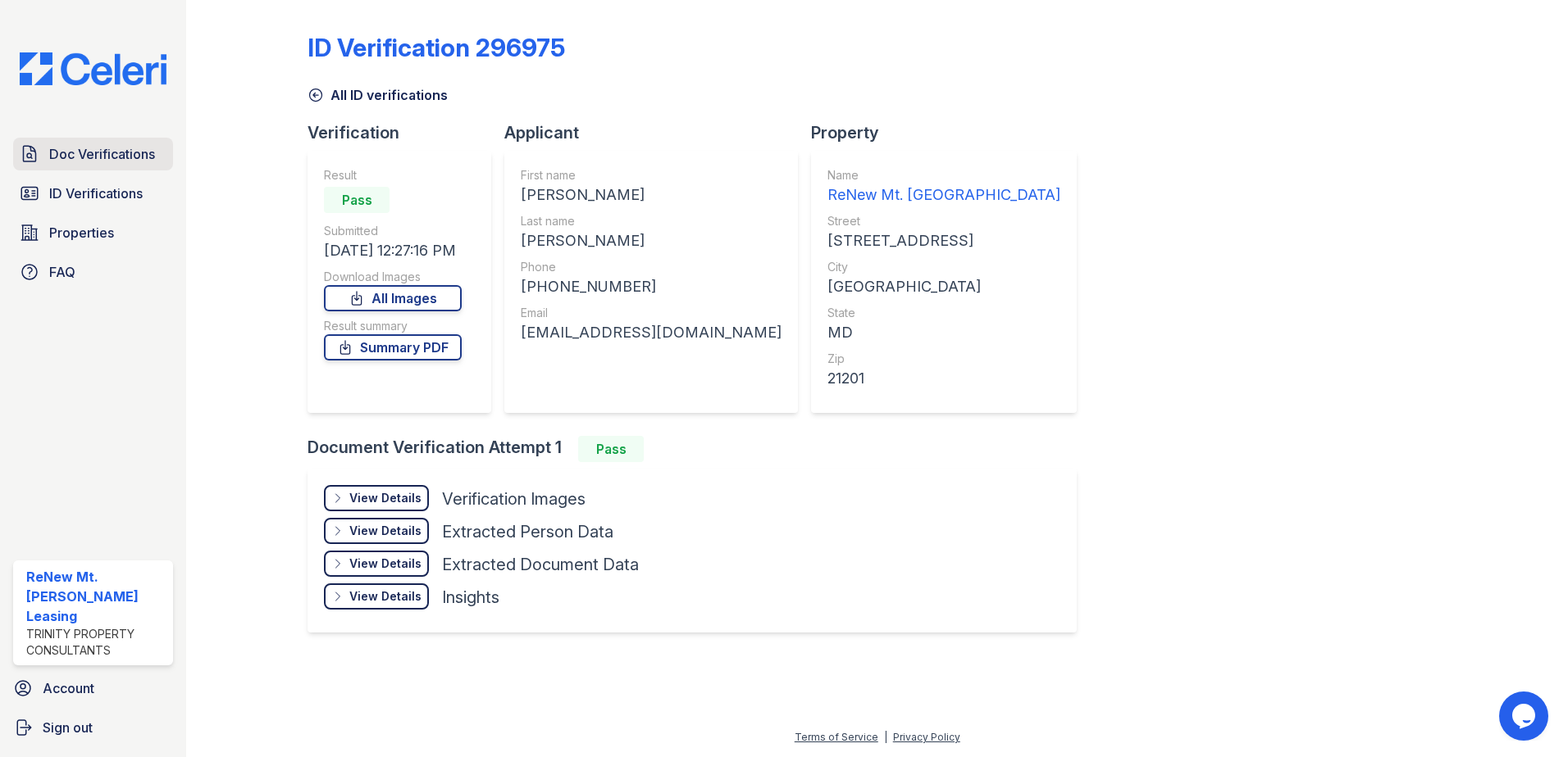
click at [85, 157] on span "Doc Verifications" at bounding box center [102, 155] width 106 height 20
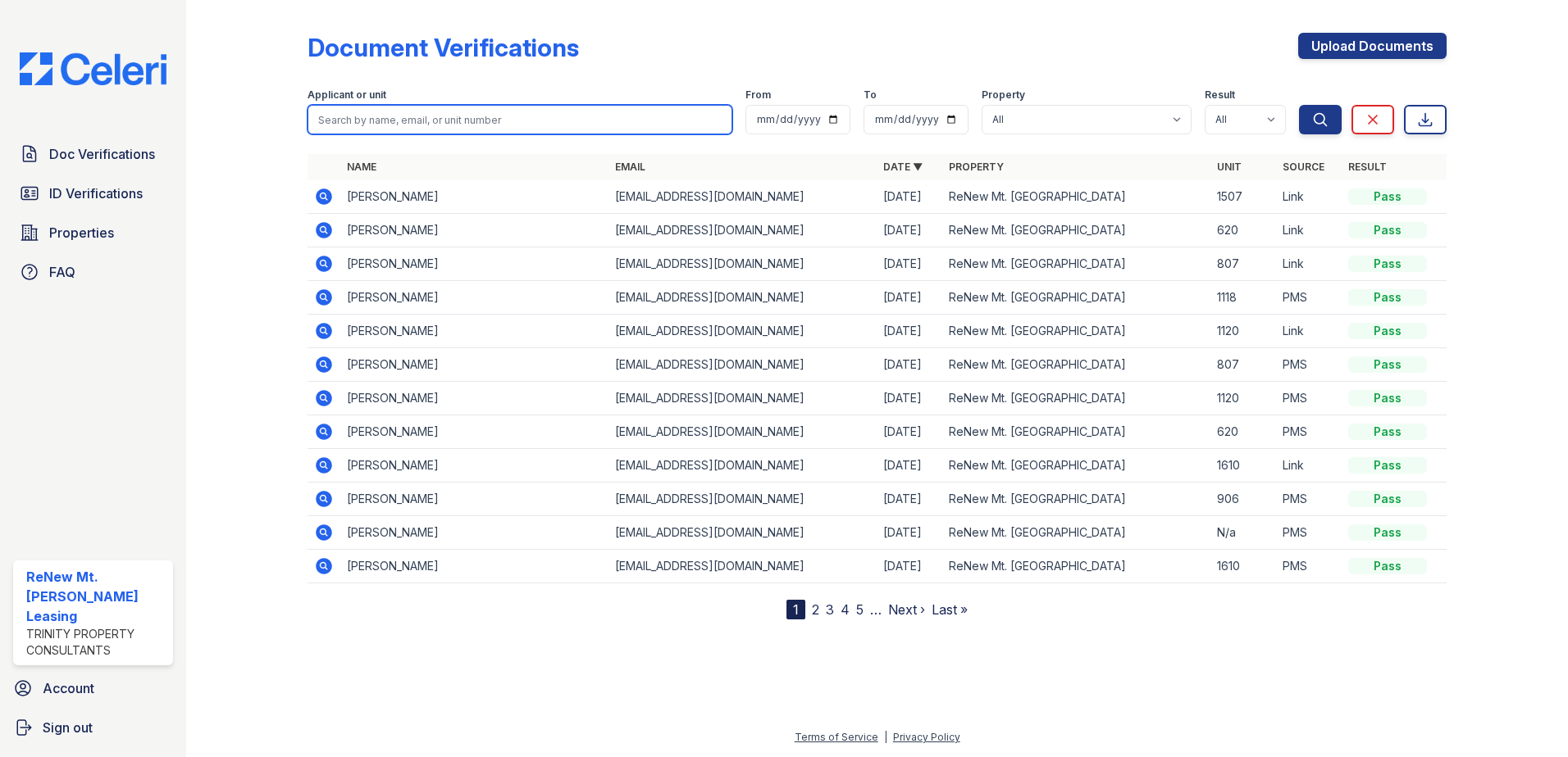
click at [376, 123] on input "search" at bounding box center [520, 120] width 424 height 29
type input "[PERSON_NAME]"
click at [1299, 105] on button "Search" at bounding box center [1320, 120] width 43 height 29
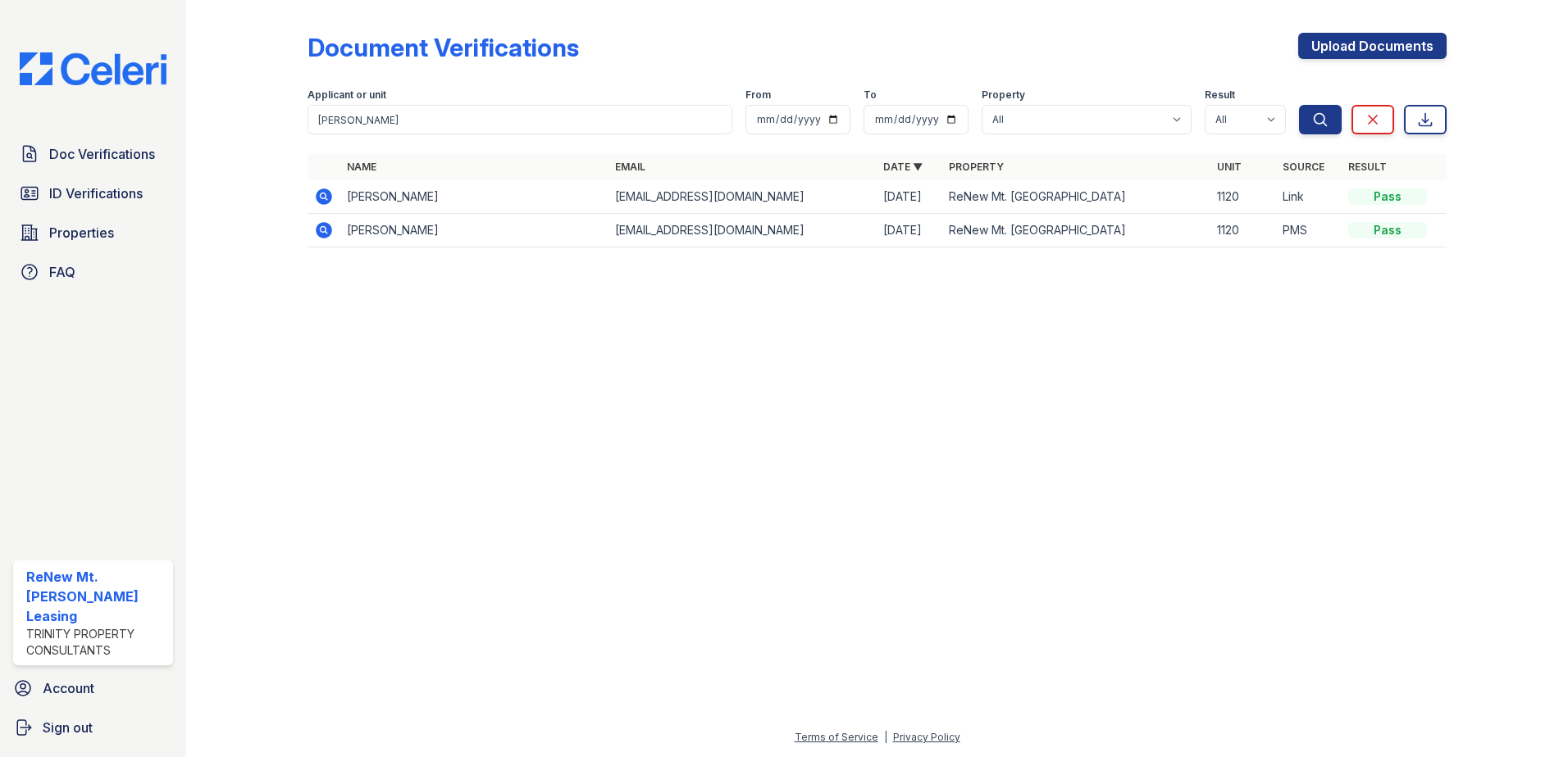
click at [314, 194] on icon at bounding box center [324, 197] width 20 height 20
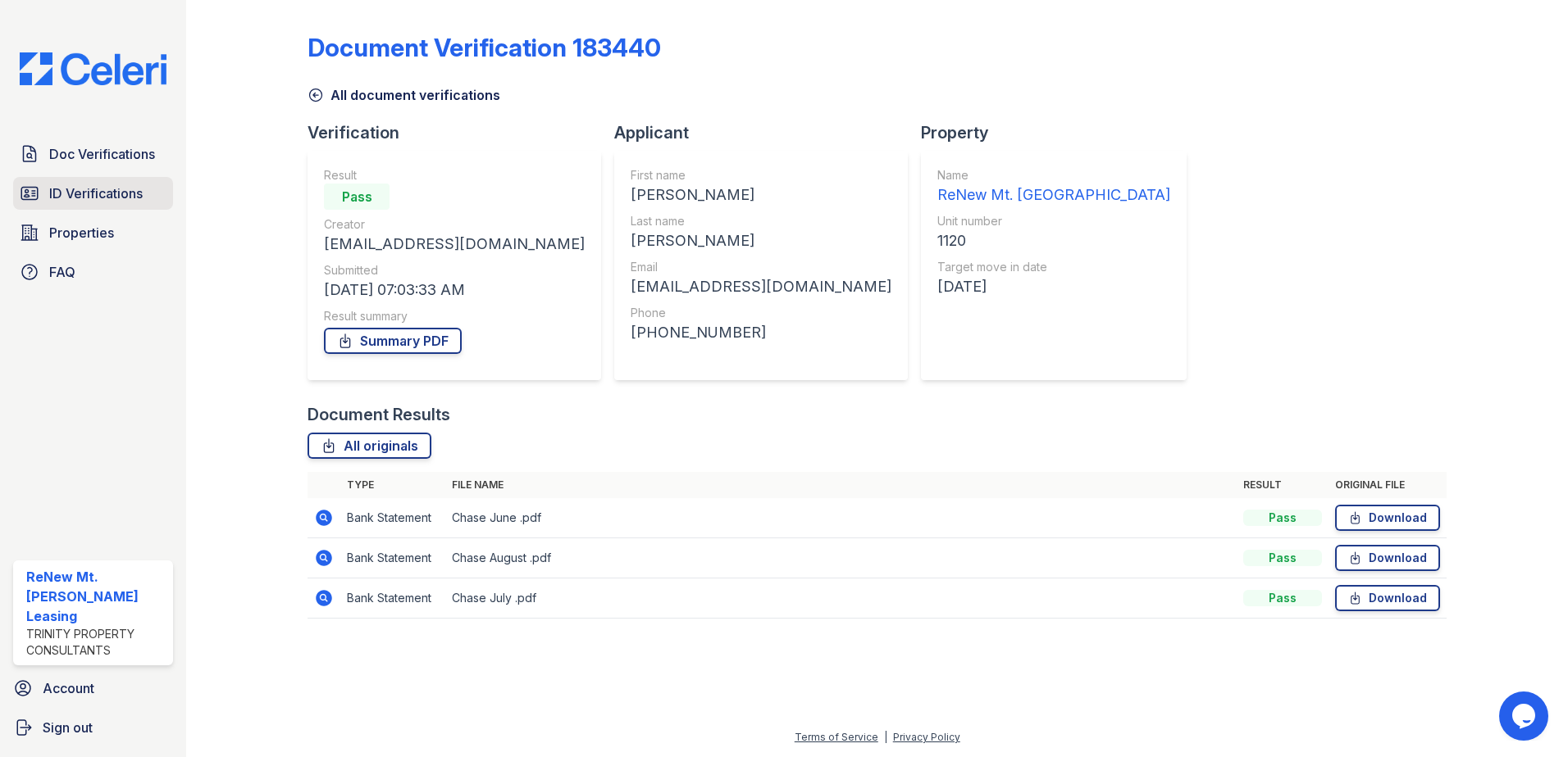
click at [78, 197] on span "ID Verifications" at bounding box center [96, 194] width 93 height 20
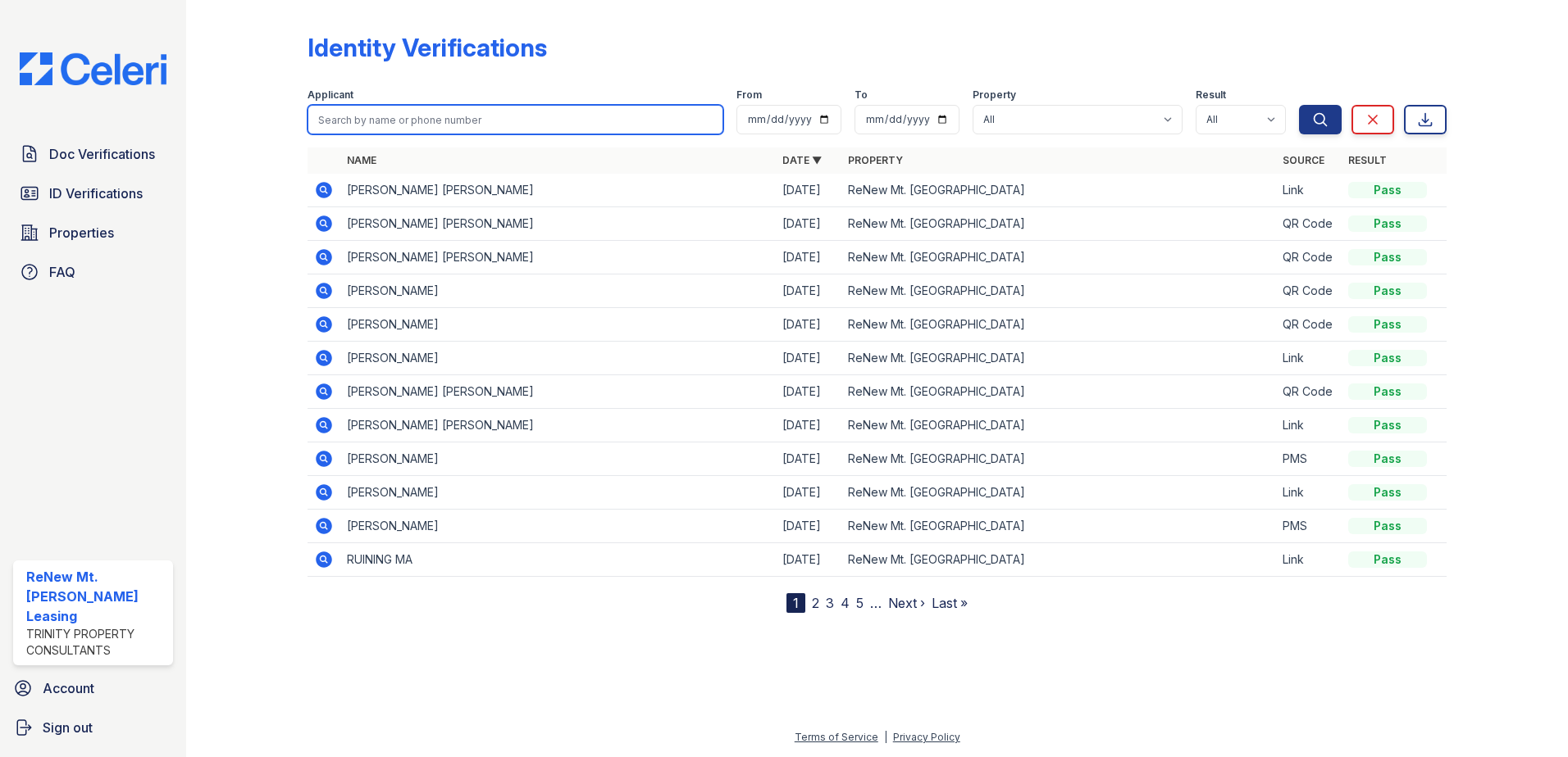
click at [331, 119] on input "search" at bounding box center [515, 120] width 416 height 29
type input "[PERSON_NAME]"
click at [1299, 105] on button "Search" at bounding box center [1320, 120] width 43 height 29
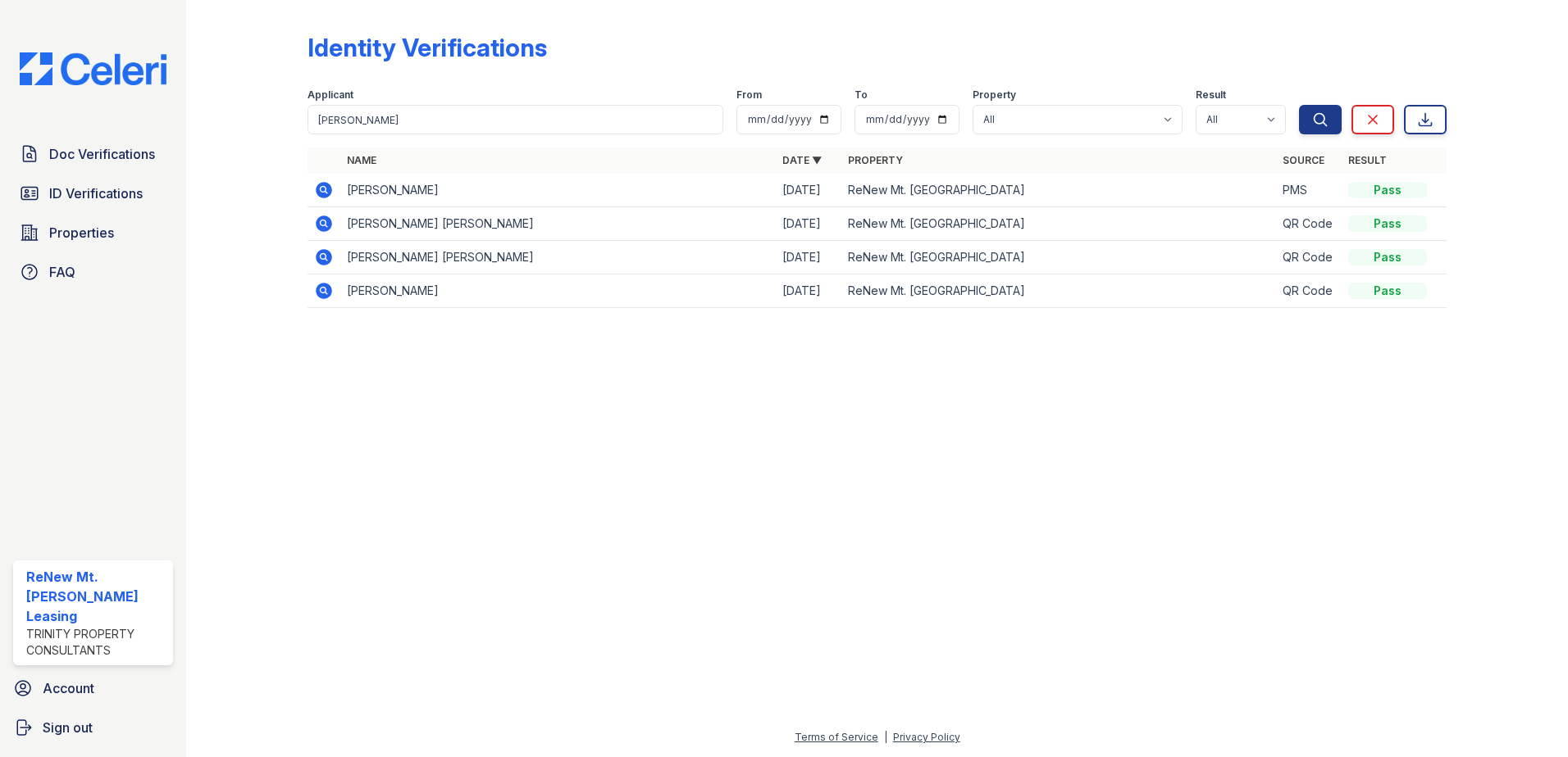
click at [324, 224] on icon at bounding box center [323, 222] width 4 height 4
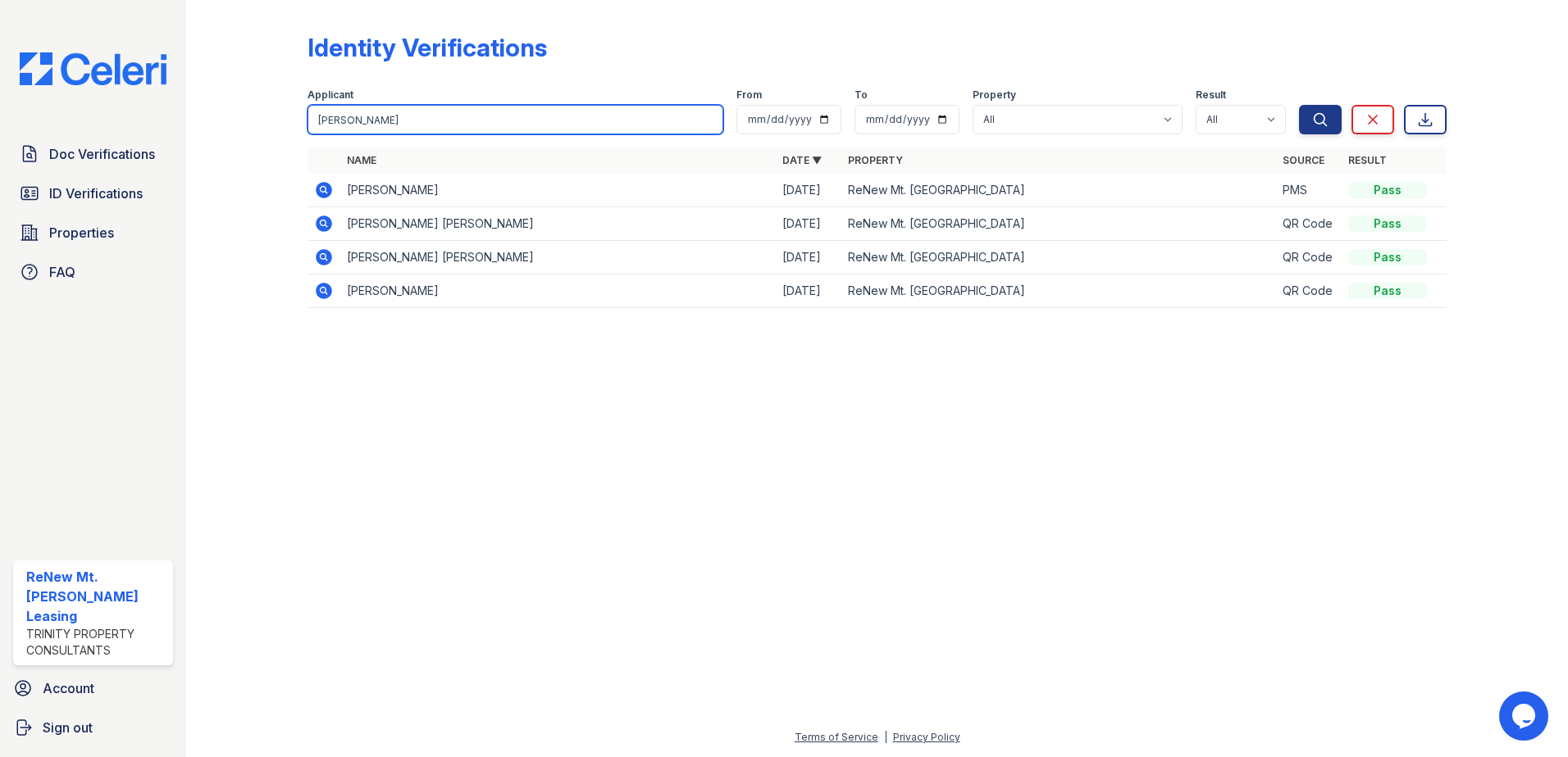
click at [348, 123] on input "[PERSON_NAME]" at bounding box center [515, 120] width 416 height 29
click at [348, 123] on input "larson" at bounding box center [515, 120] width 416 height 29
type input "keil"
click at [1299, 105] on button "Search" at bounding box center [1320, 120] width 43 height 29
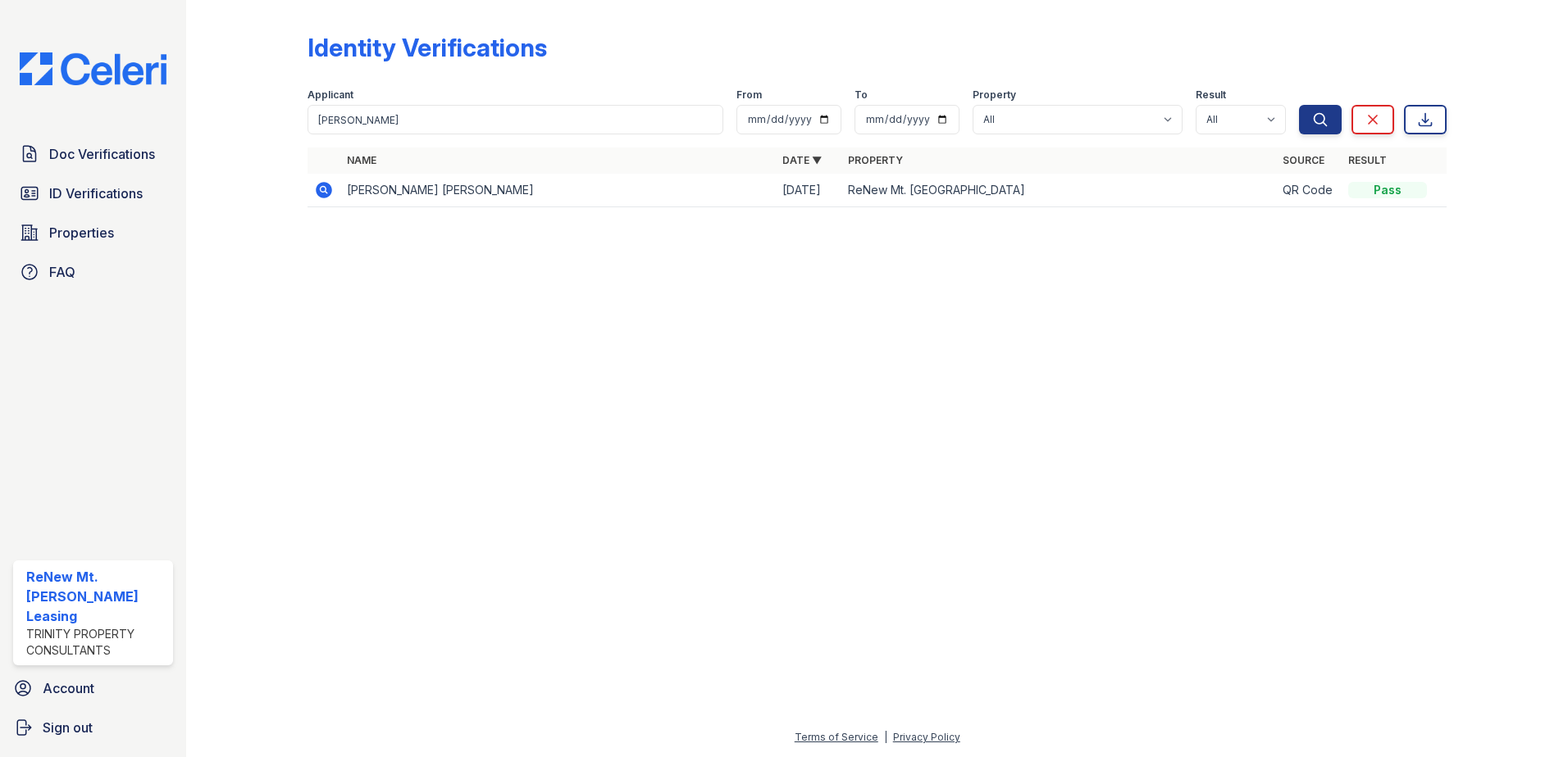
click at [329, 190] on icon at bounding box center [324, 190] width 16 height 16
click at [117, 151] on span "Doc Verifications" at bounding box center [102, 155] width 106 height 20
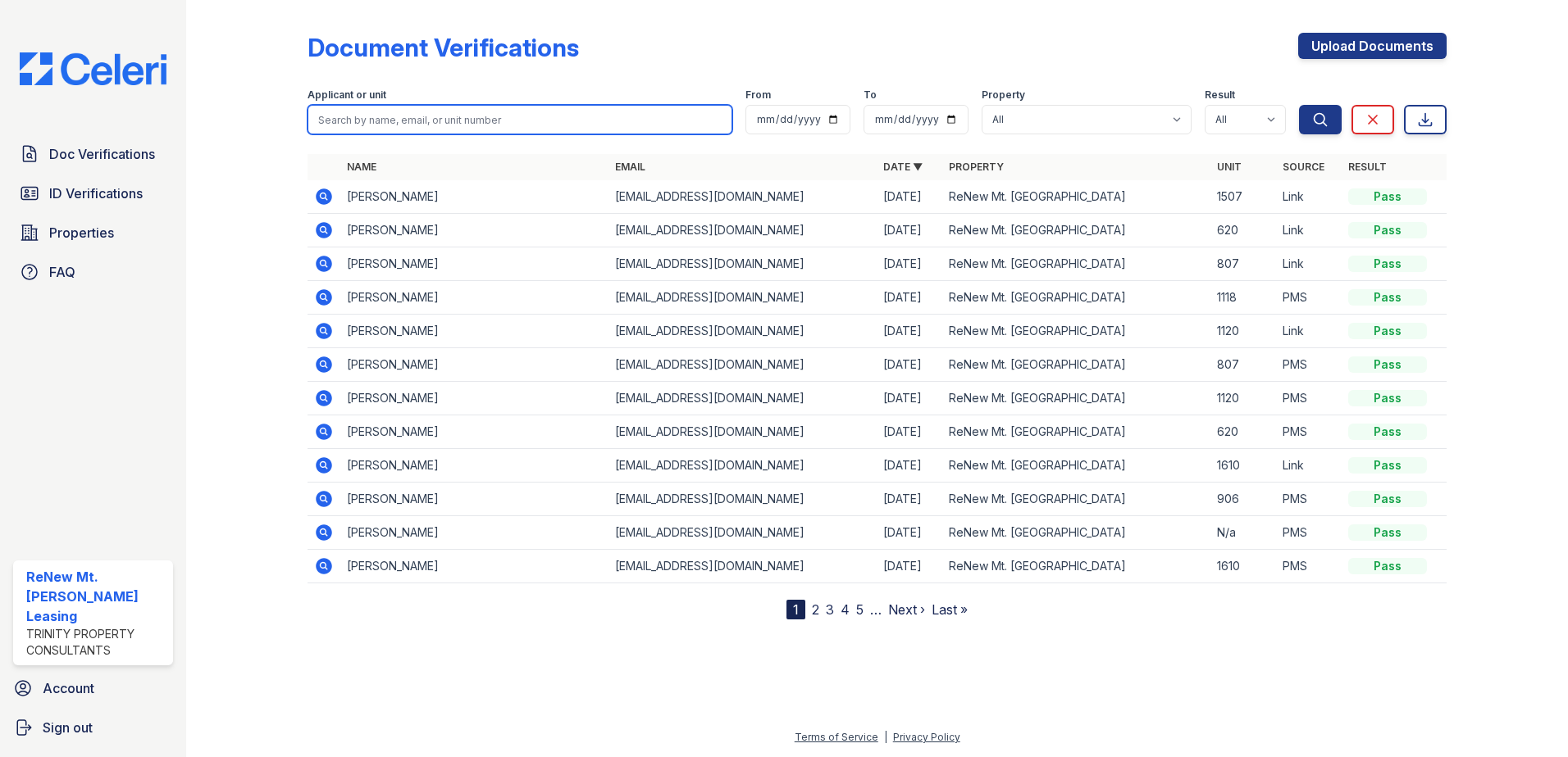
click at [340, 121] on input "search" at bounding box center [520, 120] width 424 height 29
type input "[PERSON_NAME]"
click at [1299, 105] on button "Search" at bounding box center [1320, 120] width 43 height 29
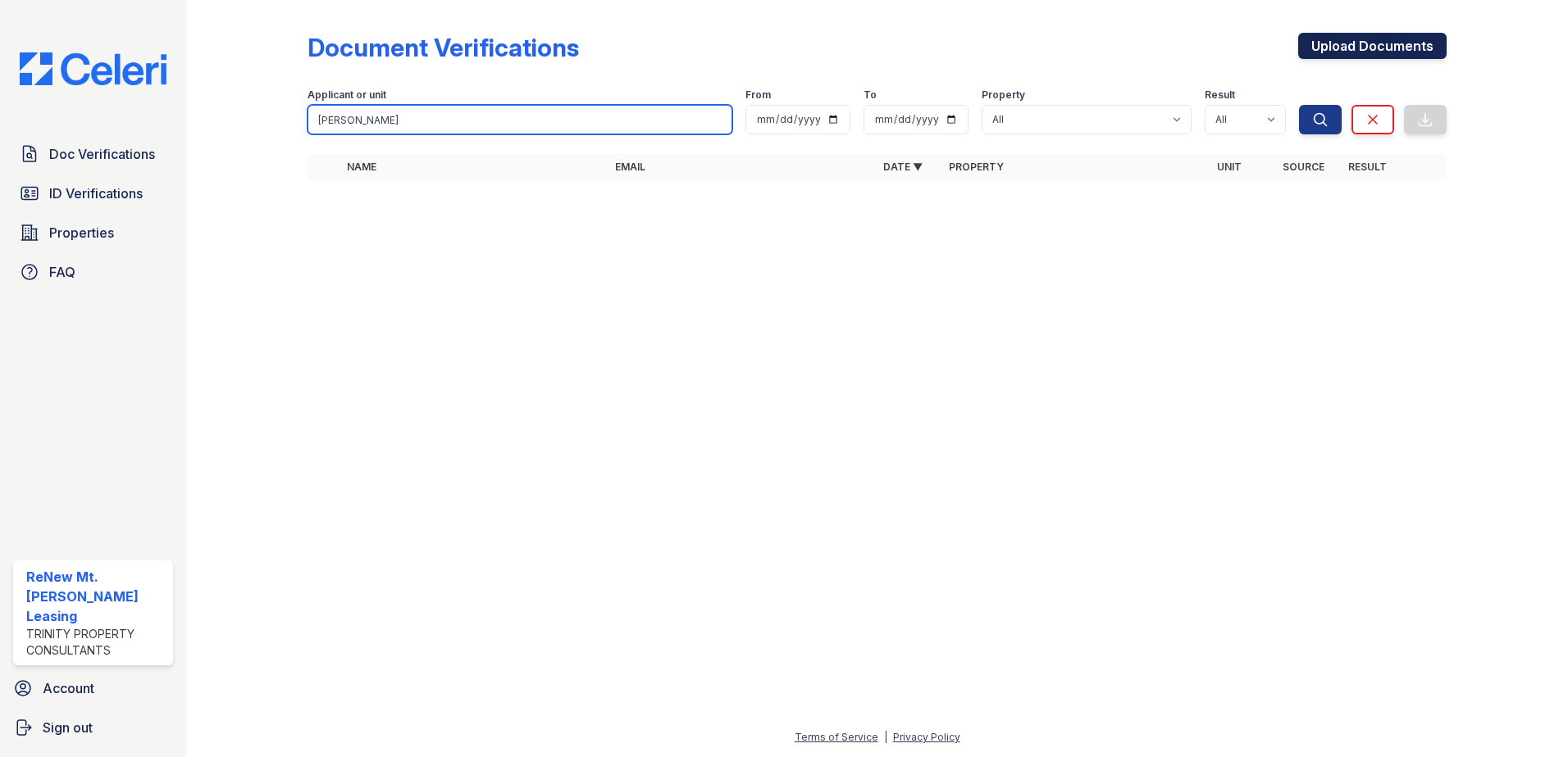
type input "[PERSON_NAME]"
click at [1325, 52] on link "Upload Documents" at bounding box center [1372, 46] width 148 height 27
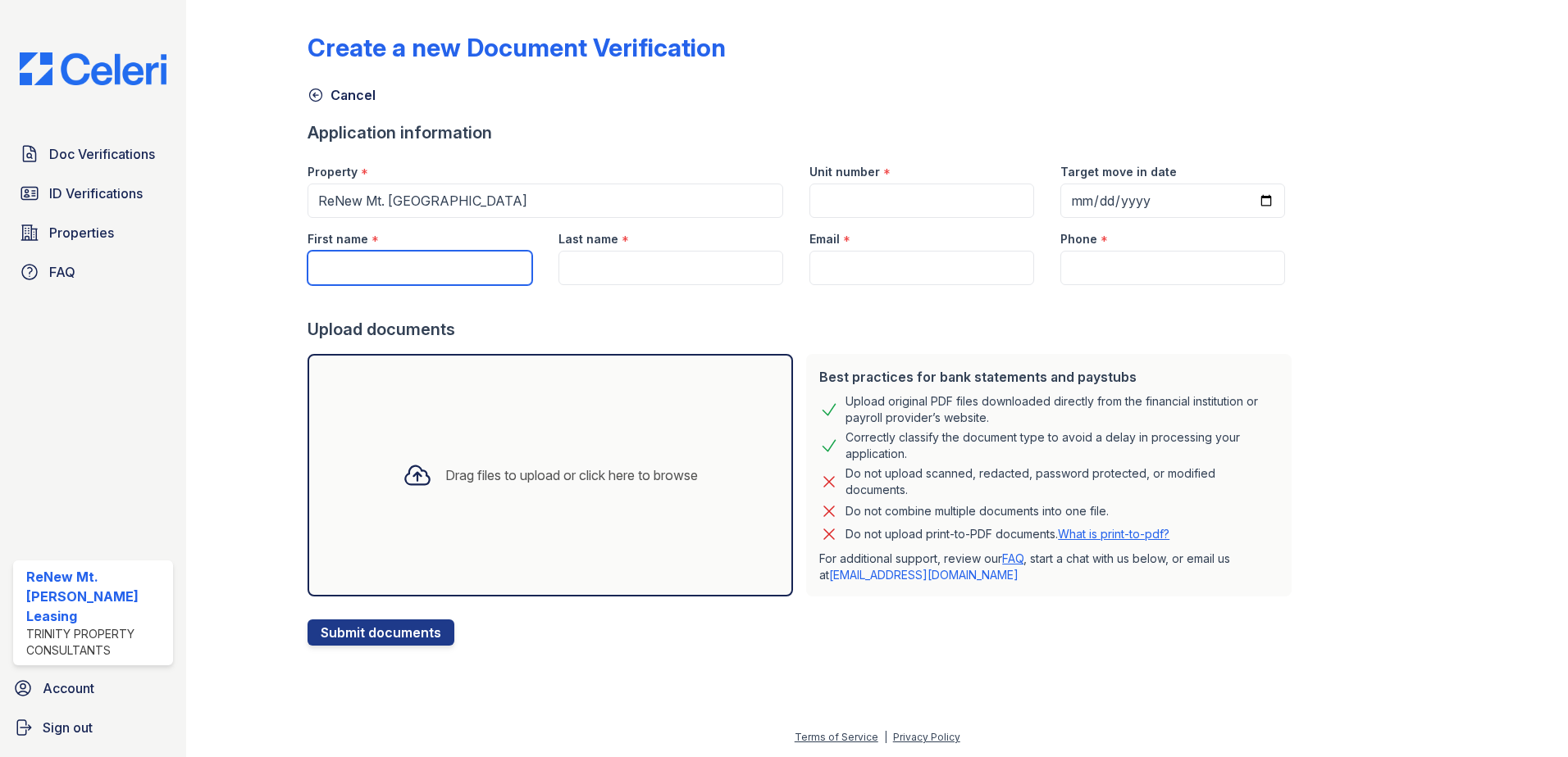
click at [410, 269] on input "First name" at bounding box center [420, 268] width 225 height 35
type input "[PERSON_NAME]"
click at [663, 273] on input "Last name" at bounding box center [671, 268] width 225 height 35
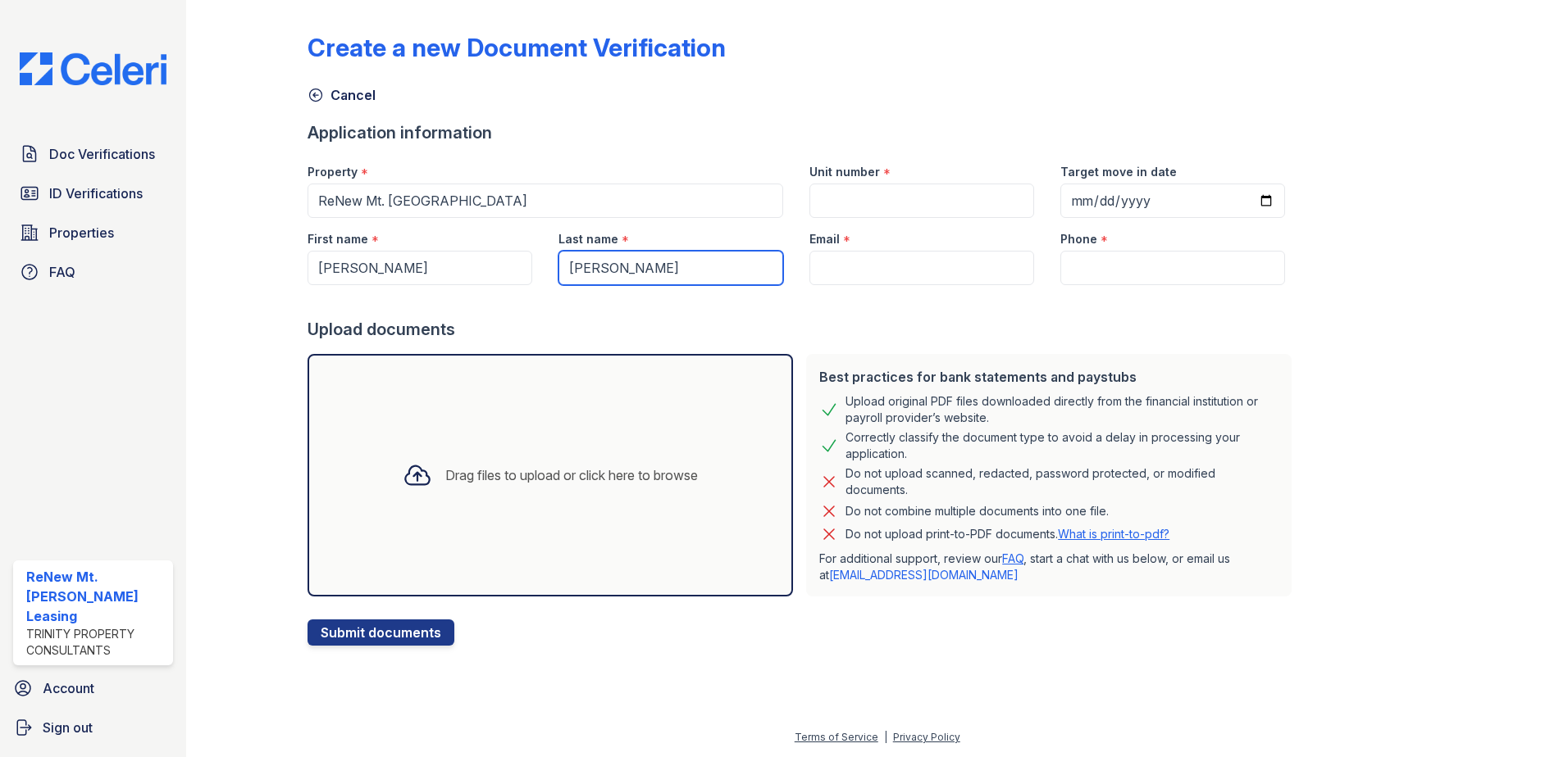
type input "[PERSON_NAME]"
click at [952, 219] on div "Email *" at bounding box center [922, 234] width 225 height 33
click at [947, 209] on input "Unit number" at bounding box center [922, 201] width 225 height 35
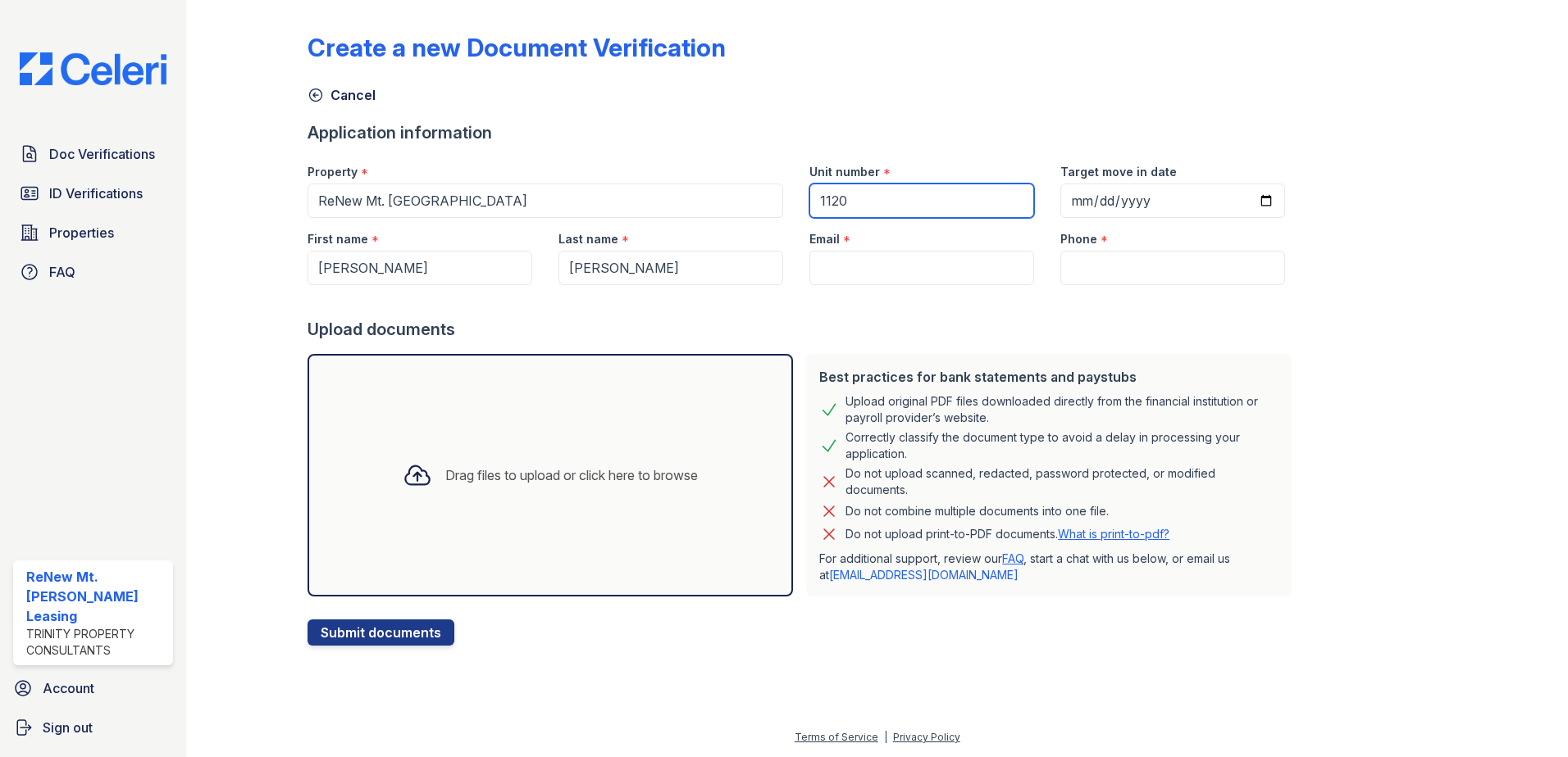
type input "1120"
click at [1076, 208] on input "Target move in date" at bounding box center [1173, 201] width 225 height 35
click at [1081, 198] on input "Target move in date" at bounding box center [1173, 201] width 225 height 35
click at [1247, 198] on input "Target move in date" at bounding box center [1173, 201] width 225 height 35
type input "[DATE]"
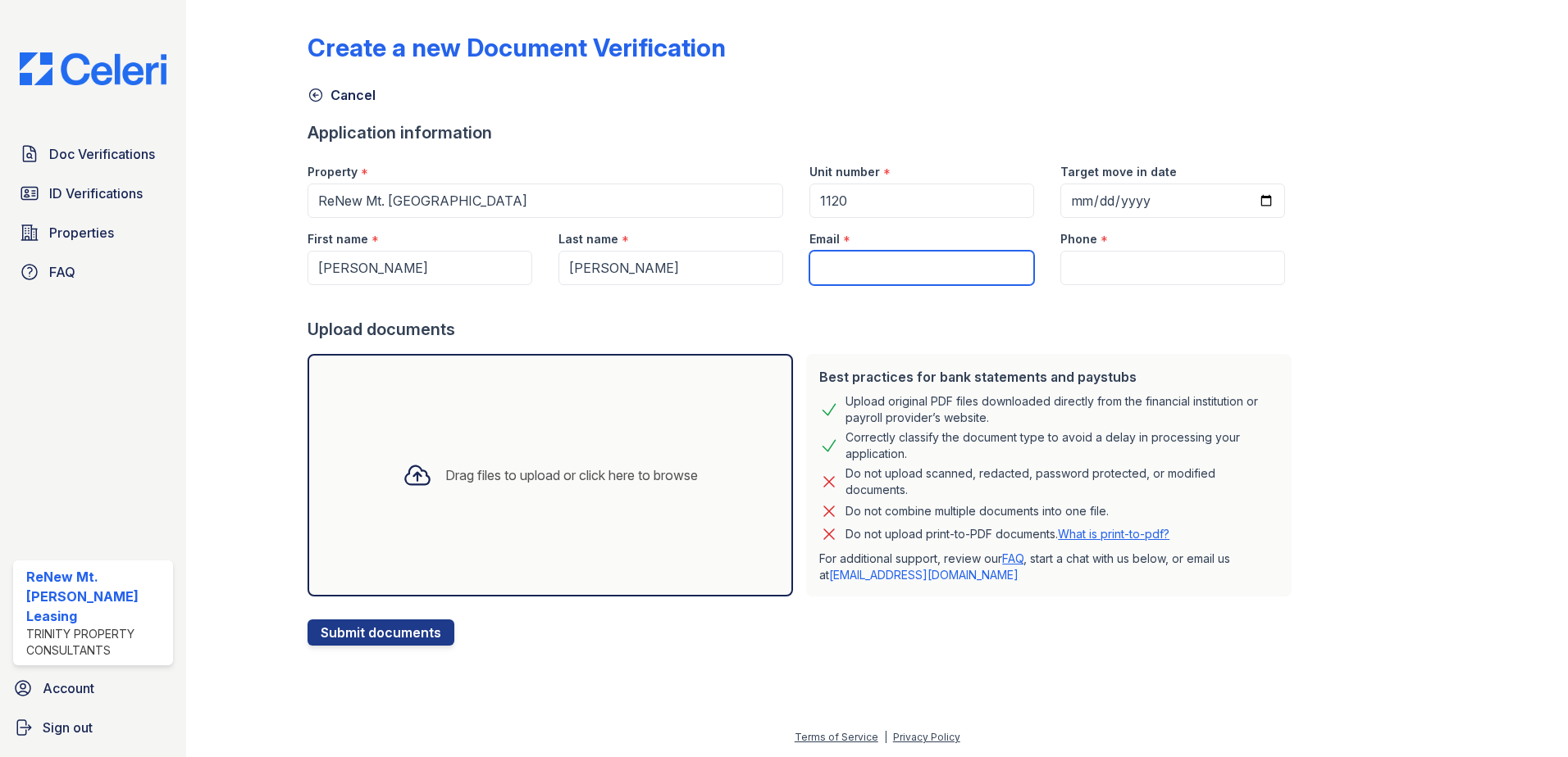
click at [920, 270] on input "Email" at bounding box center [922, 268] width 225 height 35
click at [884, 257] on input "Email" at bounding box center [922, 268] width 225 height 35
paste input "[EMAIL_ADDRESS][DOMAIN_NAME]"
type input "[EMAIL_ADDRESS][DOMAIN_NAME]"
drag, startPoint x: 1120, startPoint y: 259, endPoint x: 1116, endPoint y: 238, distance: 21.4
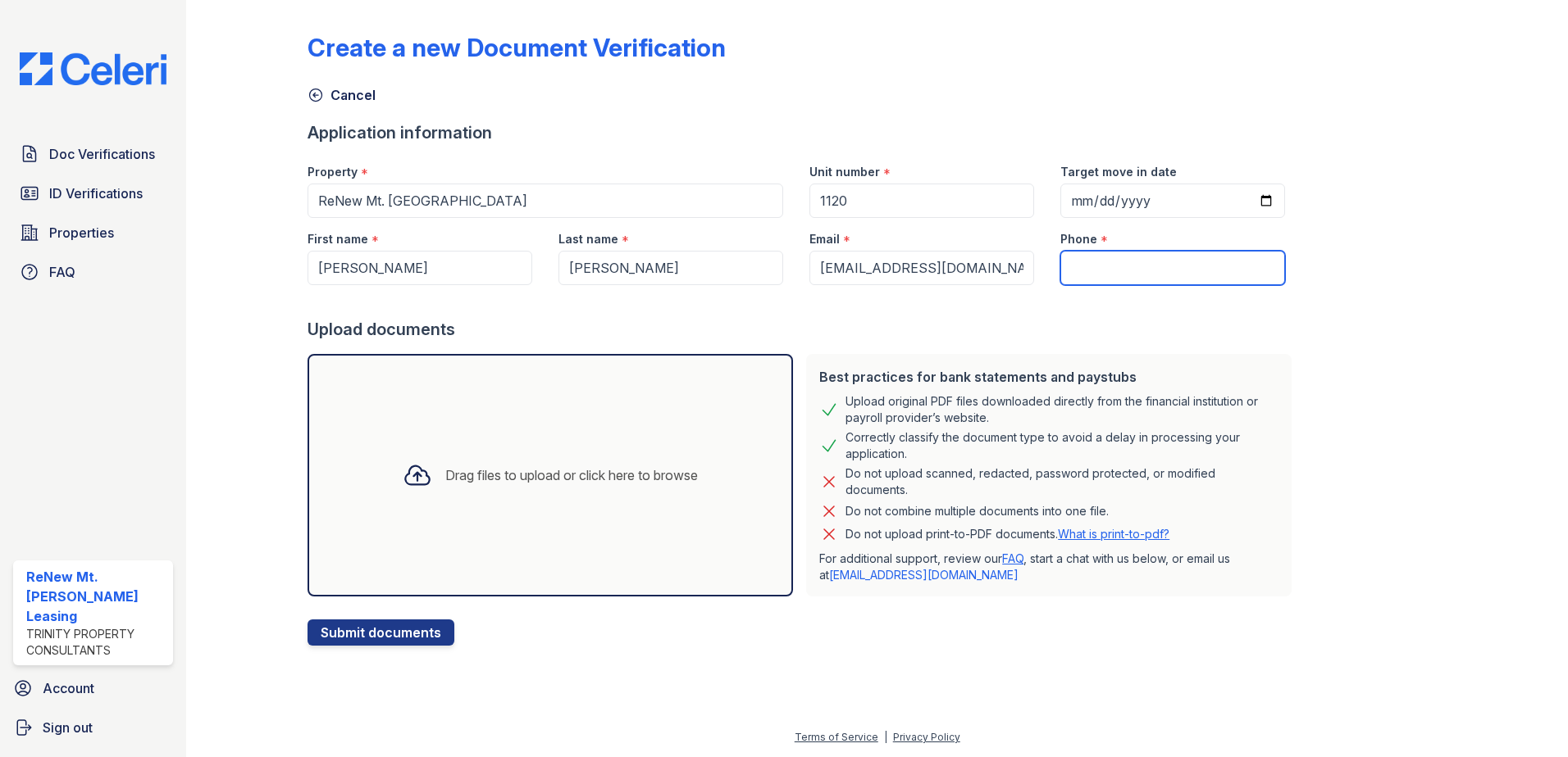
click at [1120, 258] on input "Phone" at bounding box center [1173, 268] width 225 height 35
click at [1143, 258] on input "Phone" at bounding box center [1173, 268] width 225 height 35
paste input "[PHONE_NUMBER]"
type input "[PHONE_NUMBER]"
click at [1255, 301] on div at bounding box center [802, 302] width 991 height 33
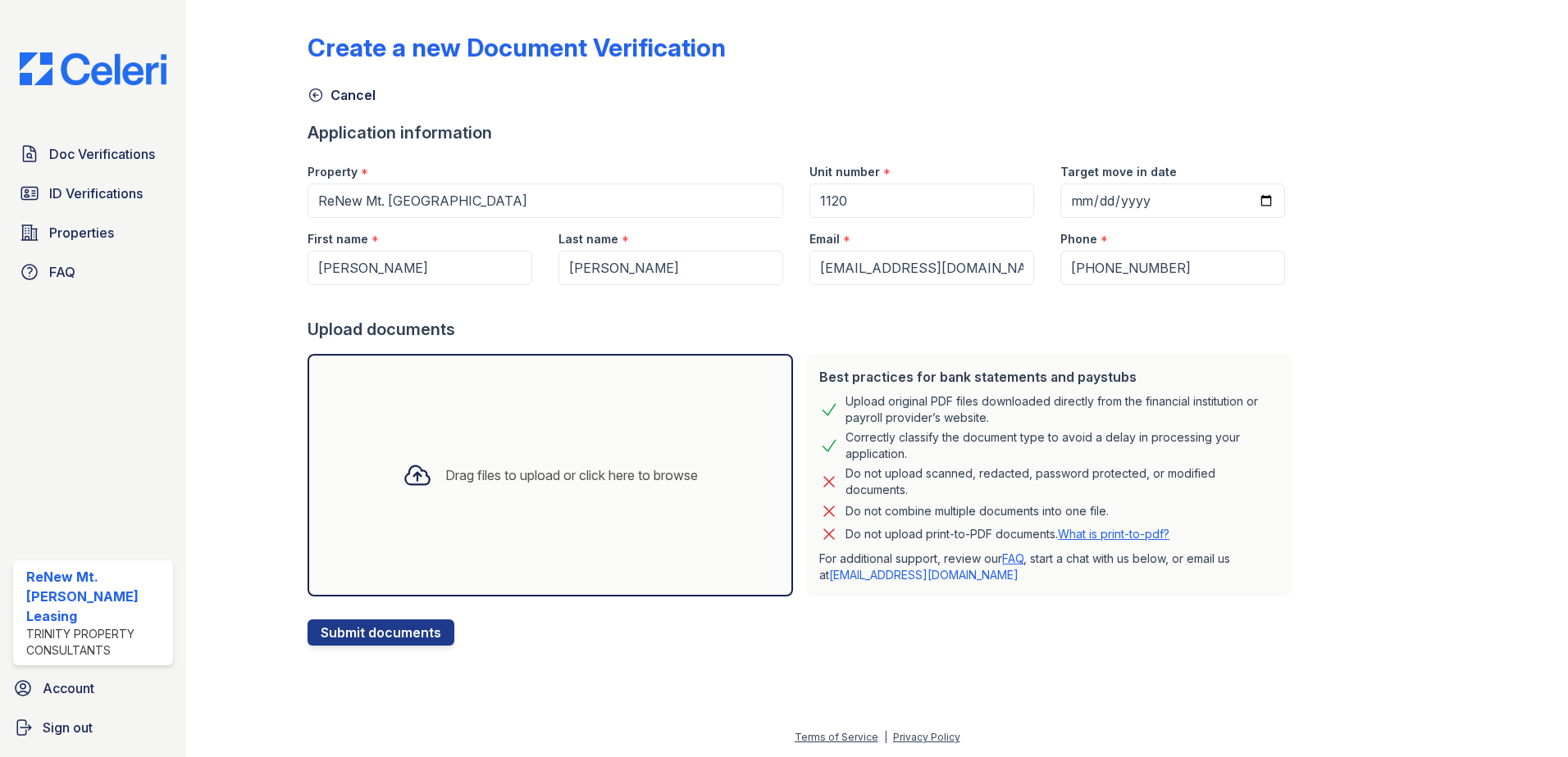
click at [446, 485] on div "Drag files to upload or click here to browse" at bounding box center [572, 475] width 252 height 20
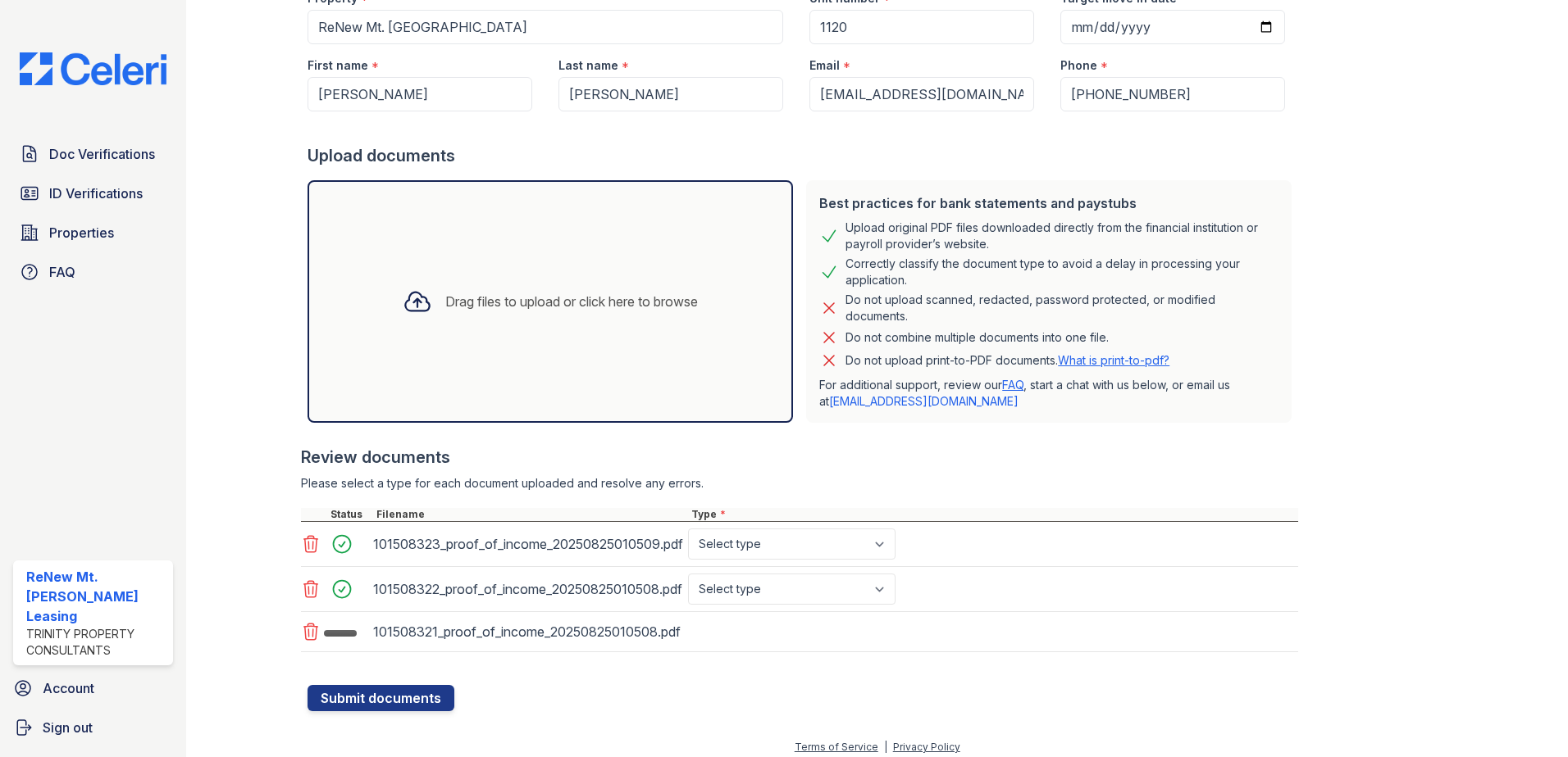
scroll to position [188, 0]
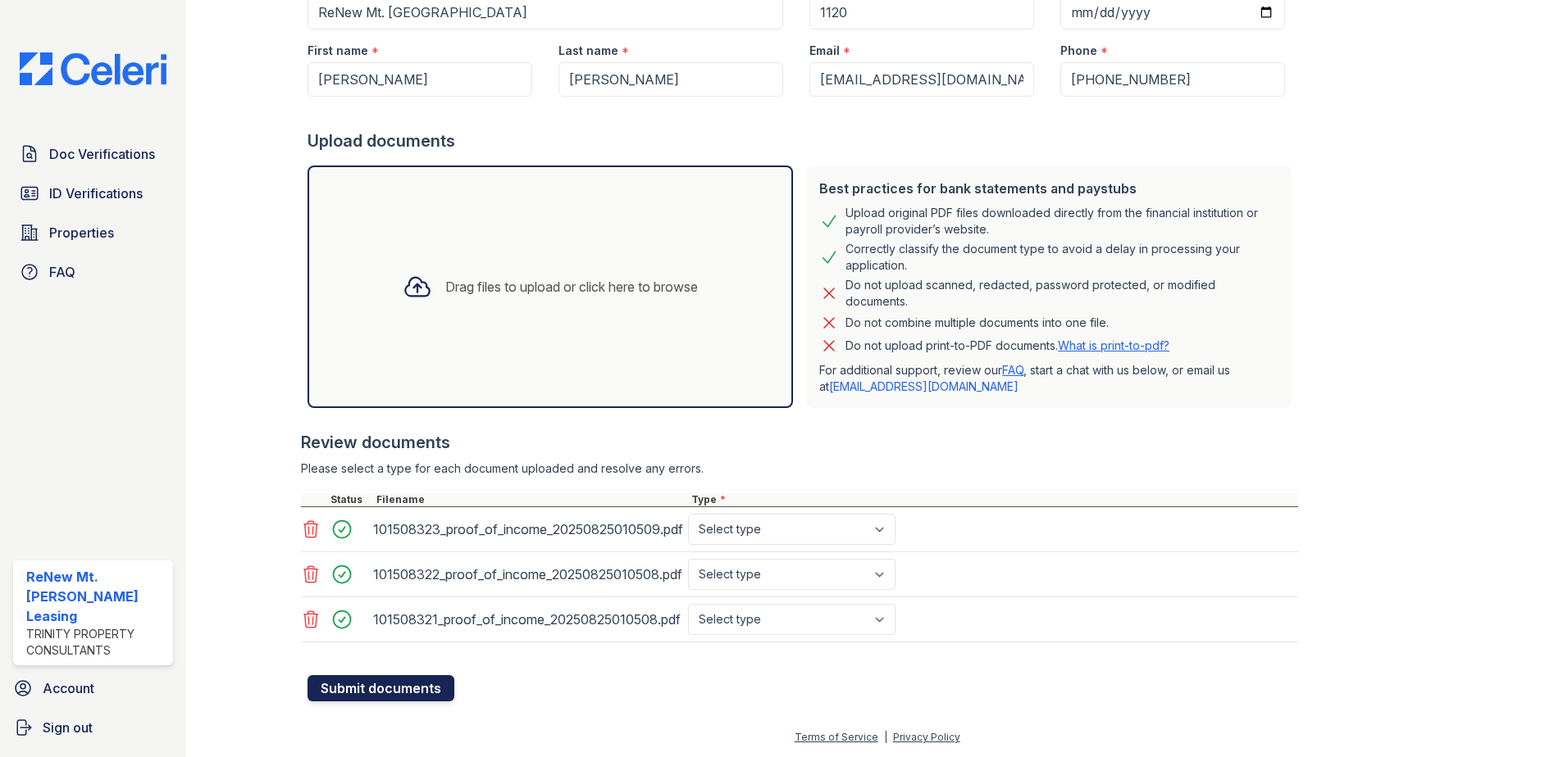
click at [354, 686] on button "Submit documents" at bounding box center [381, 688] width 146 height 27
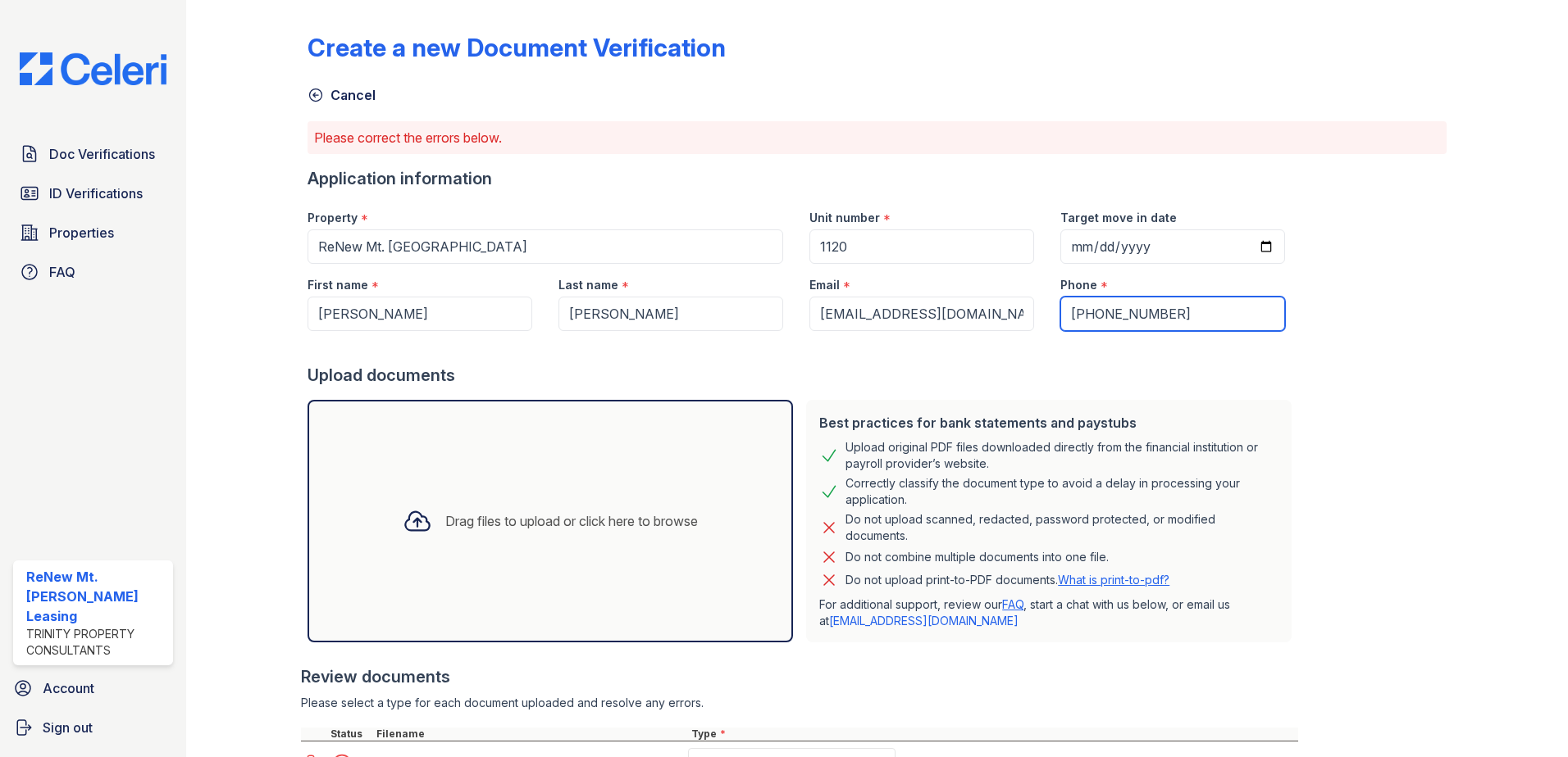
click at [1065, 317] on input "[PHONE_NUMBER]" at bounding box center [1173, 315] width 225 height 35
type input "13128025358"
click at [1227, 386] on div "Upload documents" at bounding box center [802, 375] width 991 height 23
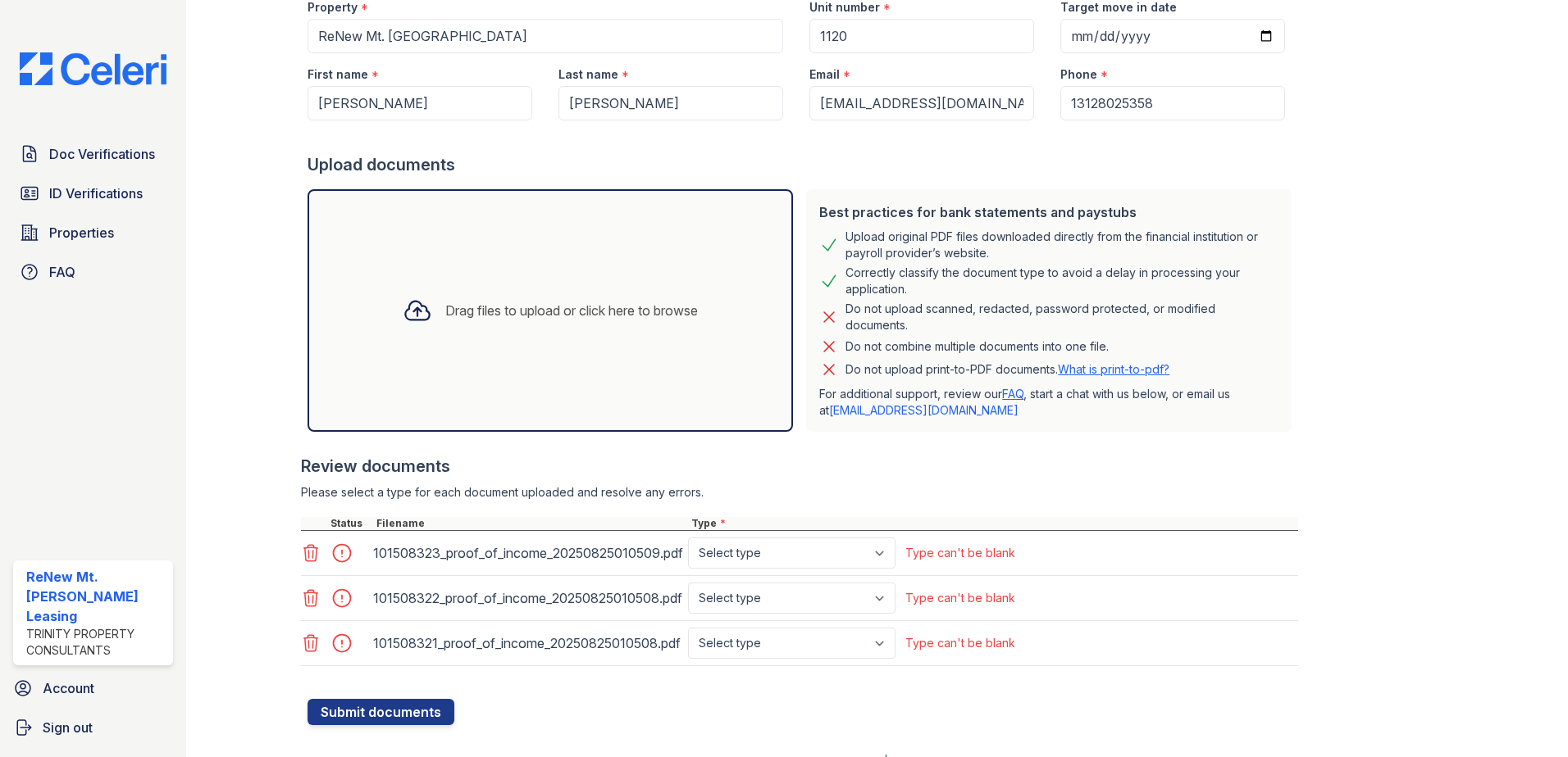
scroll to position [234, 0]
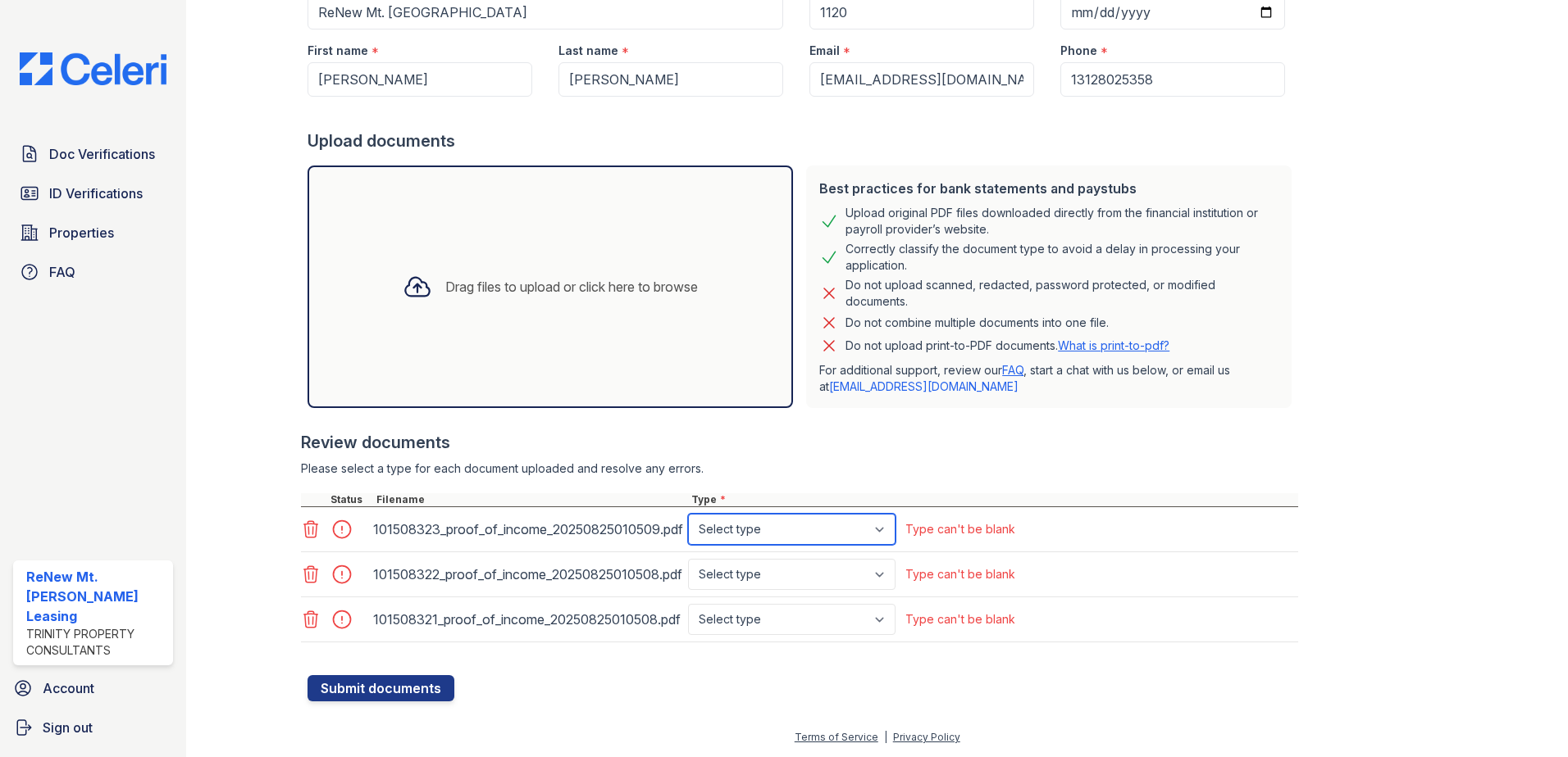
click at [869, 522] on select "Select type Paystub Bank Statement Offer Letter Tax Documents Benefit Award Let…" at bounding box center [791, 529] width 208 height 31
select select "bank_statement"
click at [688, 514] on select "Select type Paystub Bank Statement Offer Letter Tax Documents Benefit Award Let…" at bounding box center [791, 529] width 208 height 31
click at [865, 559] on select "Select type Paystub Bank Statement Offer Letter Tax Documents Benefit Award Let…" at bounding box center [791, 574] width 208 height 31
select select "bank_statement"
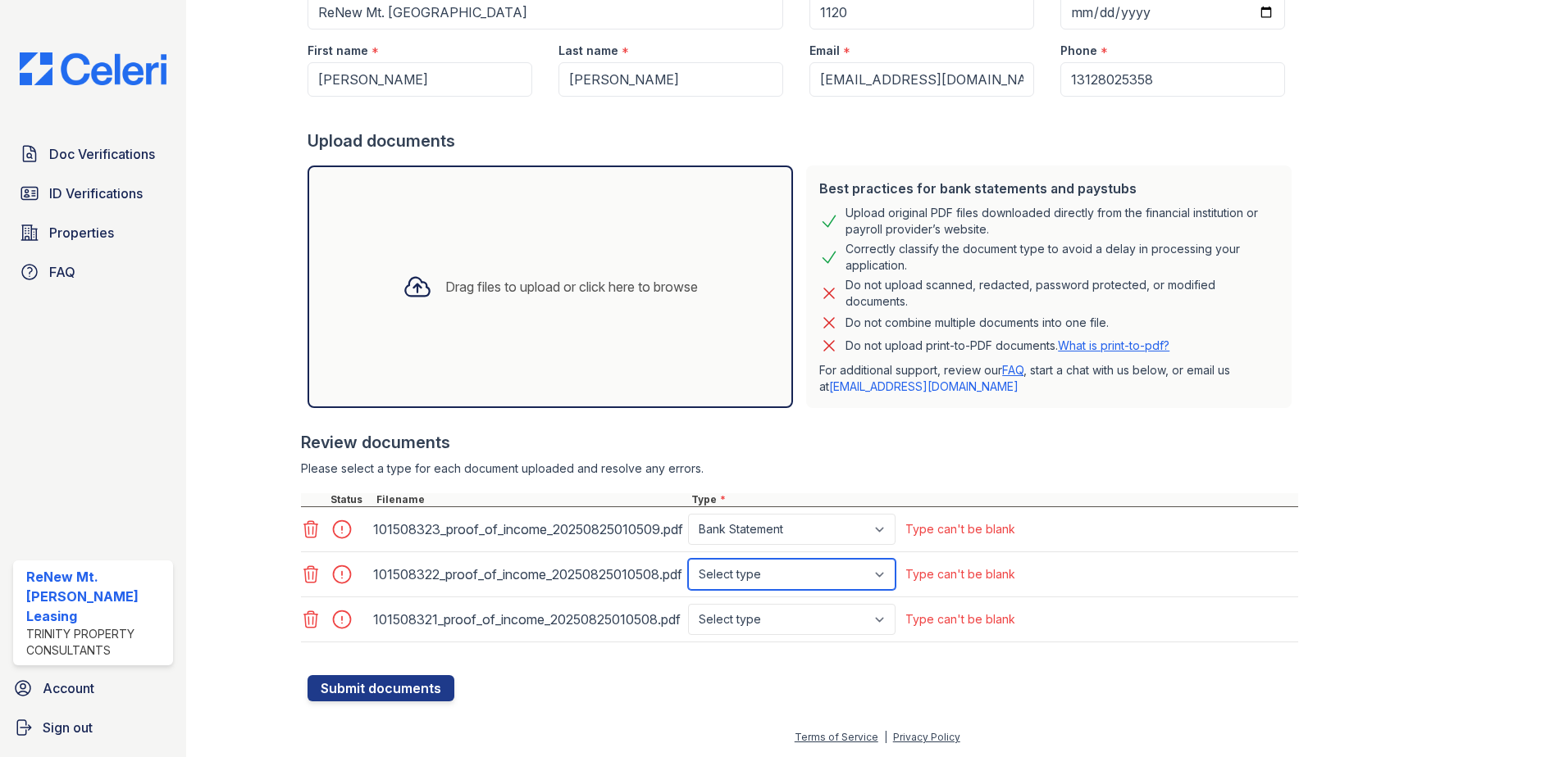
click at [688, 559] on select "Select type Paystub Bank Statement Offer Letter Tax Documents Benefit Award Let…" at bounding box center [791, 574] width 208 height 31
click at [860, 607] on select "Select type Paystub Bank Statement Offer Letter Tax Documents Benefit Award Let…" at bounding box center [791, 620] width 208 height 31
select select "bank_statement"
click at [688, 604] on select "Select type Paystub Bank Statement Offer Letter Tax Documents Benefit Award Let…" at bounding box center [791, 620] width 208 height 31
click at [424, 690] on button "Submit documents" at bounding box center [381, 688] width 146 height 27
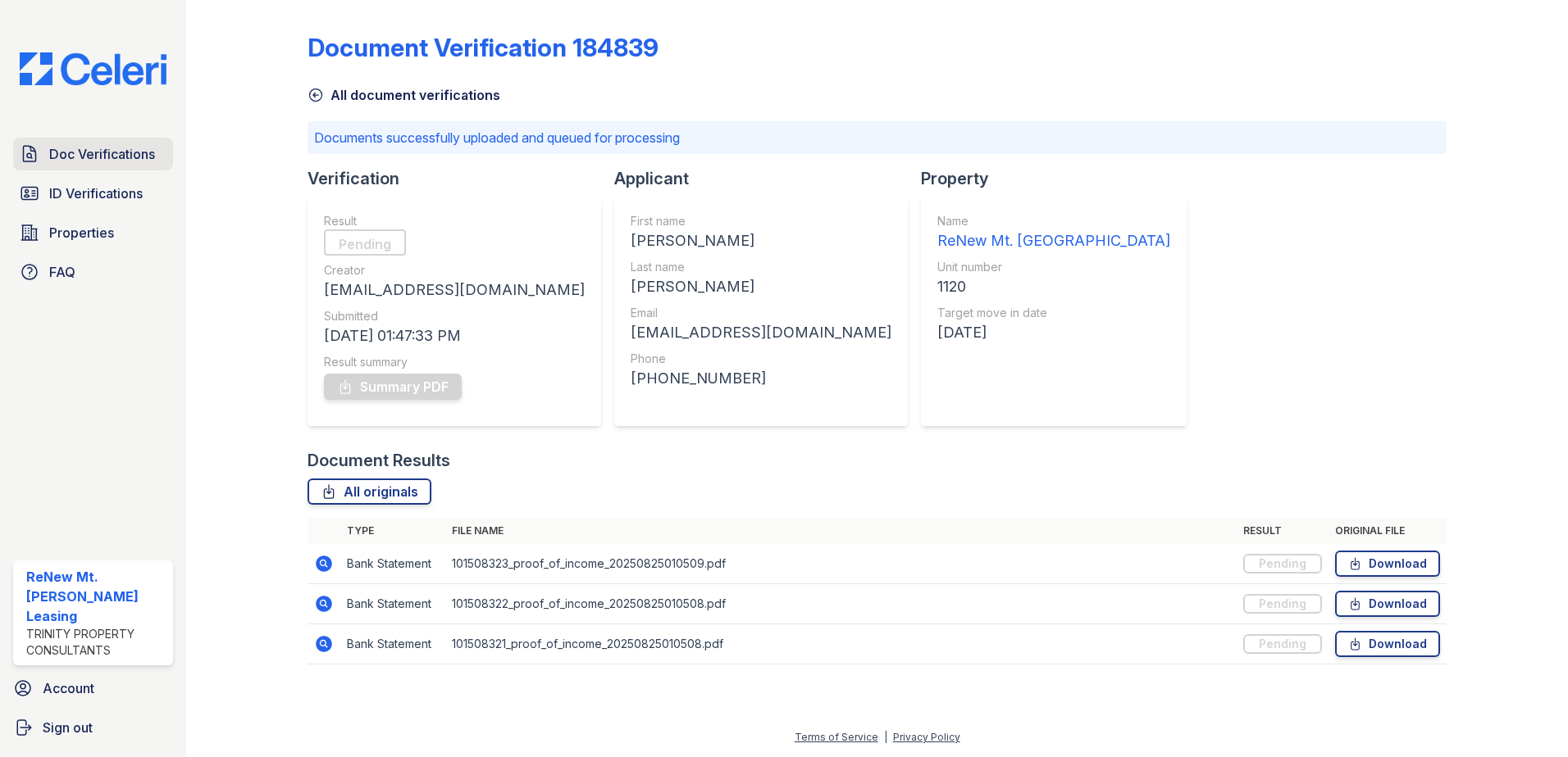
click at [109, 147] on span "Doc Verifications" at bounding box center [102, 155] width 106 height 20
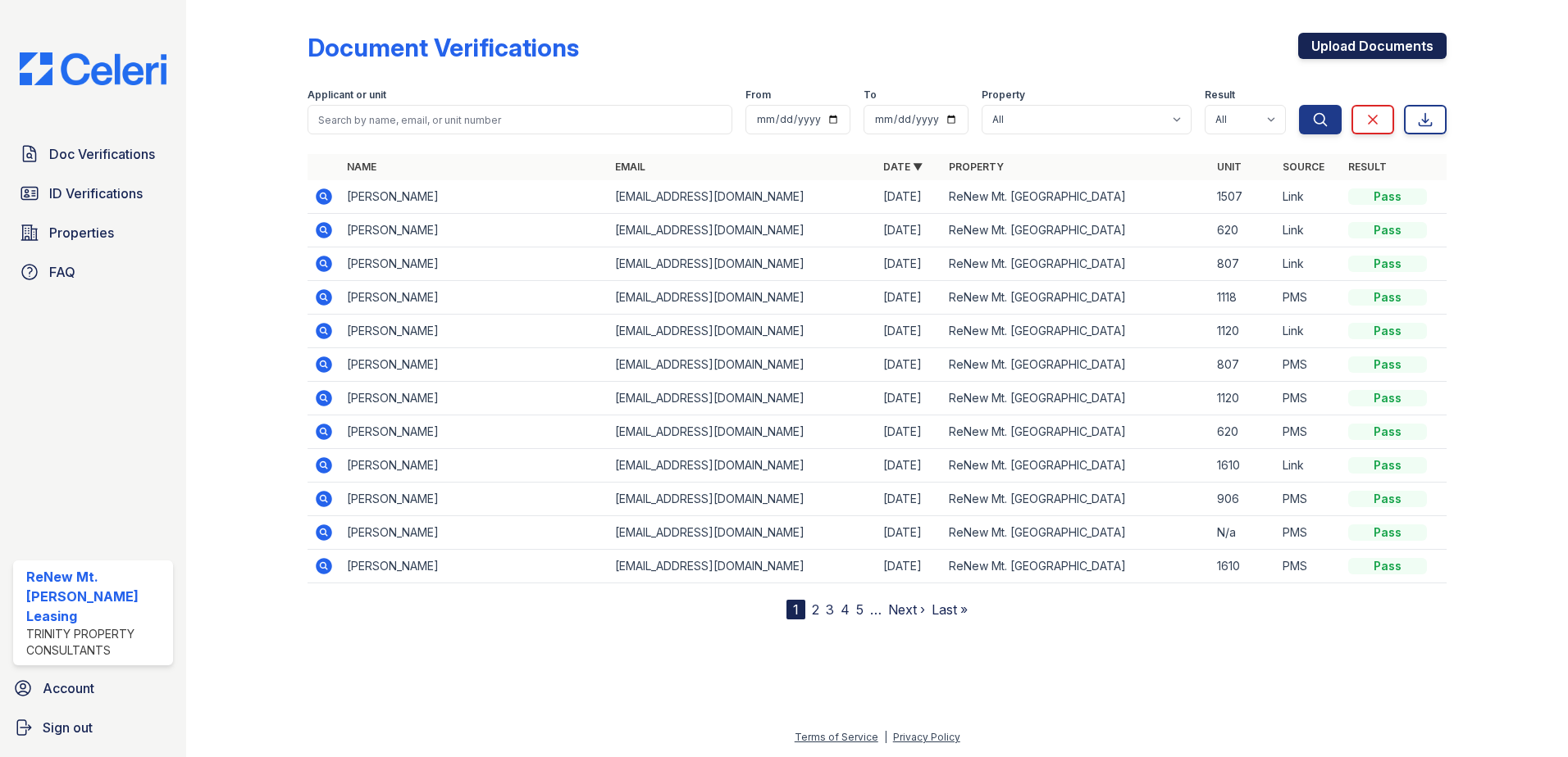
click at [1380, 44] on link "Upload Documents" at bounding box center [1372, 46] width 148 height 27
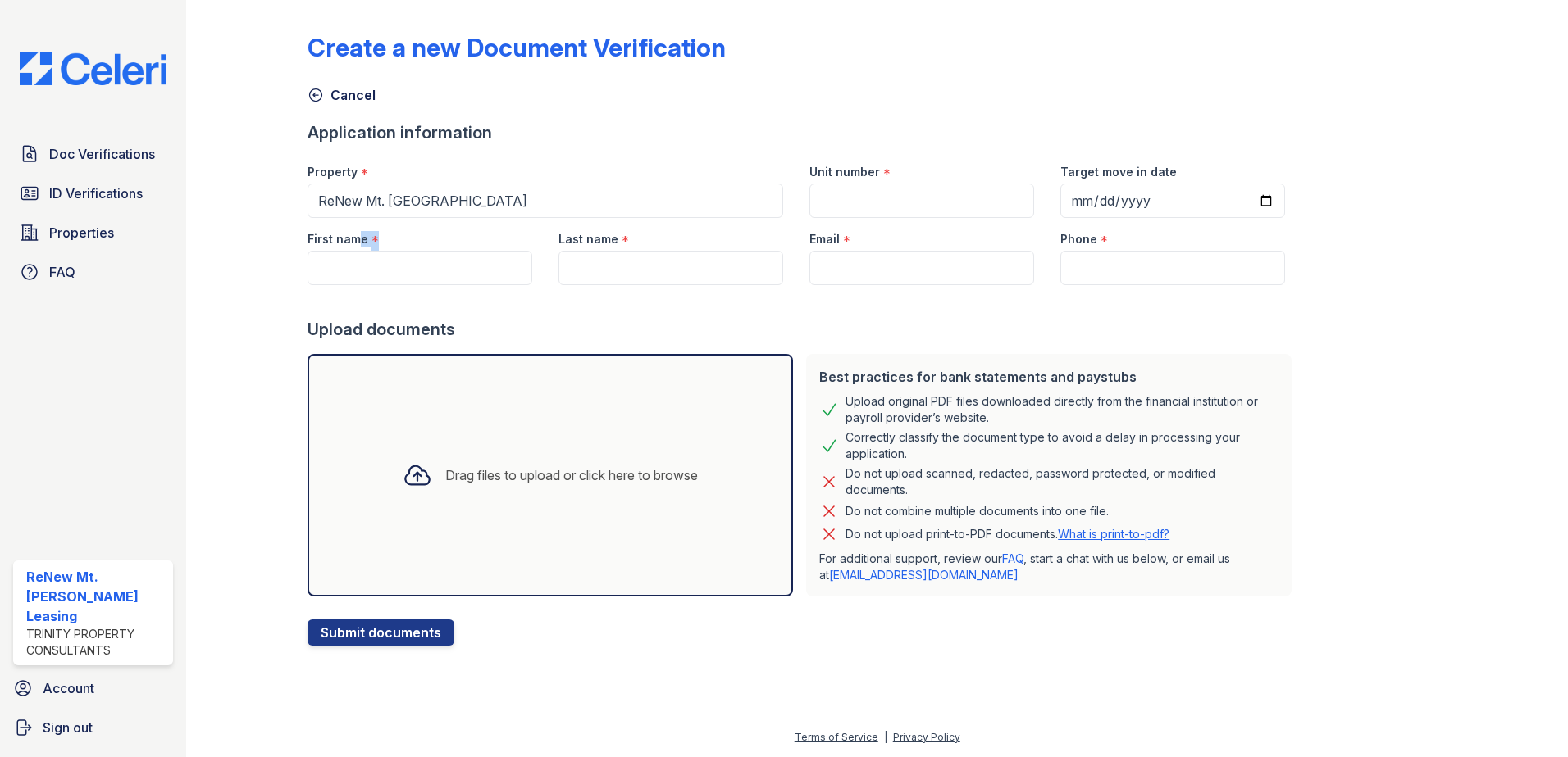
click at [360, 254] on div "First name *" at bounding box center [420, 251] width 251 height 68
click at [364, 262] on input "First name" at bounding box center [420, 268] width 225 height 35
paste input "[PERSON_NAME]"
type input "[PERSON_NAME]"
click at [606, 266] on input "Last name" at bounding box center [671, 268] width 225 height 35
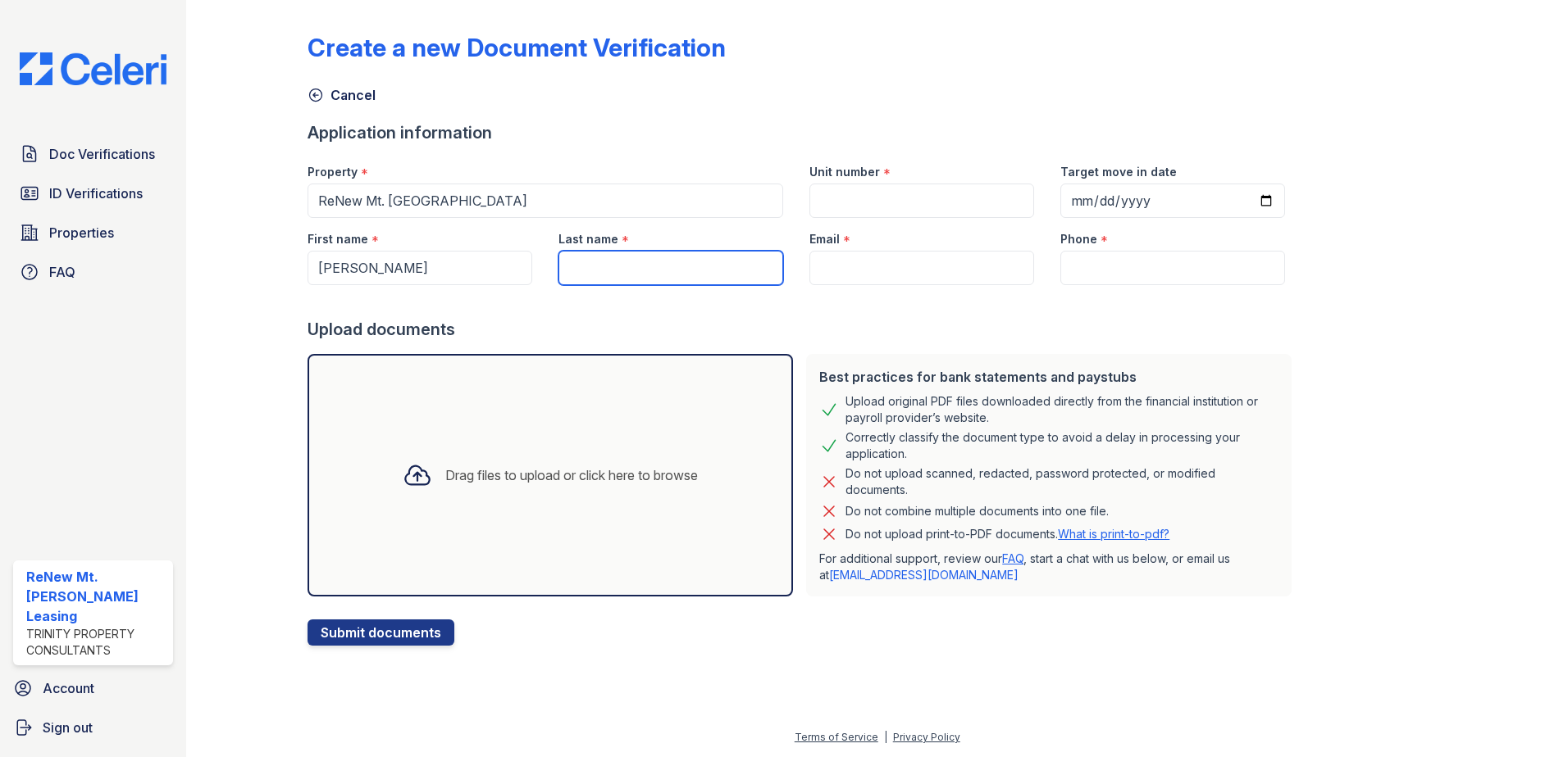
paste input "[PERSON_NAME],"
type input "[PERSON_NAME],"
click at [813, 263] on input "Email" at bounding box center [922, 268] width 225 height 35
paste input "[EMAIL_ADDRESS][DOMAIN_NAME]"
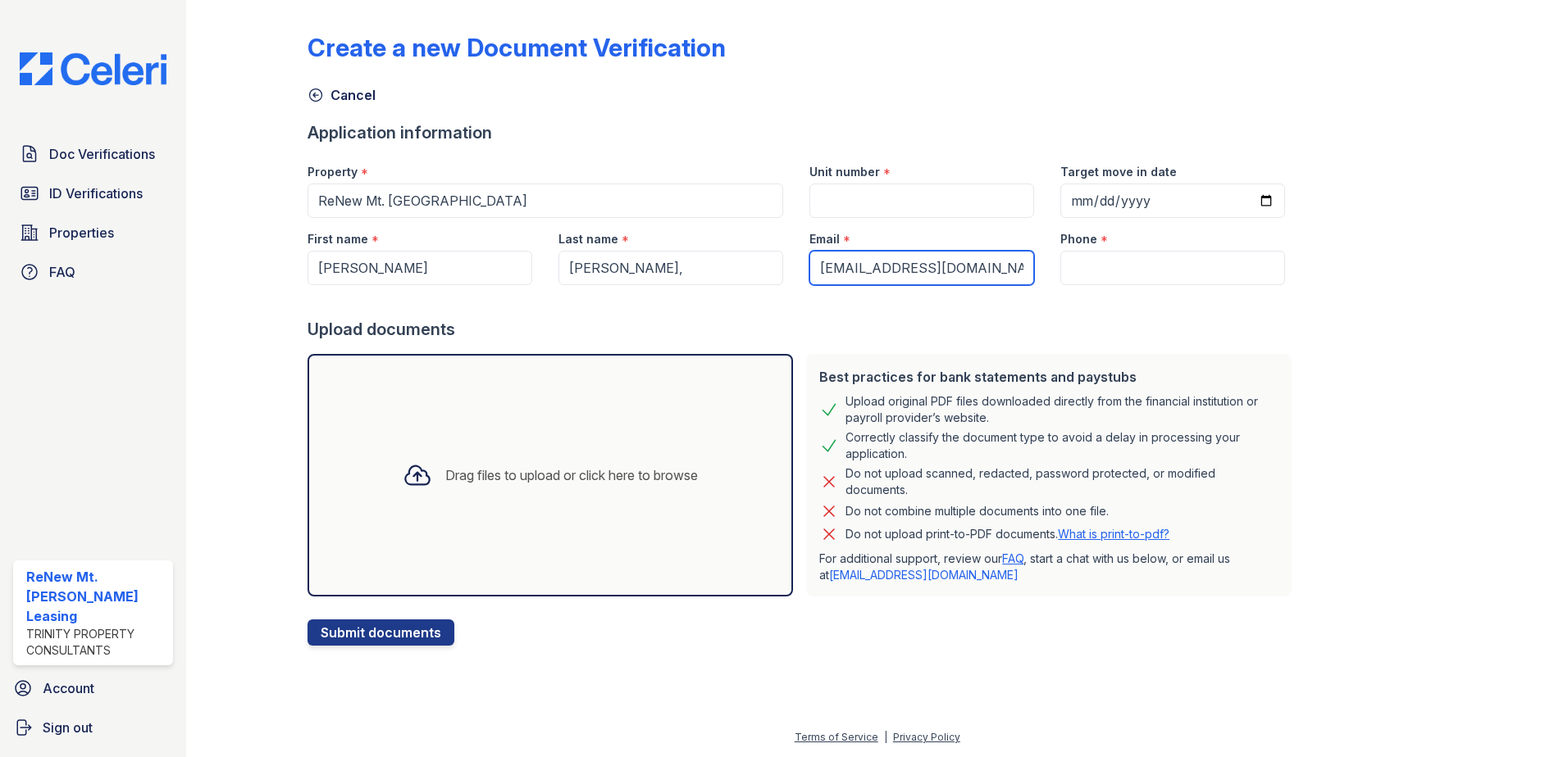
type input "[EMAIL_ADDRESS][DOMAIN_NAME]"
click at [693, 281] on input "[PERSON_NAME]," at bounding box center [671, 268] width 225 height 35
type input "[PERSON_NAME]"
click at [866, 197] on input "Unit number" at bounding box center [922, 201] width 225 height 35
click at [1126, 276] on input "Phone" at bounding box center [1173, 268] width 225 height 35
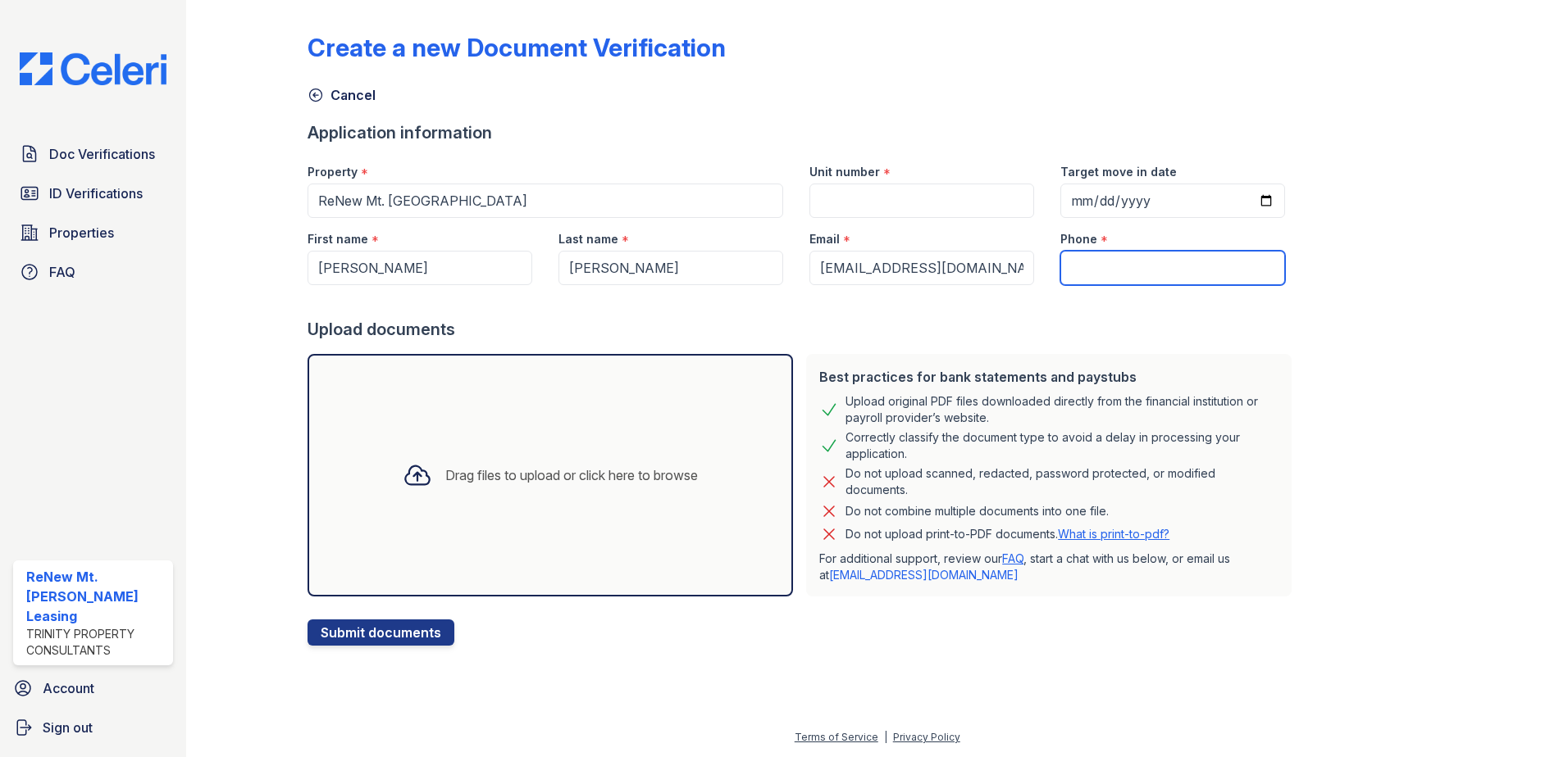
paste input "[PHONE_NUMBER]"
type input "[PHONE_NUMBER]"
click at [950, 207] on input "Unit number" at bounding box center [922, 201] width 225 height 35
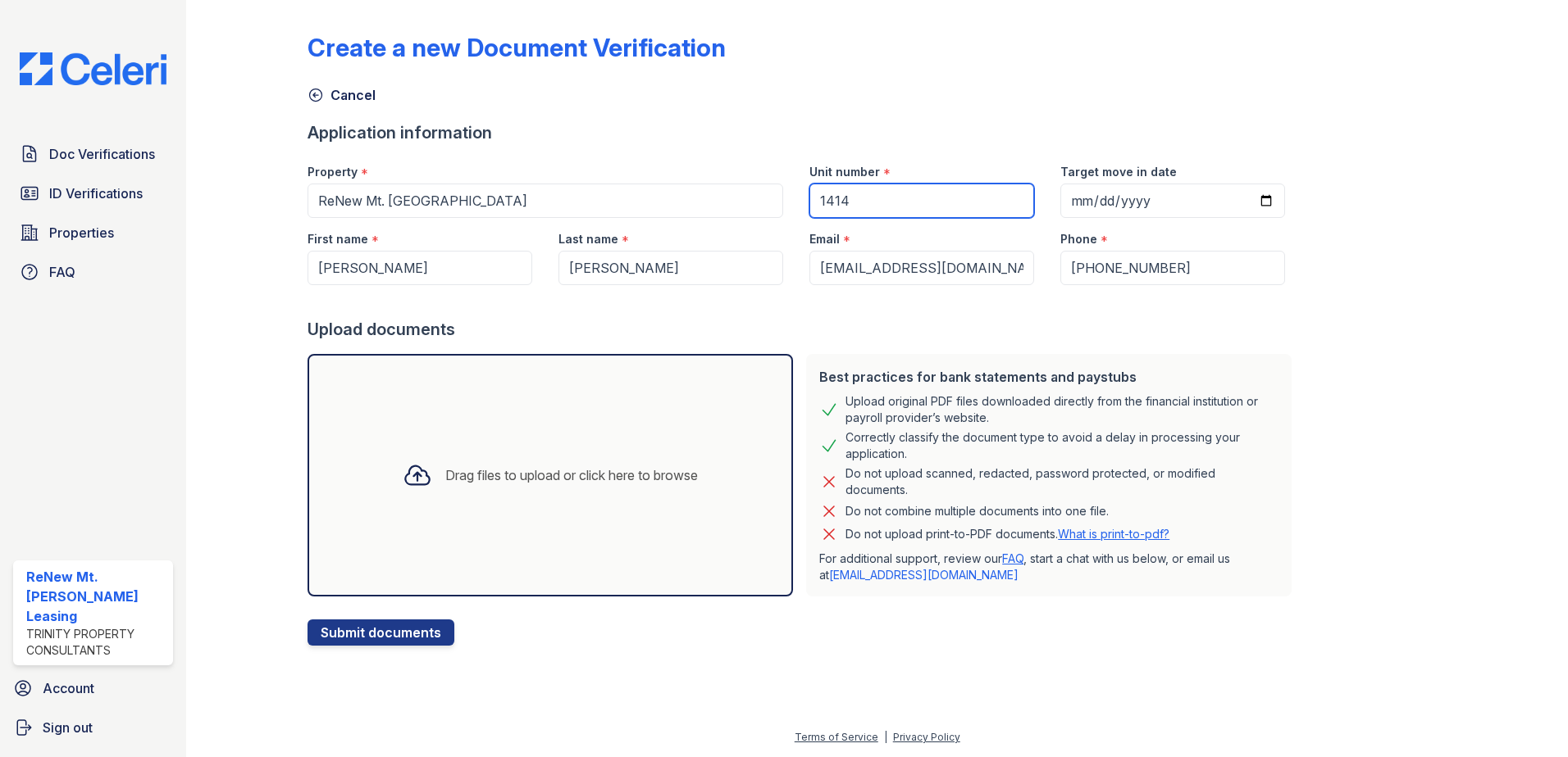
type input "1414"
click at [1305, 314] on div "Create a new Document Verification Cancel Application information Property * Re…" at bounding box center [876, 325] width 1139 height 639
click at [1240, 194] on input "Target move in date" at bounding box center [1173, 201] width 225 height 35
type input "[DATE]"
click at [1294, 304] on div "Create a new Document Verification Cancel Application information Property * Re…" at bounding box center [876, 325] width 1139 height 639
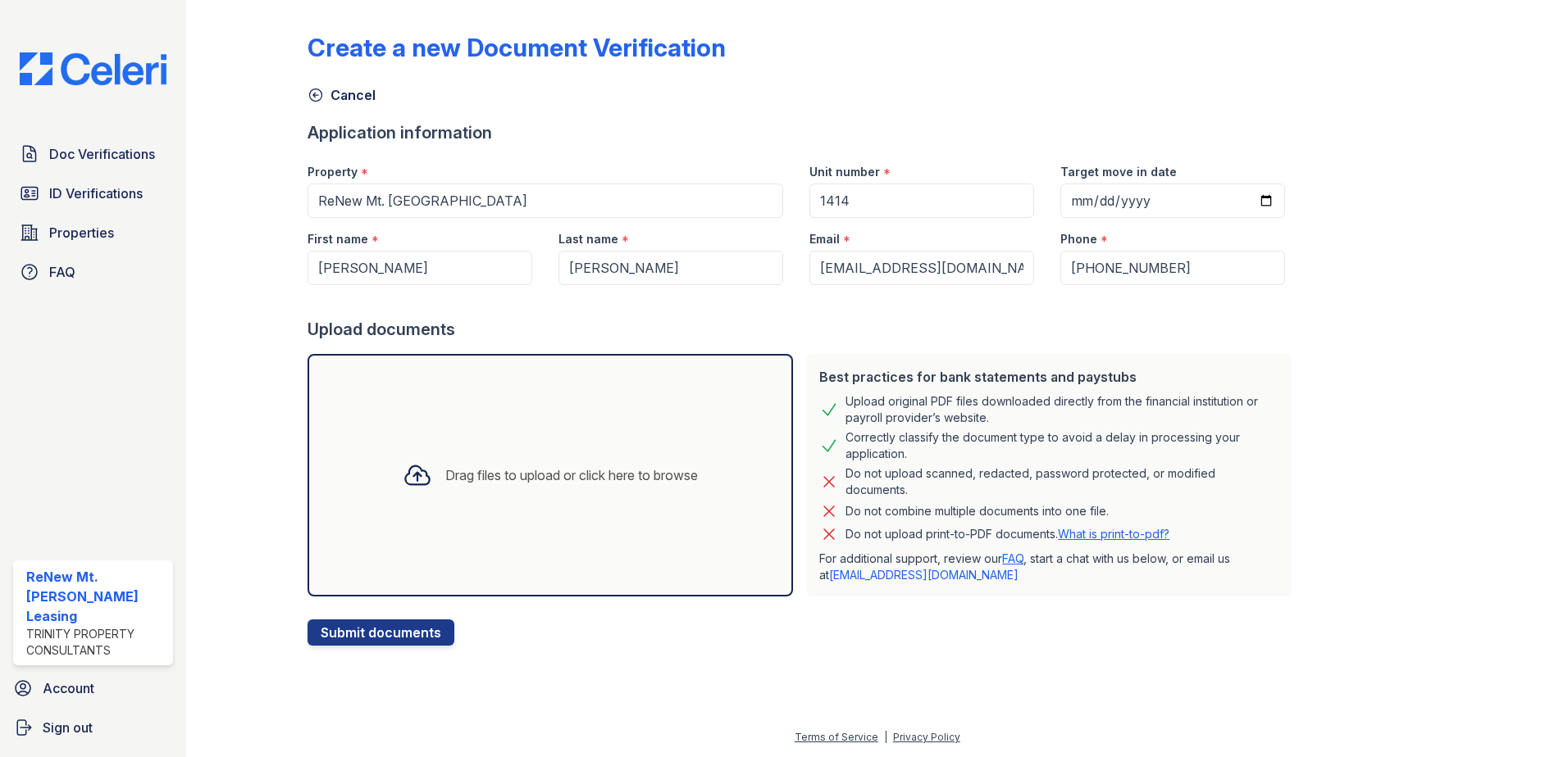
click at [496, 481] on div "Drag files to upload or click here to browse" at bounding box center [572, 475] width 252 height 20
